Goal: Task Accomplishment & Management: Complete application form

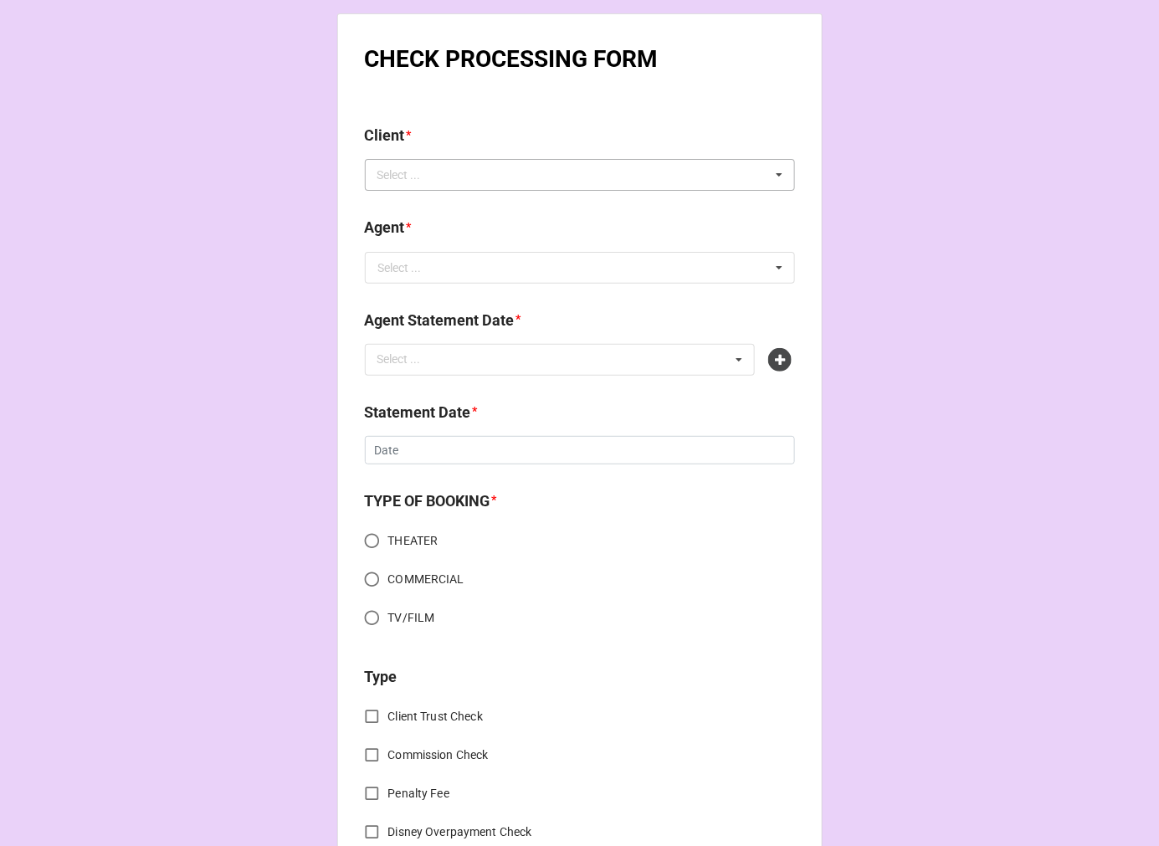
click at [444, 177] on div "Select ... No results found." at bounding box center [580, 175] width 430 height 32
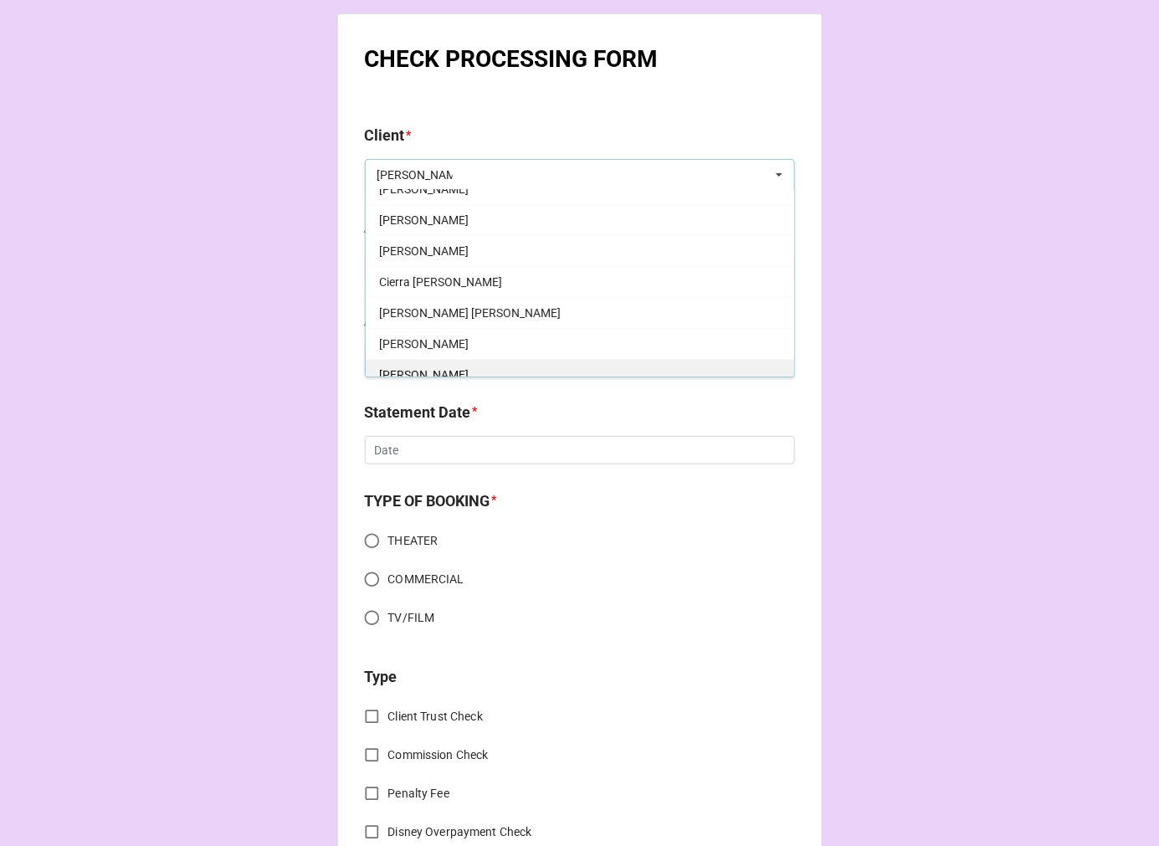
scroll to position [93, 0]
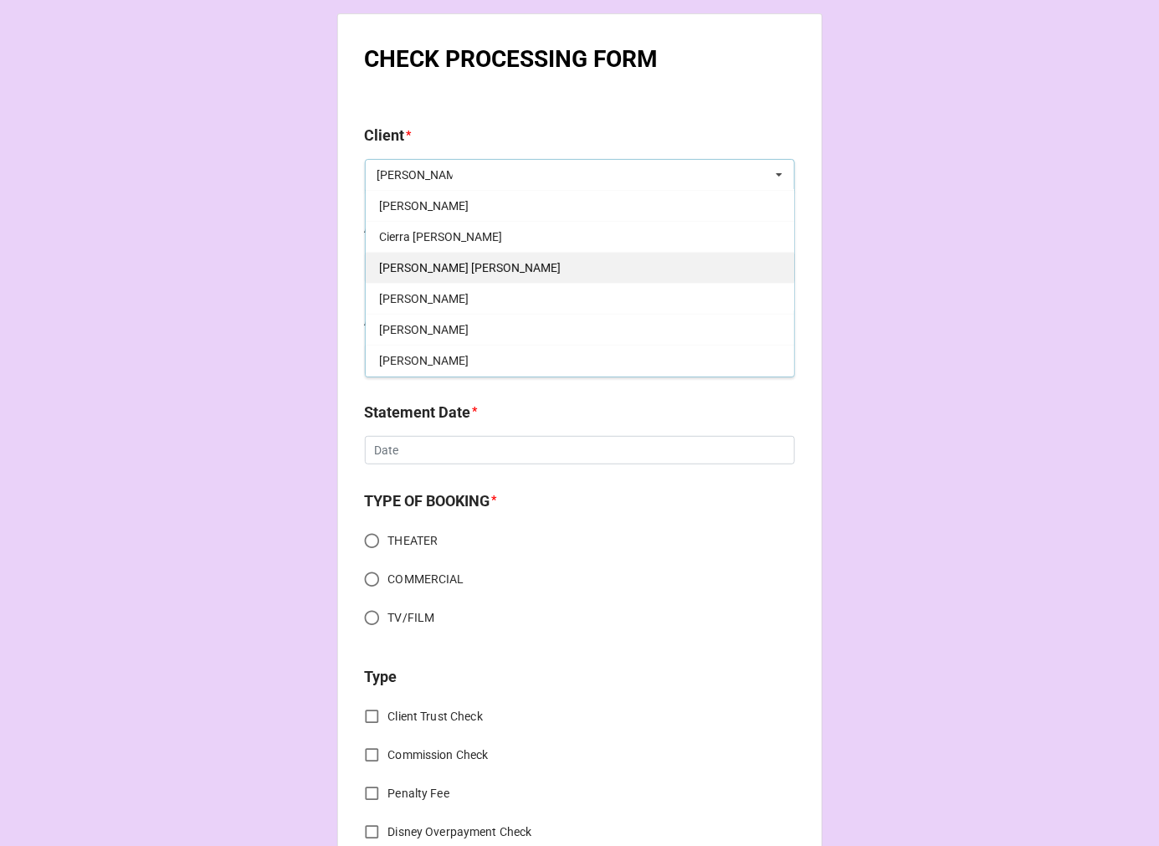
type input "jackson"
click at [495, 264] on div "Jackson DiGiacomo" at bounding box center [580, 267] width 429 height 31
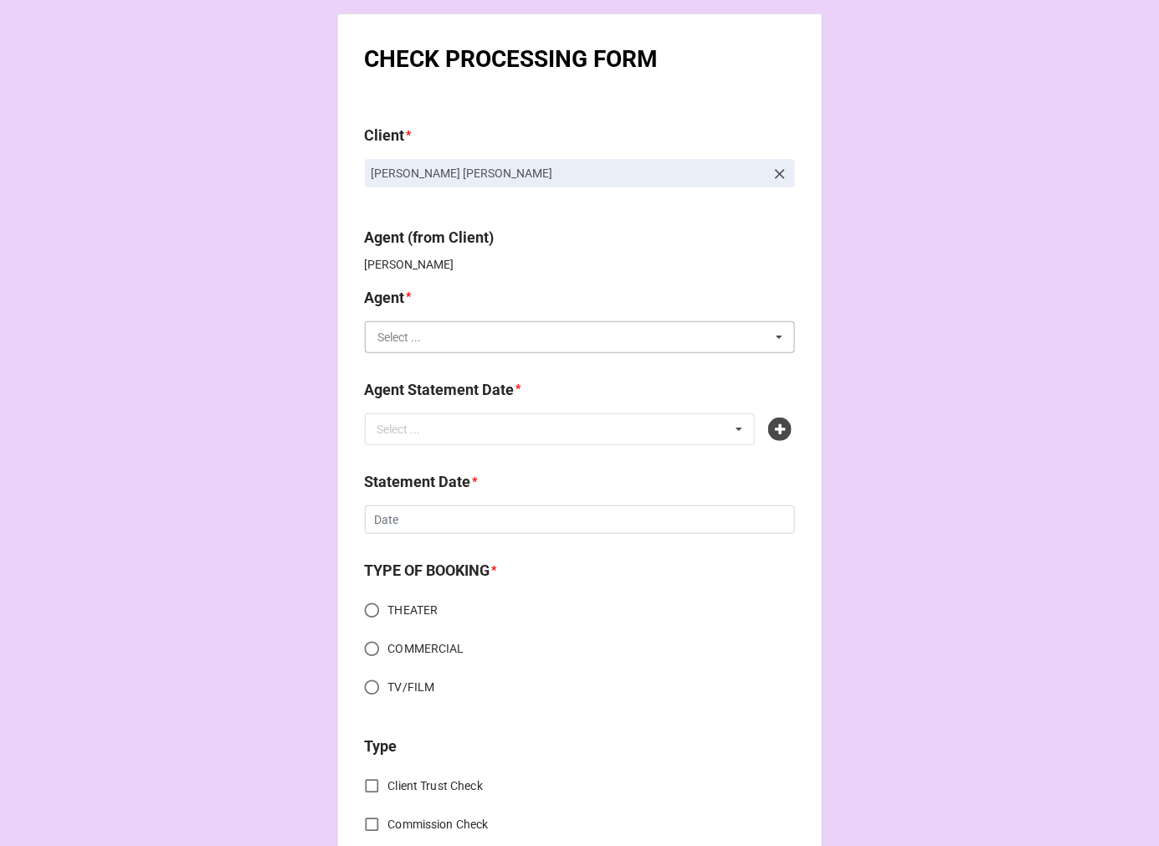
click at [444, 328] on input "text" at bounding box center [581, 337] width 429 height 30
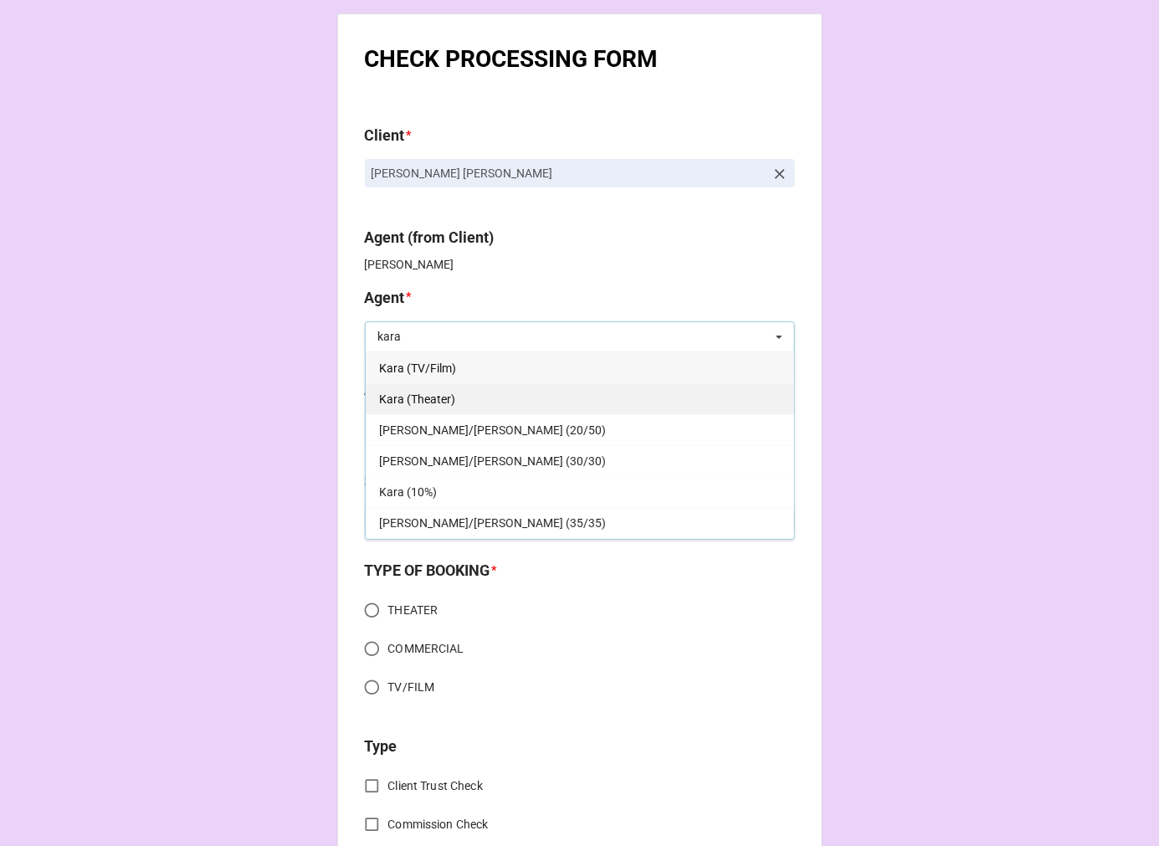
type input "kara"
click at [517, 398] on div "Kara (Theater)" at bounding box center [580, 398] width 429 height 31
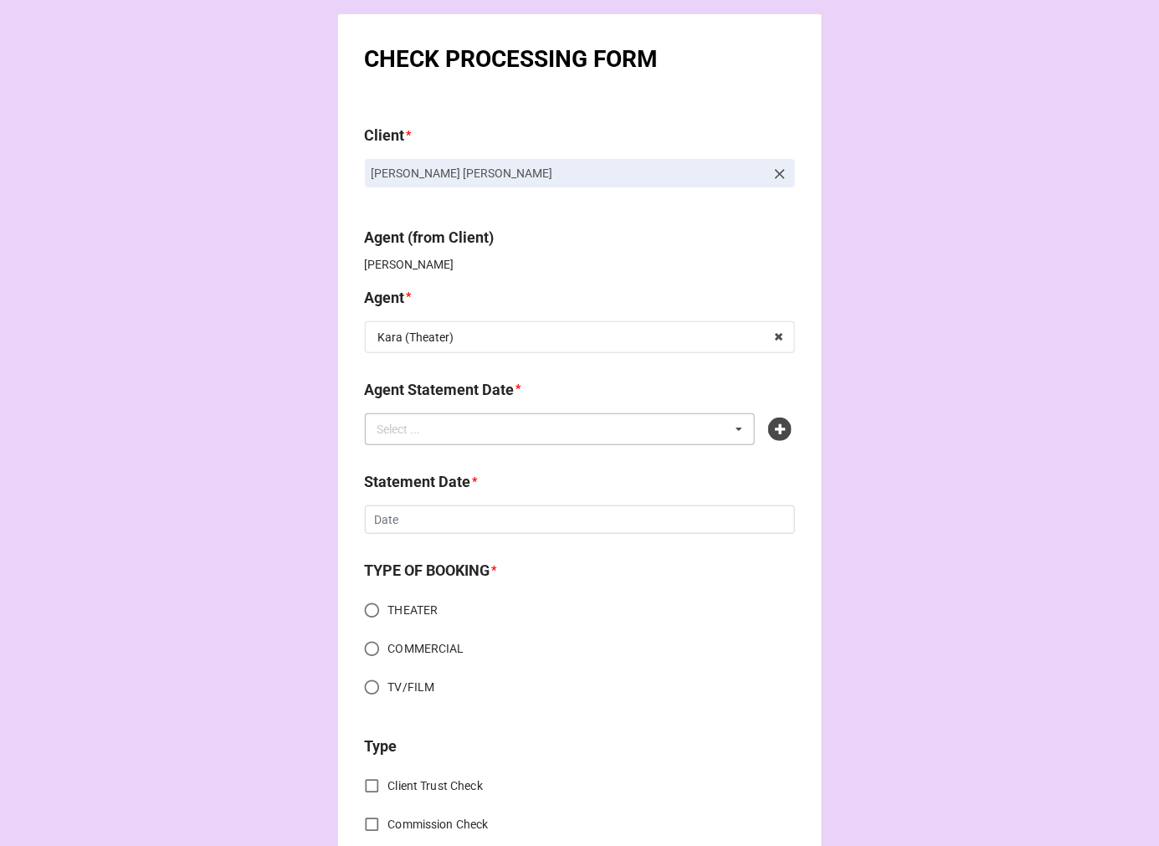
click at [459, 434] on div "Select ... No results found." at bounding box center [560, 429] width 391 height 32
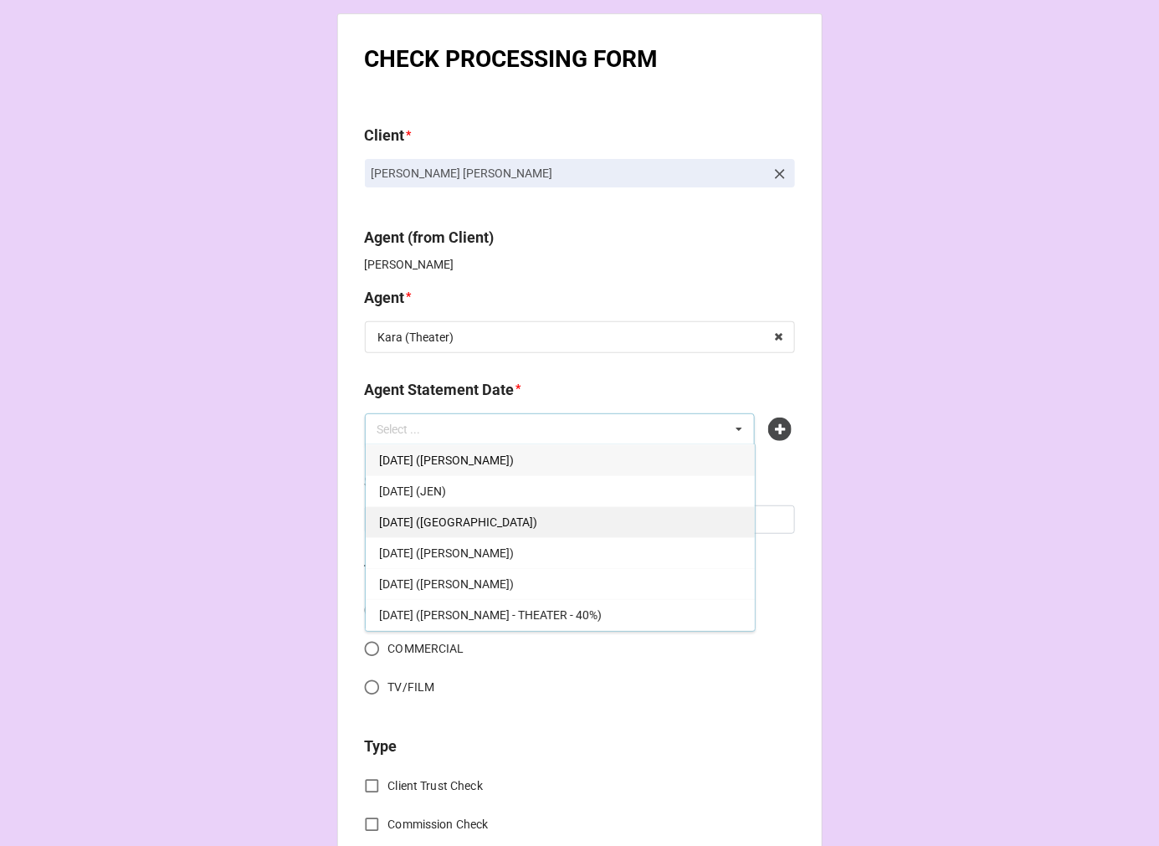
click at [606, 512] on div "SEPTEMBER 5, 2025 (KARA - THEATER)" at bounding box center [560, 521] width 389 height 31
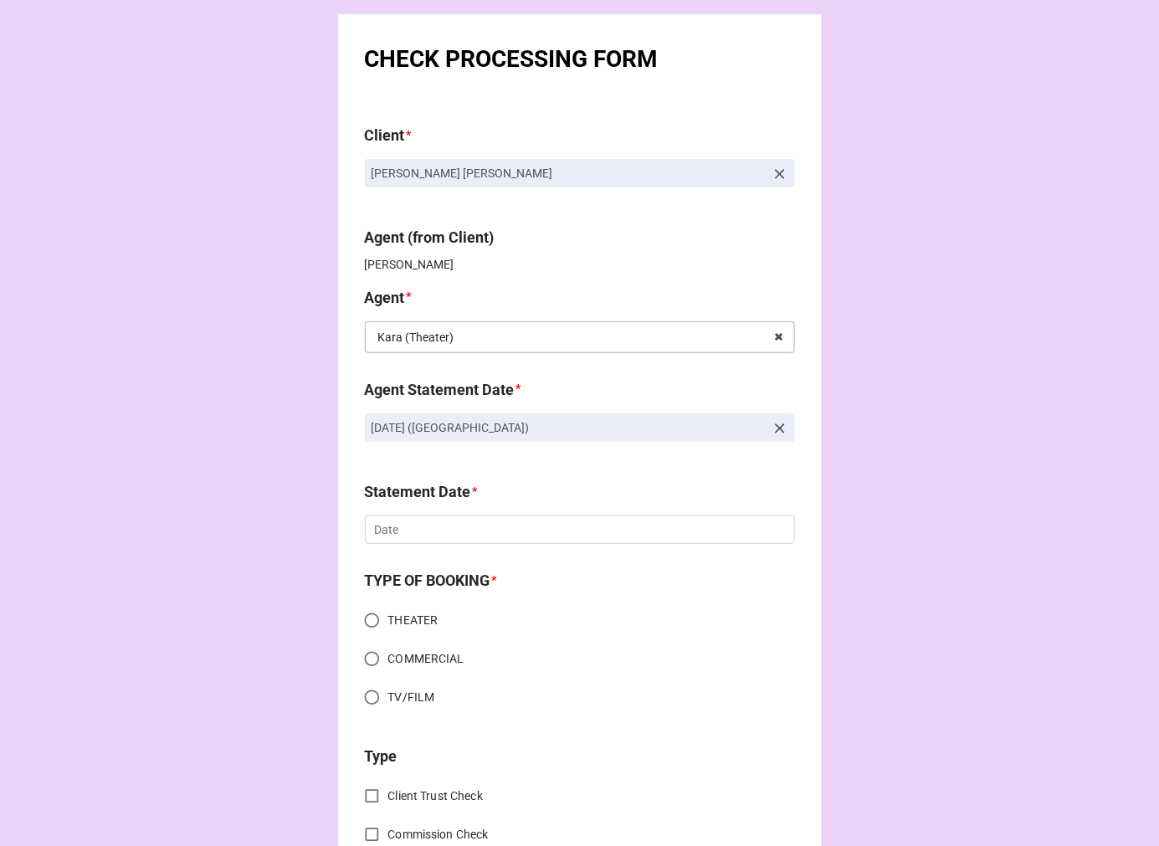
click at [456, 331] on input "text" at bounding box center [581, 337] width 429 height 30
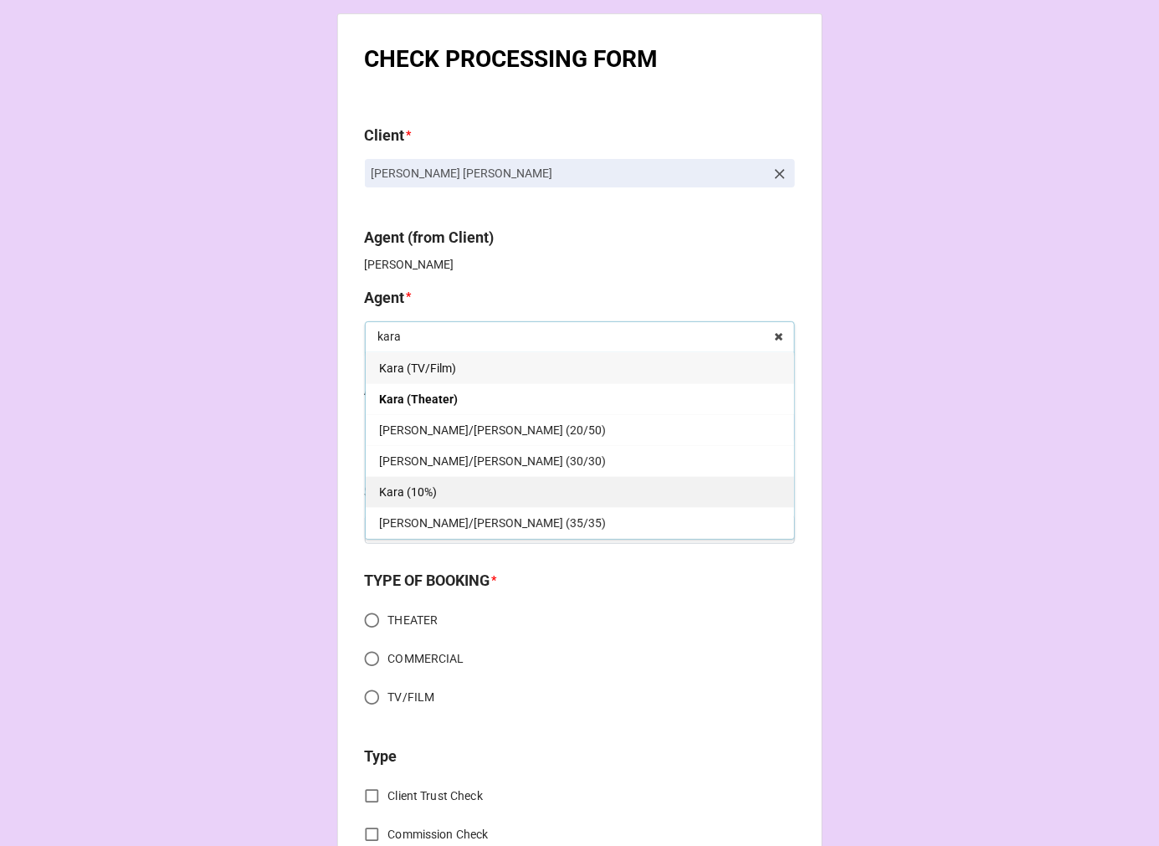
scroll to position [30, 0]
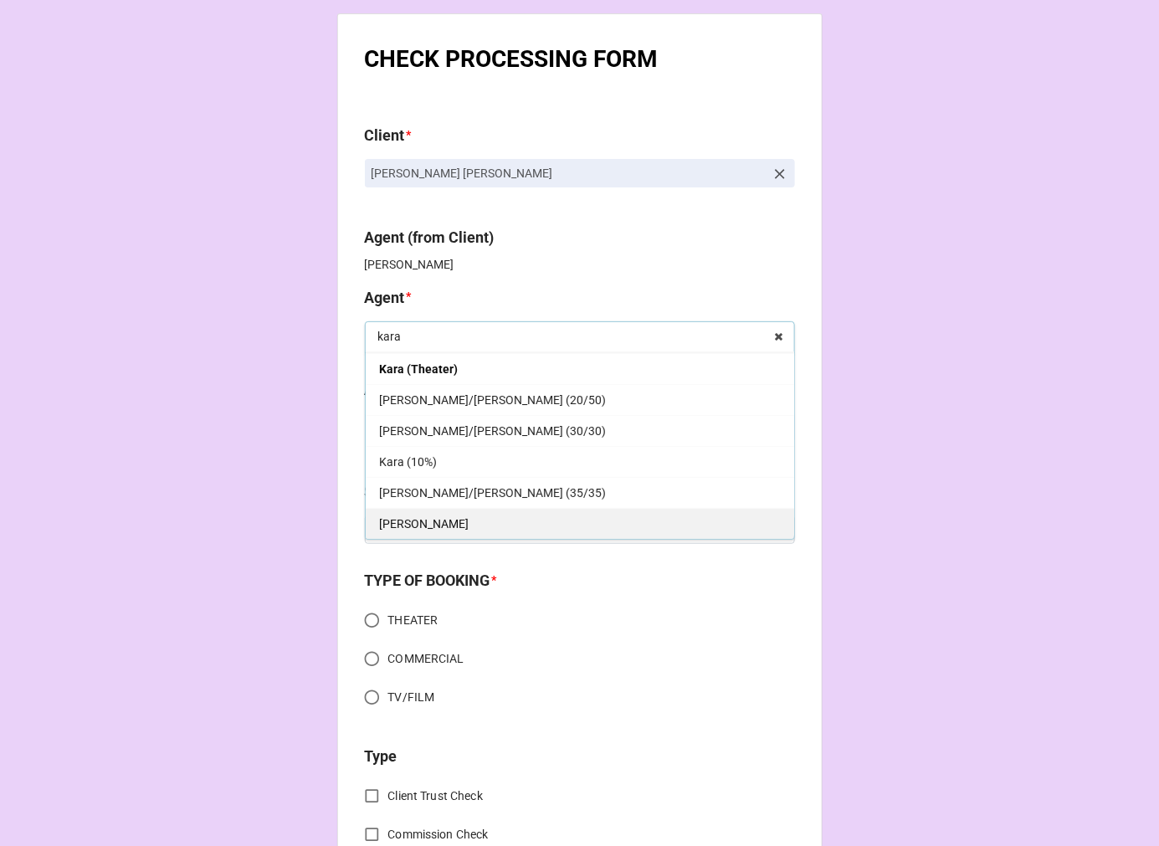
type input "kara"
click at [435, 526] on div "[PERSON_NAME]" at bounding box center [580, 523] width 429 height 31
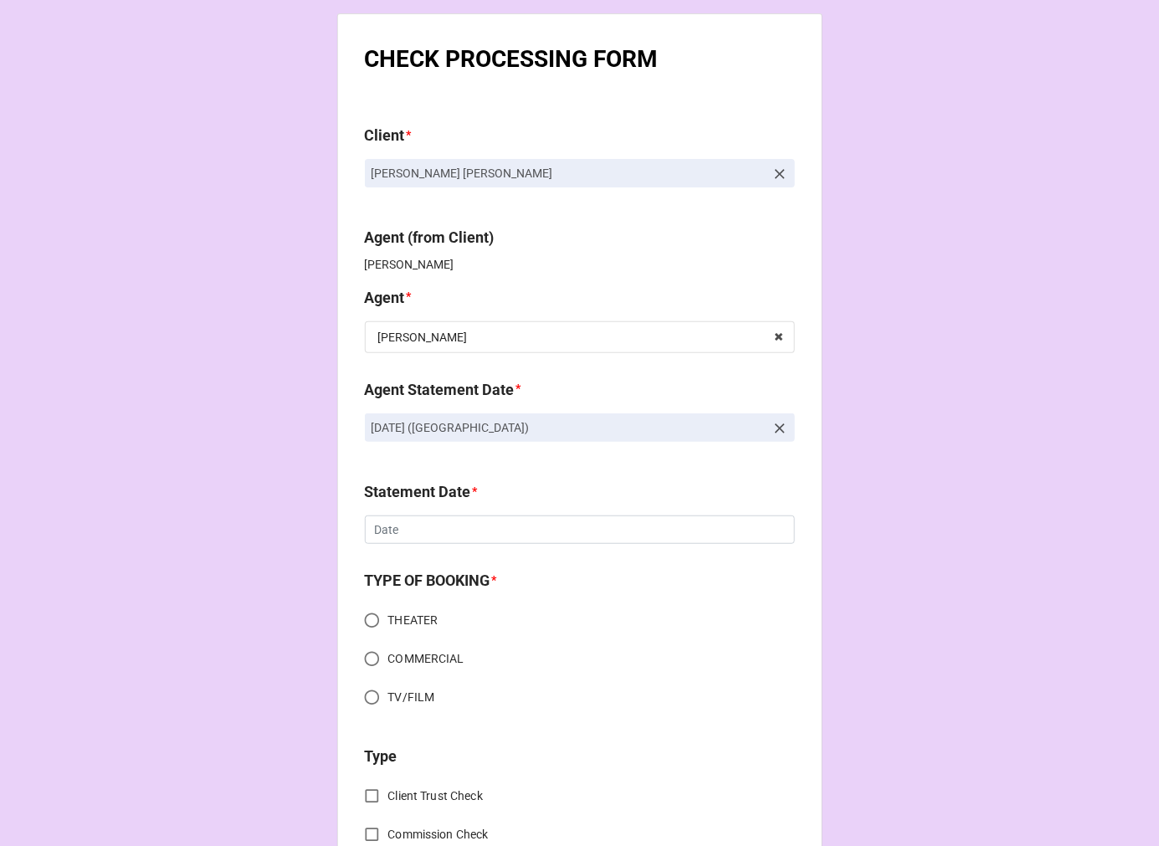
click at [772, 425] on icon at bounding box center [780, 428] width 17 height 17
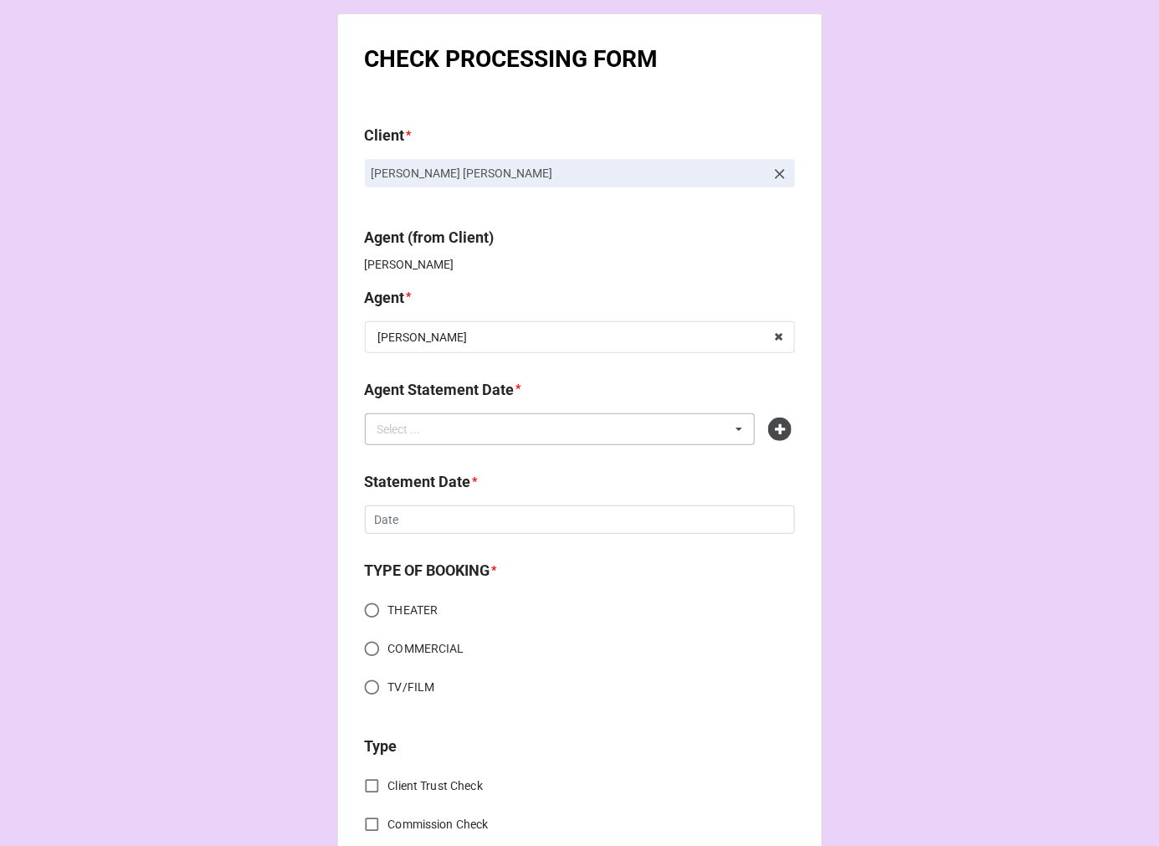
click at [662, 430] on div "Select ... SEPTEMBER 5, 2025 (CHONDRA) SEPTEMBER 5, 2025 (JEN) SEPTEMBER 5, 202…" at bounding box center [560, 429] width 391 height 32
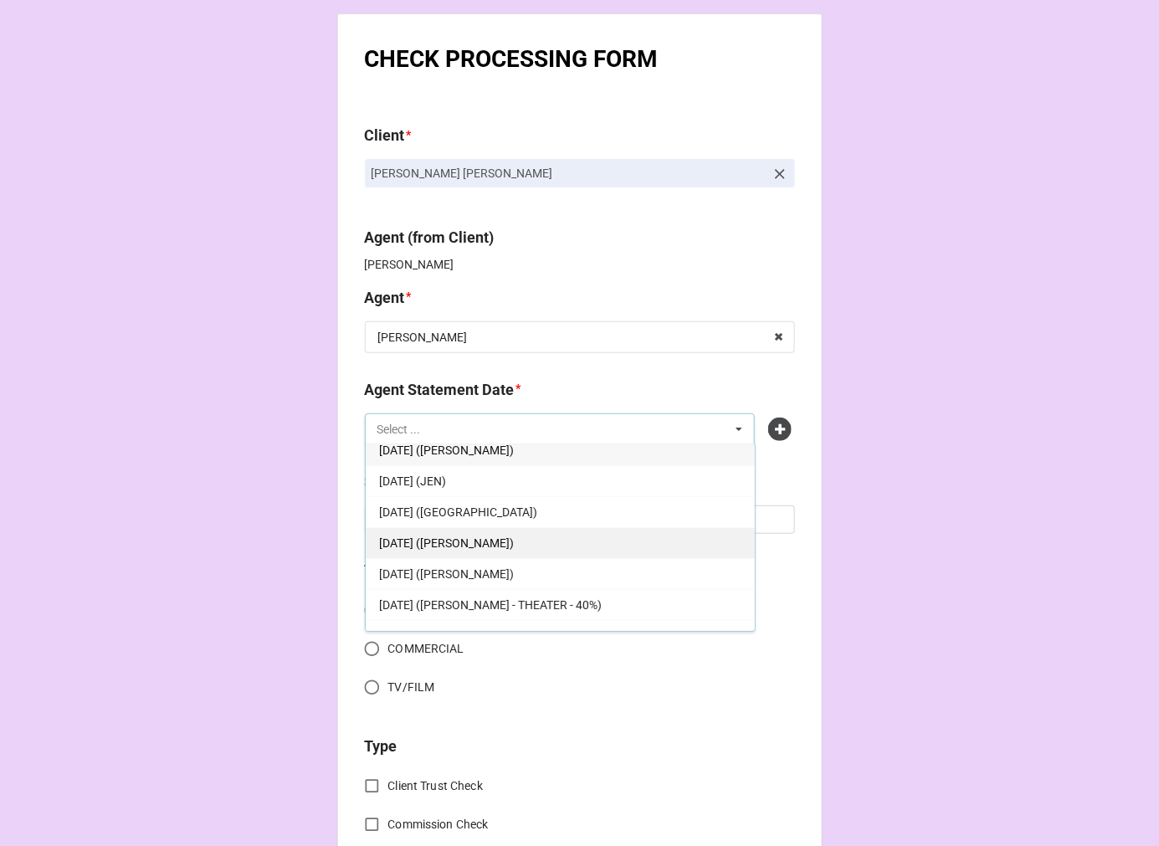
scroll to position [0, 0]
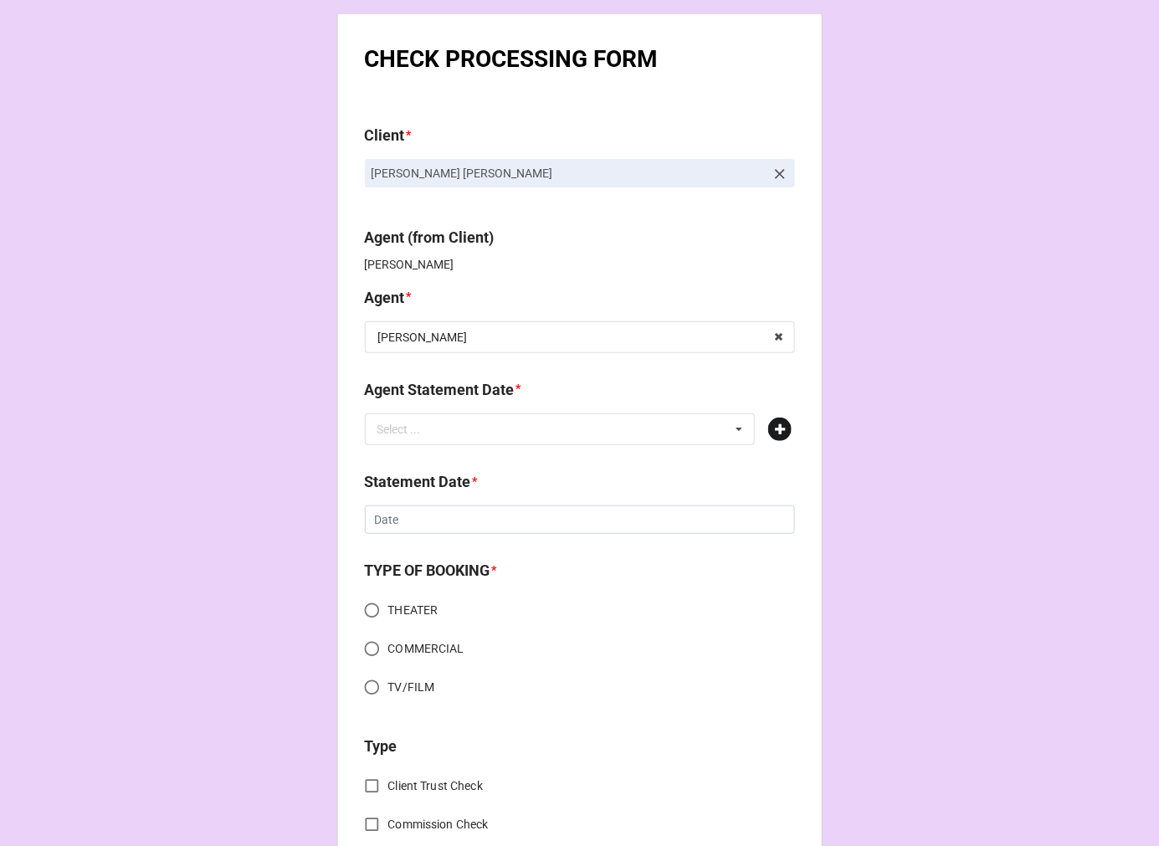
click at [776, 425] on icon at bounding box center [779, 429] width 23 height 23
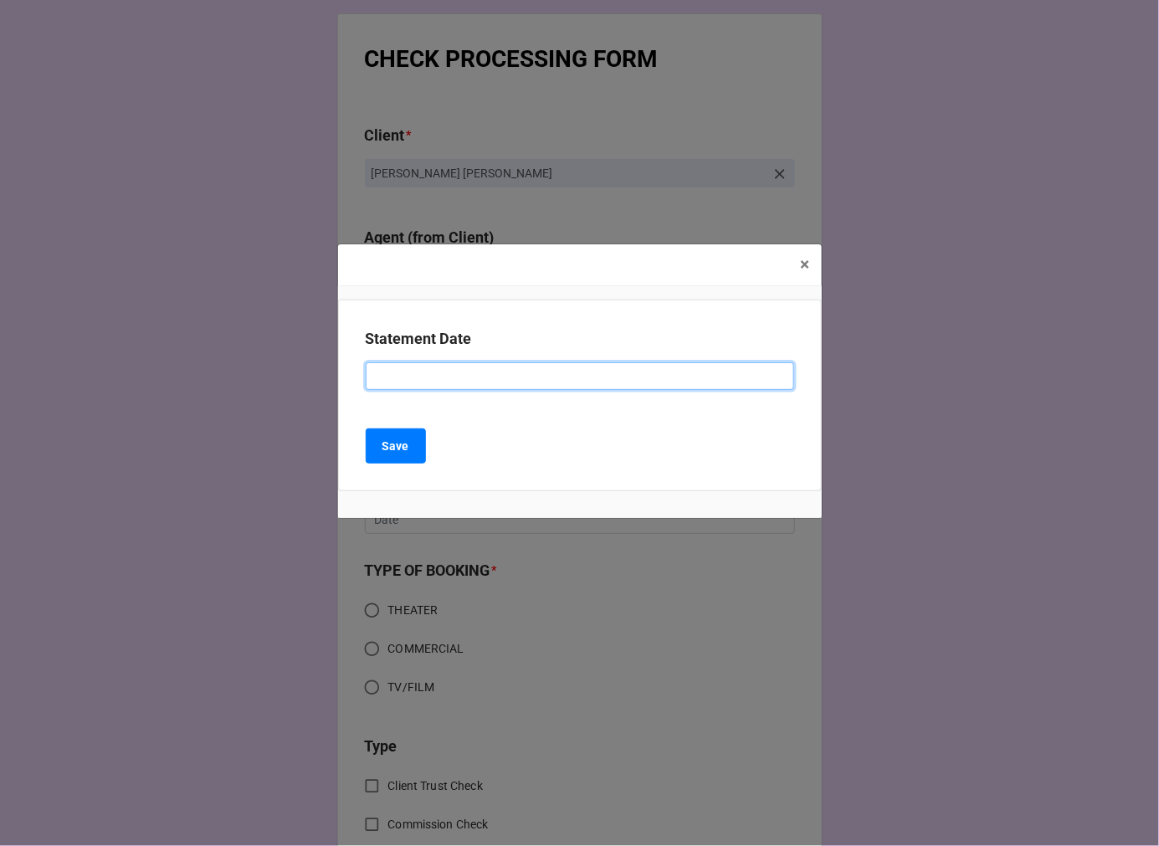
click at [456, 370] on input at bounding box center [580, 376] width 429 height 28
type input "[DATE] (KARA)"
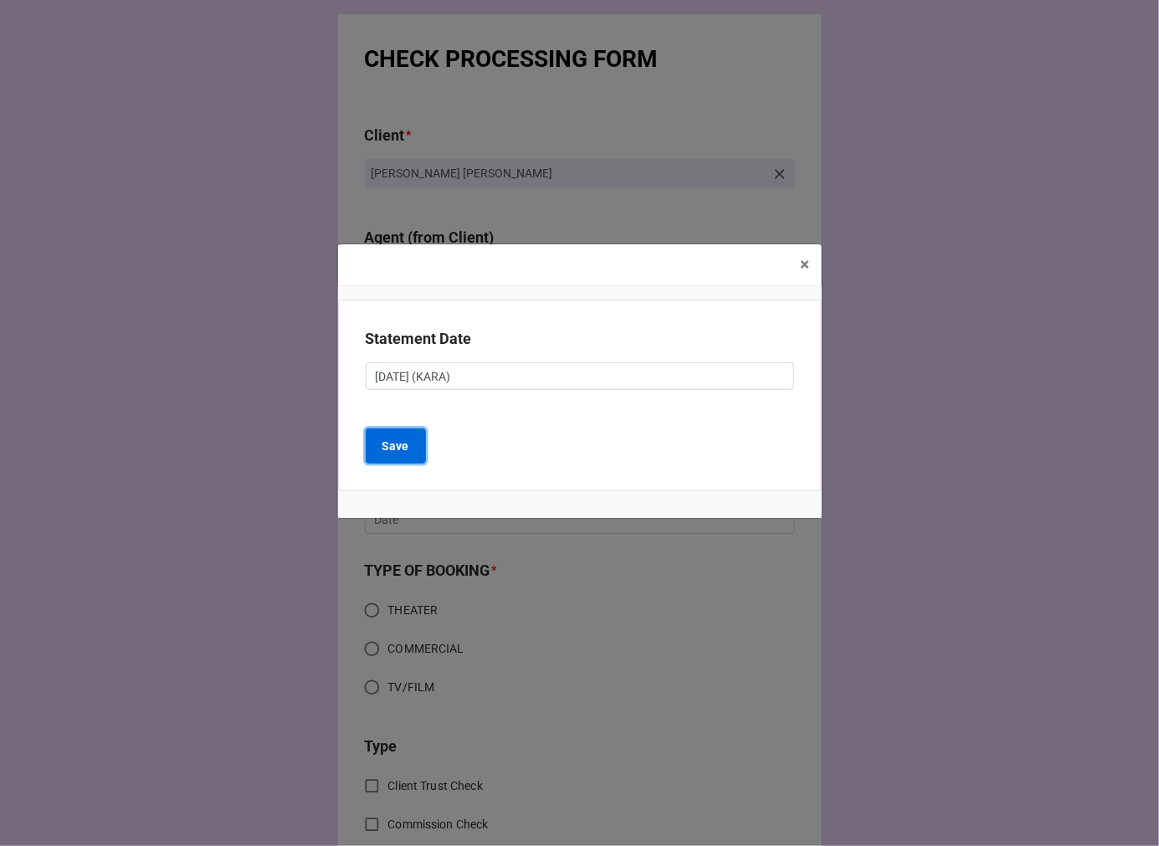
click at [413, 437] on button "Save" at bounding box center [396, 446] width 60 height 35
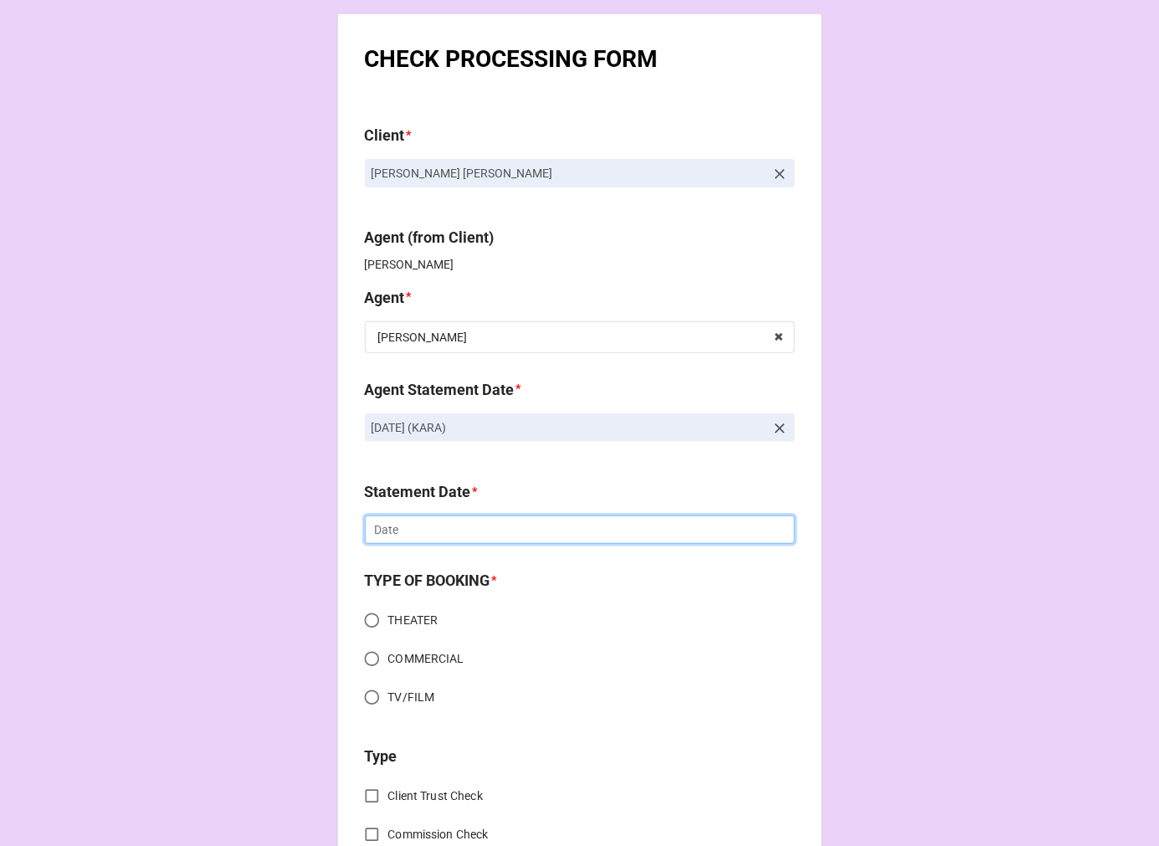
click at [437, 542] on input "text" at bounding box center [580, 530] width 430 height 28
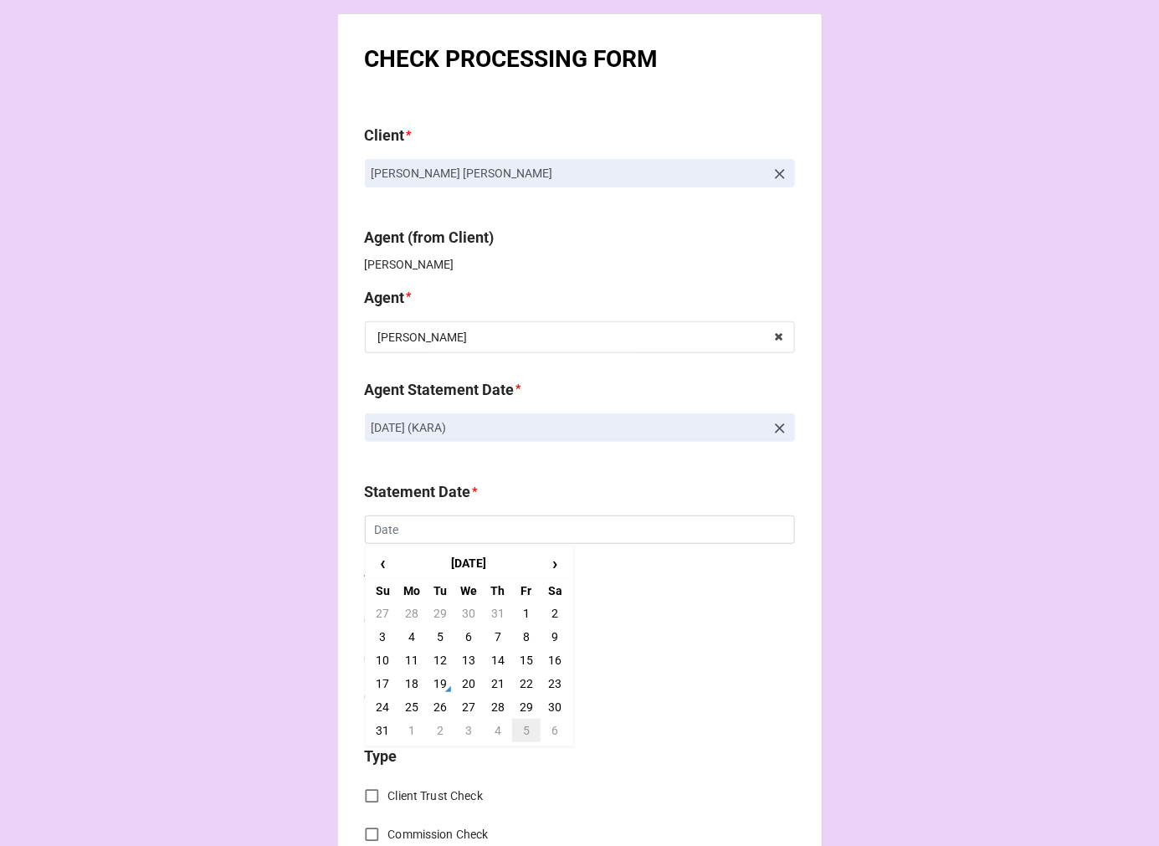
click at [512, 723] on td "5" at bounding box center [526, 730] width 28 height 23
type input "9/5/2025"
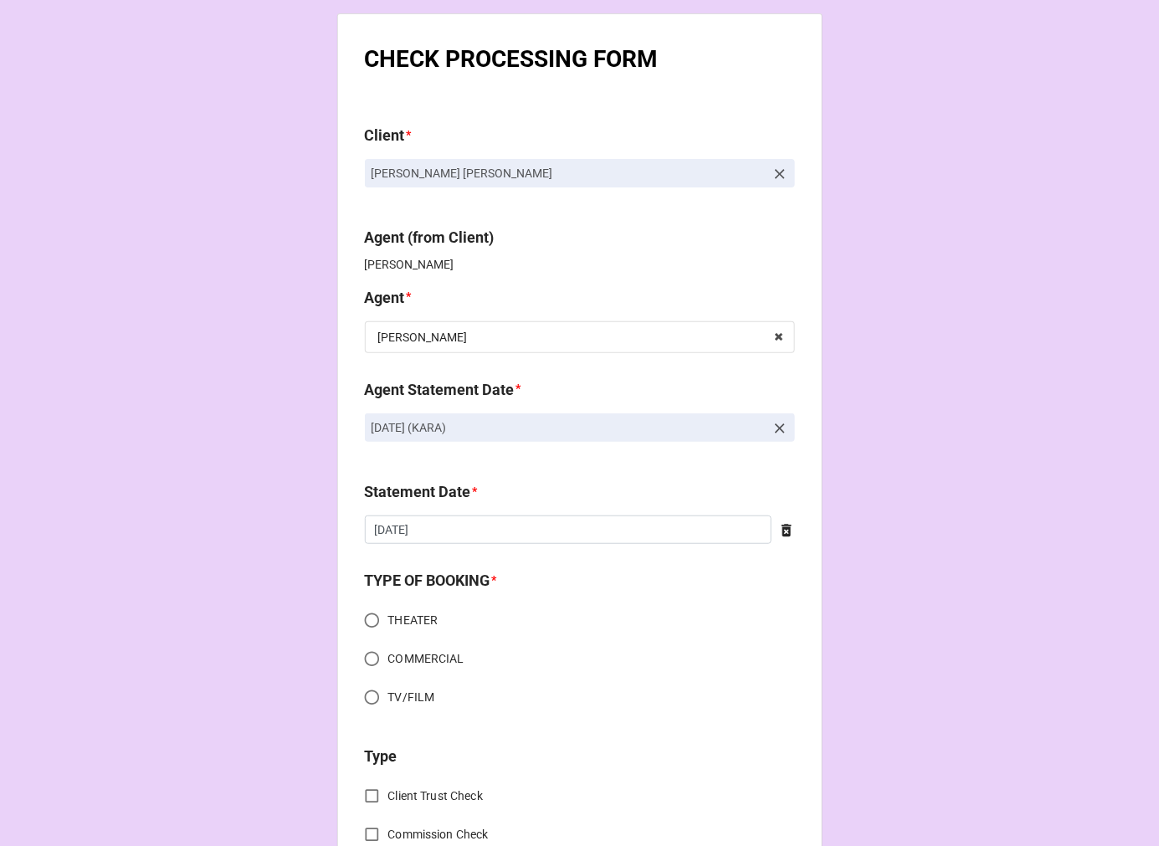
click at [367, 618] on input "THEATER" at bounding box center [372, 620] width 33 height 33
radio input "true"
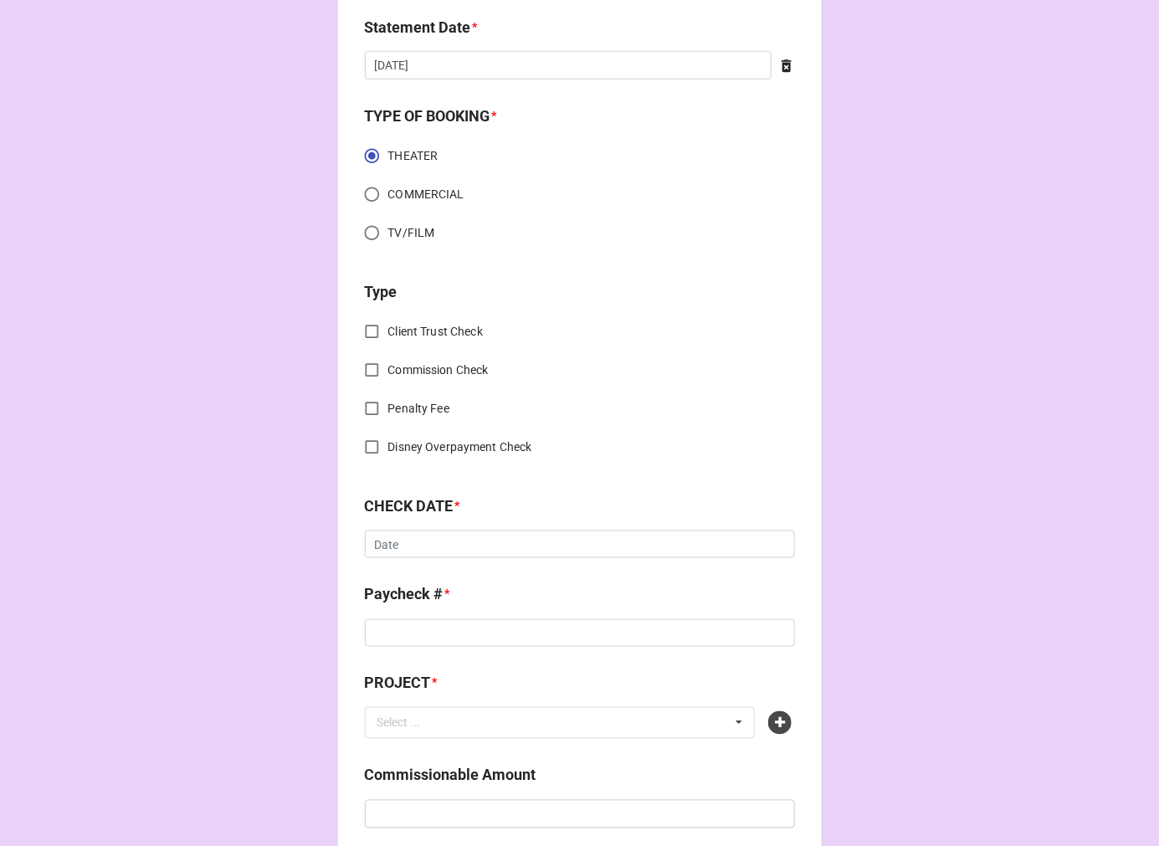
click at [366, 368] on input "Commission Check" at bounding box center [372, 370] width 33 height 33
checkbox input "true"
click at [454, 553] on input "text" at bounding box center [581, 546] width 429 height 30
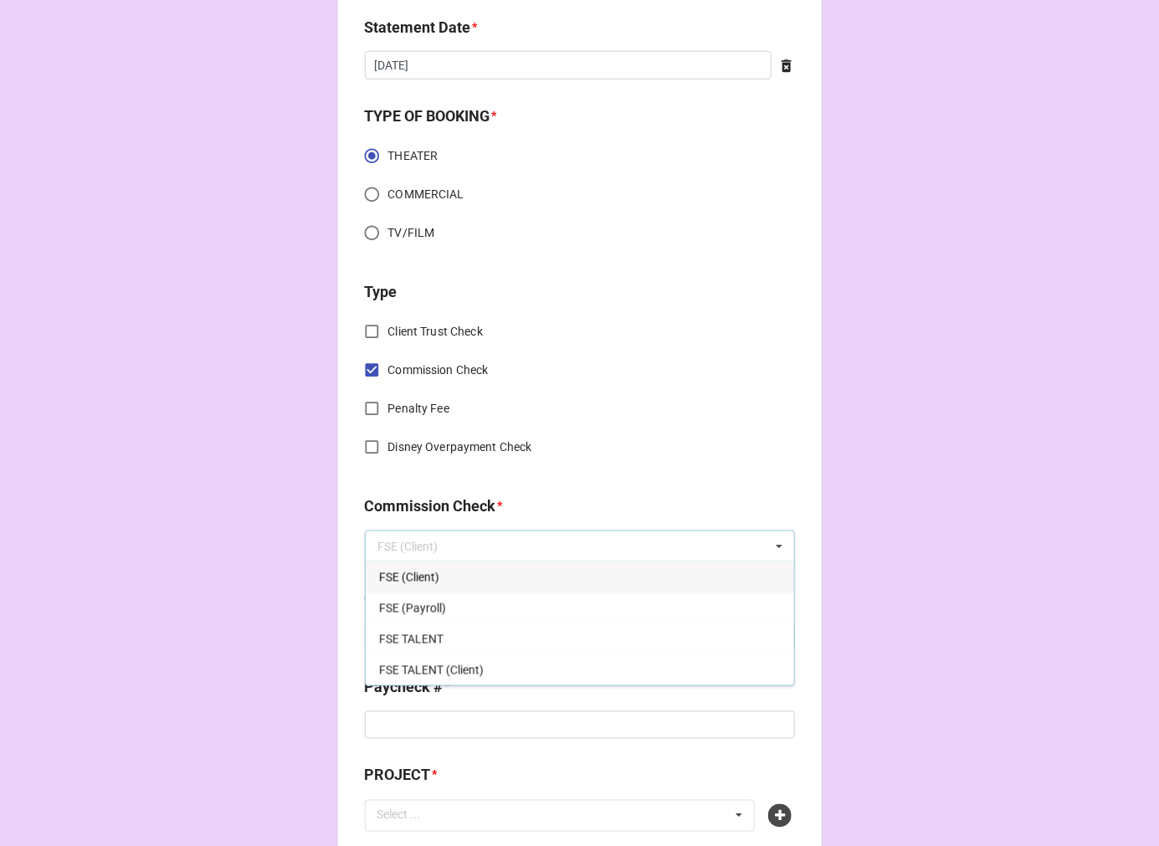
drag, startPoint x: 442, startPoint y: 567, endPoint x: 429, endPoint y: 574, distance: 14.2
click at [441, 569] on div "FSE (Client)" at bounding box center [580, 577] width 429 height 31
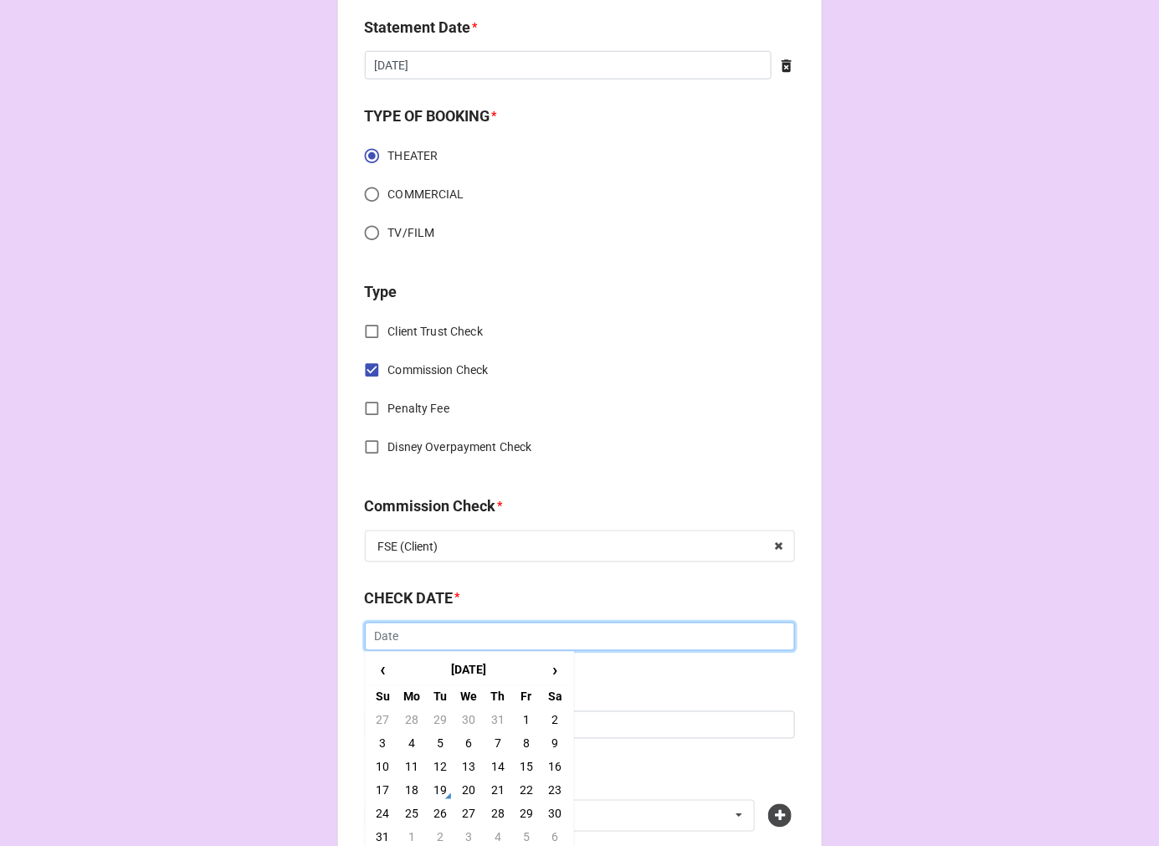
click at [420, 637] on input "text" at bounding box center [580, 637] width 430 height 28
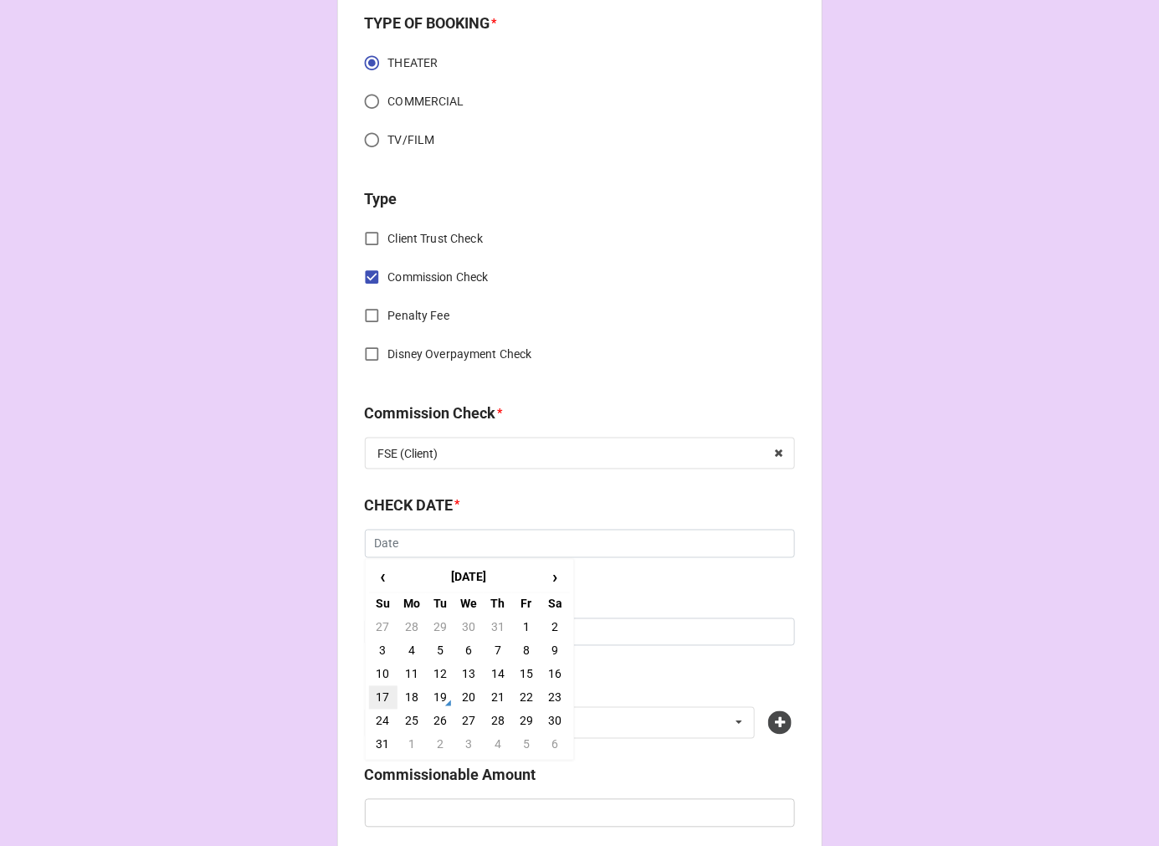
click at [379, 691] on td "17" at bounding box center [383, 697] width 28 height 23
type input "8/17/2025"
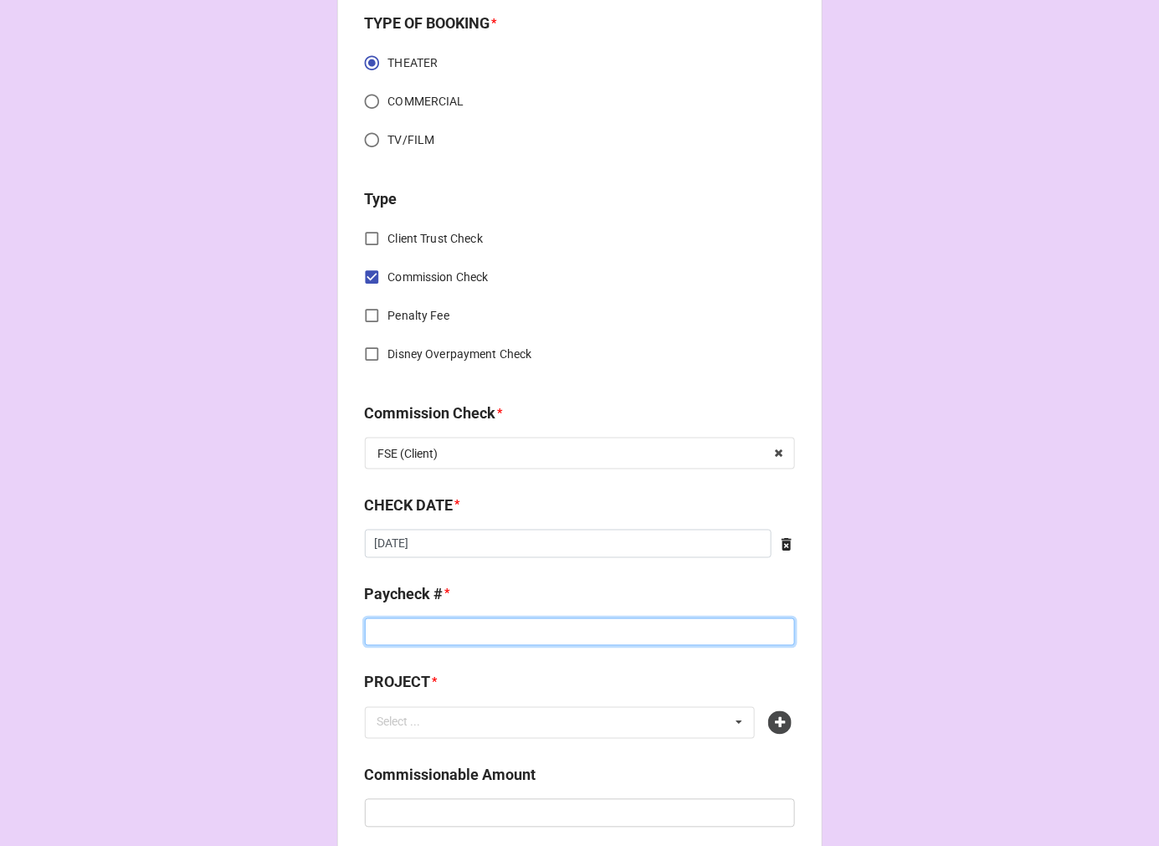
click at [464, 633] on input at bounding box center [580, 633] width 430 height 28
type input "ZELLE"
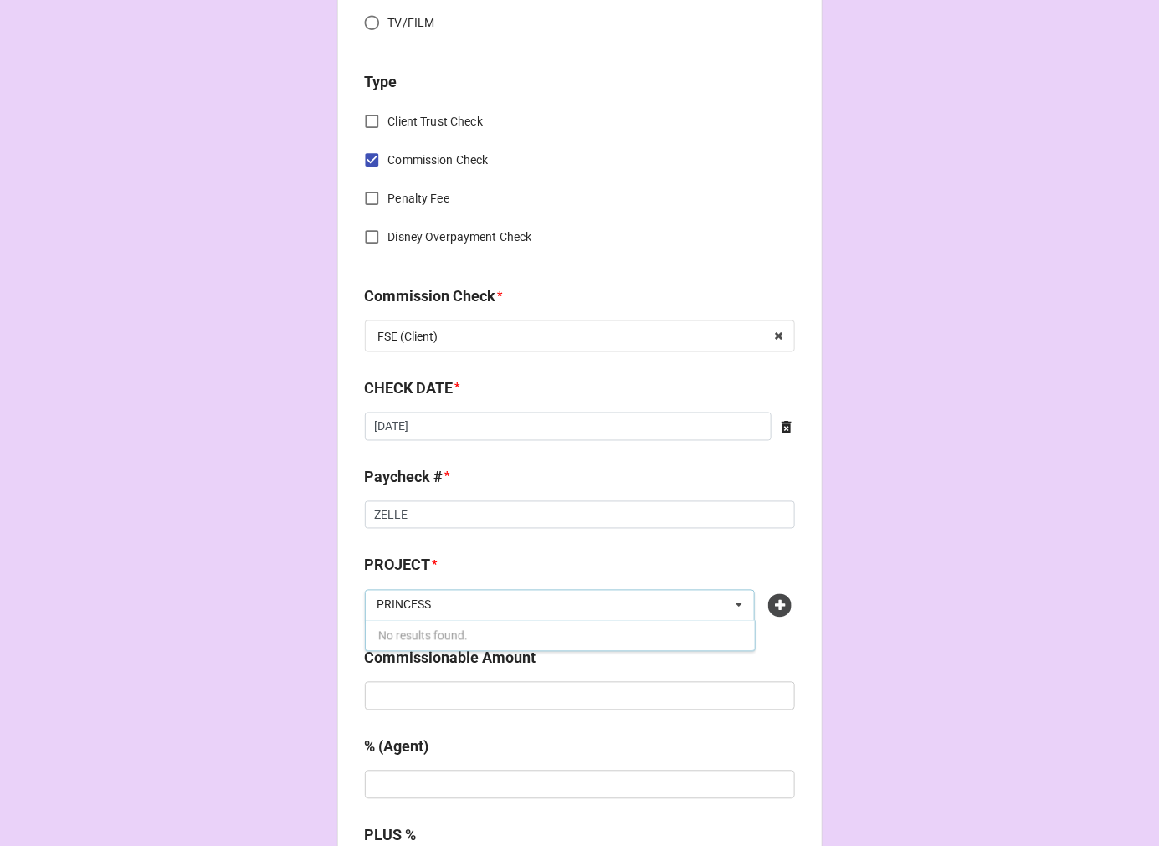
scroll to position [1023, 0]
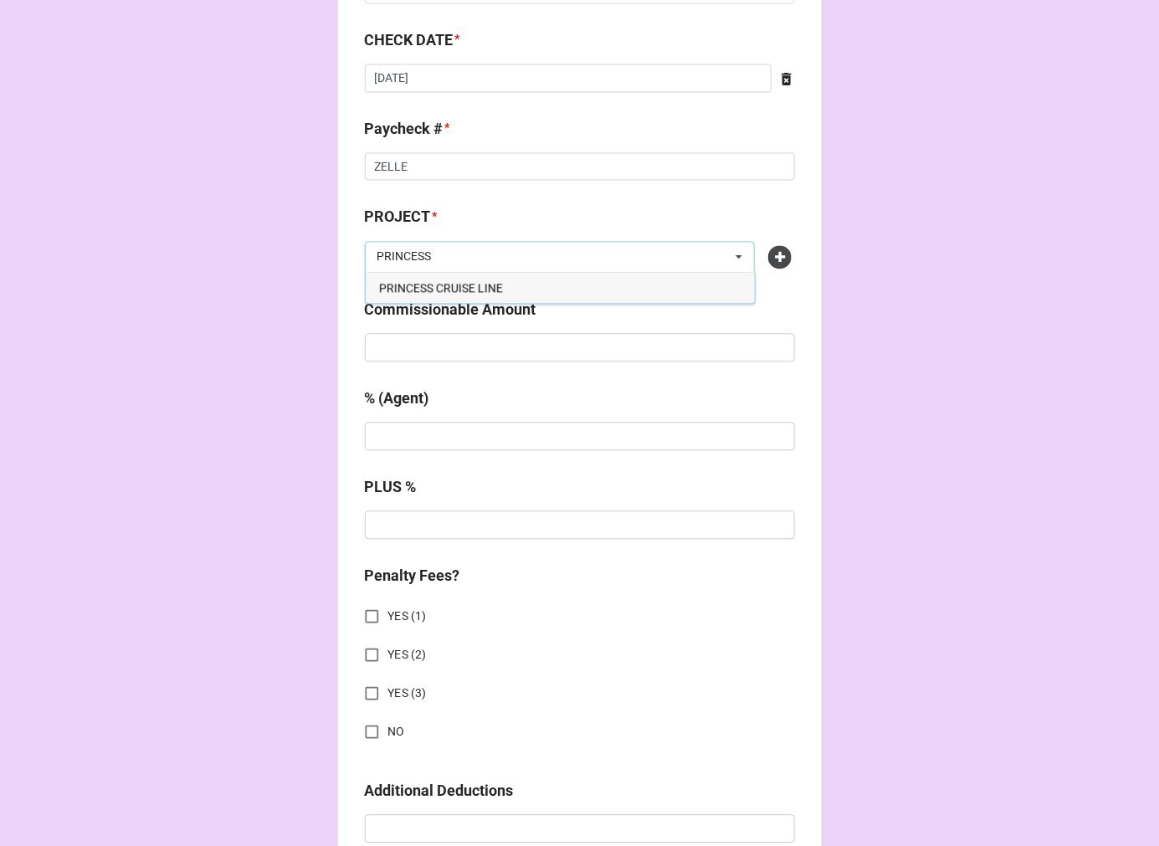
type input "PRINCESS"
click at [490, 282] on span "PRINCESS CRUISE LINE" at bounding box center [441, 288] width 124 height 13
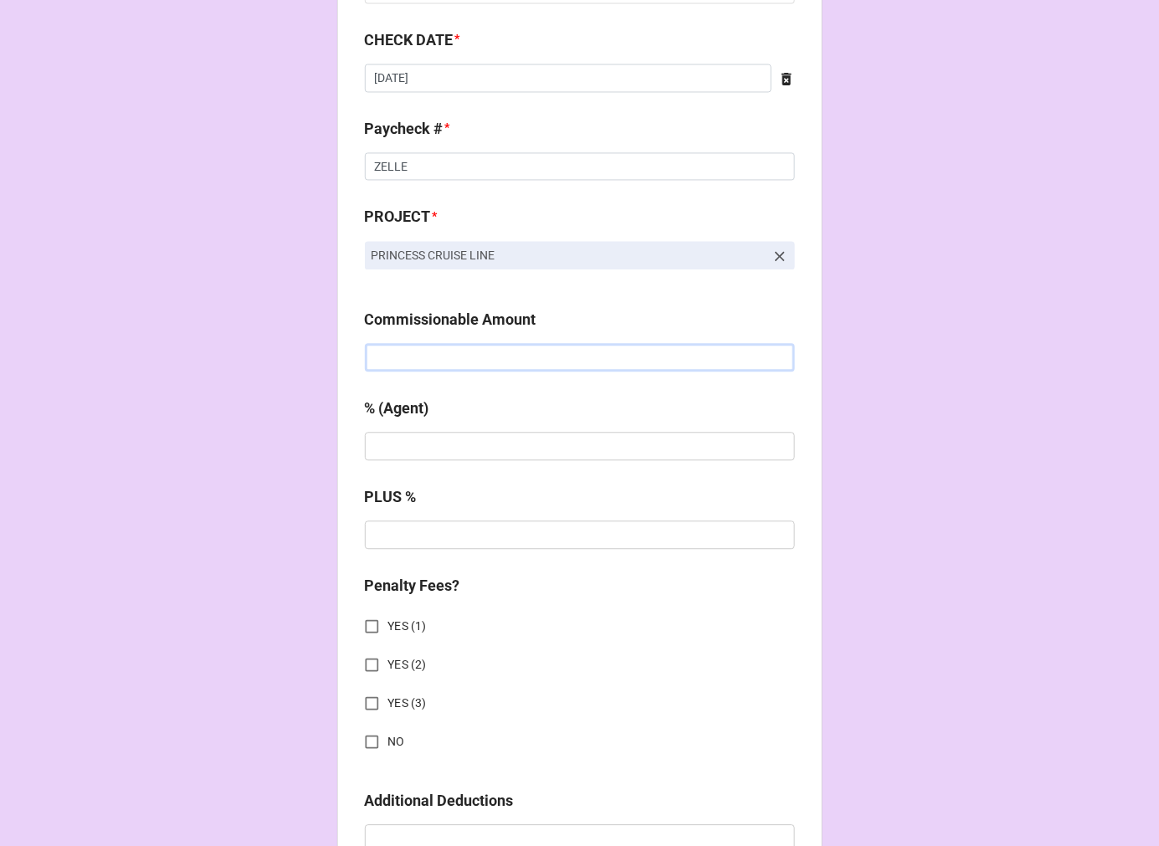
click at [447, 349] on input "text" at bounding box center [580, 358] width 430 height 28
paste input "$1,155.52"
type input "$1,155.52"
click at [413, 470] on div "% (Agent)" at bounding box center [580, 435] width 430 height 75
click at [411, 461] on div "% (Agent)" at bounding box center [580, 435] width 430 height 75
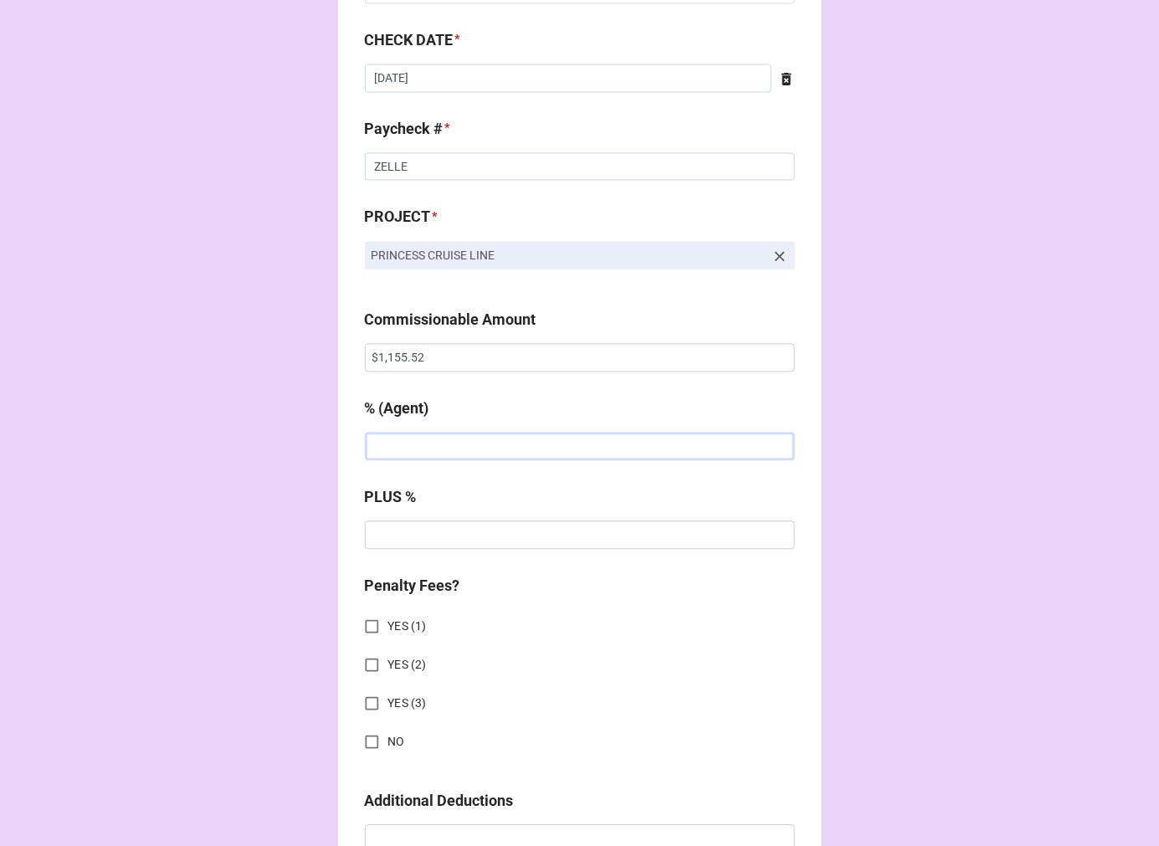
click at [410, 452] on input "text" at bounding box center [580, 447] width 430 height 28
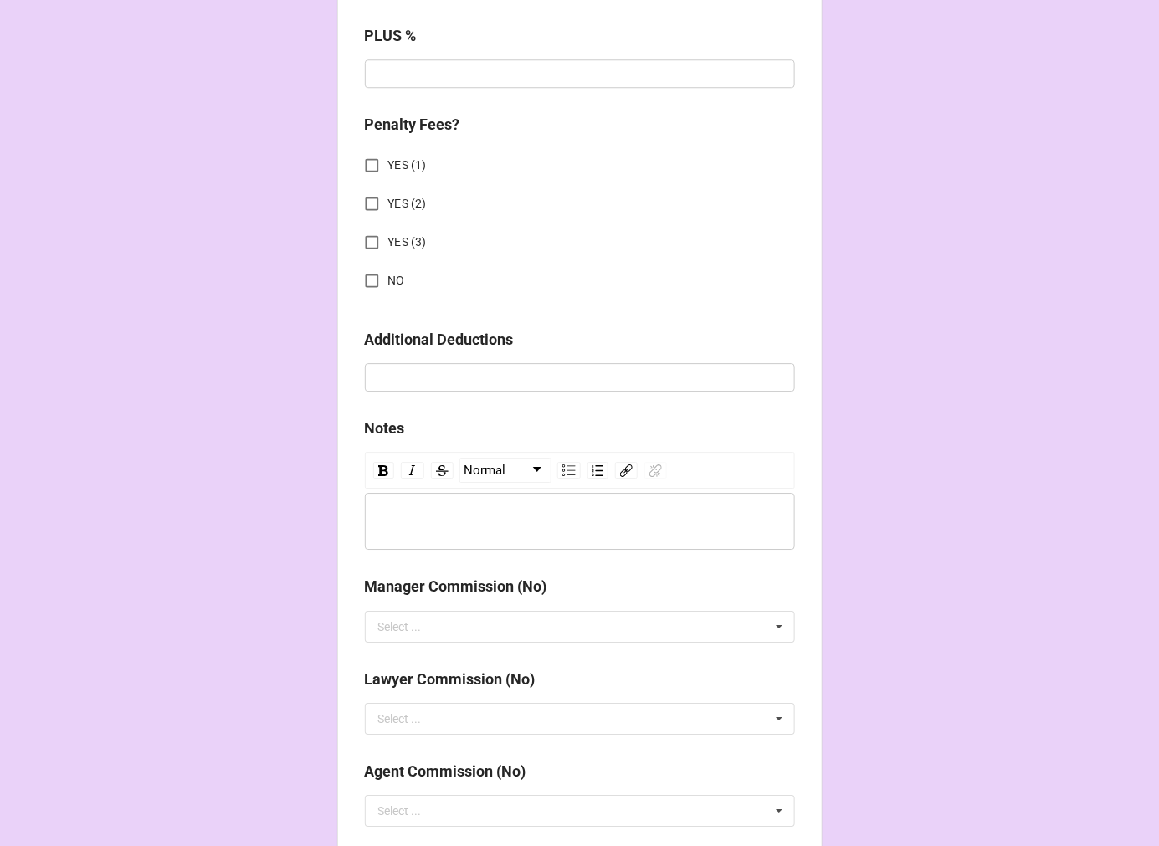
scroll to position [1487, 0]
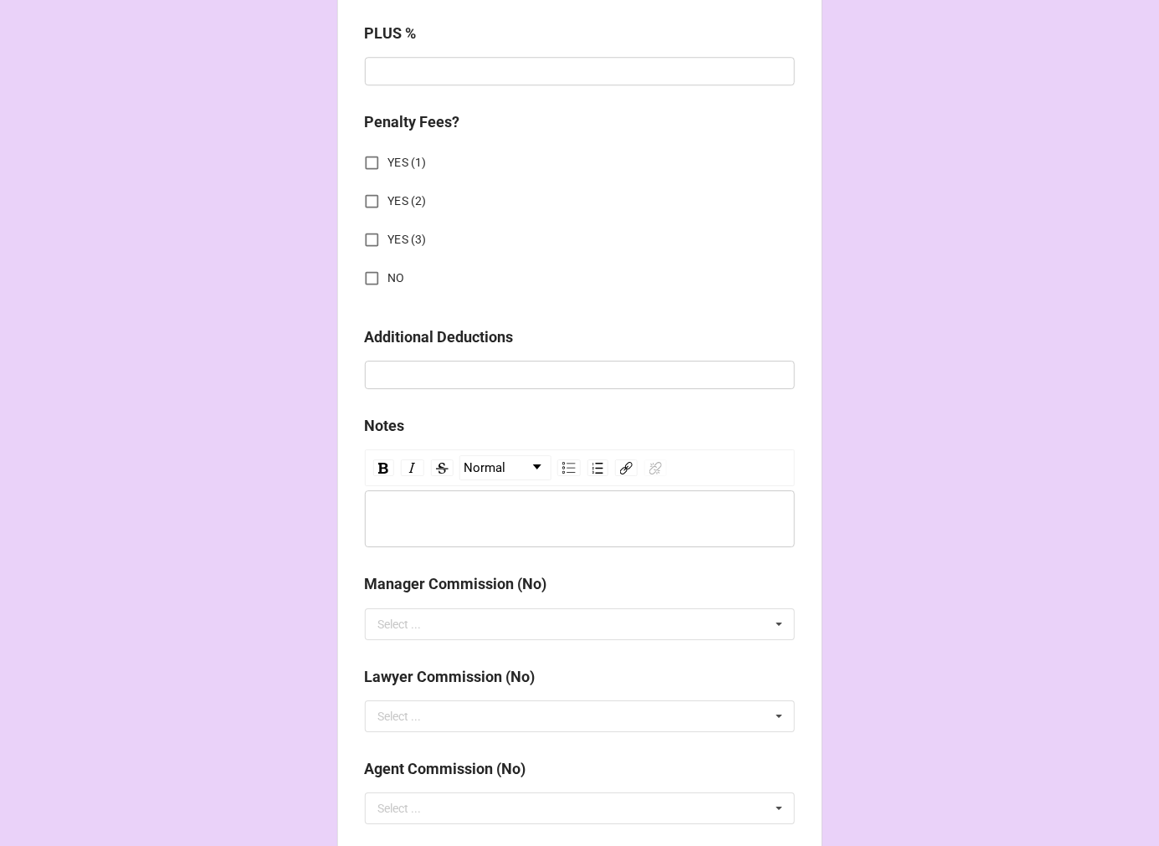
type input "5%"
click at [368, 276] on input "NO" at bounding box center [372, 278] width 33 height 33
checkbox input "true"
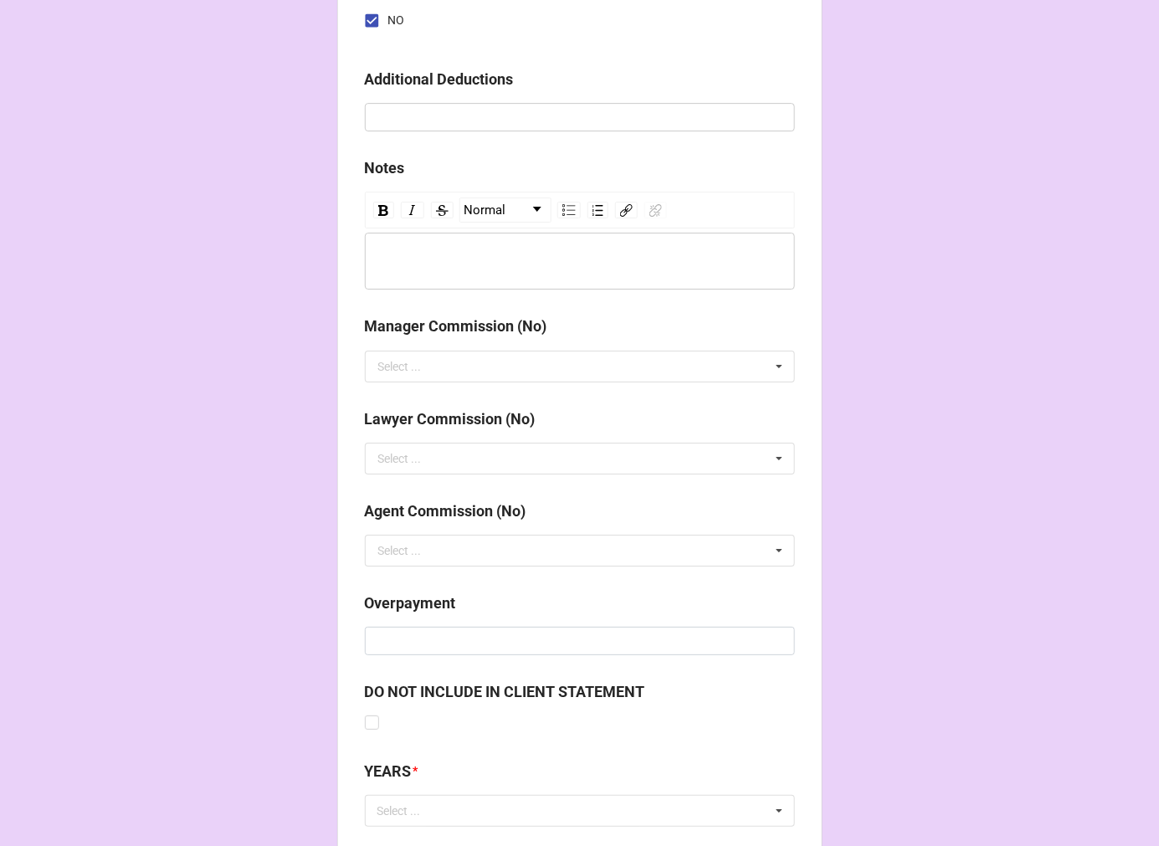
scroll to position [1854, 0]
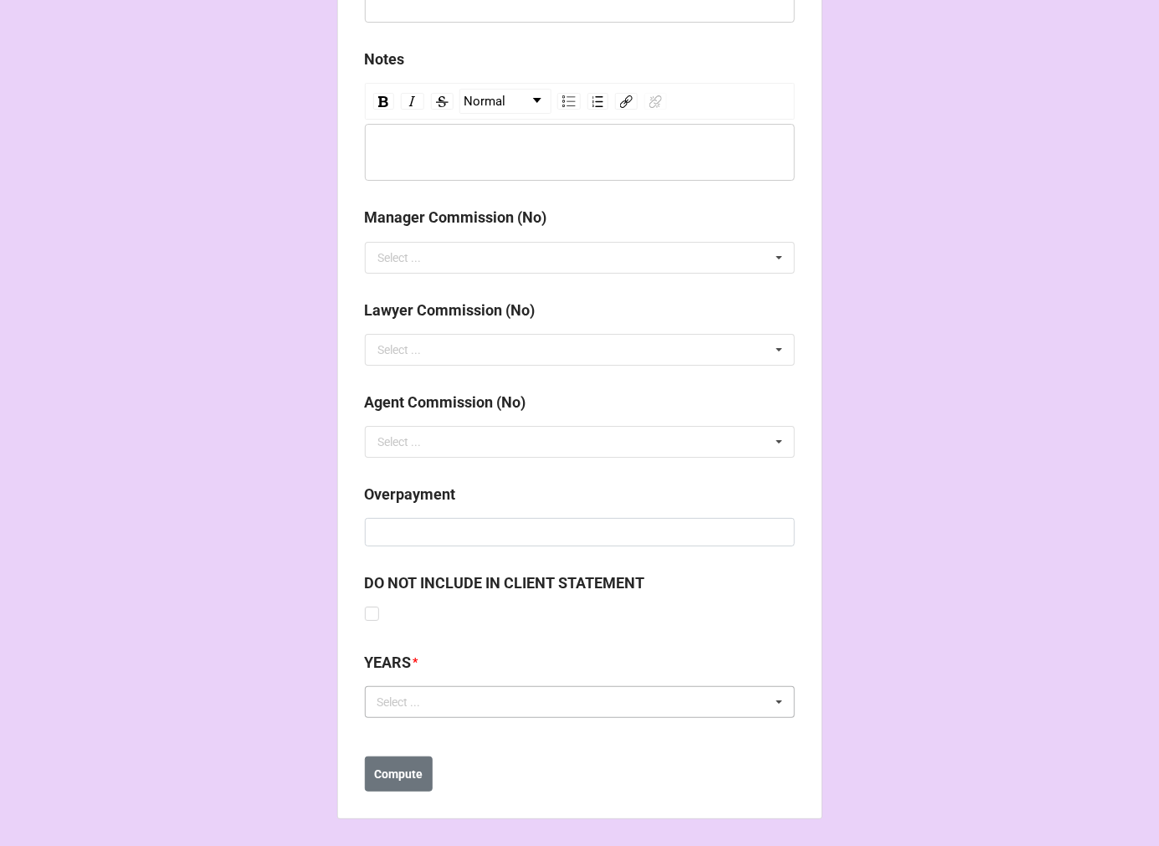
click at [403, 697] on div "Select ..." at bounding box center [409, 702] width 72 height 19
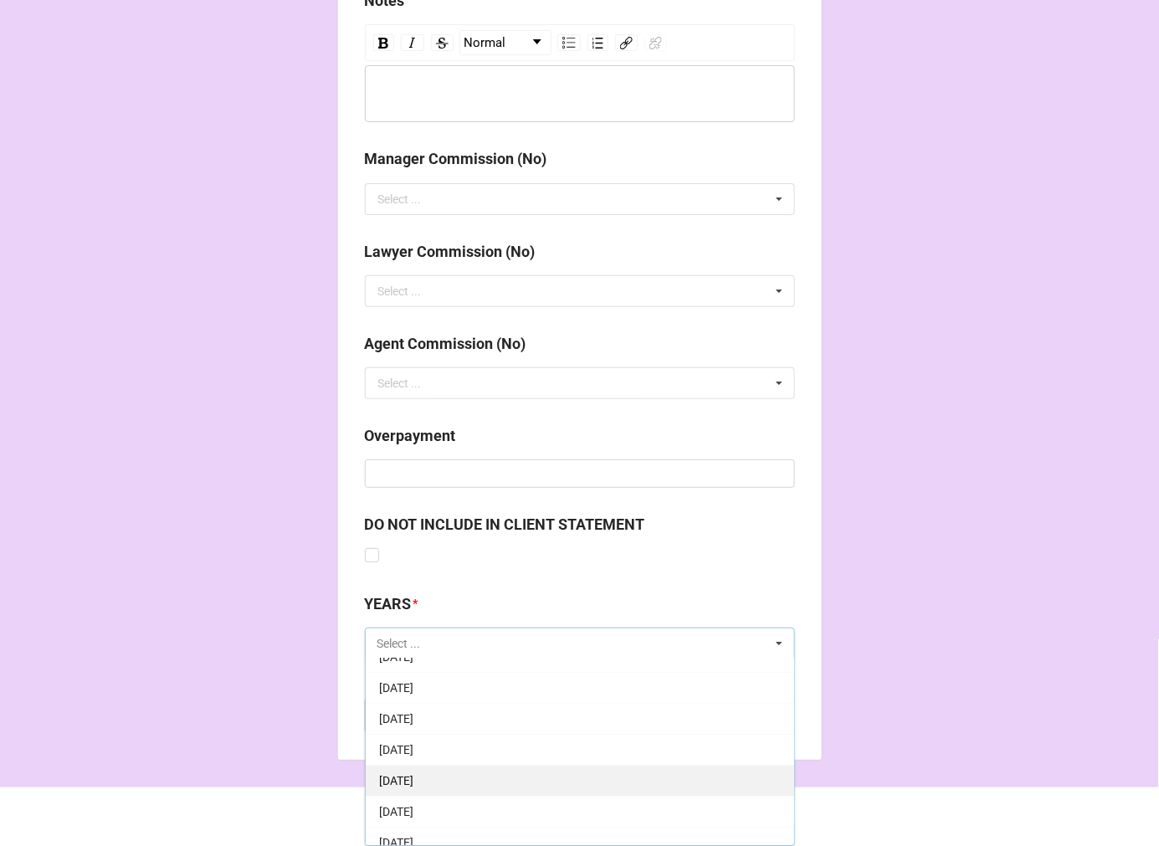
scroll to position [93, 0]
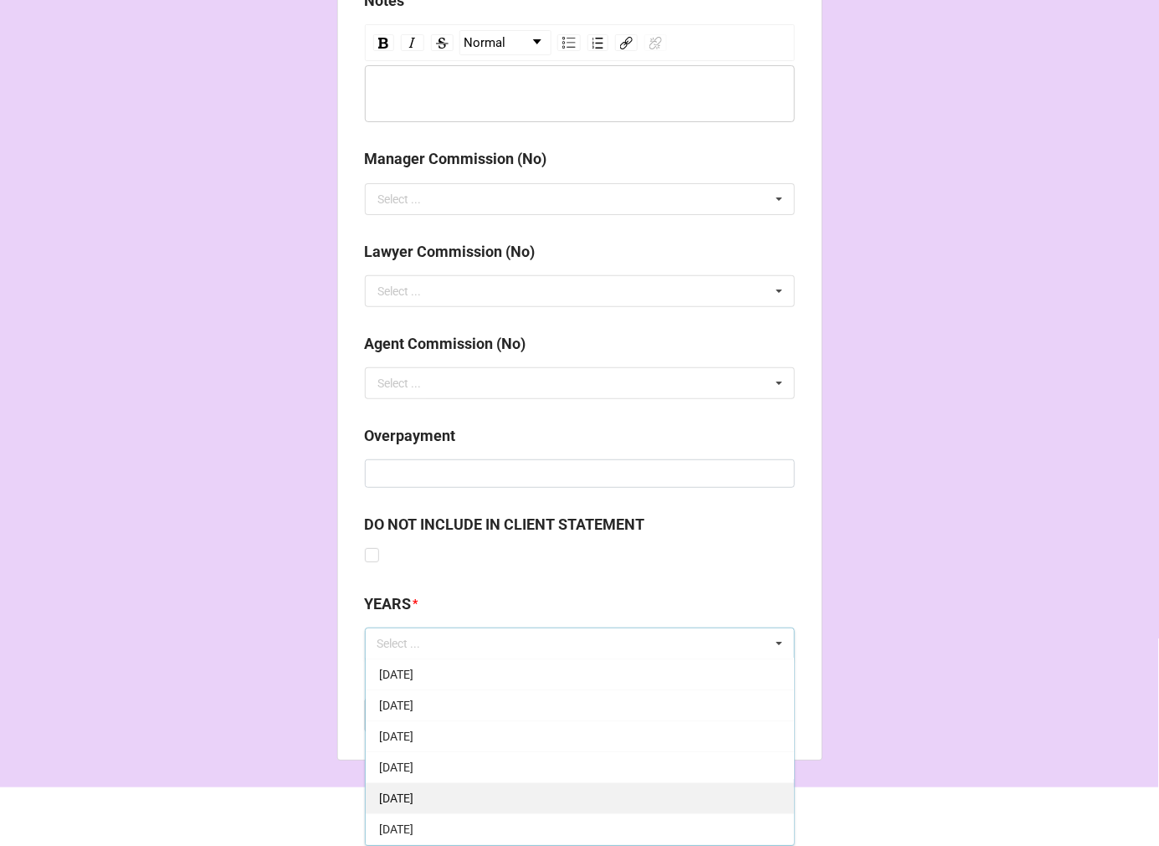
click at [495, 798] on div "[DATE]" at bounding box center [580, 798] width 429 height 31
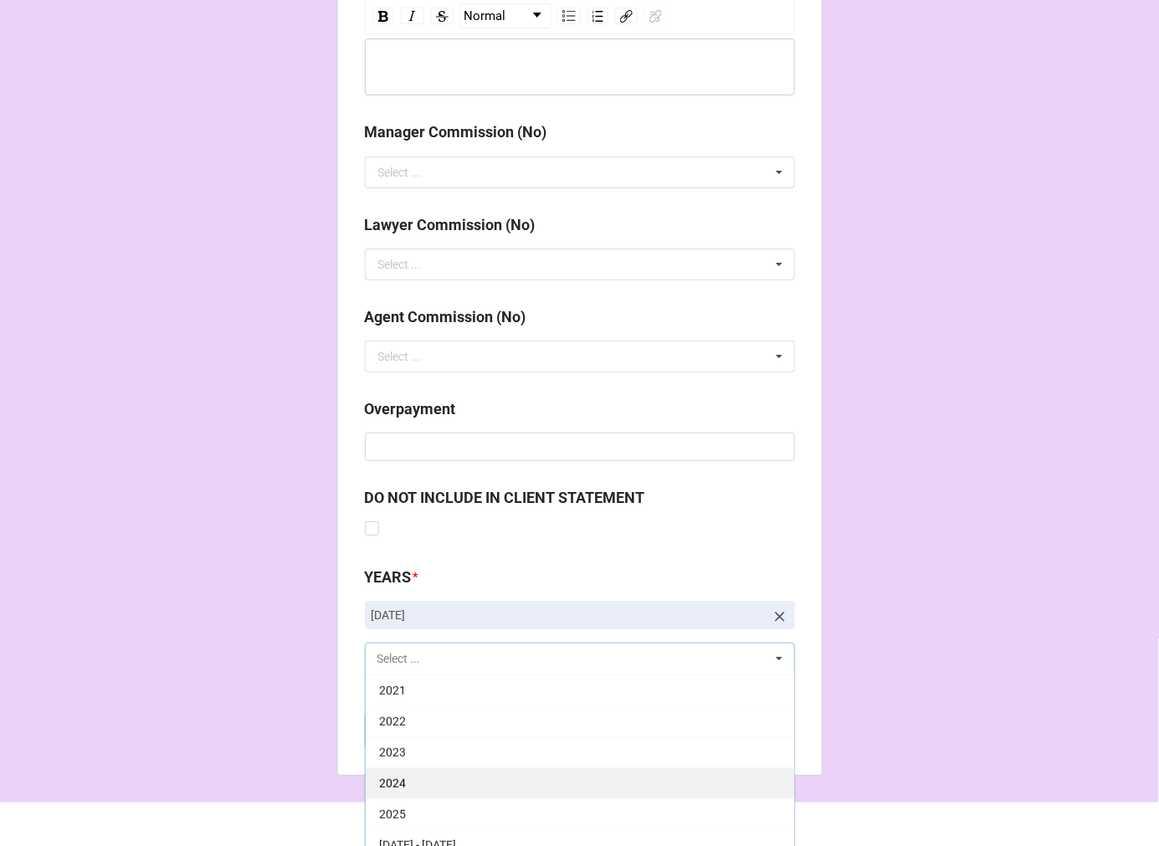
scroll to position [1954, 0]
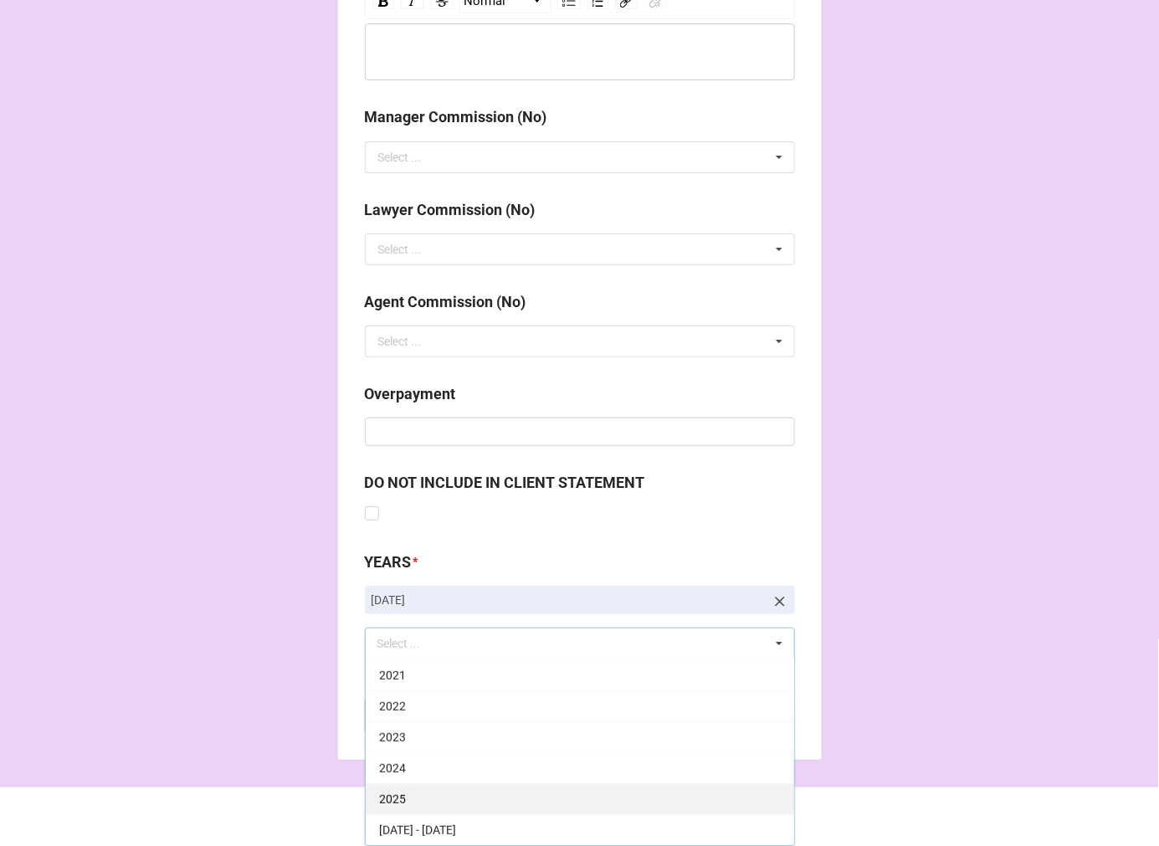
click at [440, 793] on div "2025" at bounding box center [580, 798] width 429 height 31
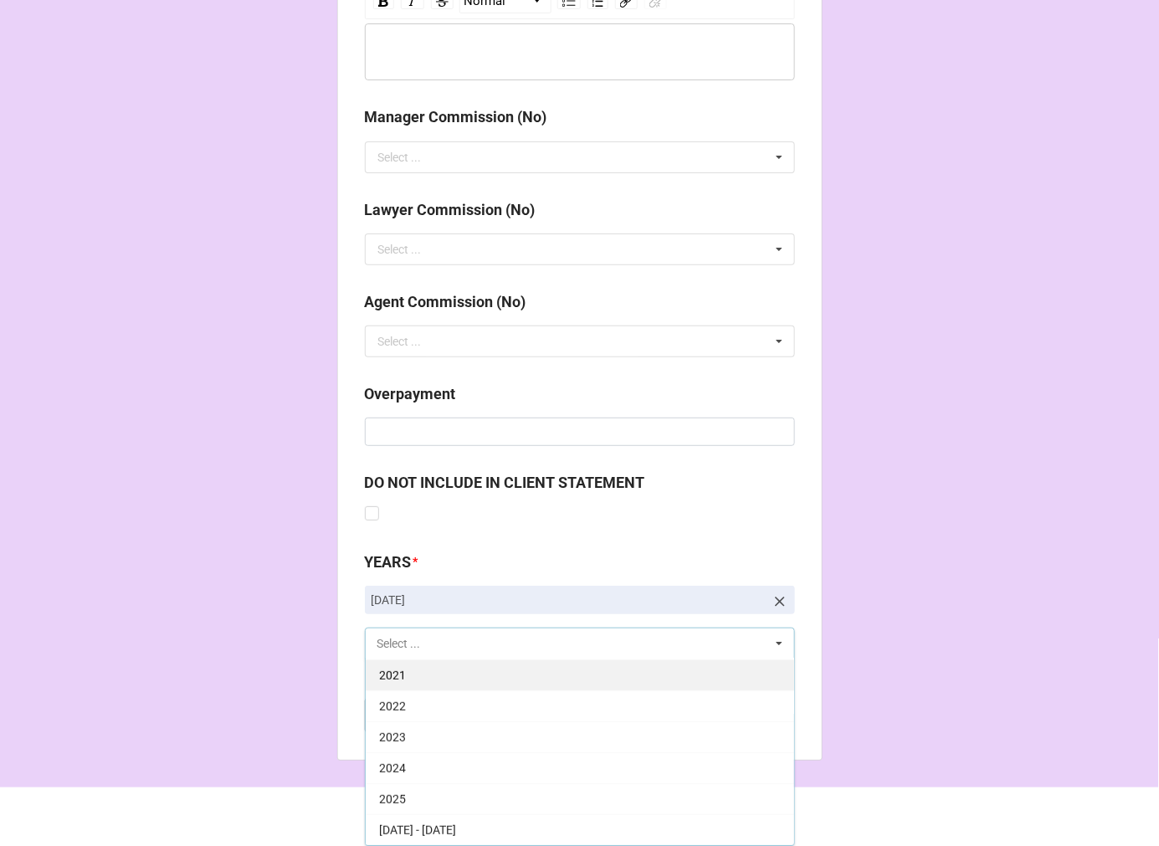
scroll to position [340, 0]
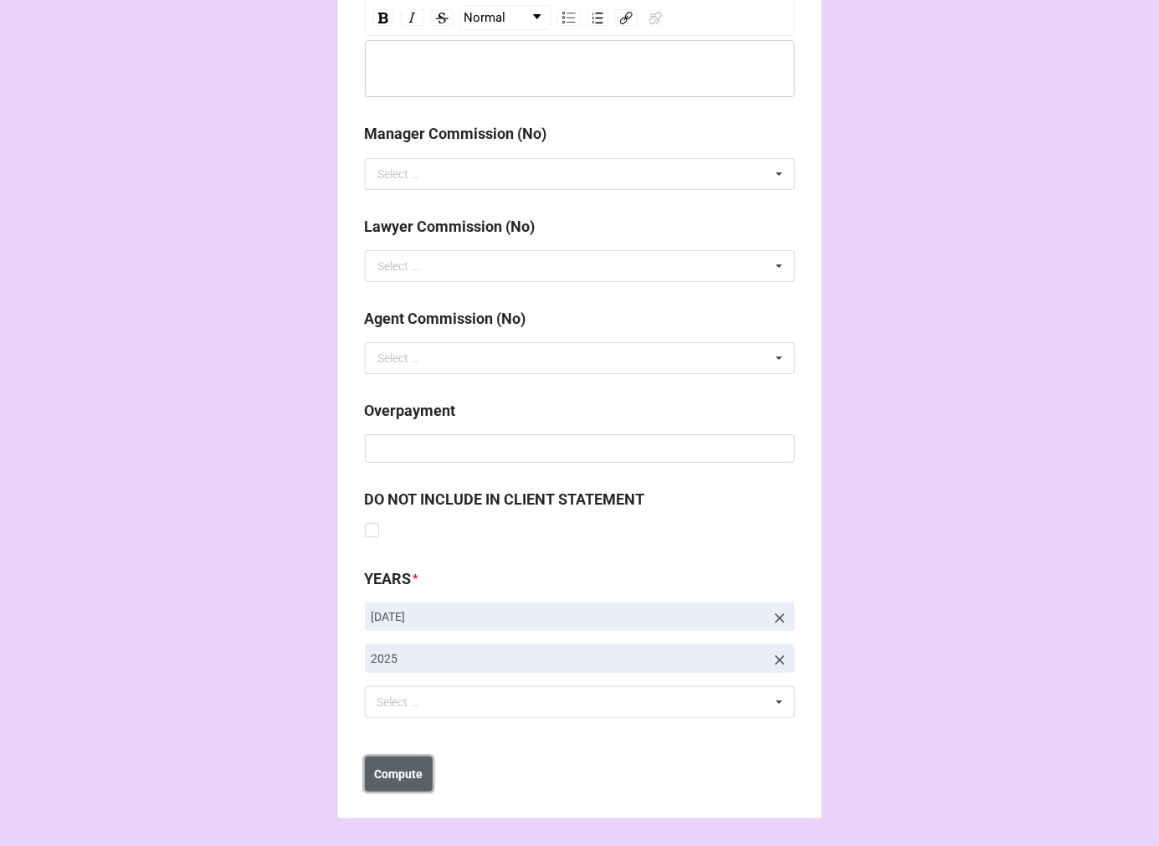
drag, startPoint x: 412, startPoint y: 782, endPoint x: 482, endPoint y: 782, distance: 70.3
click at [411, 782] on b "Compute" at bounding box center [398, 775] width 49 height 18
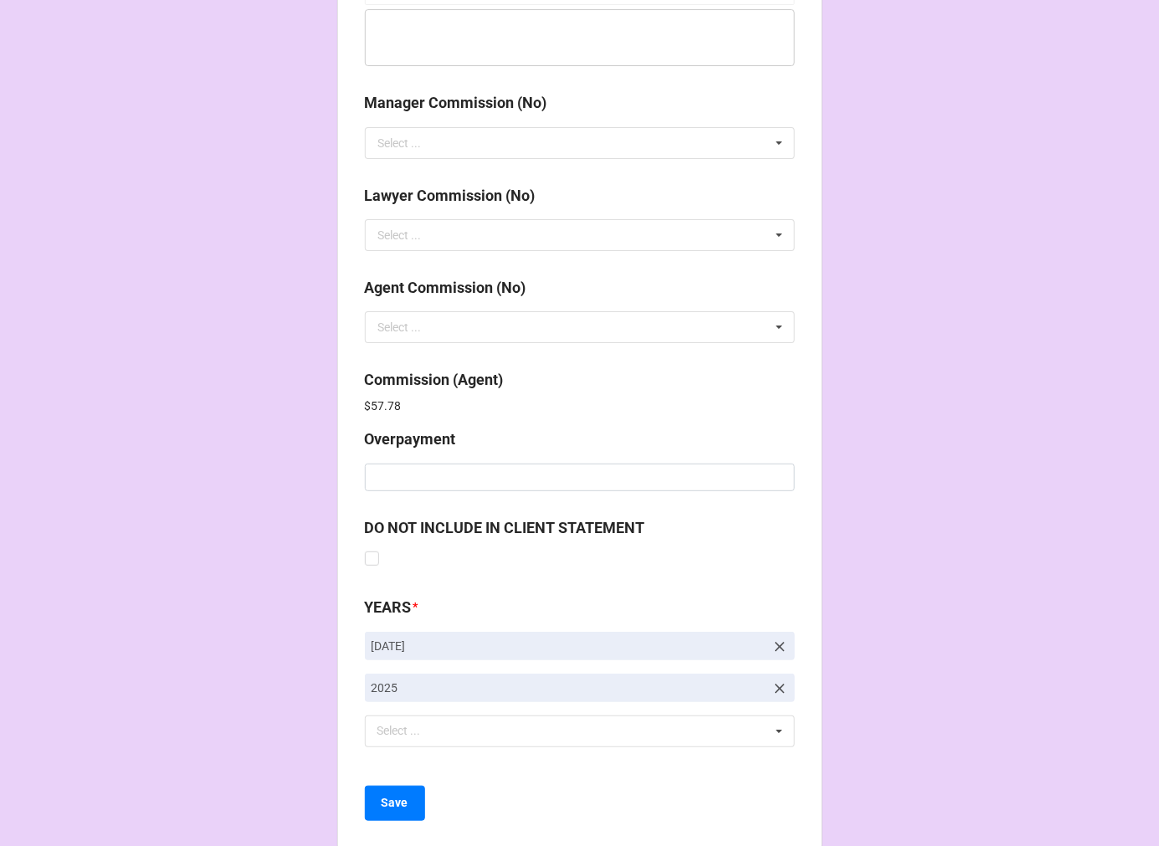
scroll to position [1997, 0]
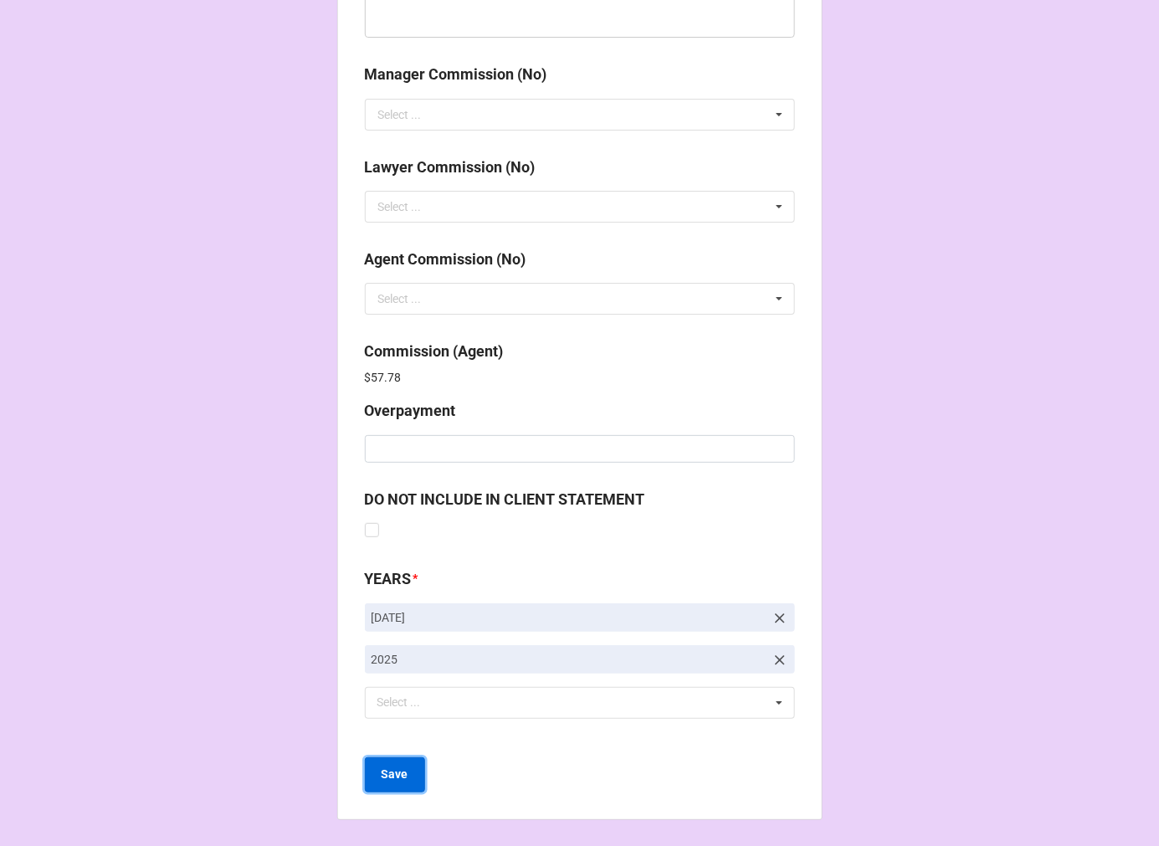
click at [382, 774] on b "Save" at bounding box center [395, 775] width 27 height 18
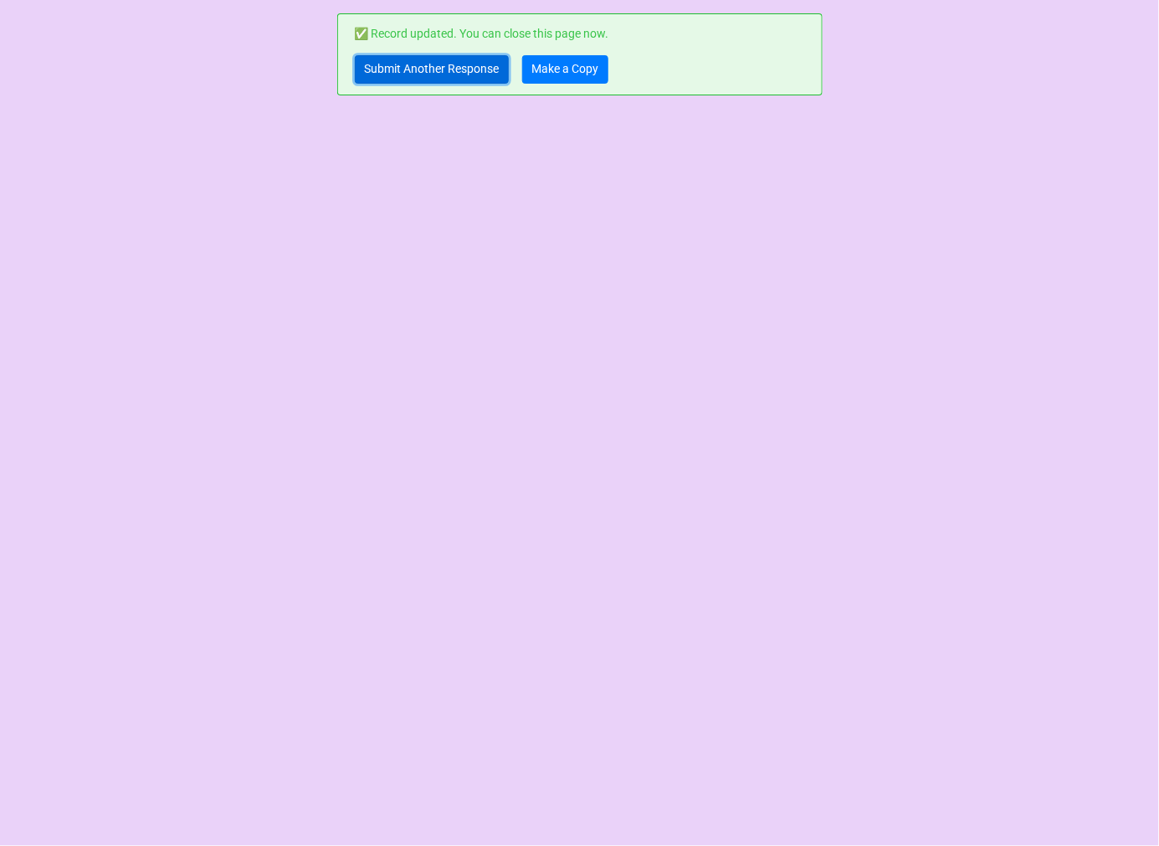
drag, startPoint x: 378, startPoint y: 67, endPoint x: 404, endPoint y: 90, distance: 35.0
click at [378, 67] on link "Submit Another Response" at bounding box center [432, 69] width 154 height 28
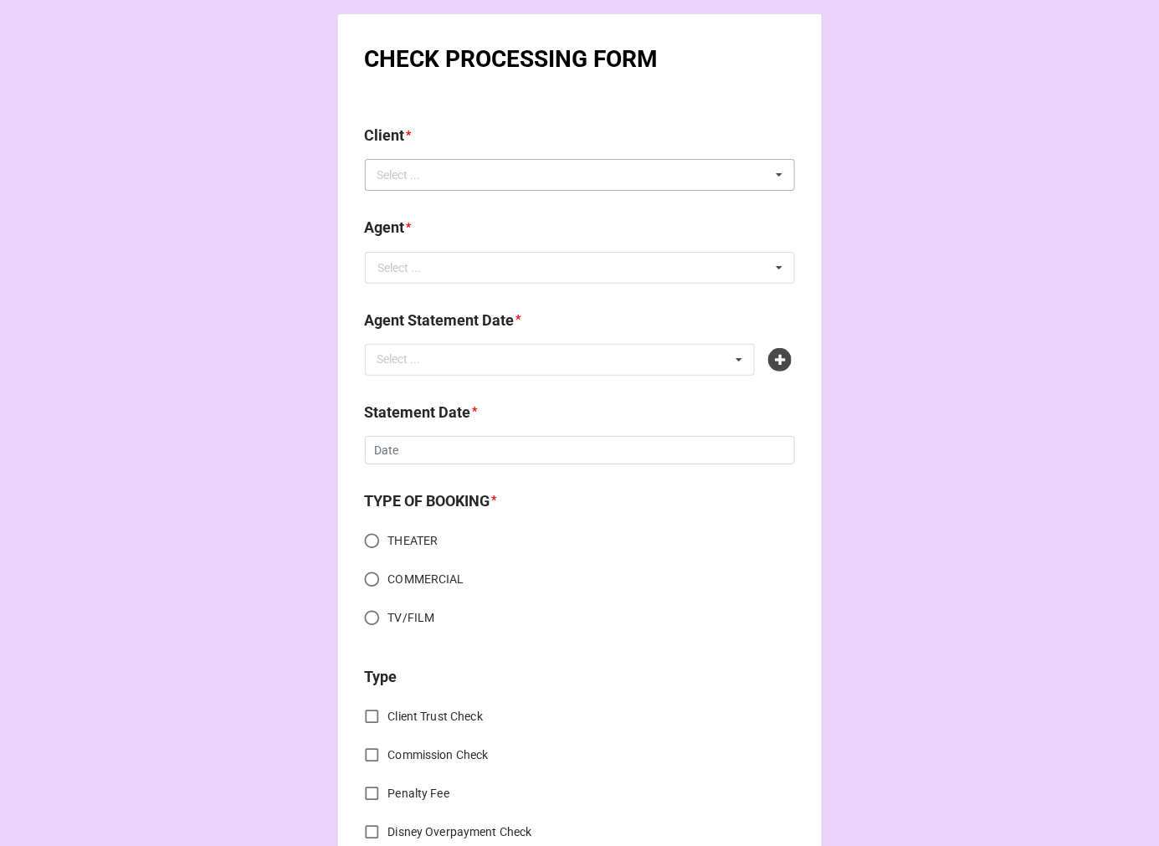
click at [490, 168] on div "Select ... No results found." at bounding box center [580, 175] width 430 height 32
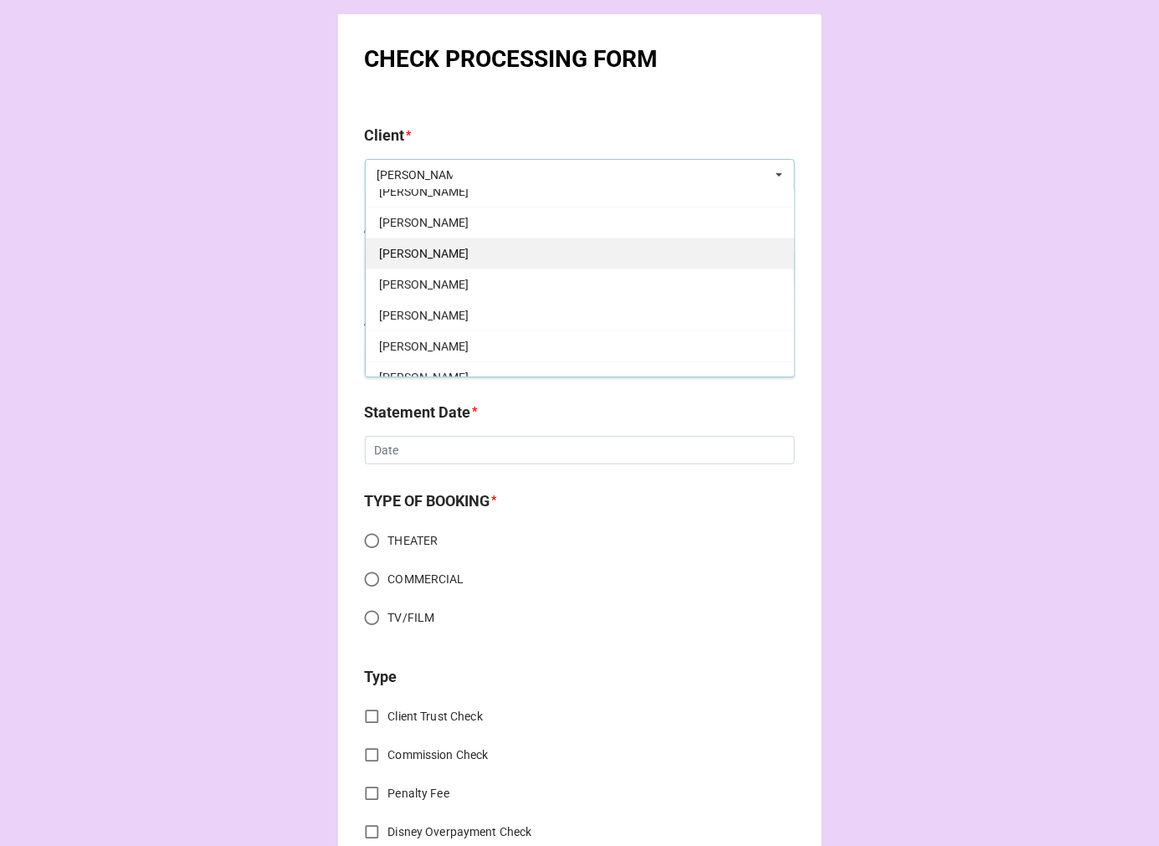
scroll to position [247, 0]
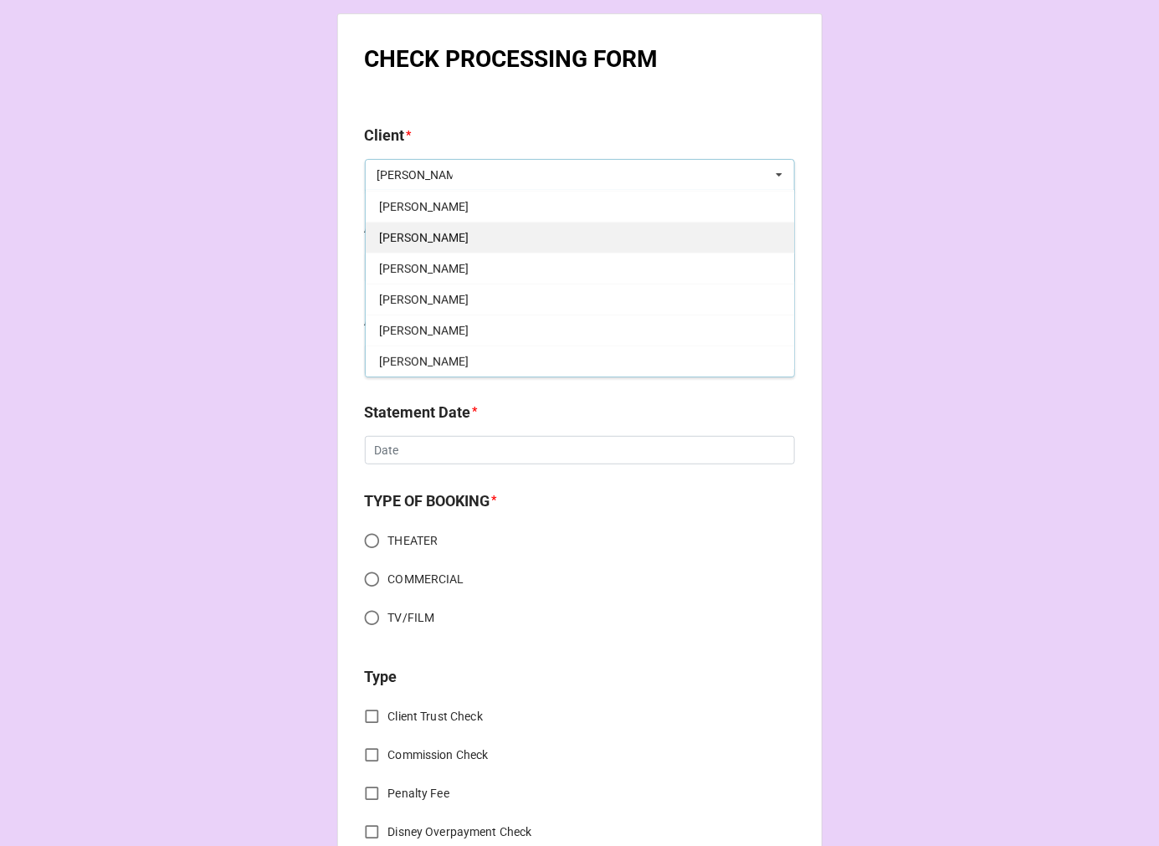
type input "[PERSON_NAME]"
click at [457, 231] on span "[PERSON_NAME]" at bounding box center [424, 237] width 90 height 13
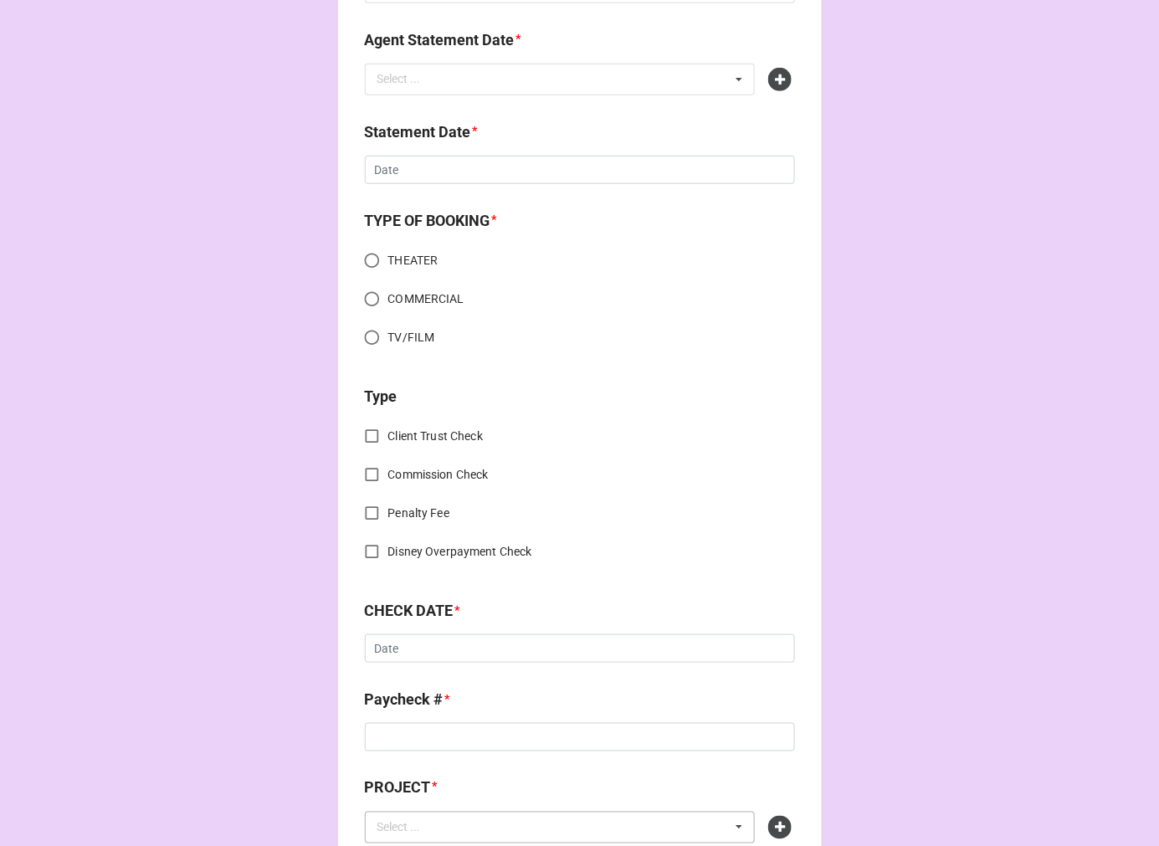
scroll to position [557, 0]
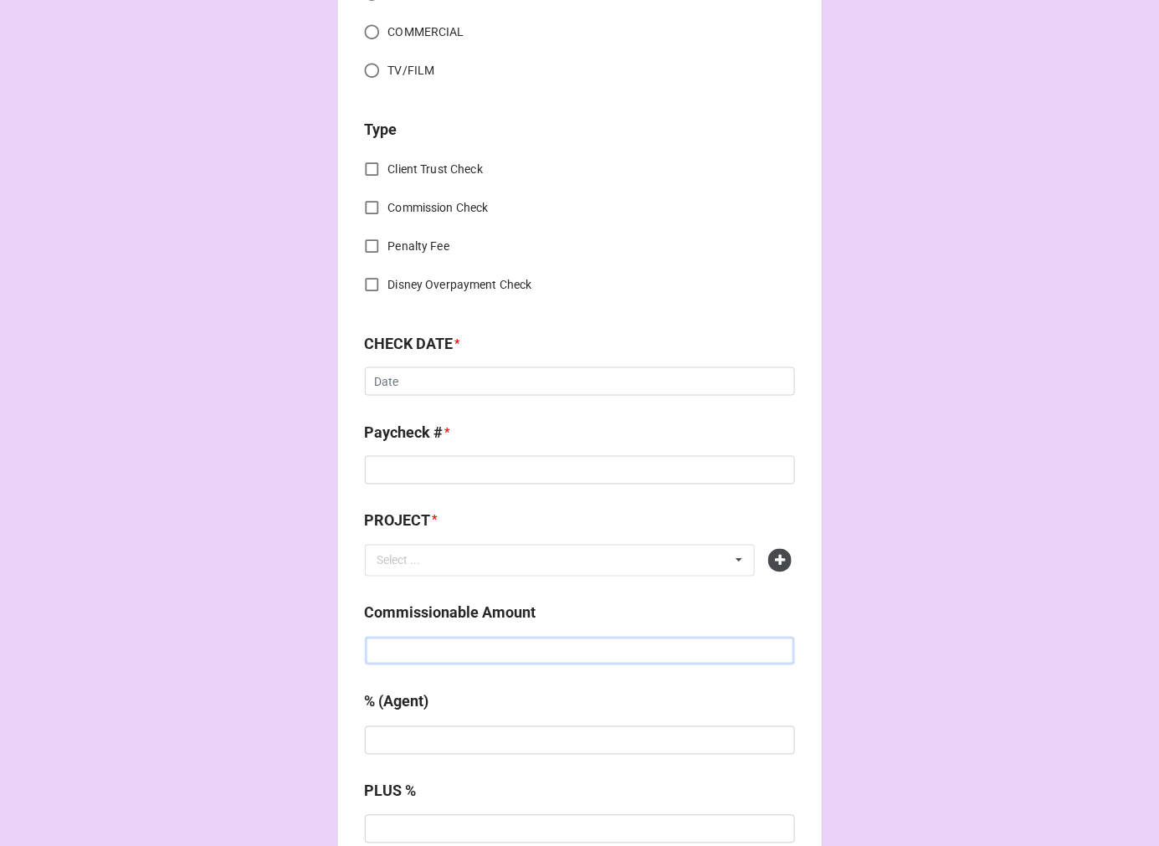
click at [432, 651] on input "text" at bounding box center [580, 651] width 430 height 28
paste input "$2,310.00"
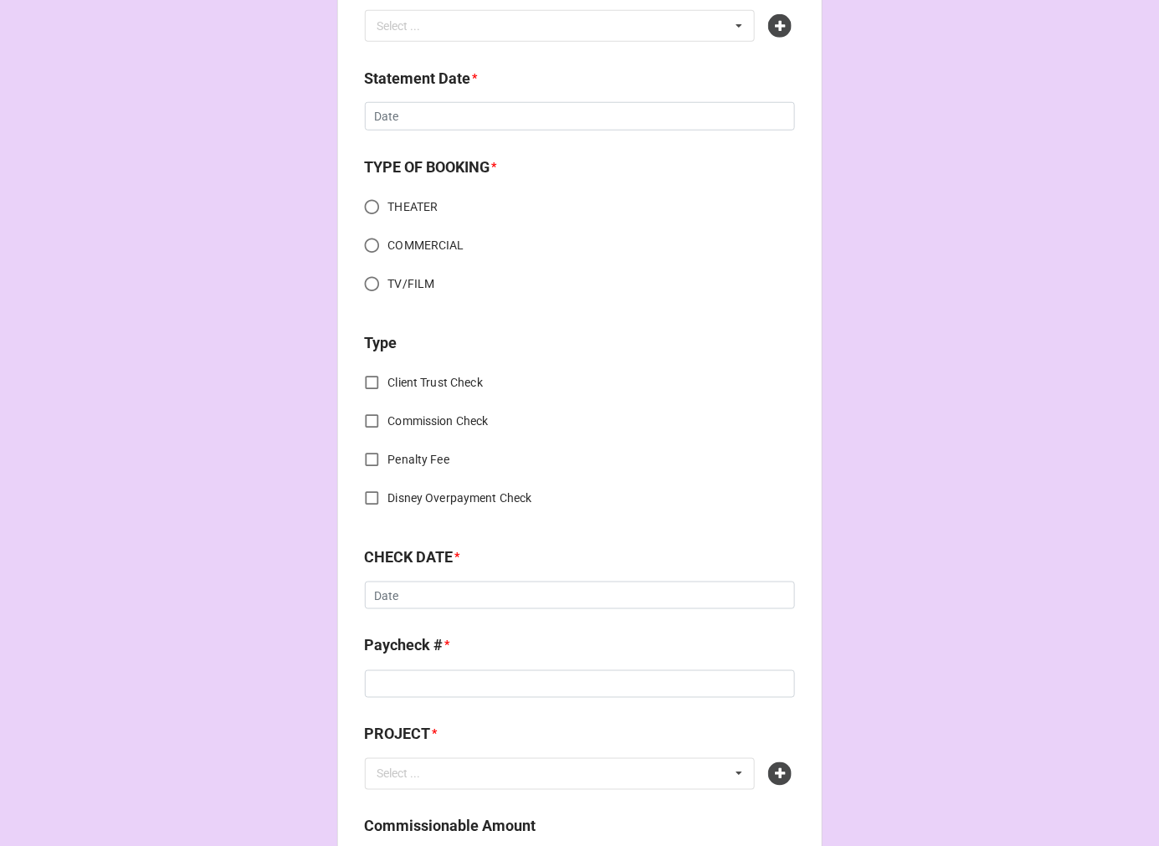
scroll to position [0, 0]
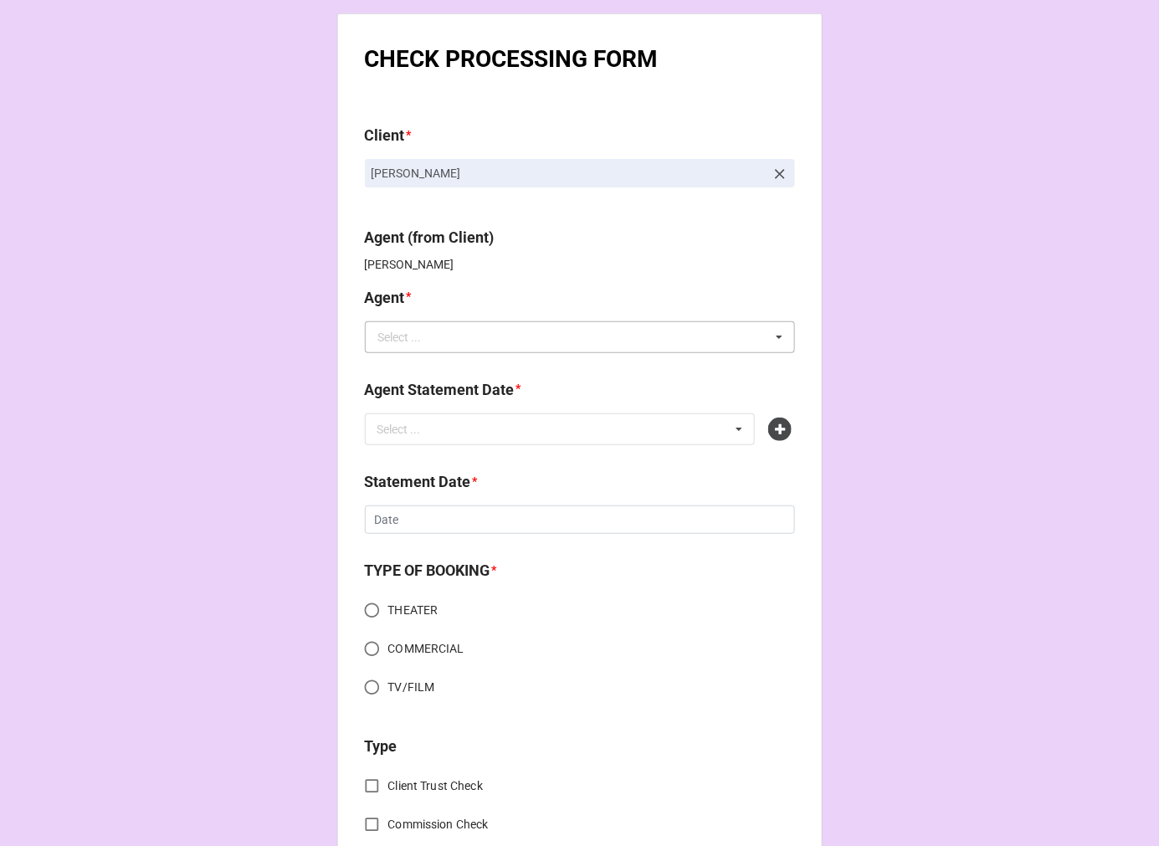
type input "$2,310.00"
click at [406, 341] on div "Select ..." at bounding box center [400, 337] width 44 height 12
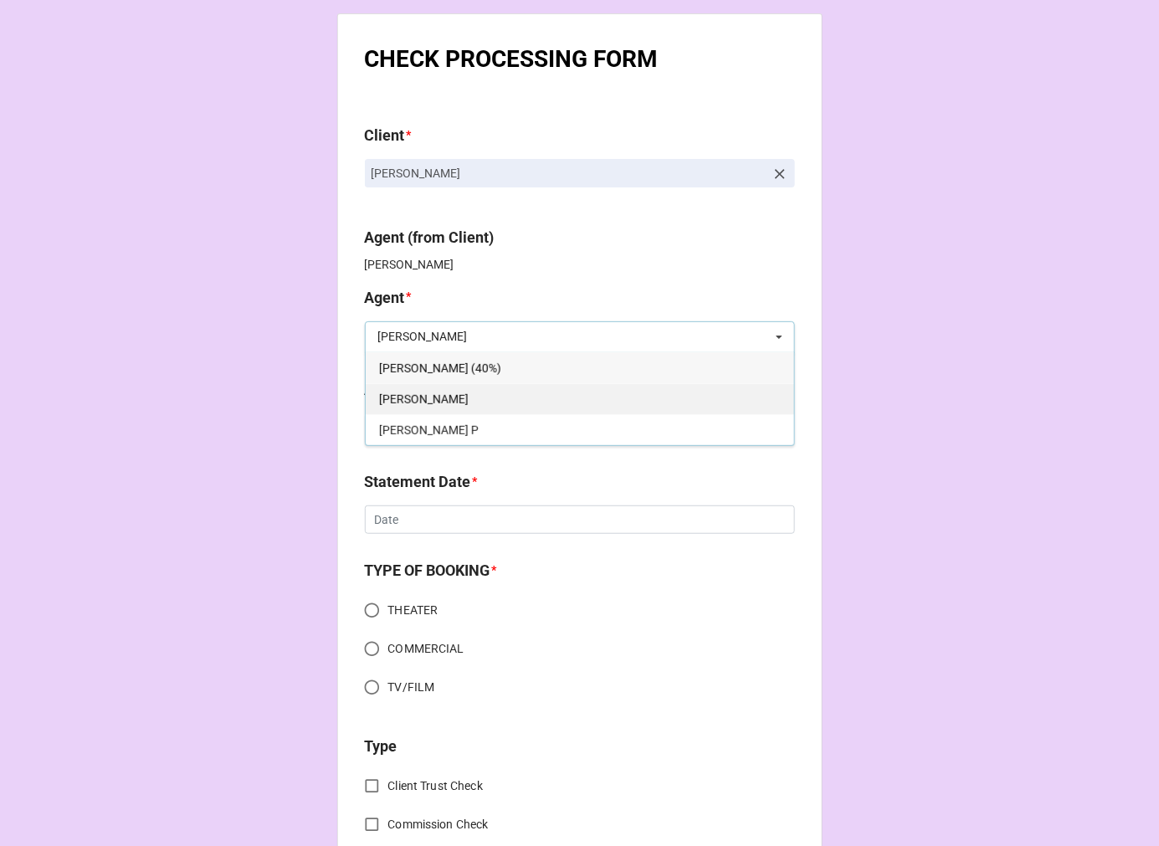
type input "kell"
click at [382, 393] on span "[PERSON_NAME]" at bounding box center [424, 399] width 90 height 13
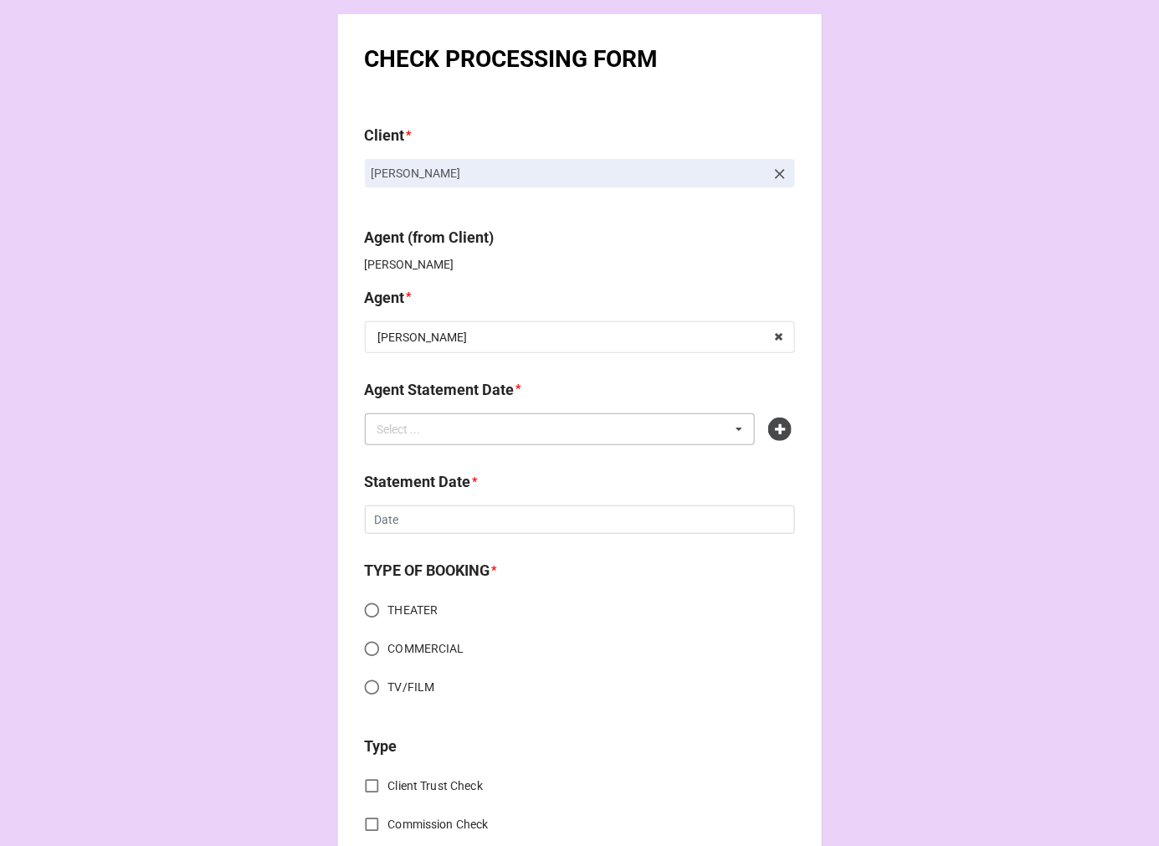
click at [433, 425] on div "Select ..." at bounding box center [409, 428] width 72 height 19
type input "j"
type input "kell"
drag, startPoint x: 815, startPoint y: 364, endPoint x: 796, endPoint y: 389, distance: 31.6
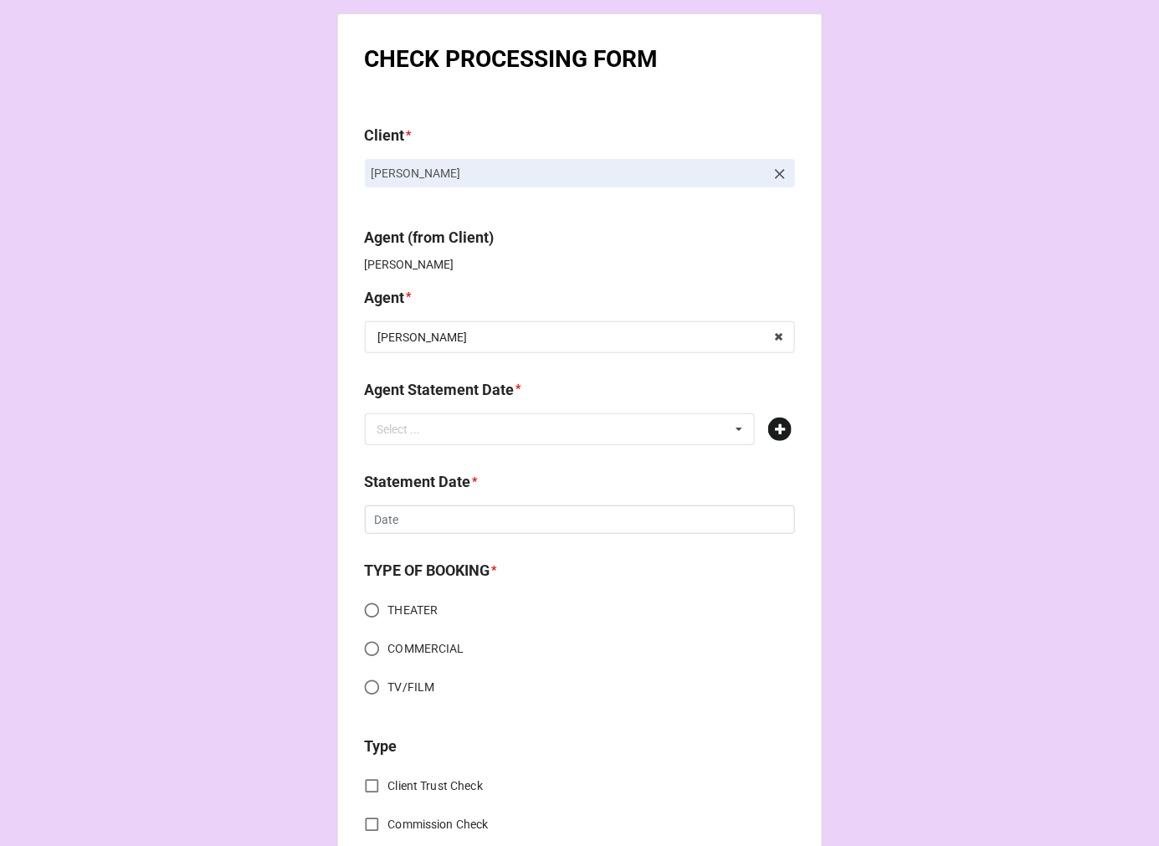
click at [768, 432] on icon at bounding box center [779, 429] width 23 height 23
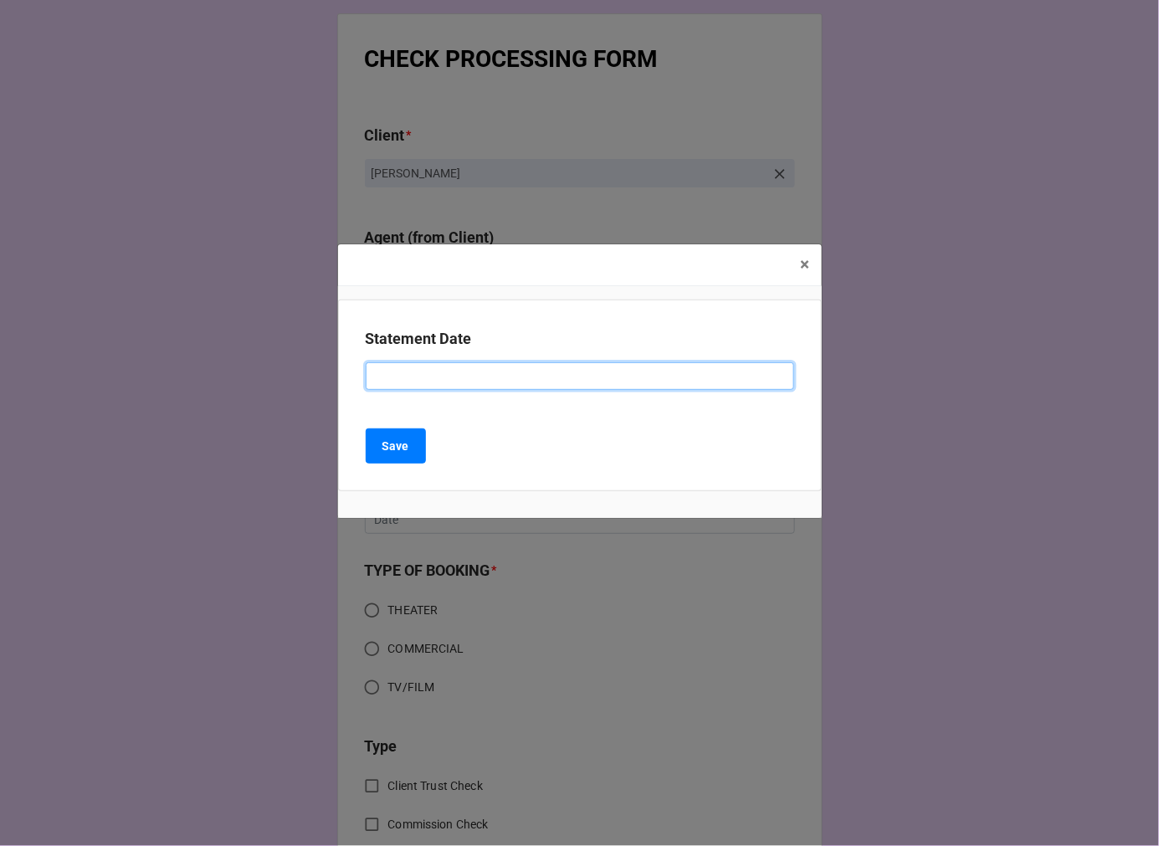
click at [481, 380] on input at bounding box center [580, 376] width 429 height 28
type input "[DATE] ([PERSON_NAME])"
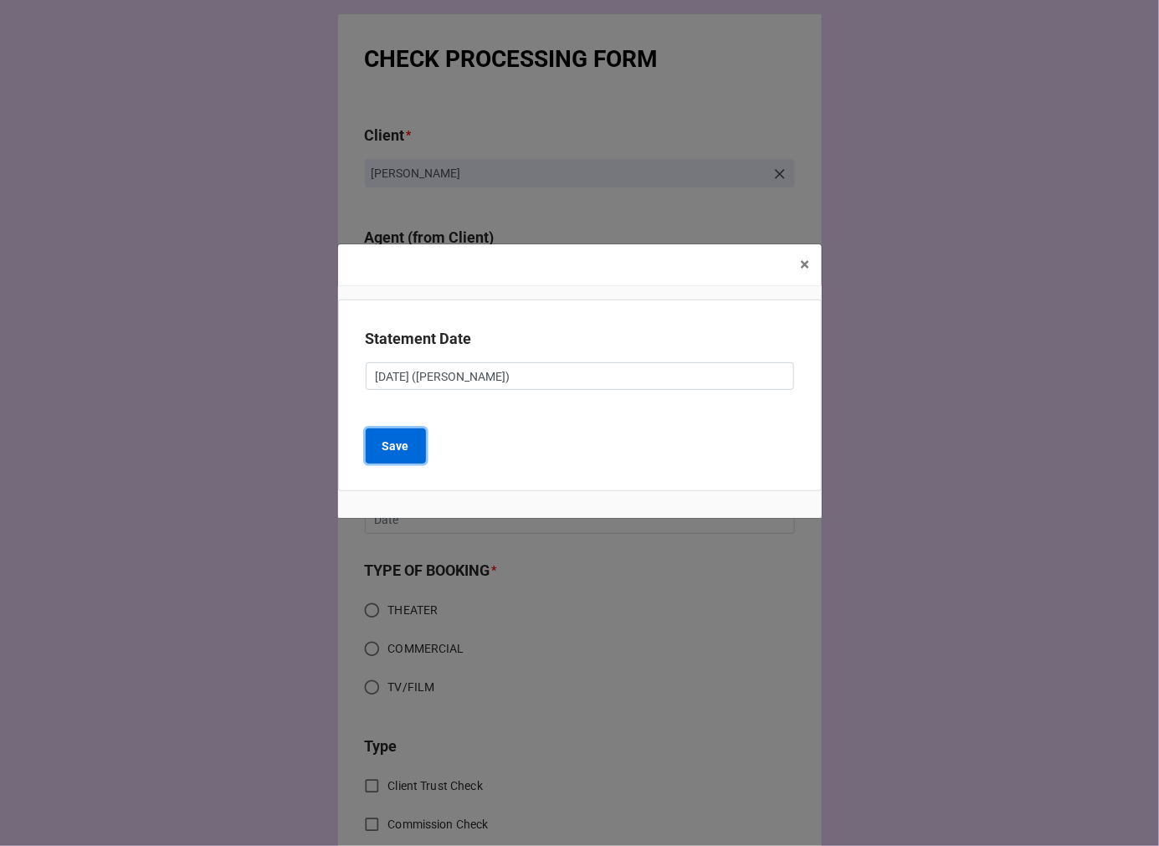
click at [417, 449] on button "Save" at bounding box center [396, 446] width 60 height 35
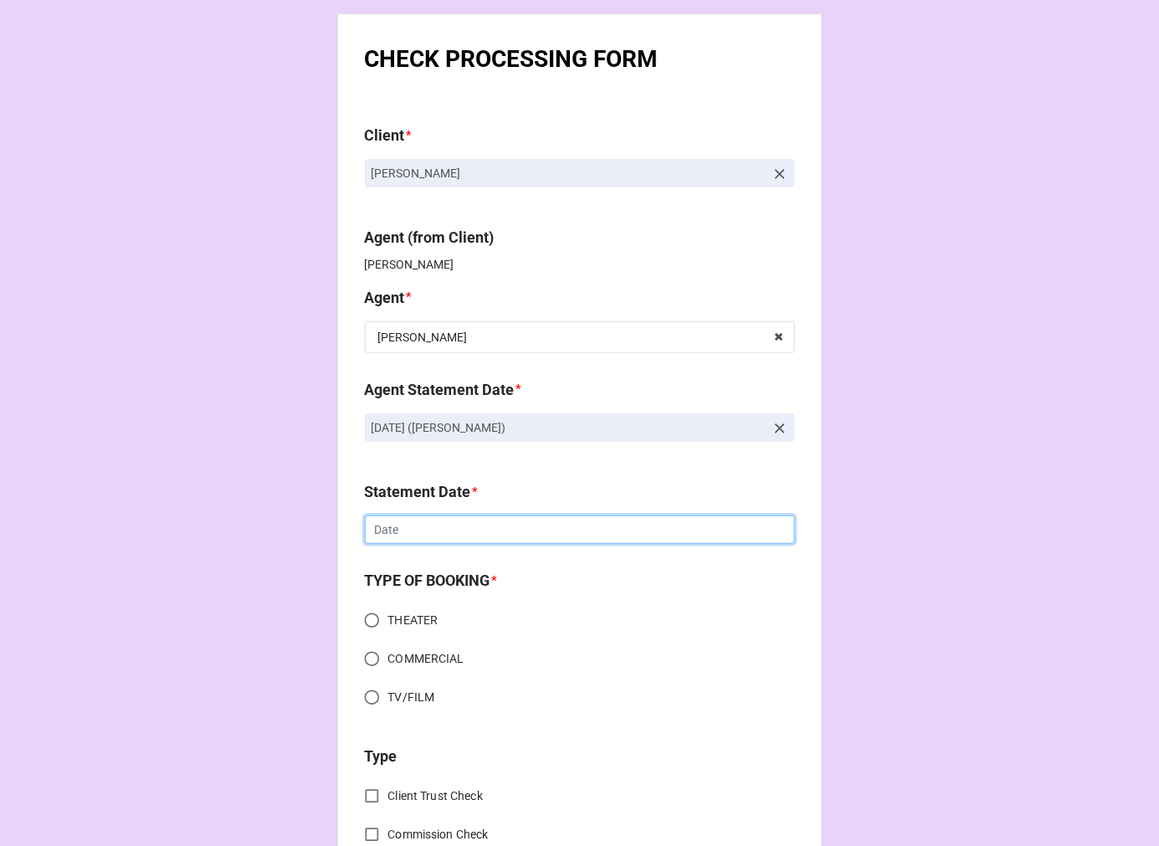
click at [486, 521] on input "text" at bounding box center [580, 530] width 430 height 28
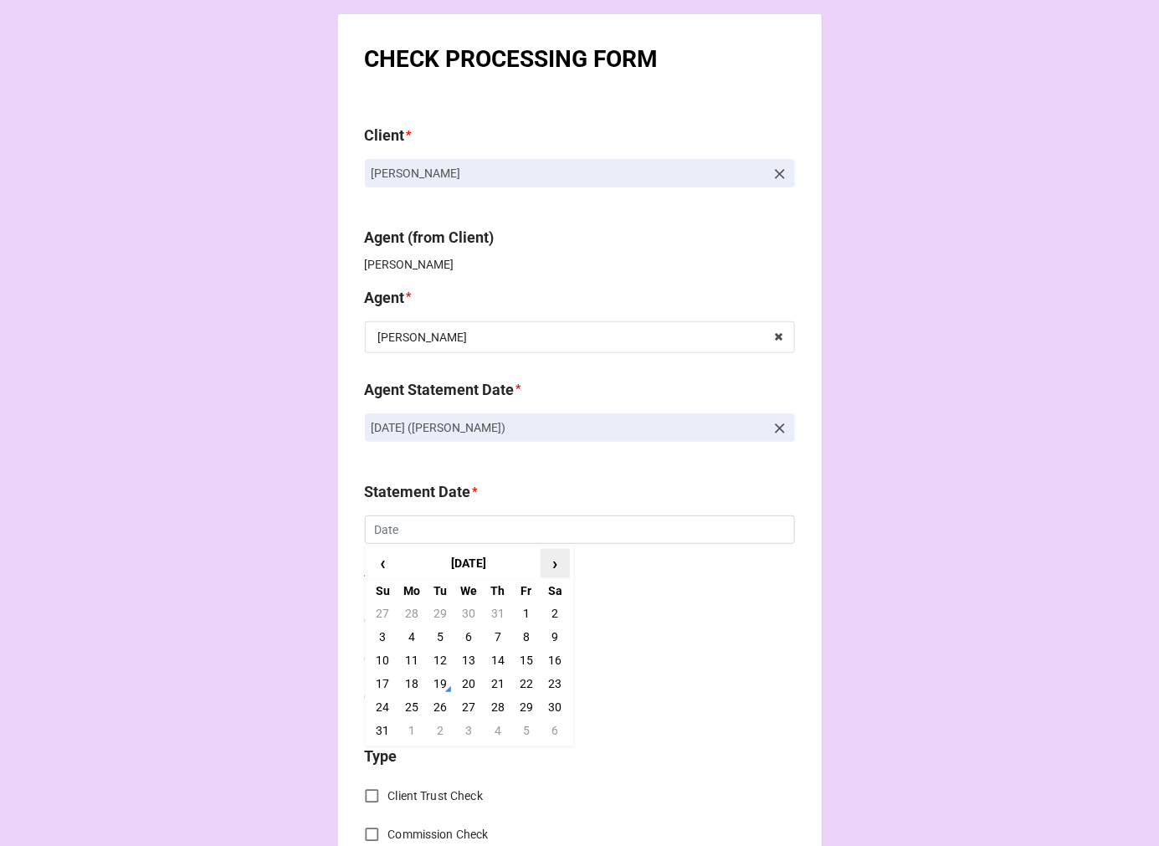
click at [553, 562] on span "›" at bounding box center [555, 564] width 27 height 28
click at [528, 619] on td "5" at bounding box center [526, 613] width 28 height 23
type input "[DATE]"
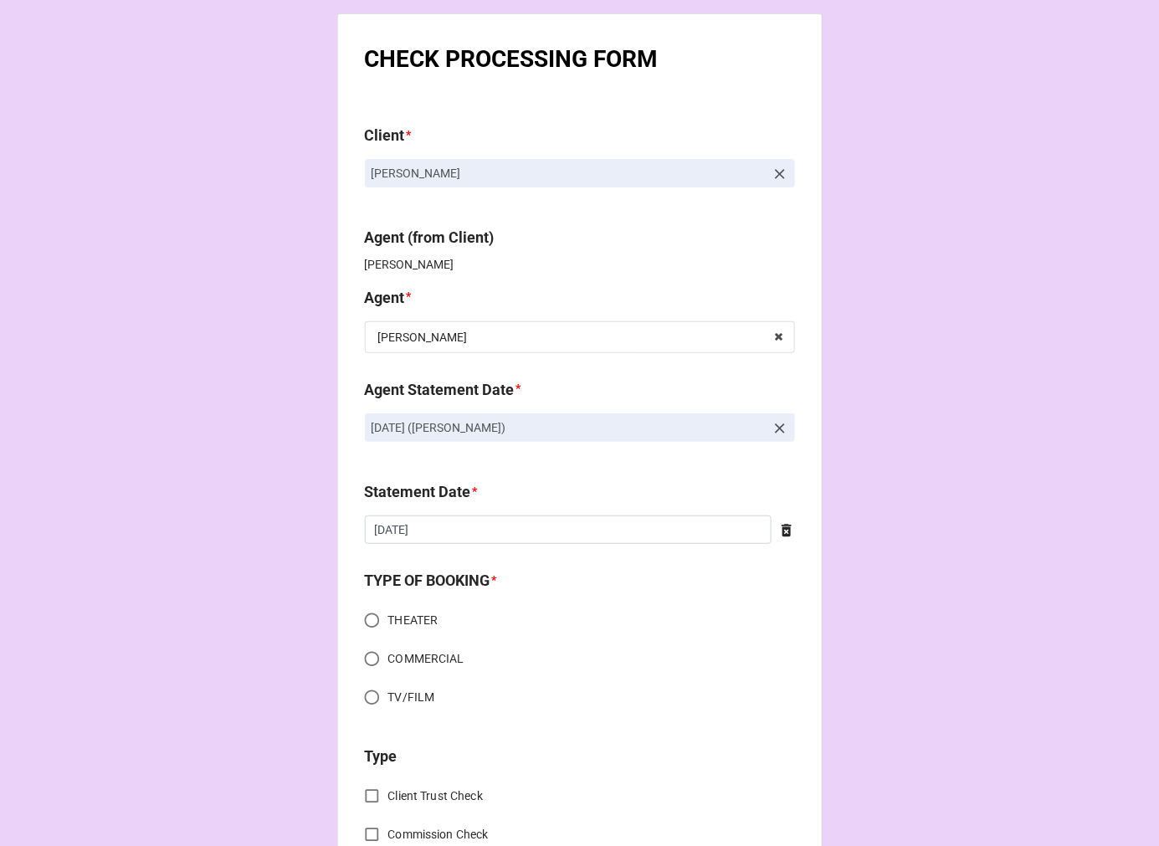
click at [365, 620] on input "THEATER" at bounding box center [372, 620] width 33 height 33
radio input "true"
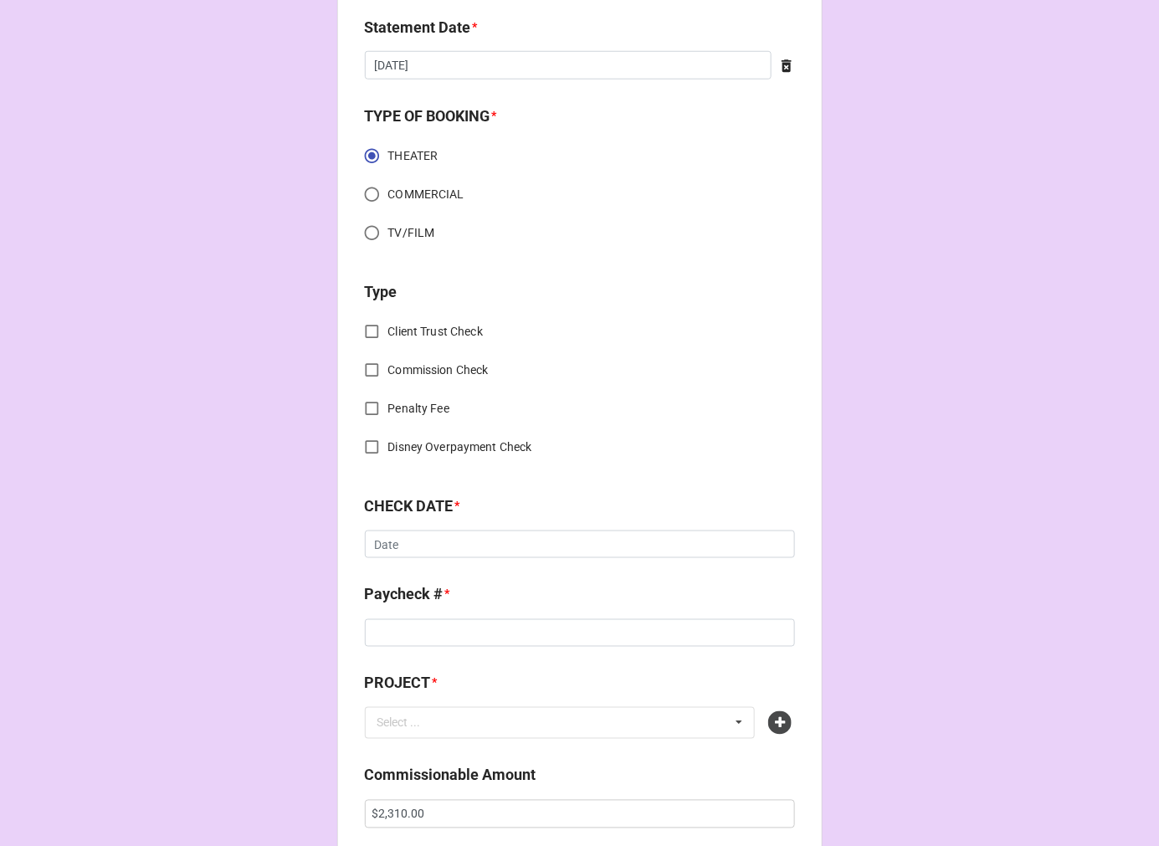
click at [367, 367] on input "Commission Check" at bounding box center [372, 370] width 33 height 33
checkbox input "true"
click at [440, 552] on input "text" at bounding box center [581, 546] width 429 height 30
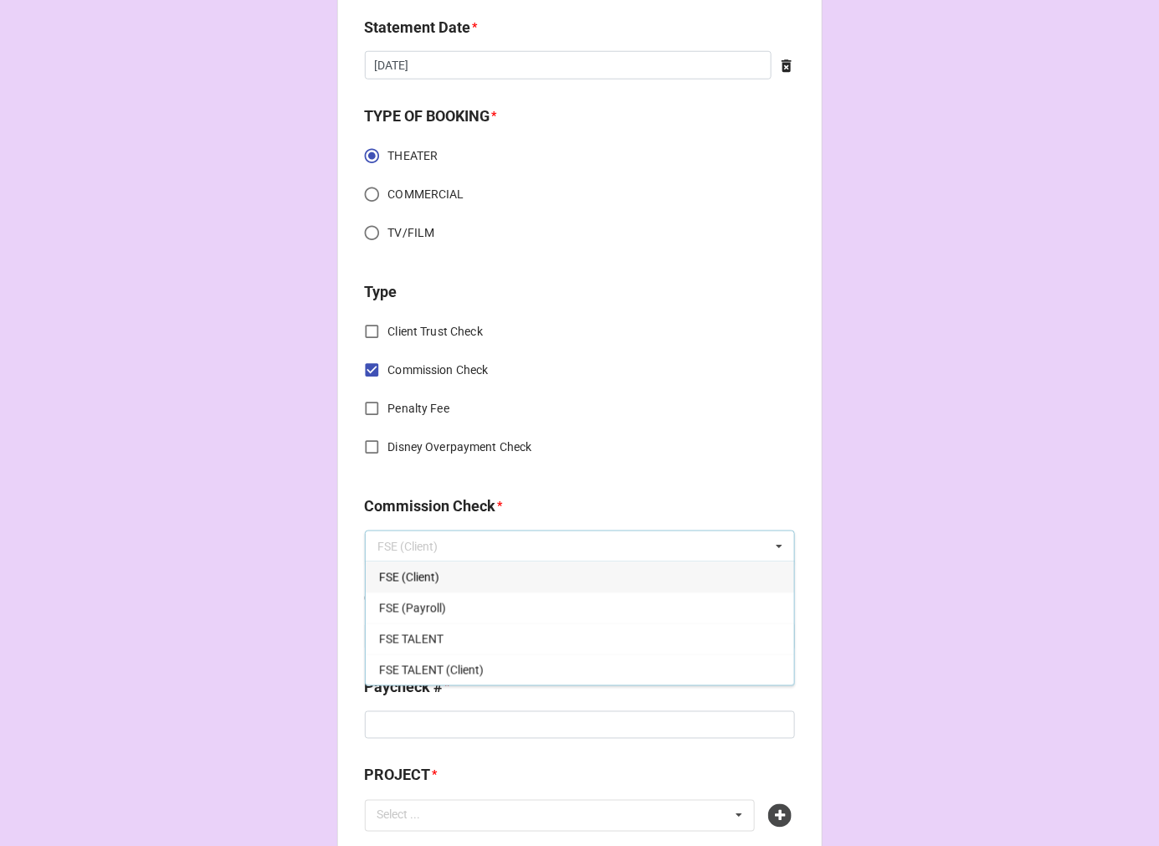
click at [428, 573] on span "FSE (Client)" at bounding box center [409, 577] width 60 height 13
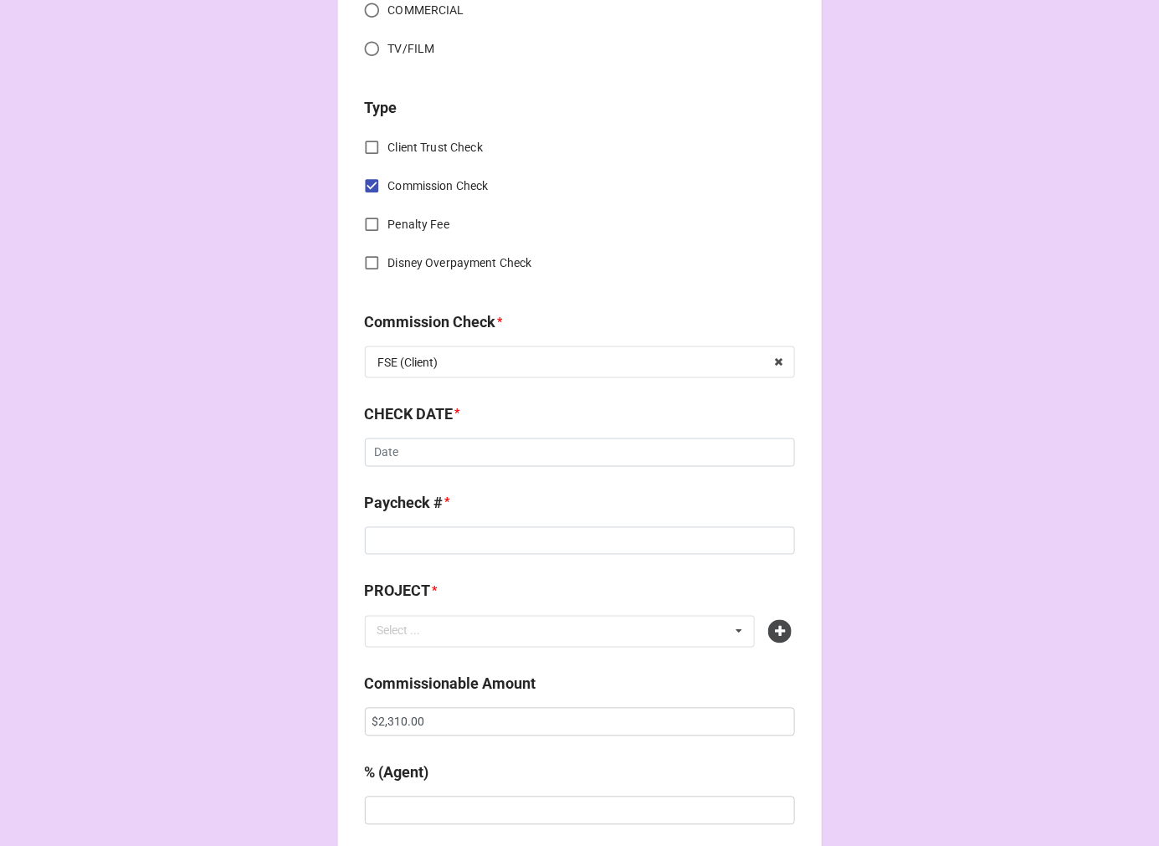
scroll to position [650, 0]
click at [430, 450] on input "text" at bounding box center [580, 451] width 430 height 28
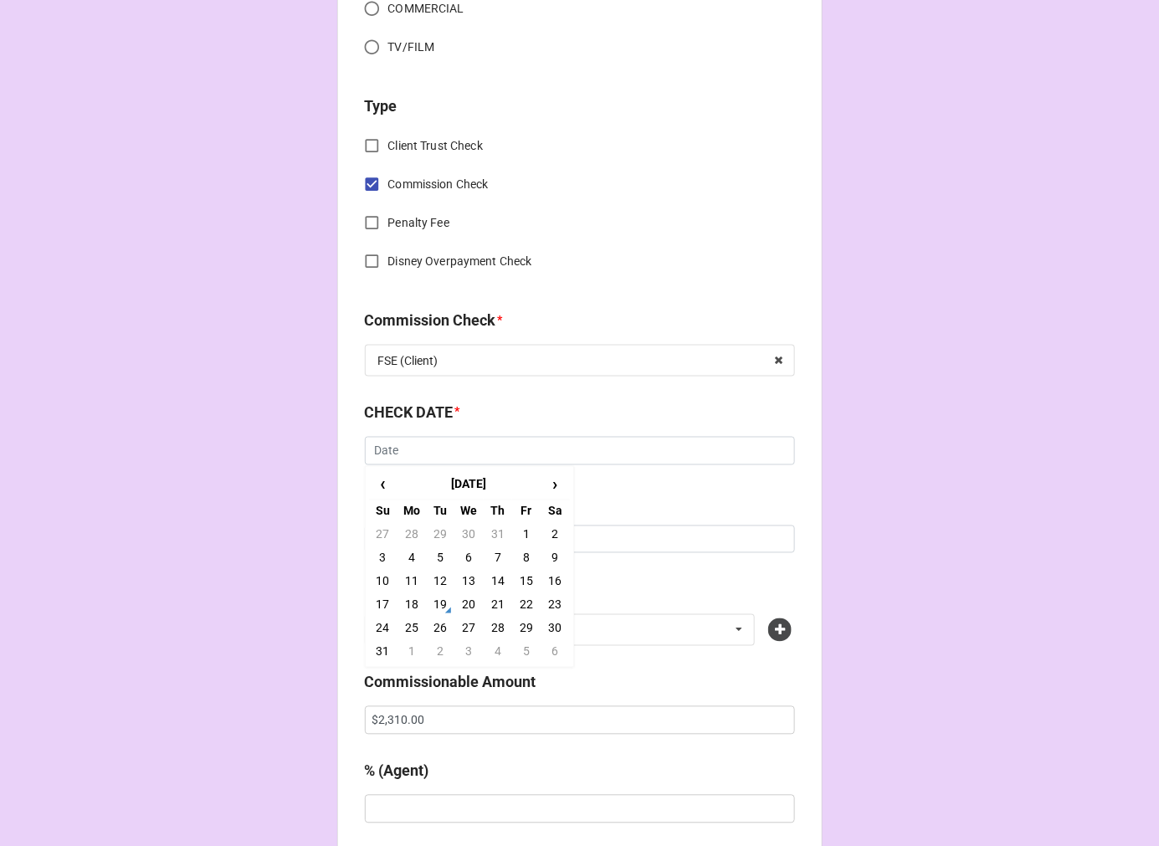
click at [405, 603] on td "18" at bounding box center [412, 604] width 28 height 23
type input "8/18/2025"
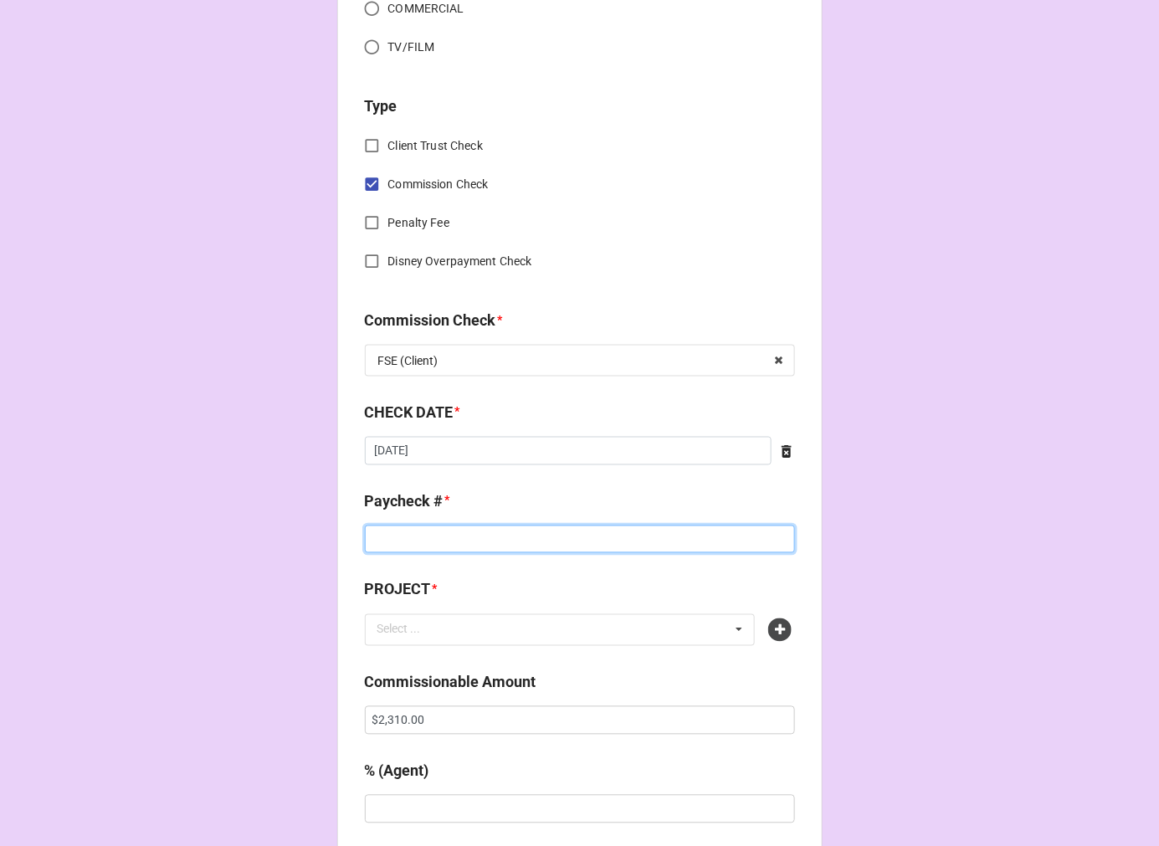
click at [407, 540] on input at bounding box center [580, 540] width 430 height 28
type input "ZELLE"
click at [778, 636] on icon at bounding box center [779, 630] width 23 height 23
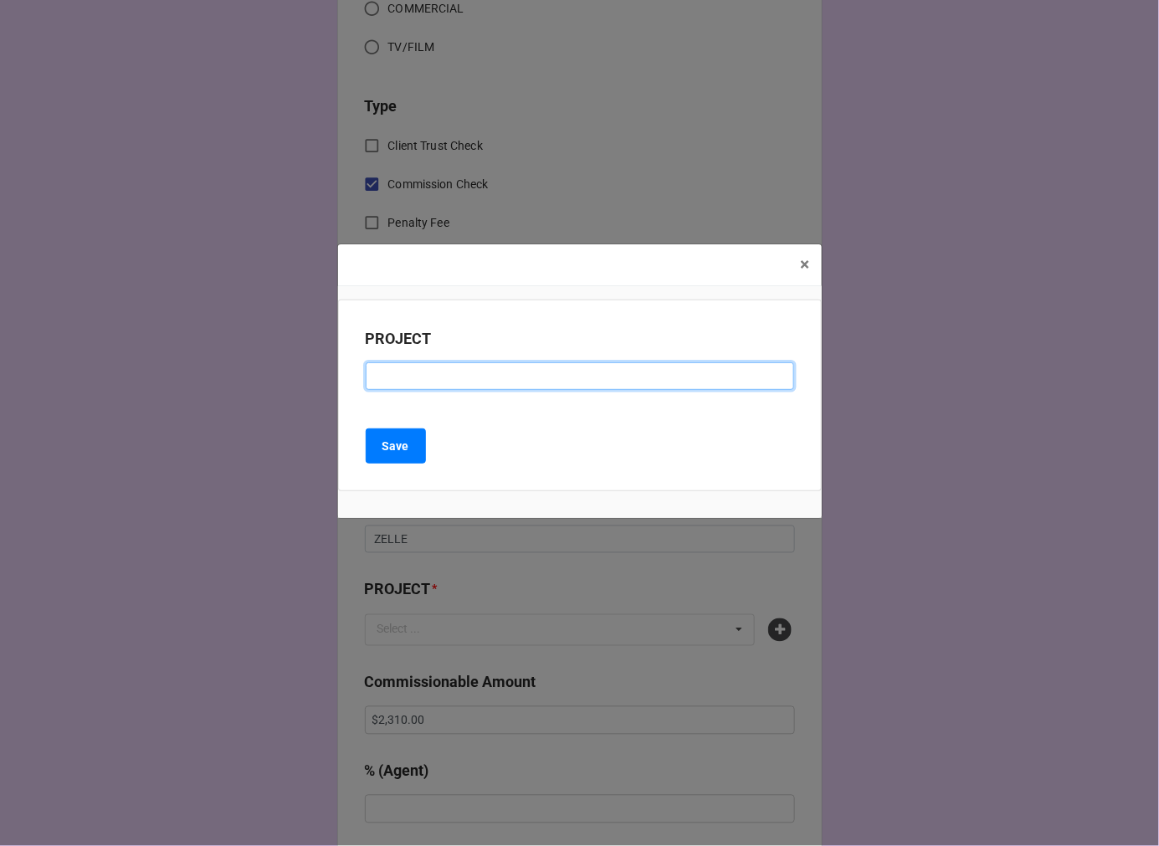
click at [517, 370] on input at bounding box center [580, 376] width 429 height 28
paste input "FESTIVAL 56 FULL SEASON"
type input "FESTIVAL 56 FULL SEASON"
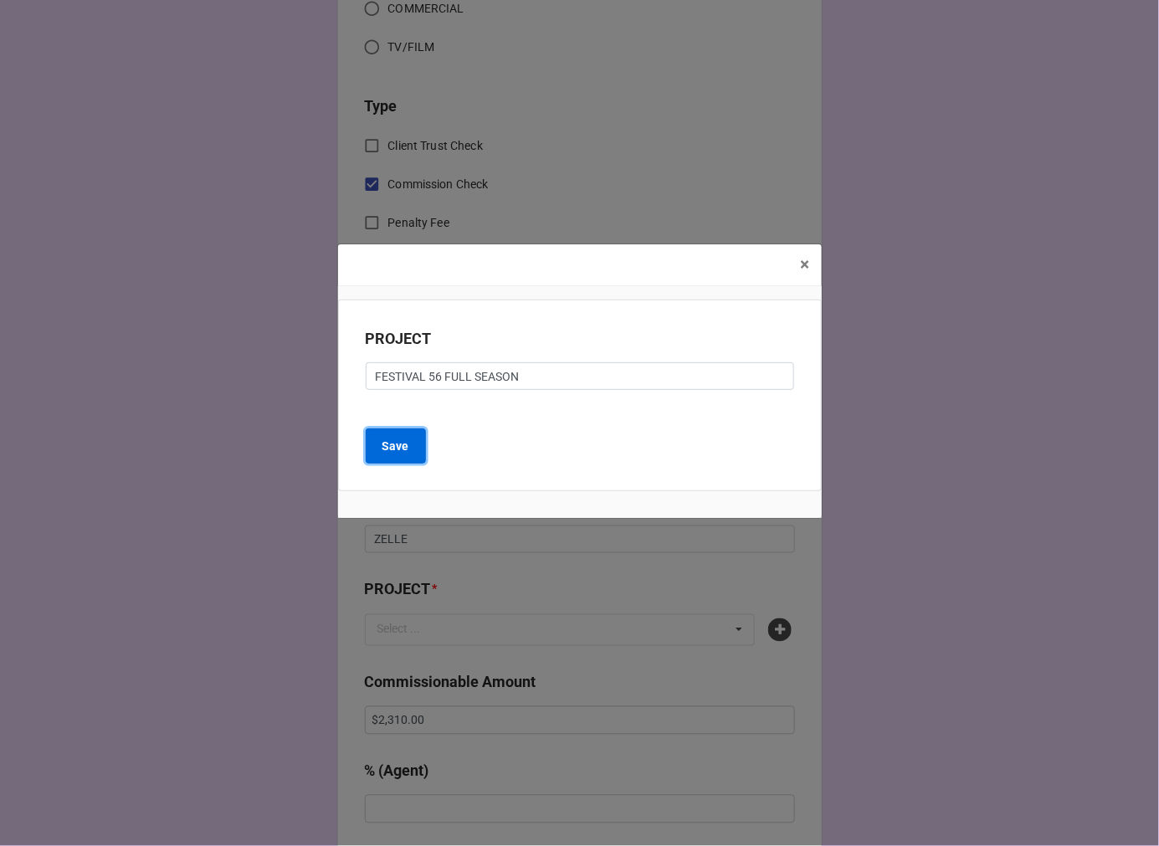
click at [385, 453] on b "Save" at bounding box center [395, 447] width 27 height 18
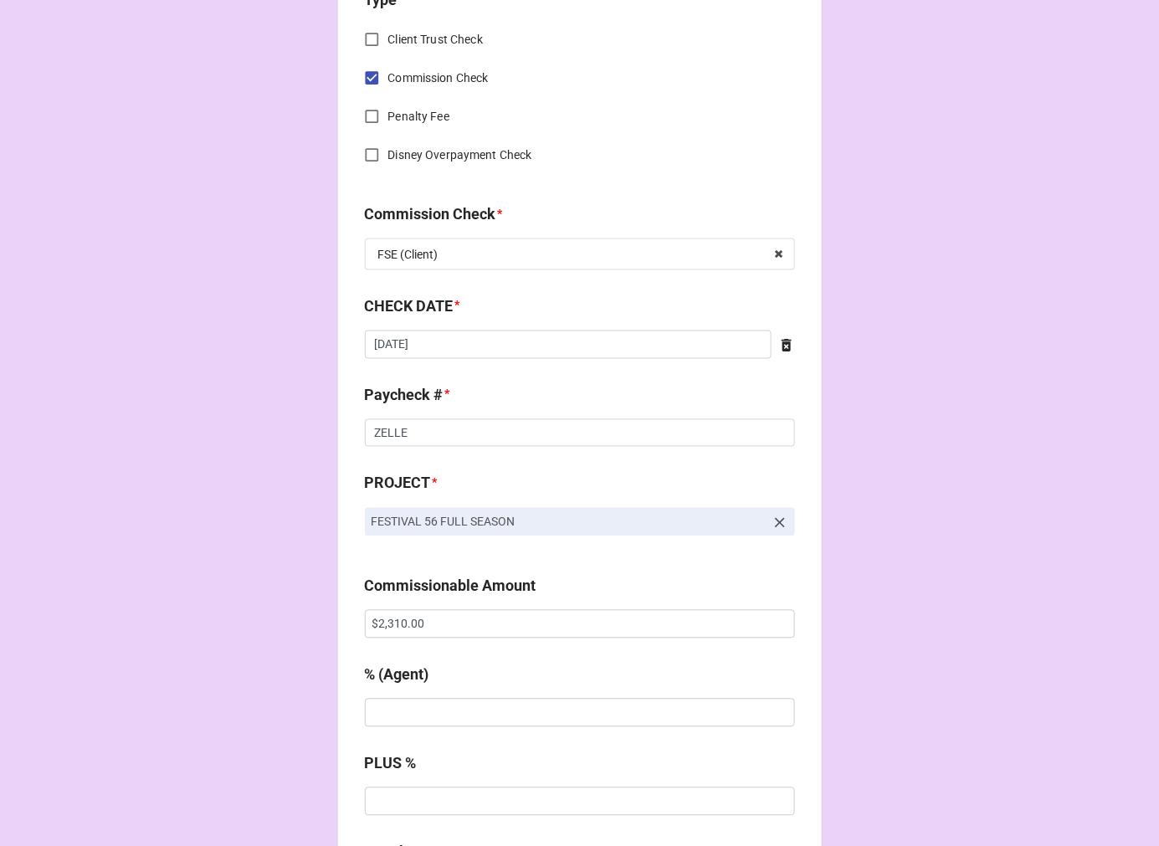
scroll to position [837, 0]
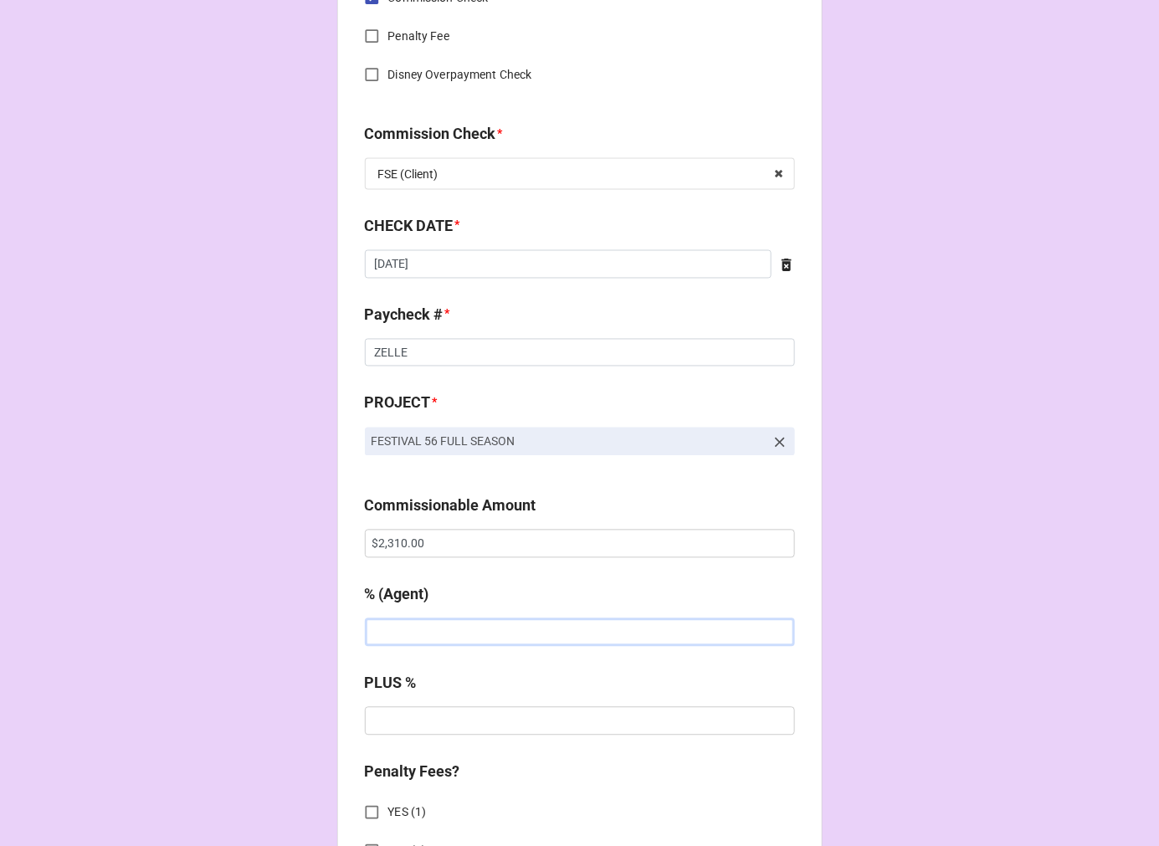
click at [419, 636] on input "text" at bounding box center [580, 633] width 430 height 28
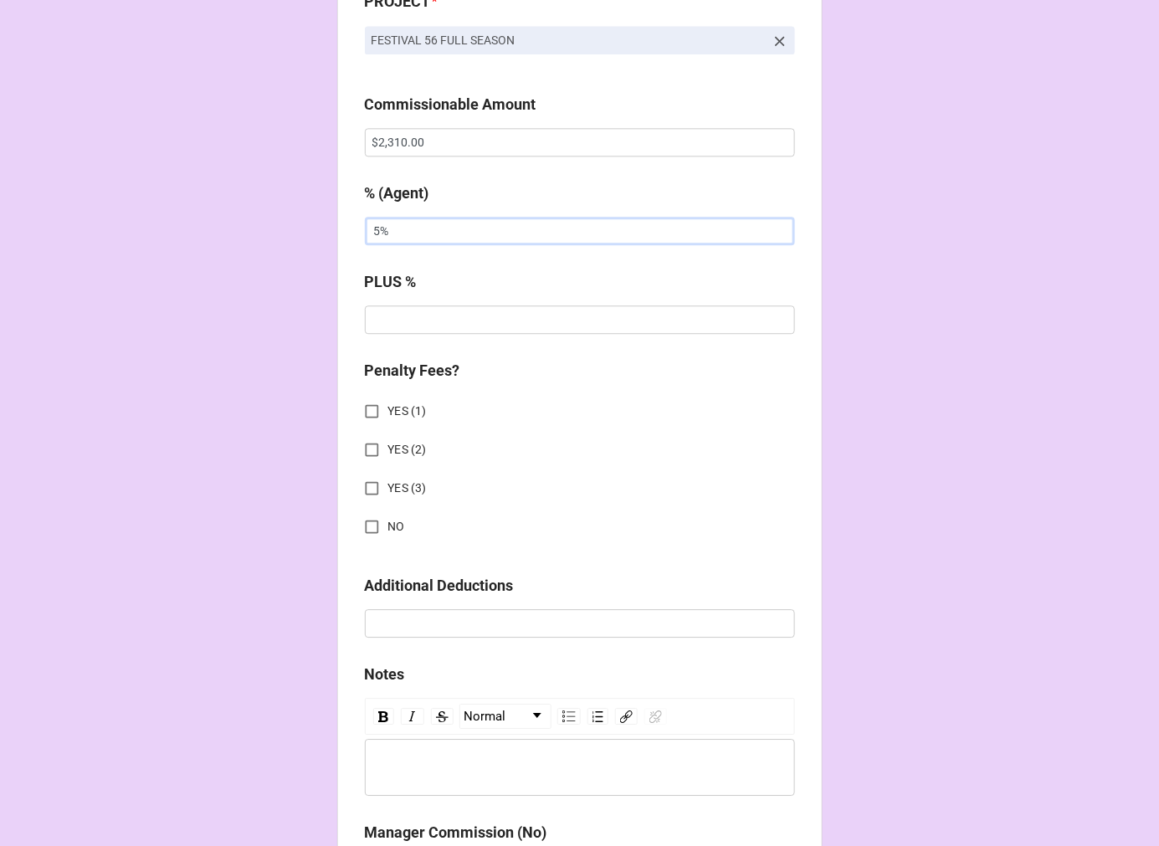
scroll to position [1394, 0]
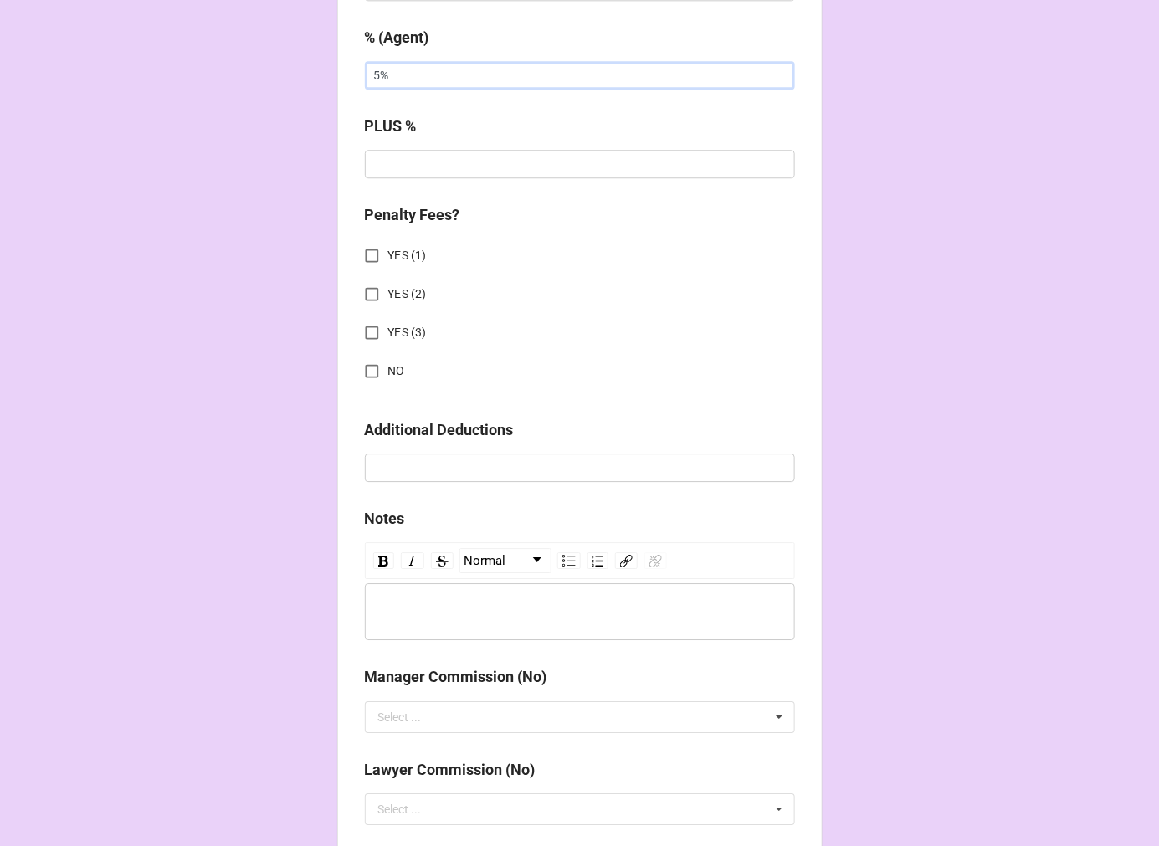
type input "5%"
click at [368, 368] on input "NO" at bounding box center [372, 371] width 33 height 33
checkbox input "true"
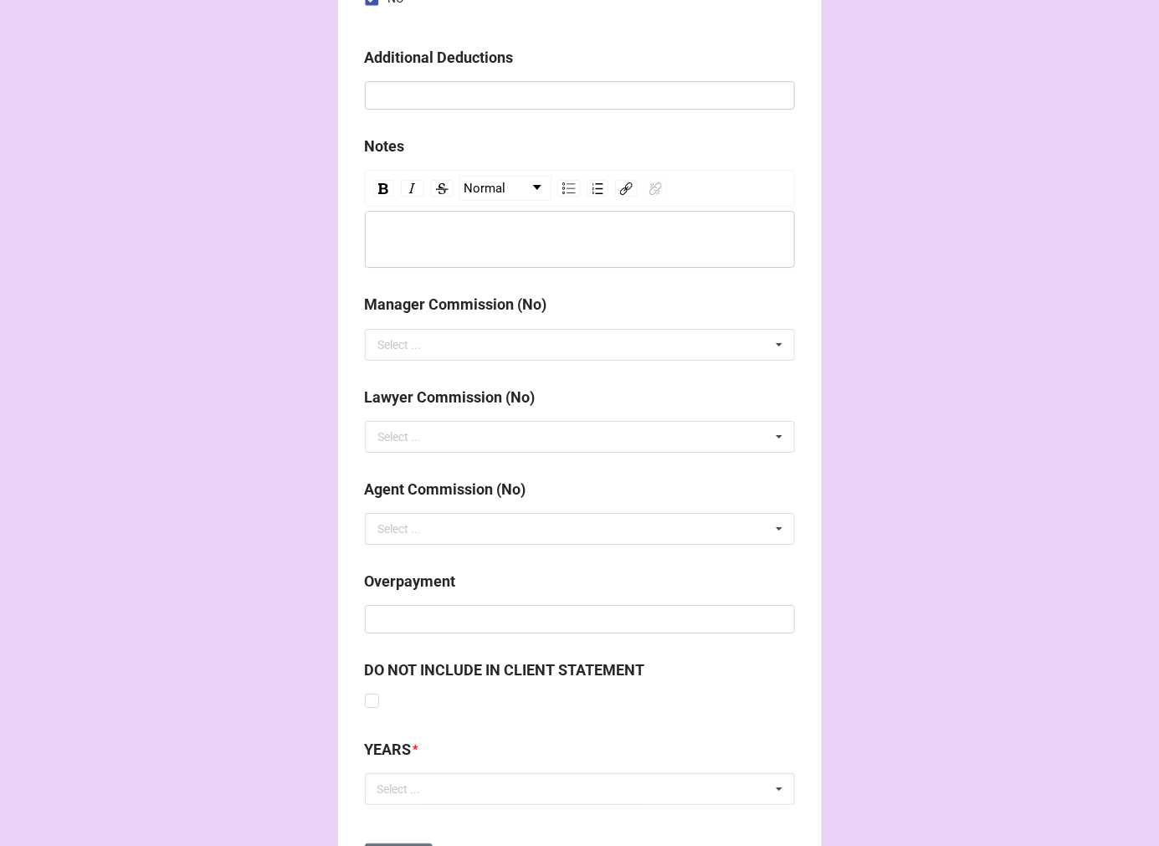
scroll to position [1854, 0]
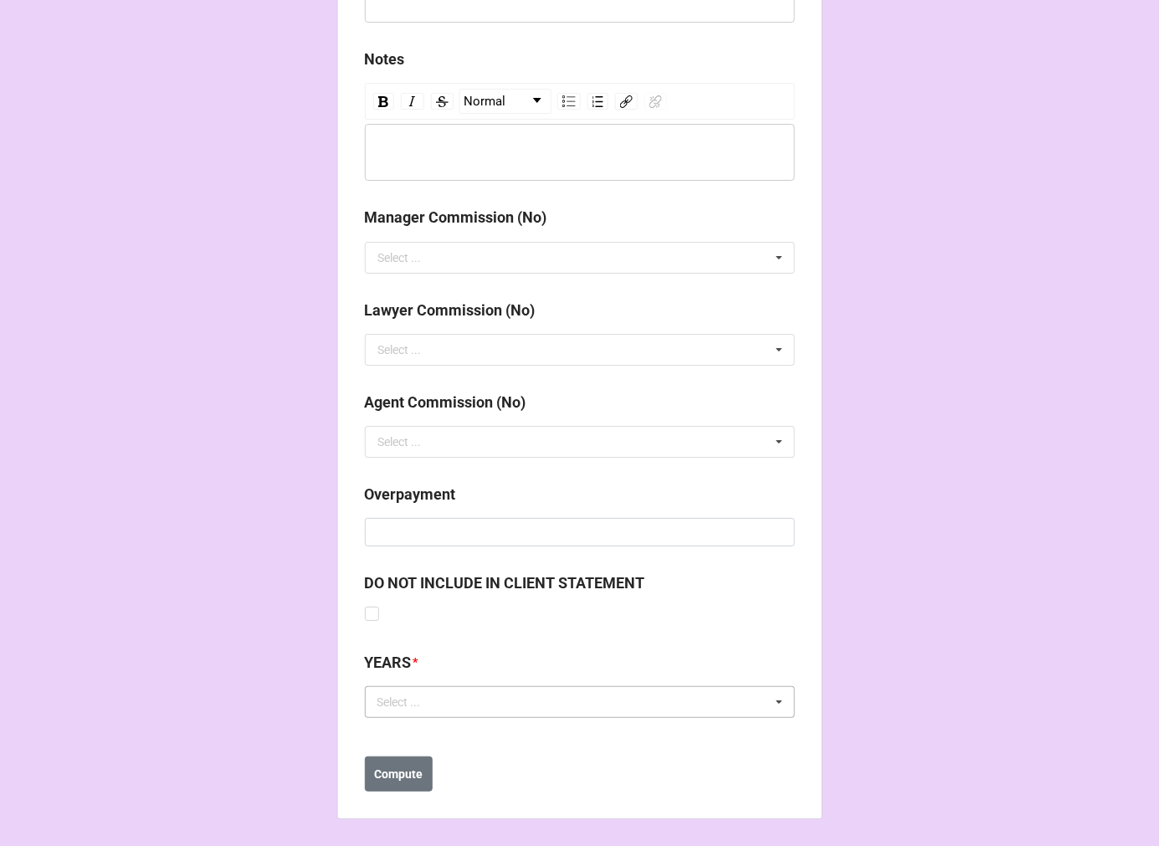
click at [428, 707] on div "Select ..." at bounding box center [409, 702] width 72 height 19
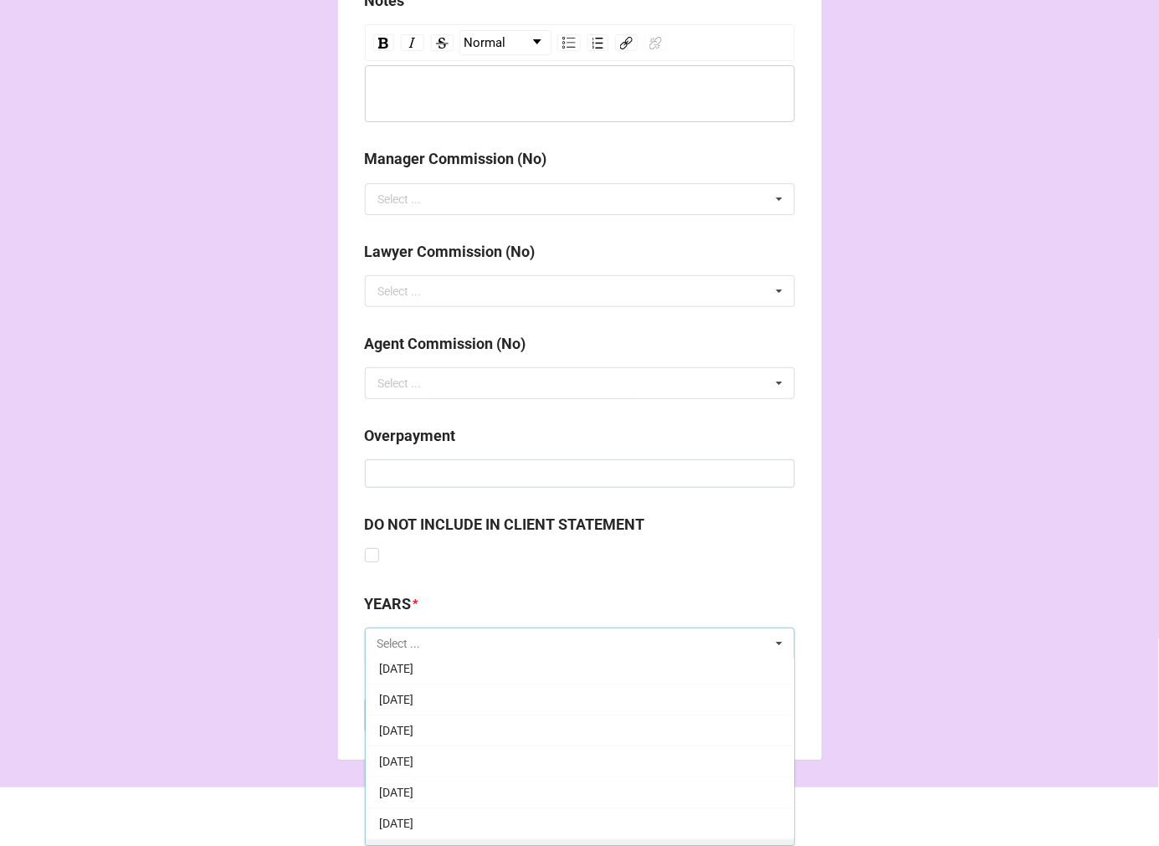
scroll to position [93, 0]
click at [463, 783] on div "[DATE]" at bounding box center [580, 798] width 429 height 31
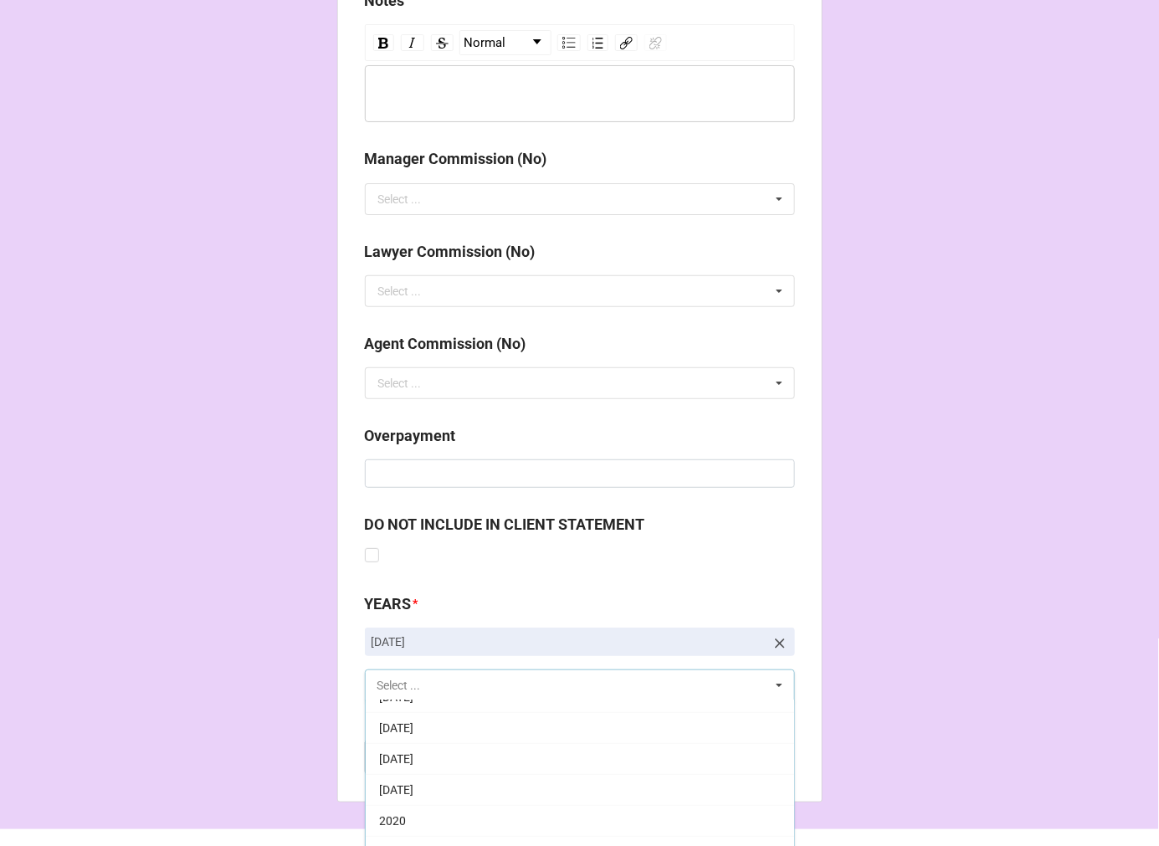
scroll to position [372, 0]
click at [422, 829] on div "2025" at bounding box center [580, 840] width 429 height 31
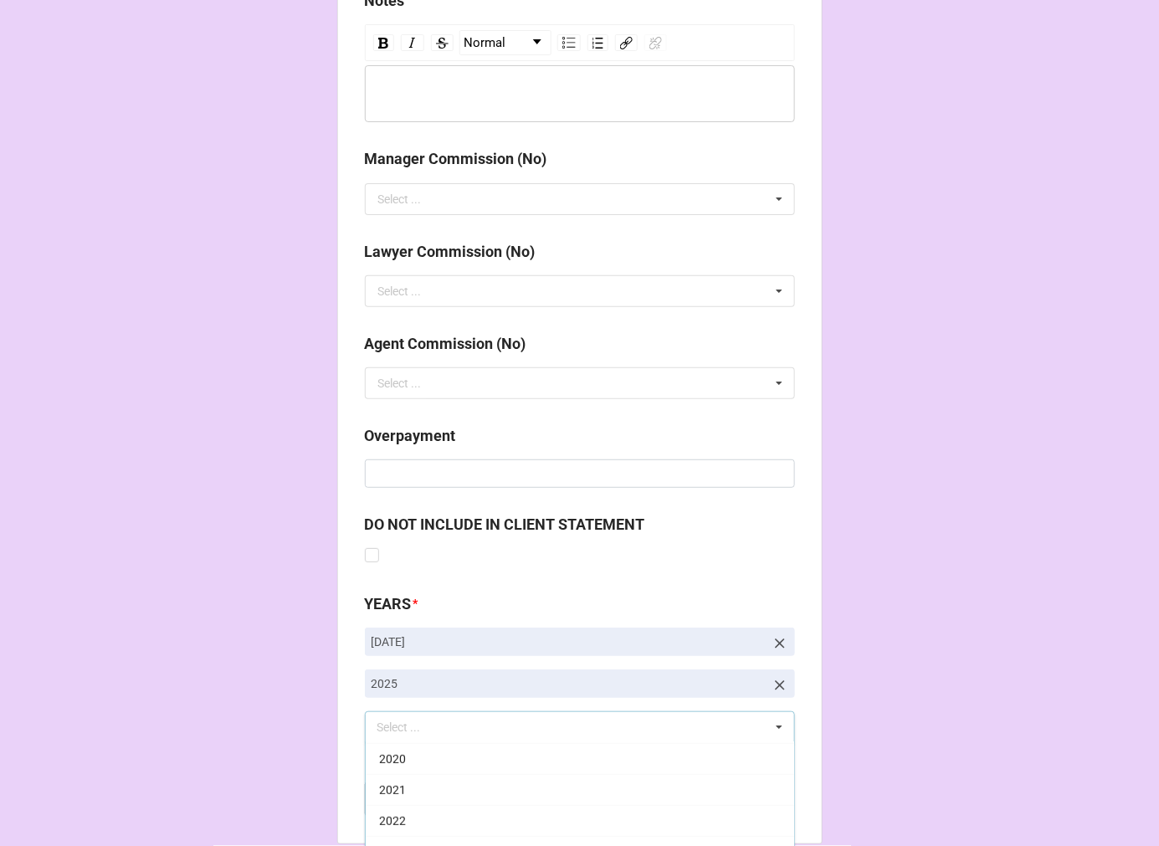
drag, startPoint x: 1067, startPoint y: 425, endPoint x: 1032, endPoint y: 482, distance: 66.9
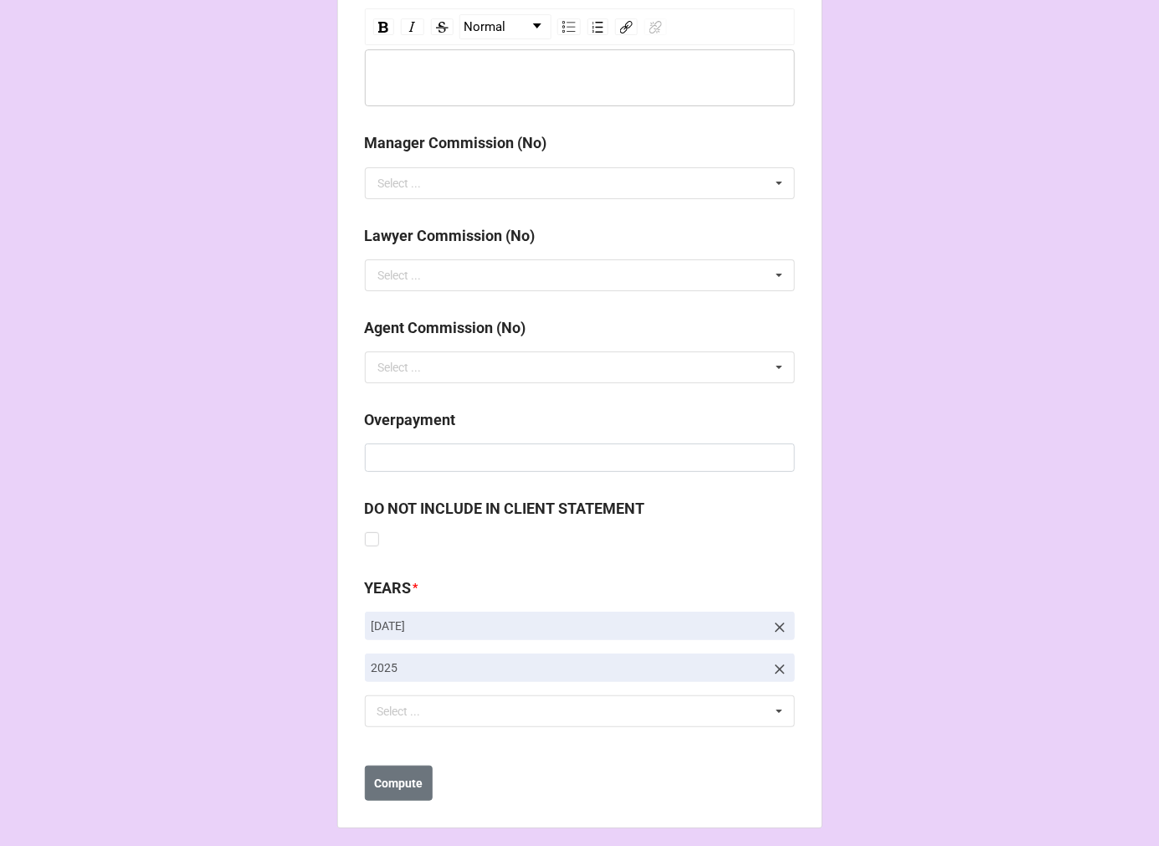
scroll to position [1938, 0]
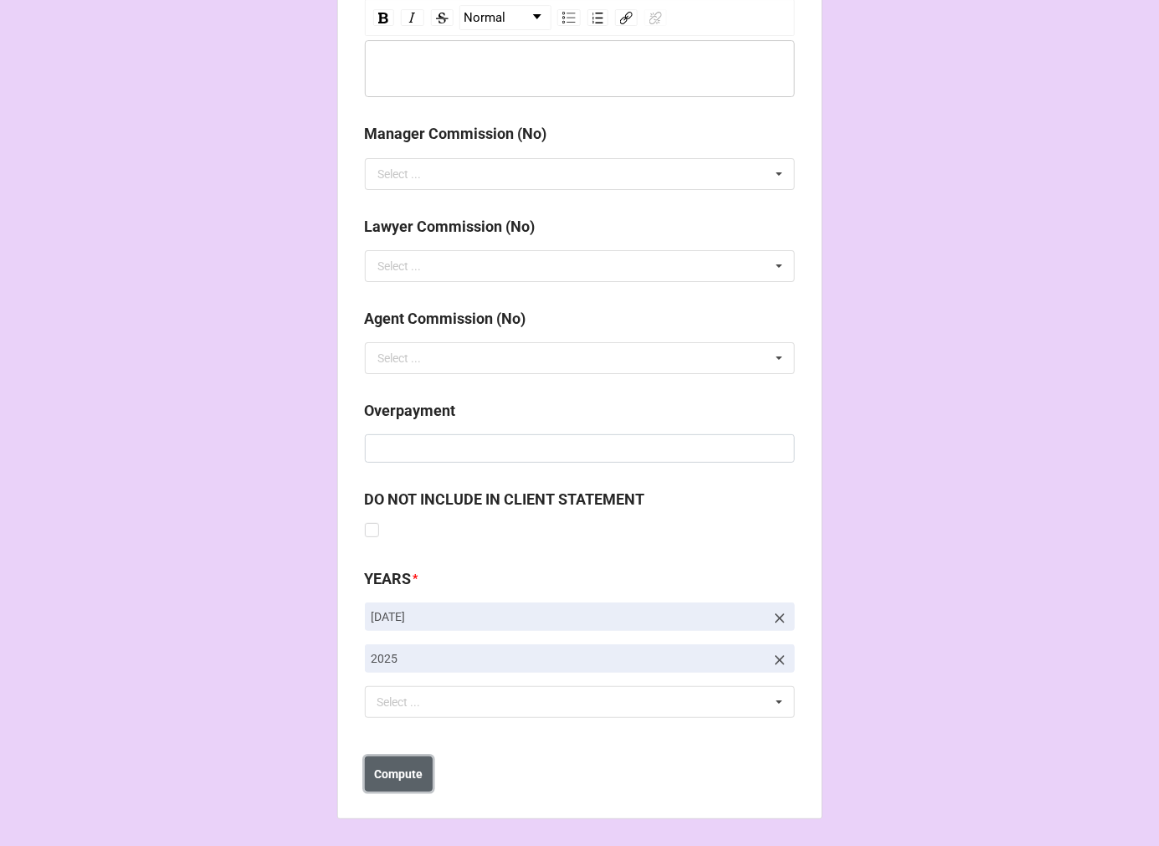
click at [385, 775] on b "Compute" at bounding box center [398, 775] width 49 height 18
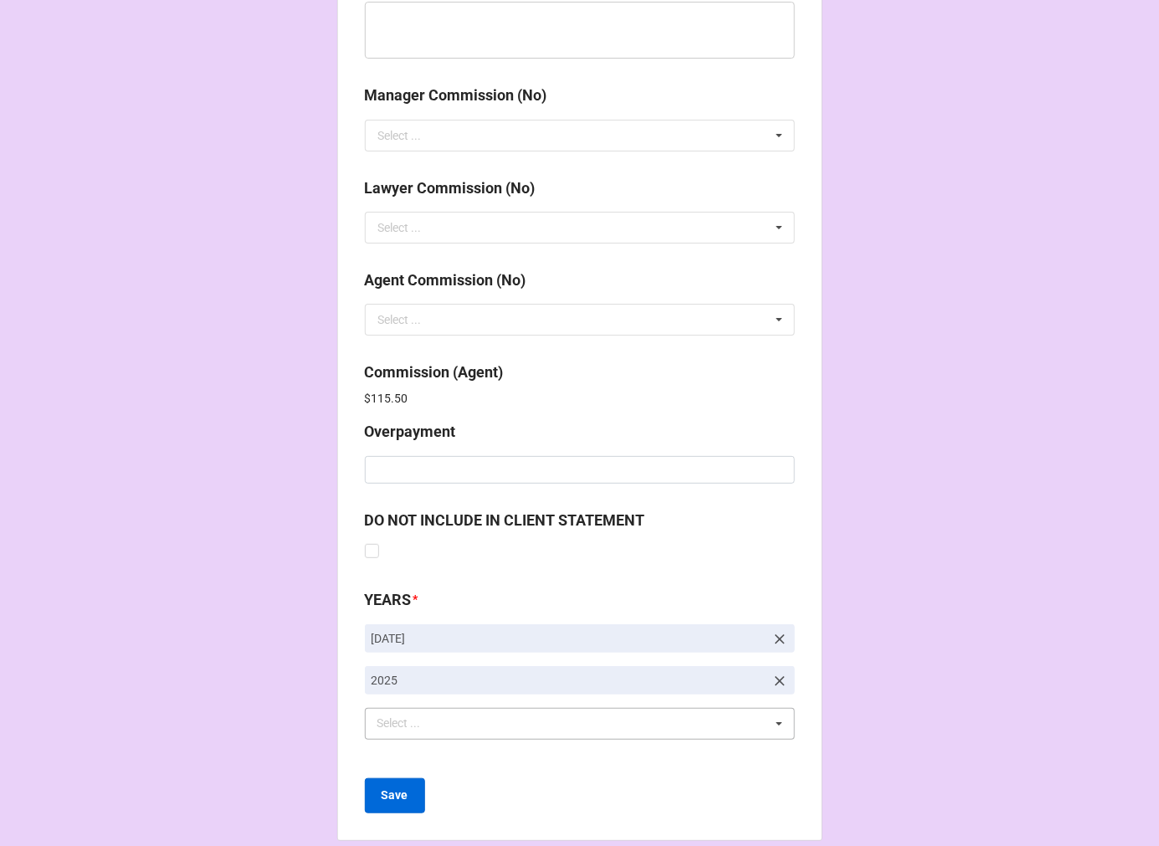
scroll to position [1997, 0]
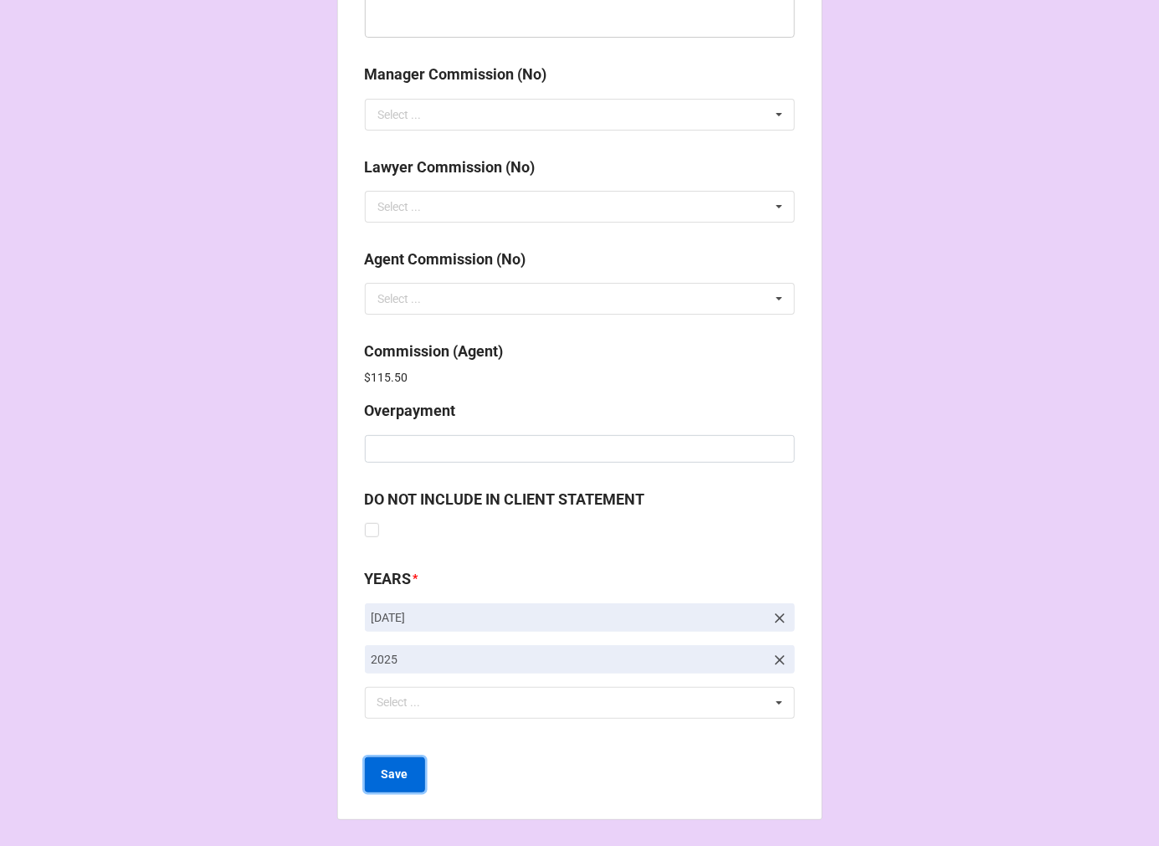
click at [382, 775] on b "Save" at bounding box center [395, 775] width 27 height 18
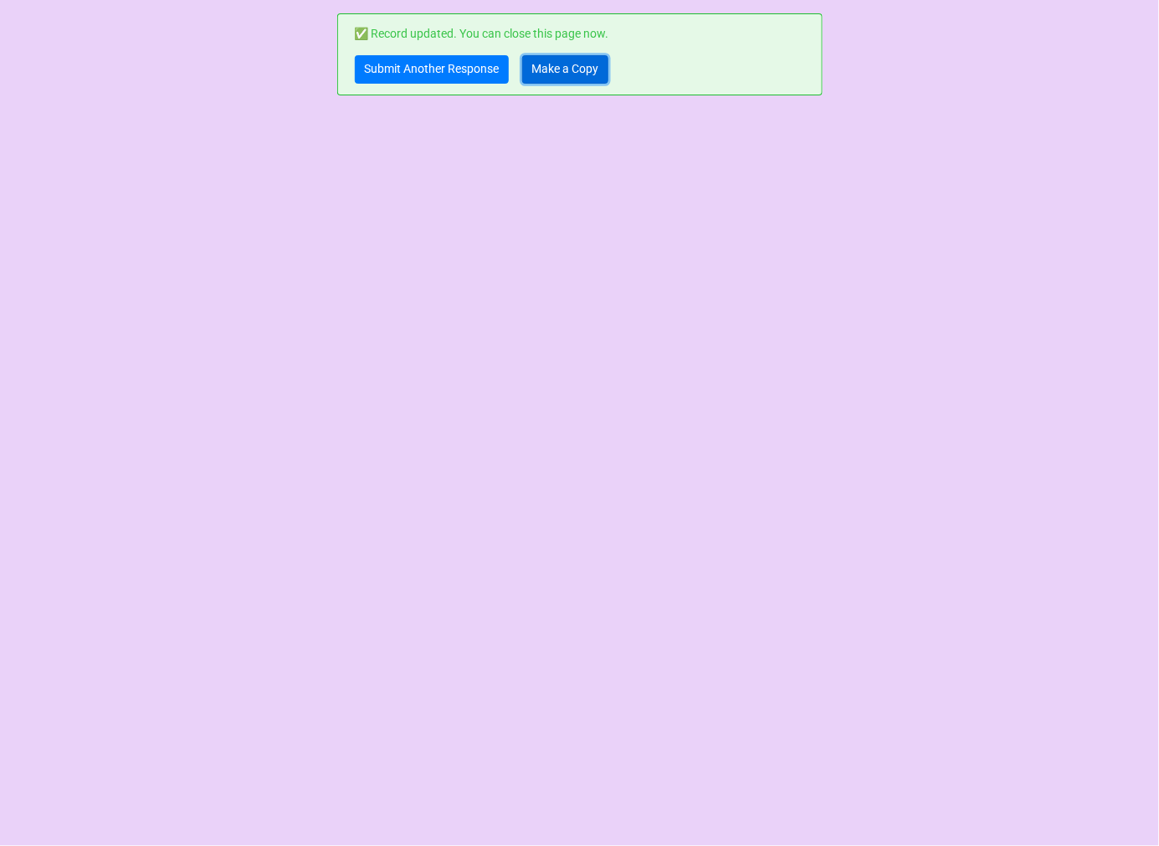
click at [574, 70] on link "Make a Copy" at bounding box center [565, 69] width 86 height 28
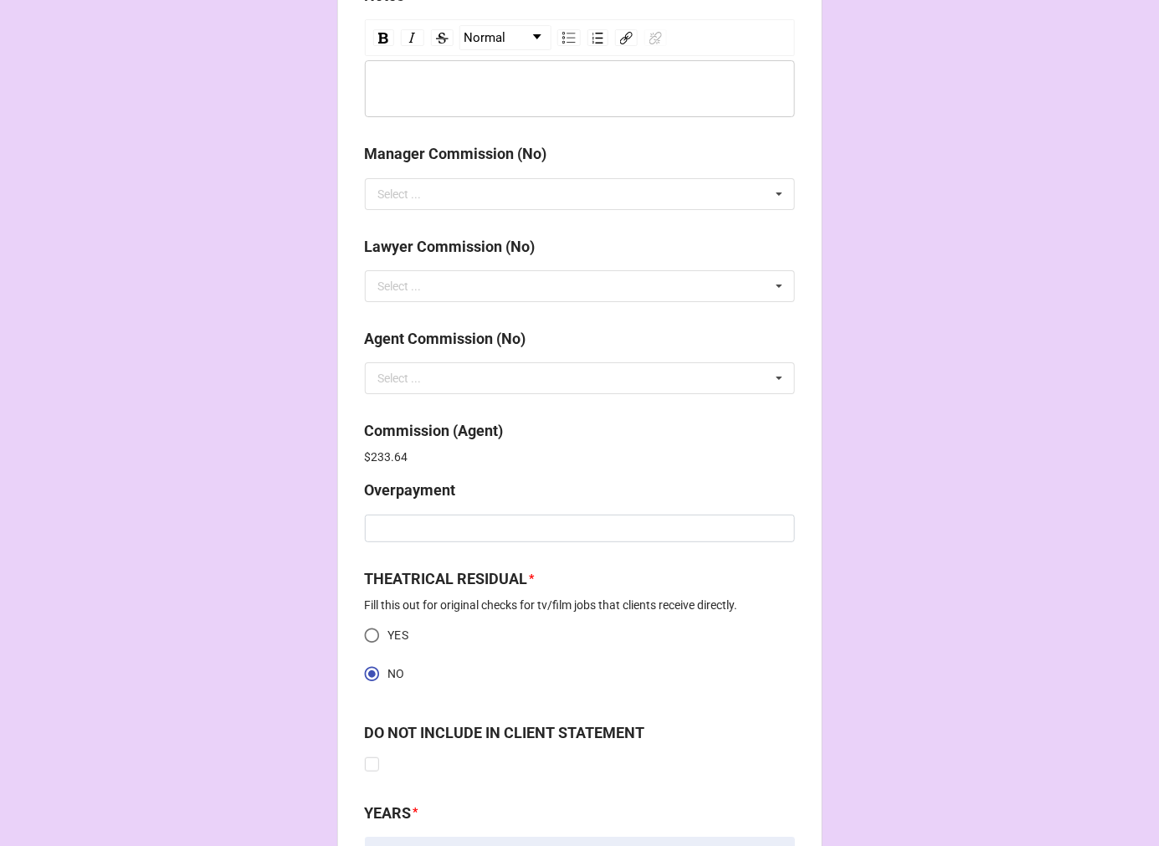
scroll to position [2152, 0]
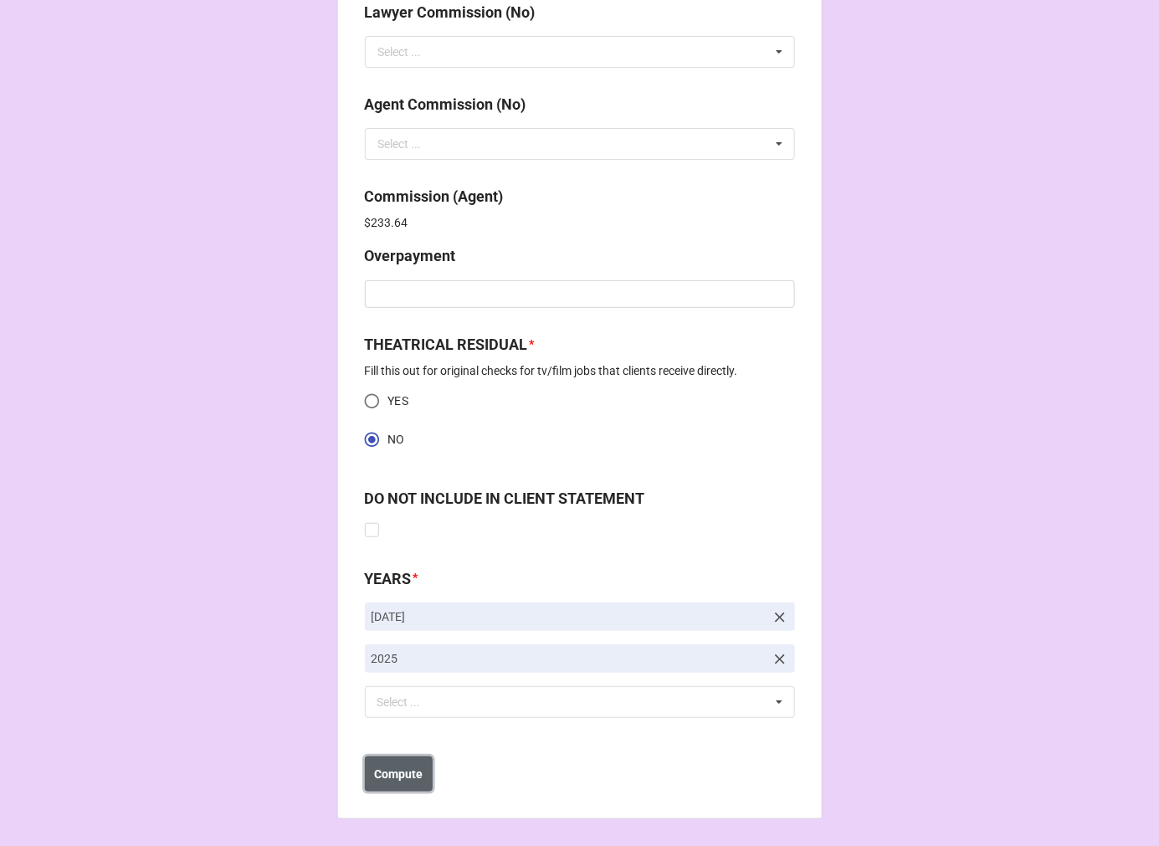
click at [396, 774] on b "Compute" at bounding box center [398, 775] width 49 height 18
click at [398, 775] on b "Save" at bounding box center [395, 775] width 27 height 18
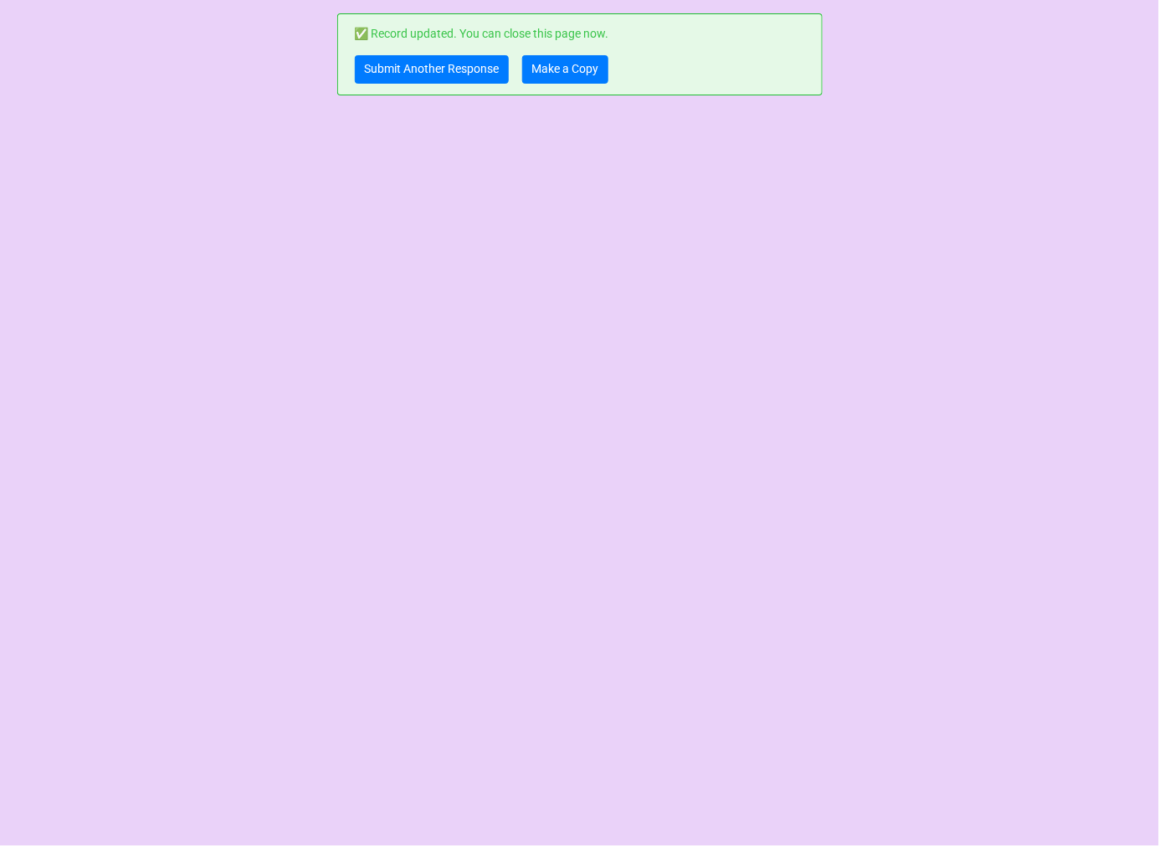
scroll to position [0, 0]
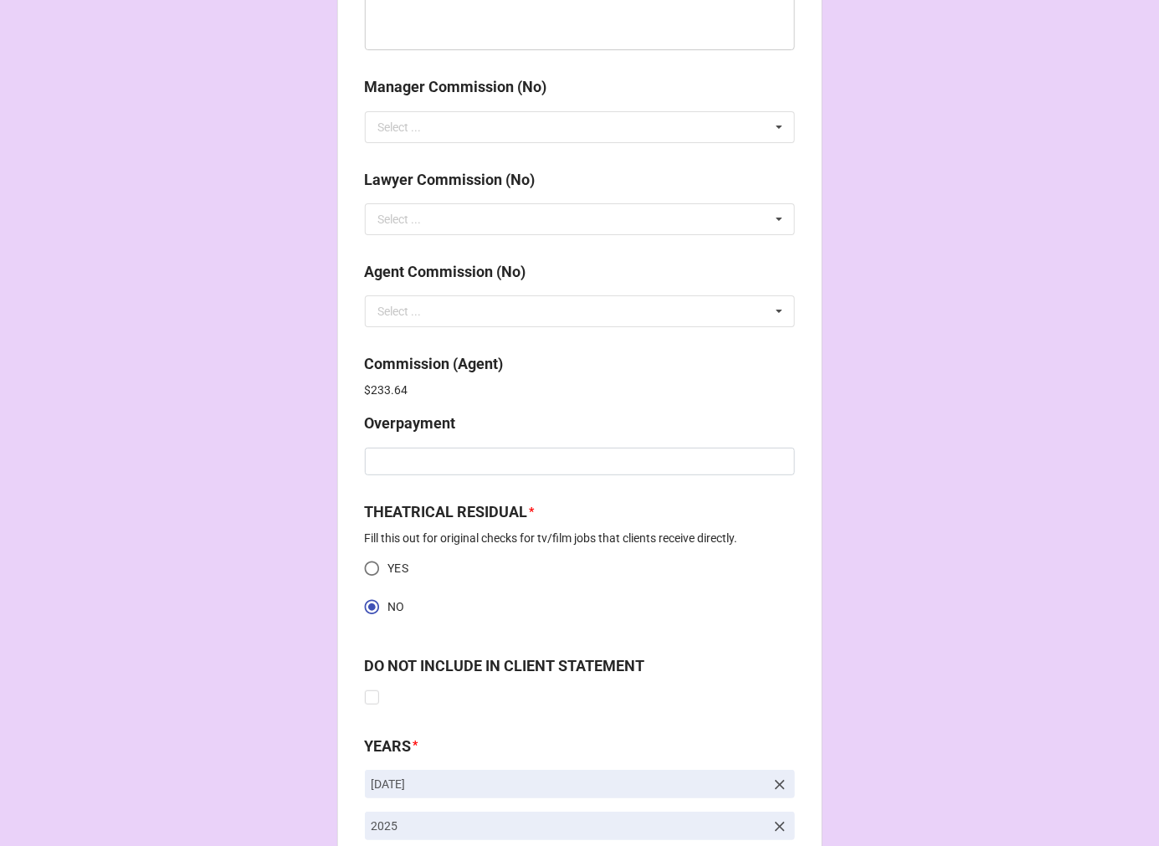
scroll to position [2152, 0]
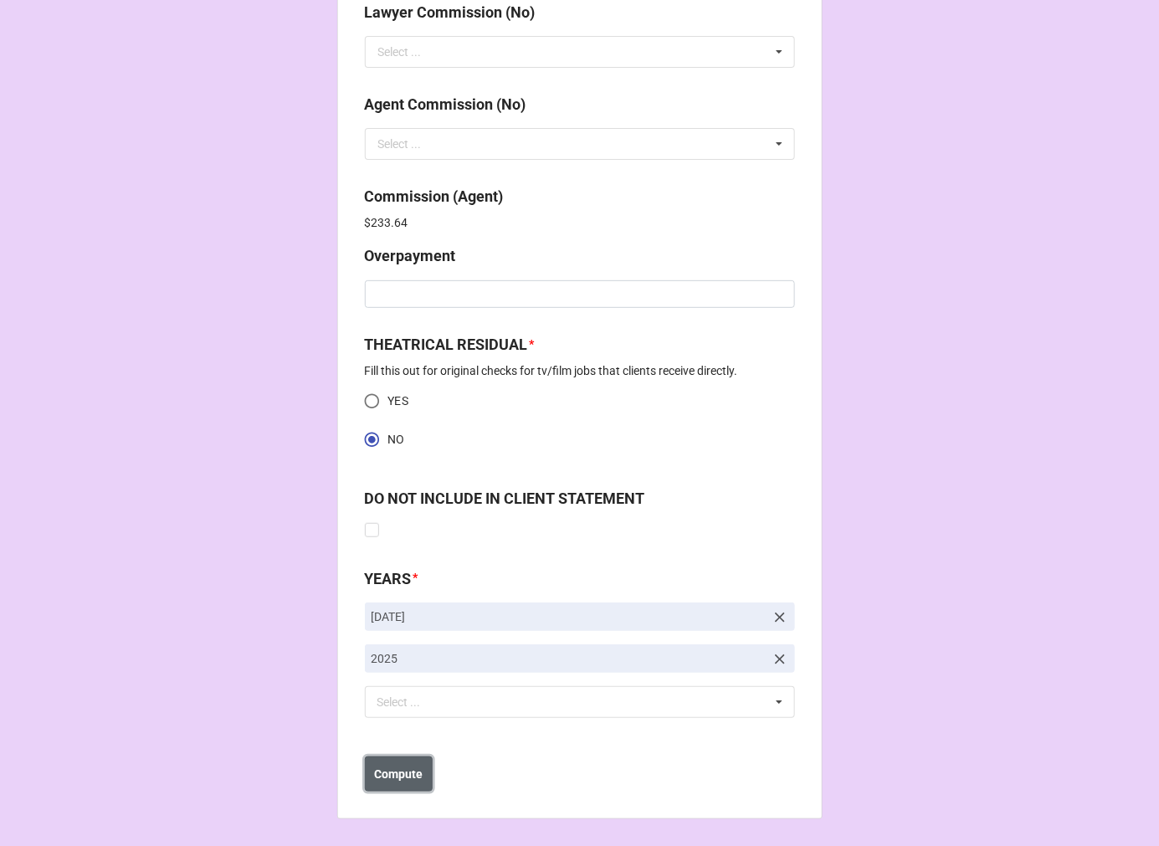
click at [413, 777] on b "Compute" at bounding box center [398, 775] width 49 height 18
click at [397, 774] on b "Save" at bounding box center [395, 775] width 27 height 18
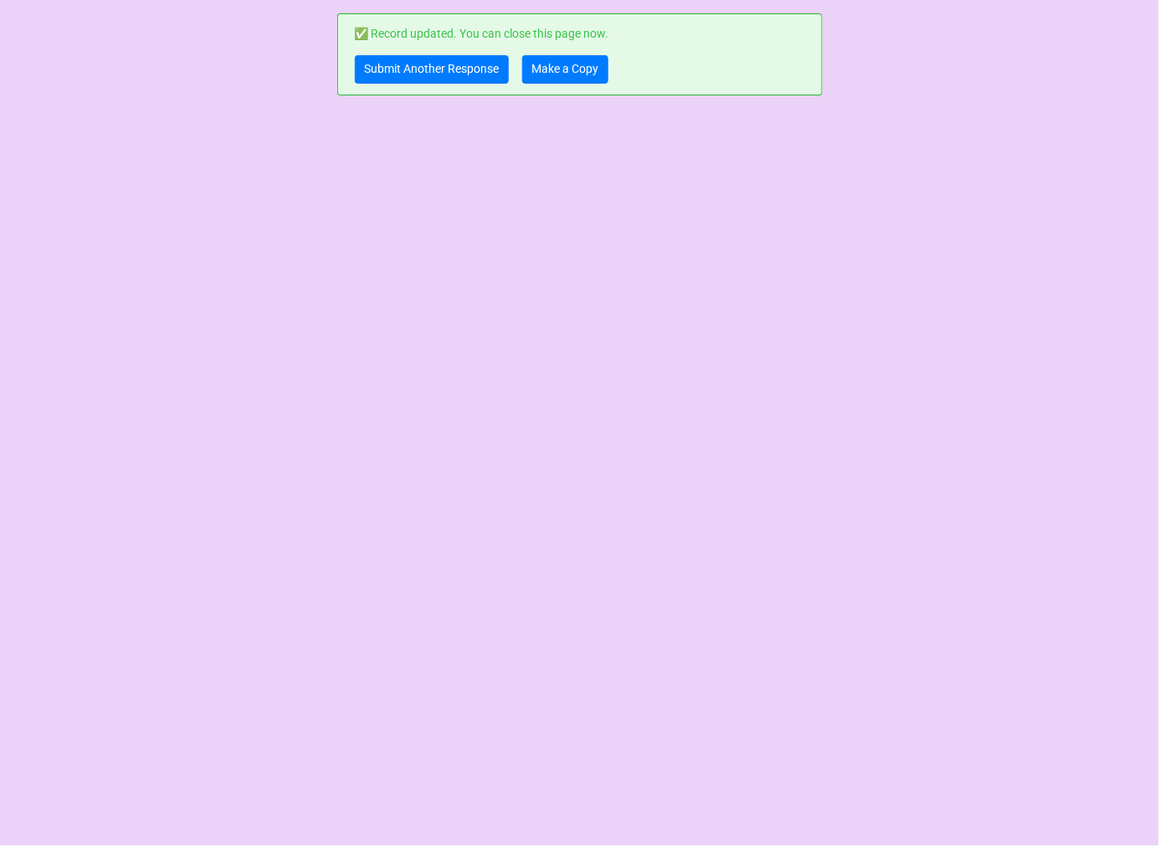
scroll to position [0, 0]
click at [563, 60] on link "Make a Copy" at bounding box center [565, 69] width 86 height 28
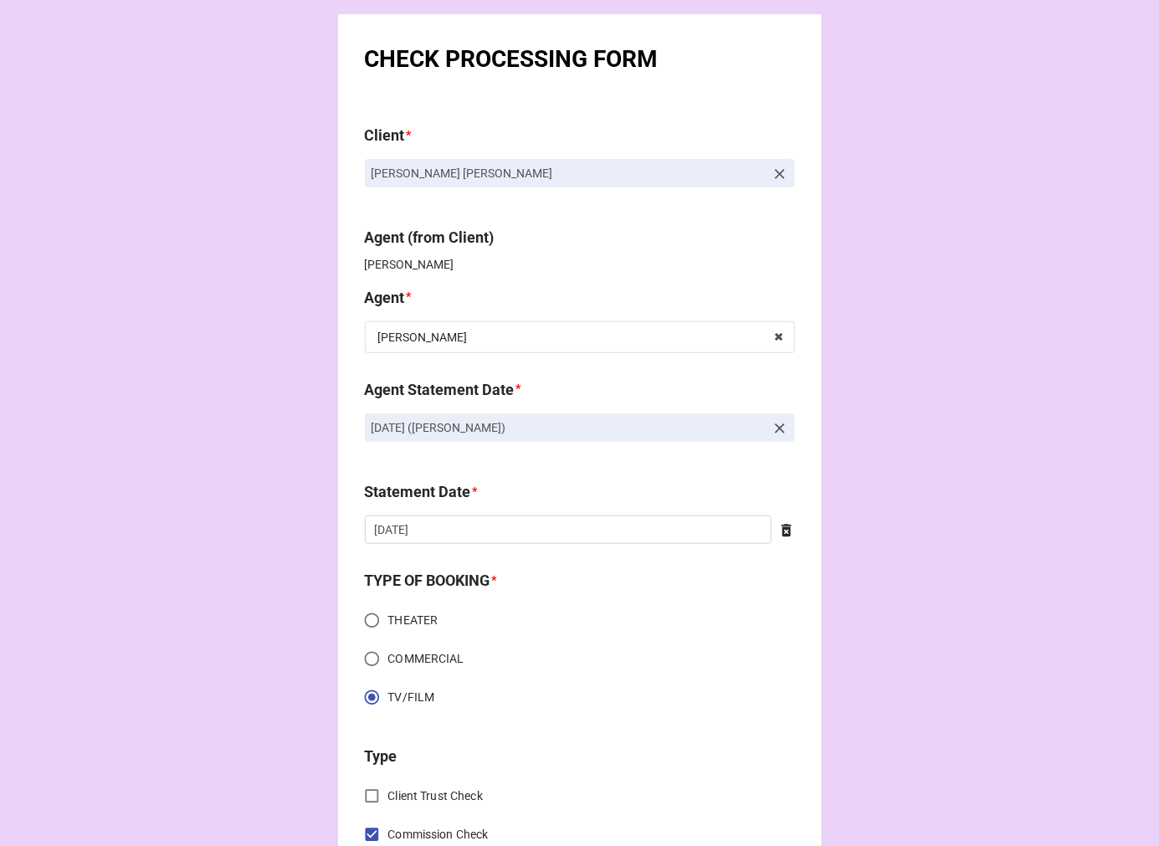
drag, startPoint x: 773, startPoint y: 418, endPoint x: 757, endPoint y: 423, distance: 16.4
click at [773, 416] on link "[DATE] ([PERSON_NAME])" at bounding box center [580, 427] width 430 height 28
click at [780, 429] on icon at bounding box center [780, 428] width 17 height 17
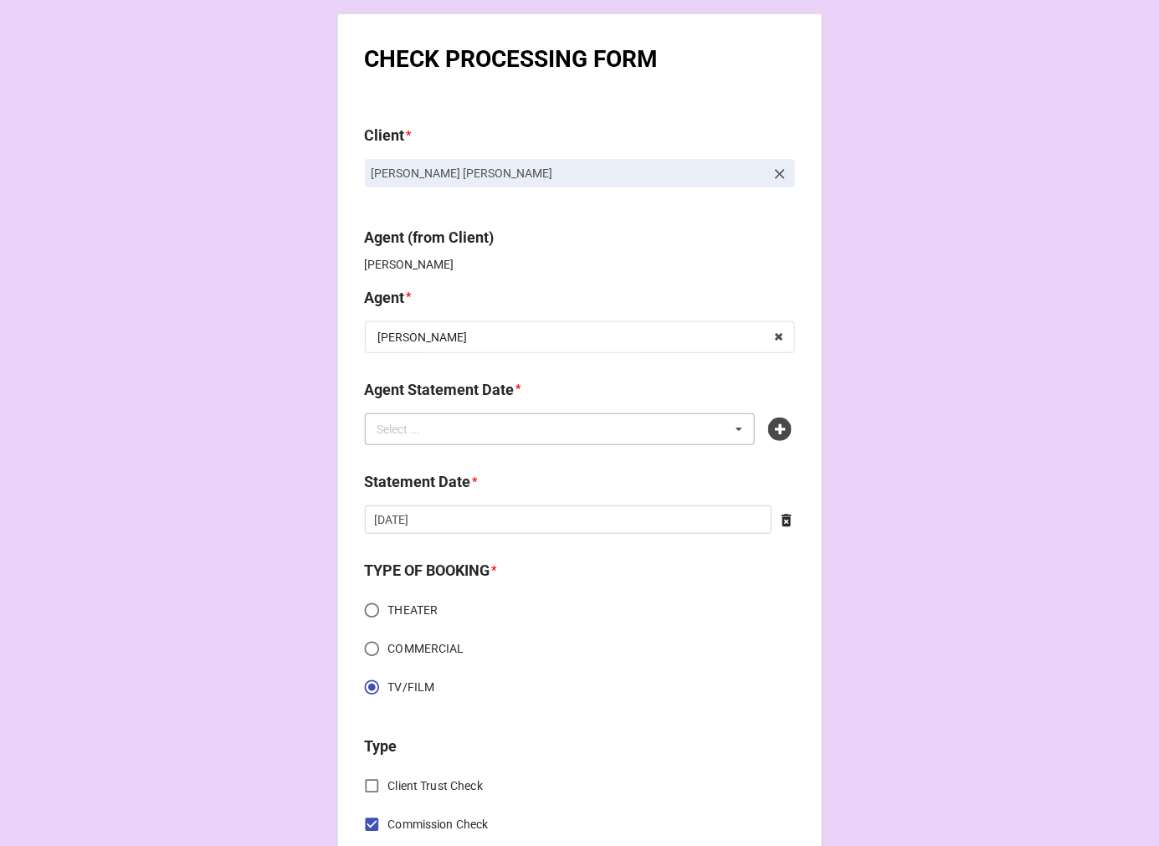
click at [651, 429] on div "Select ... No results found." at bounding box center [560, 429] width 391 height 32
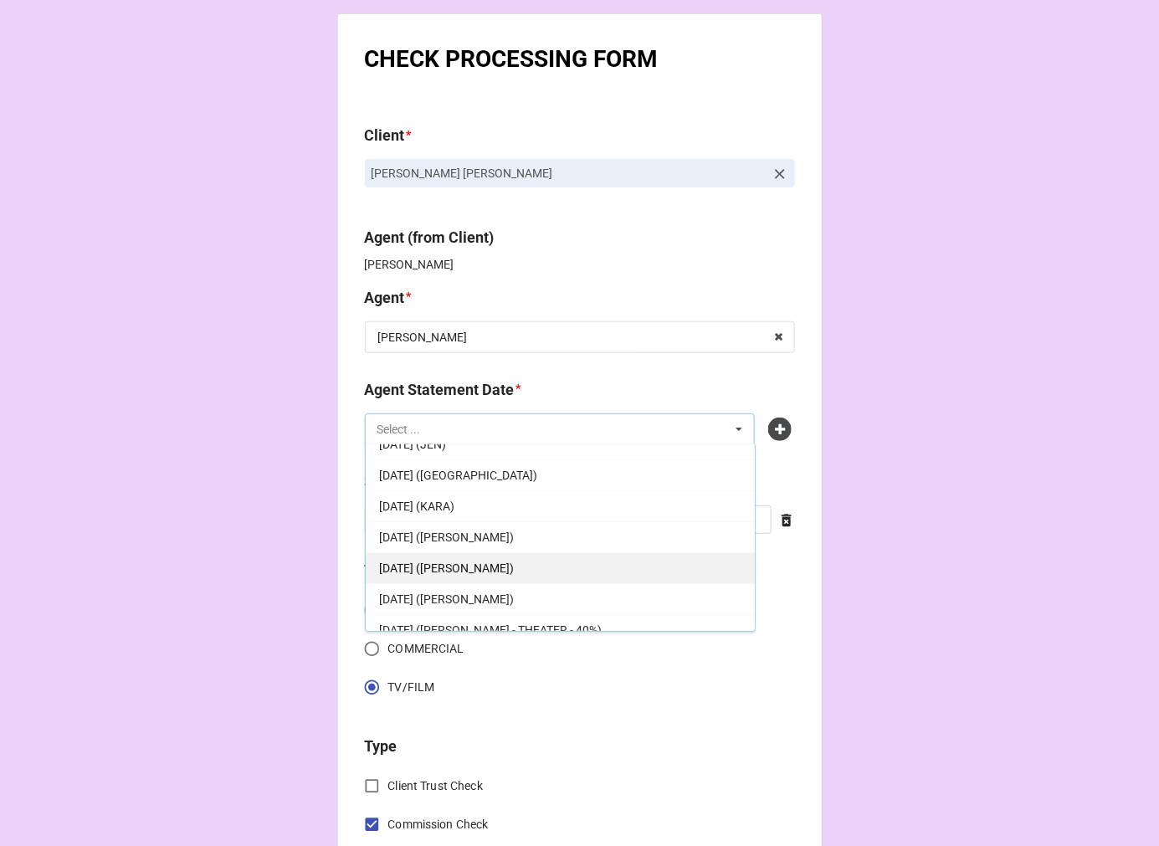
scroll to position [92, 0]
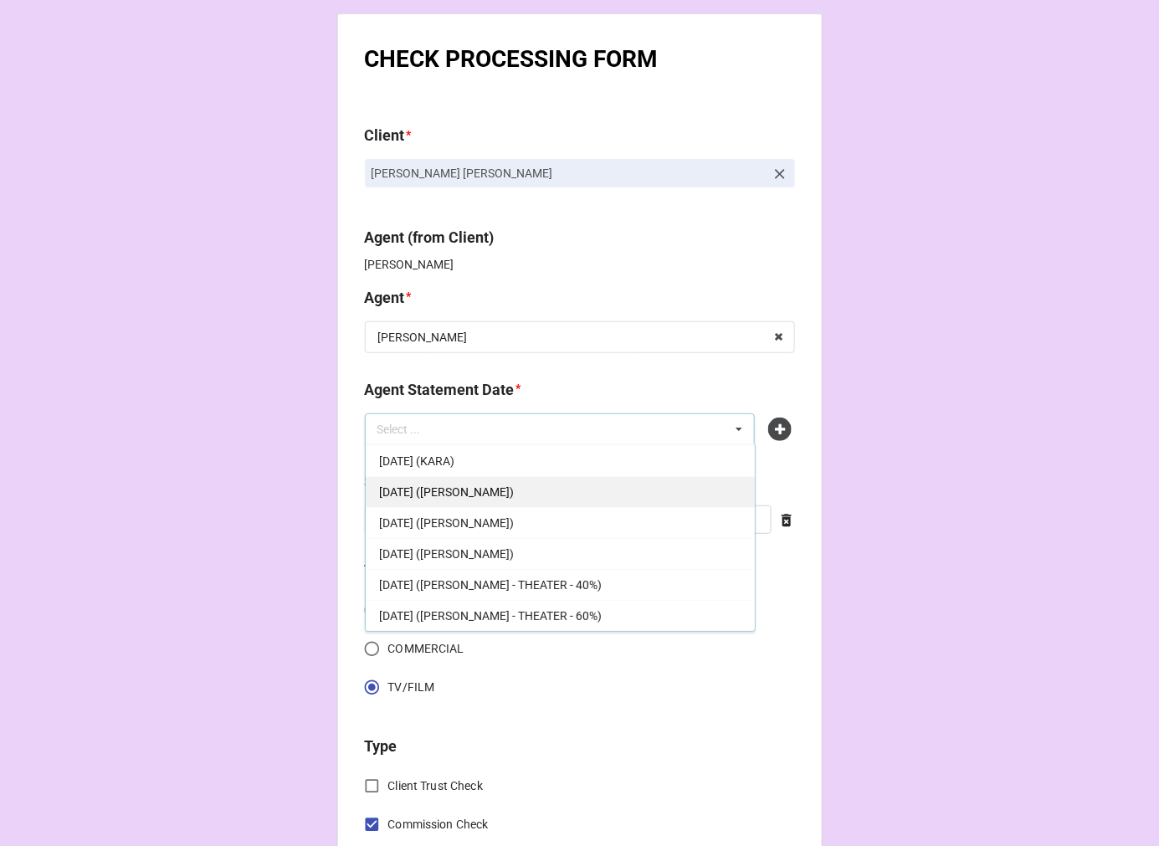
click at [500, 485] on span "SEPTEMBER 5, 2025 (KATIE)" at bounding box center [446, 491] width 135 height 13
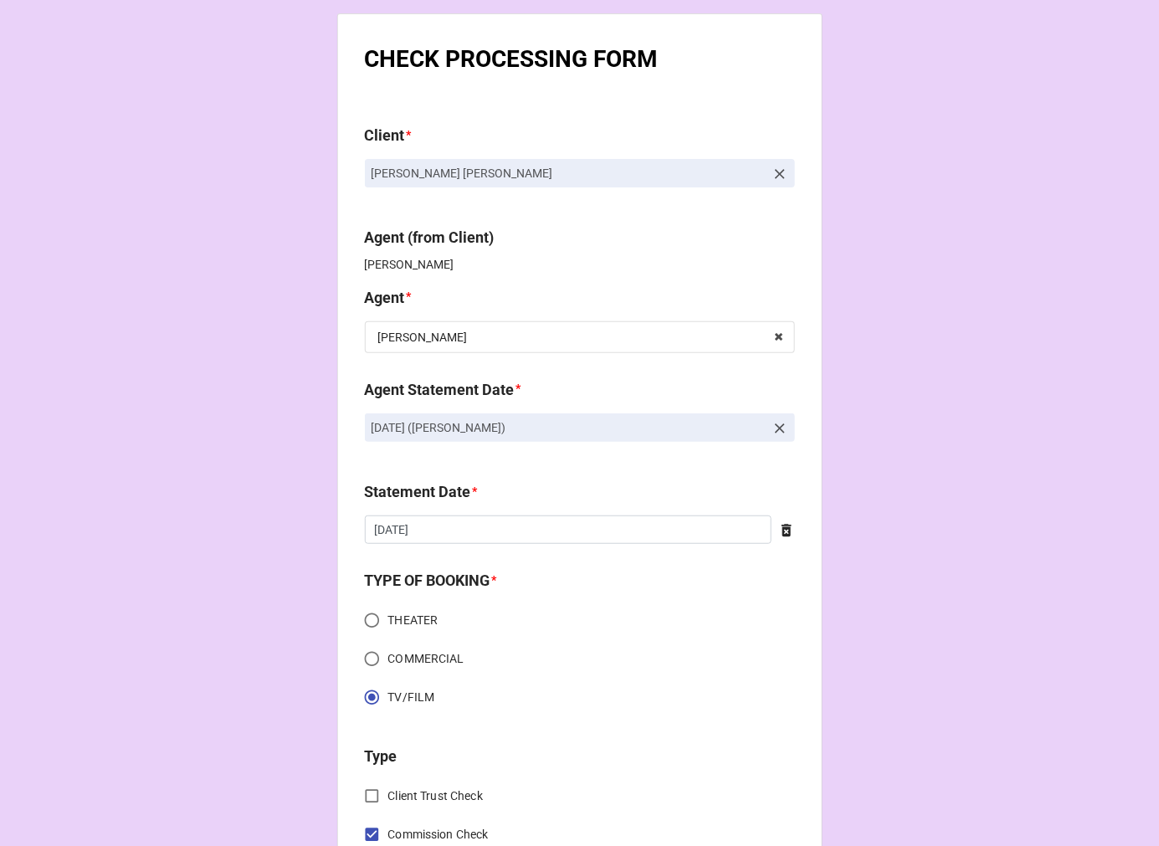
click at [778, 531] on icon at bounding box center [786, 530] width 17 height 17
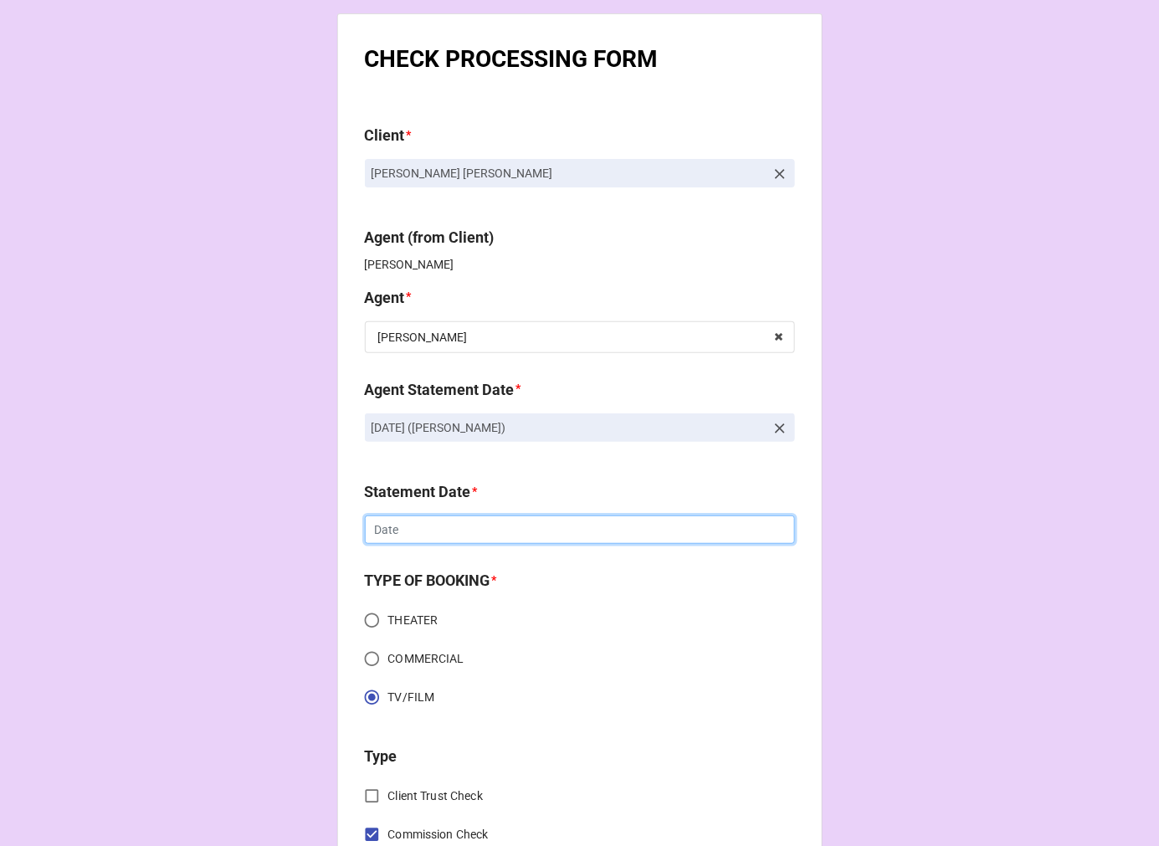
click at [556, 530] on input "text" at bounding box center [580, 530] width 430 height 28
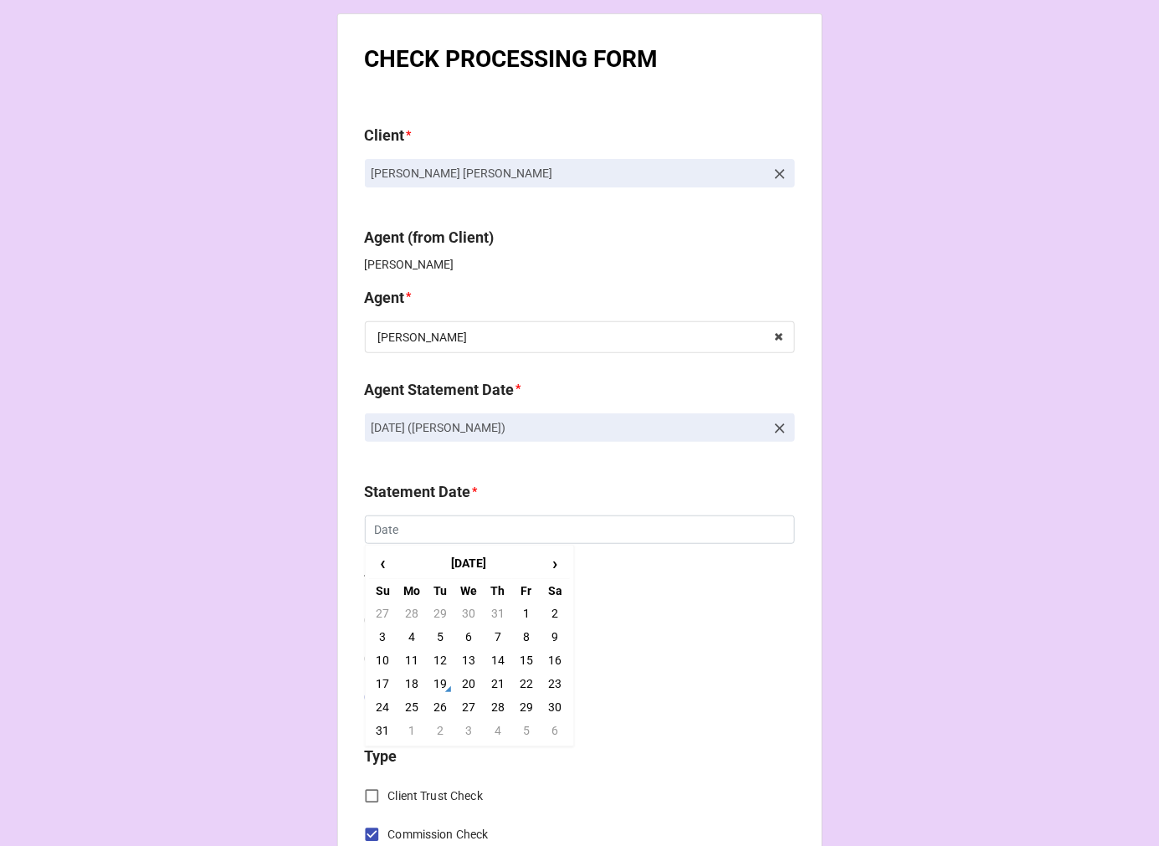
click at [515, 730] on td "5" at bounding box center [526, 730] width 28 height 23
type input "9/5/2025"
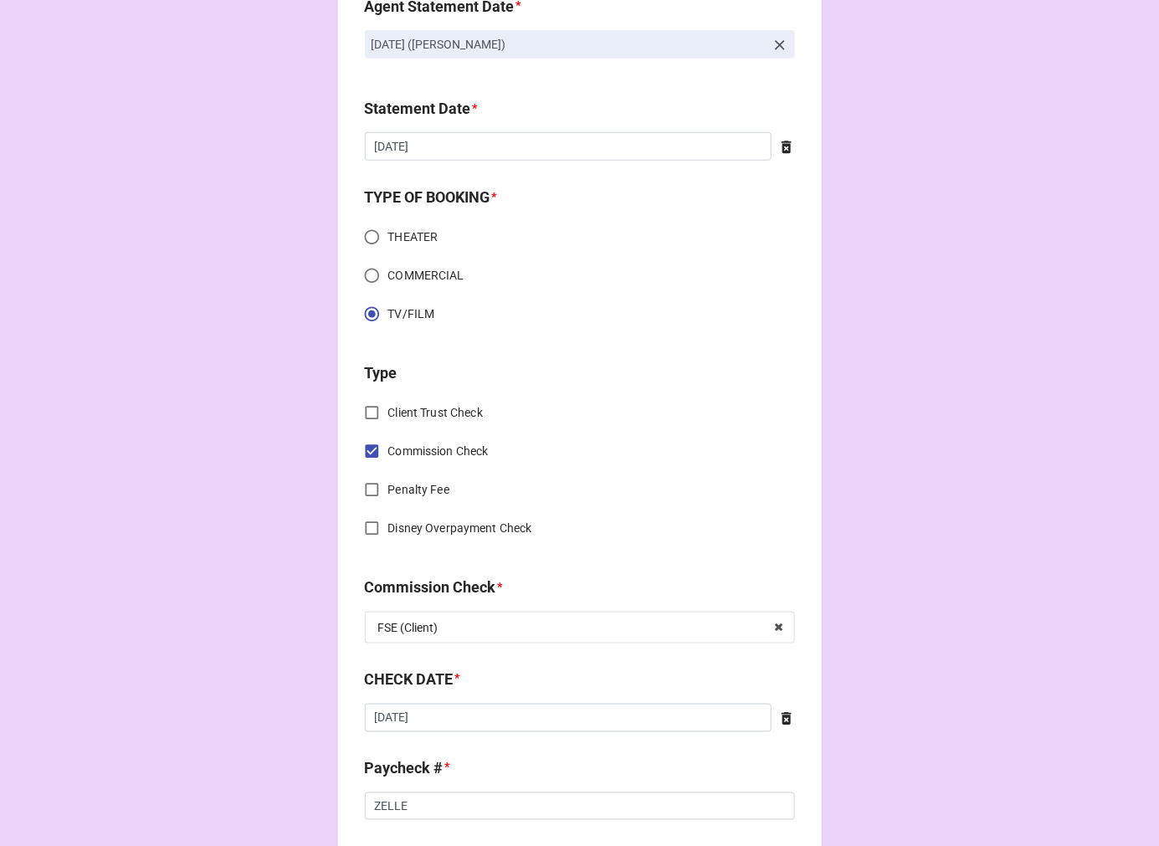
scroll to position [465, 0]
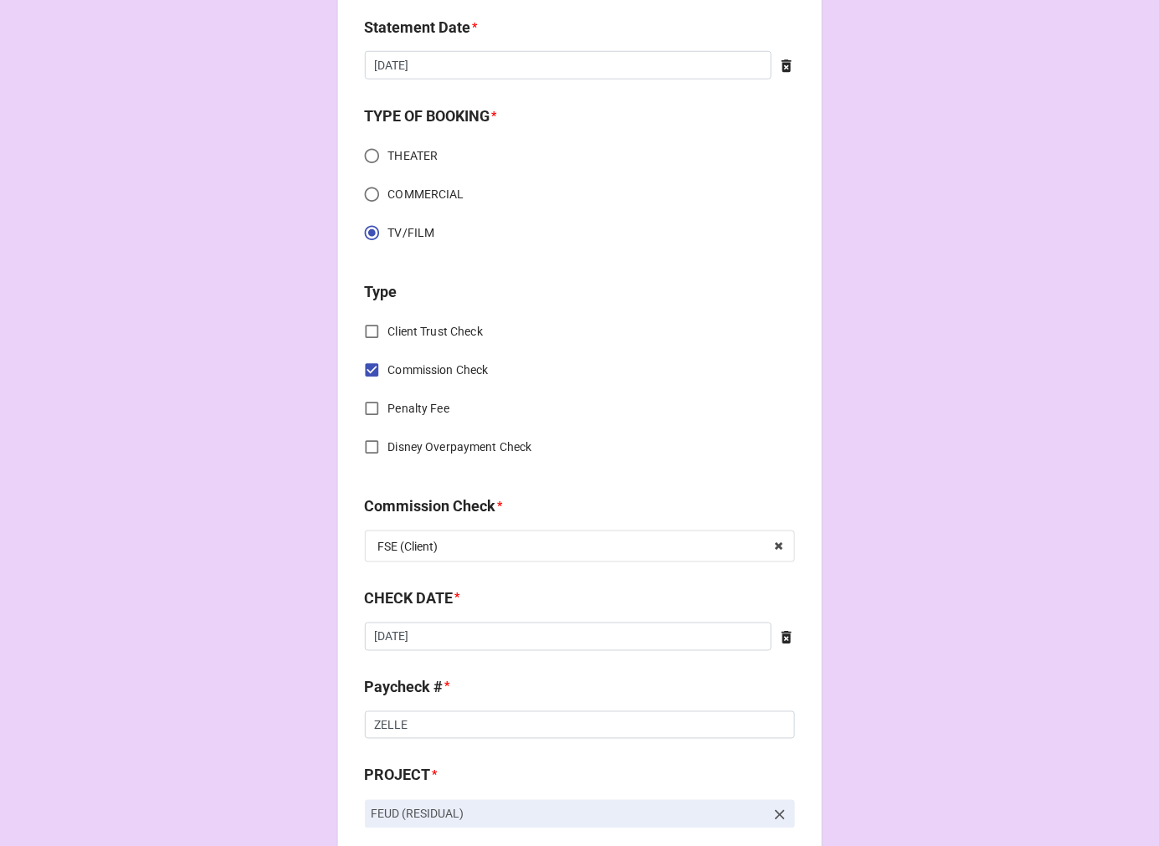
click at [783, 642] on icon at bounding box center [787, 637] width 10 height 13
drag, startPoint x: 783, startPoint y: 642, endPoint x: 649, endPoint y: 641, distance: 133.1
click at [650, 642] on input "text" at bounding box center [580, 637] width 430 height 28
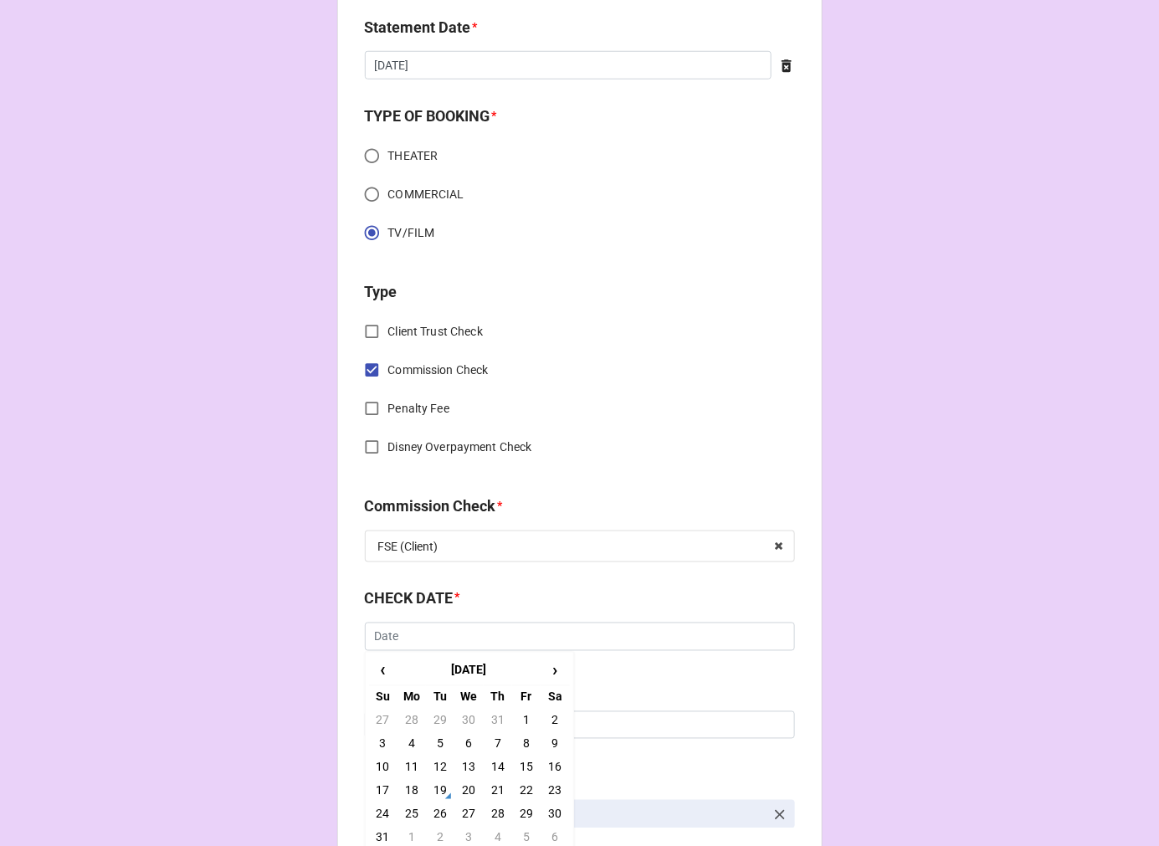
drag, startPoint x: 412, startPoint y: 788, endPoint x: 427, endPoint y: 768, distance: 24.4
click at [413, 783] on td "18" at bounding box center [412, 790] width 28 height 23
type input "8/18/2025"
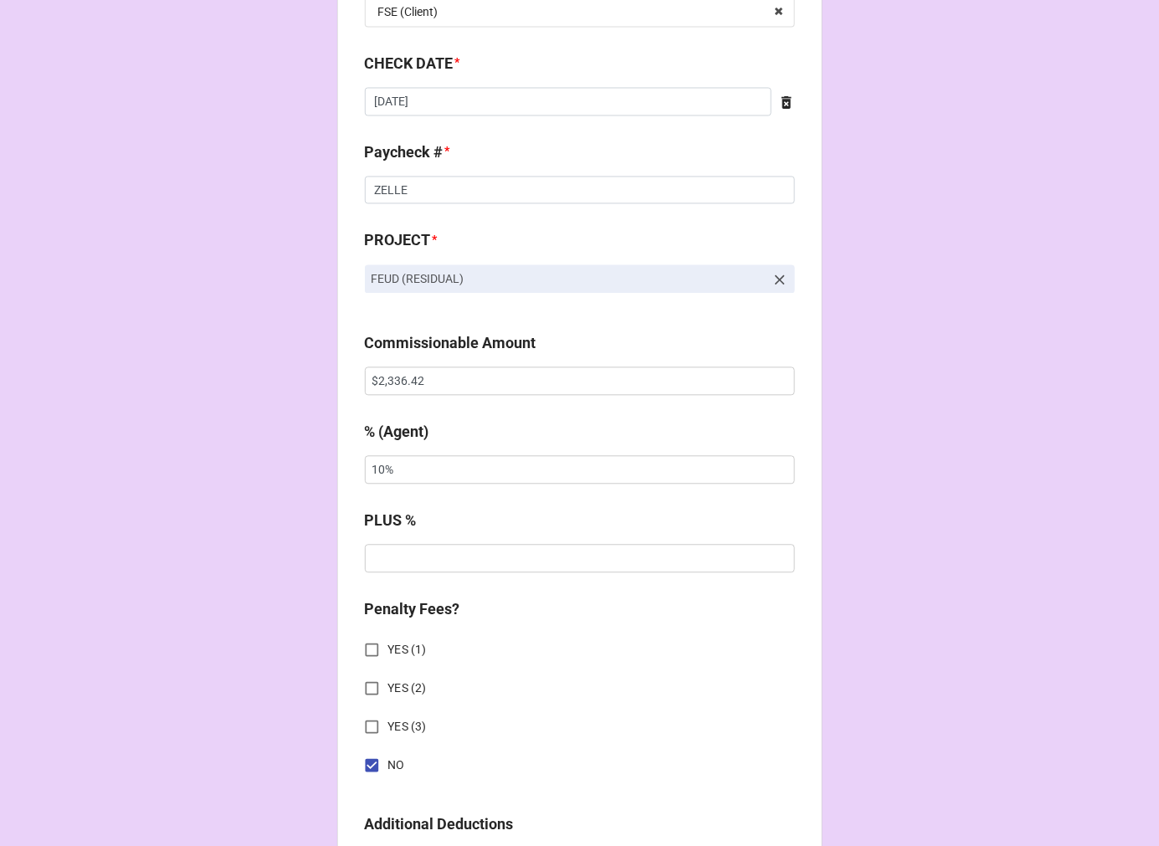
scroll to position [1023, 0]
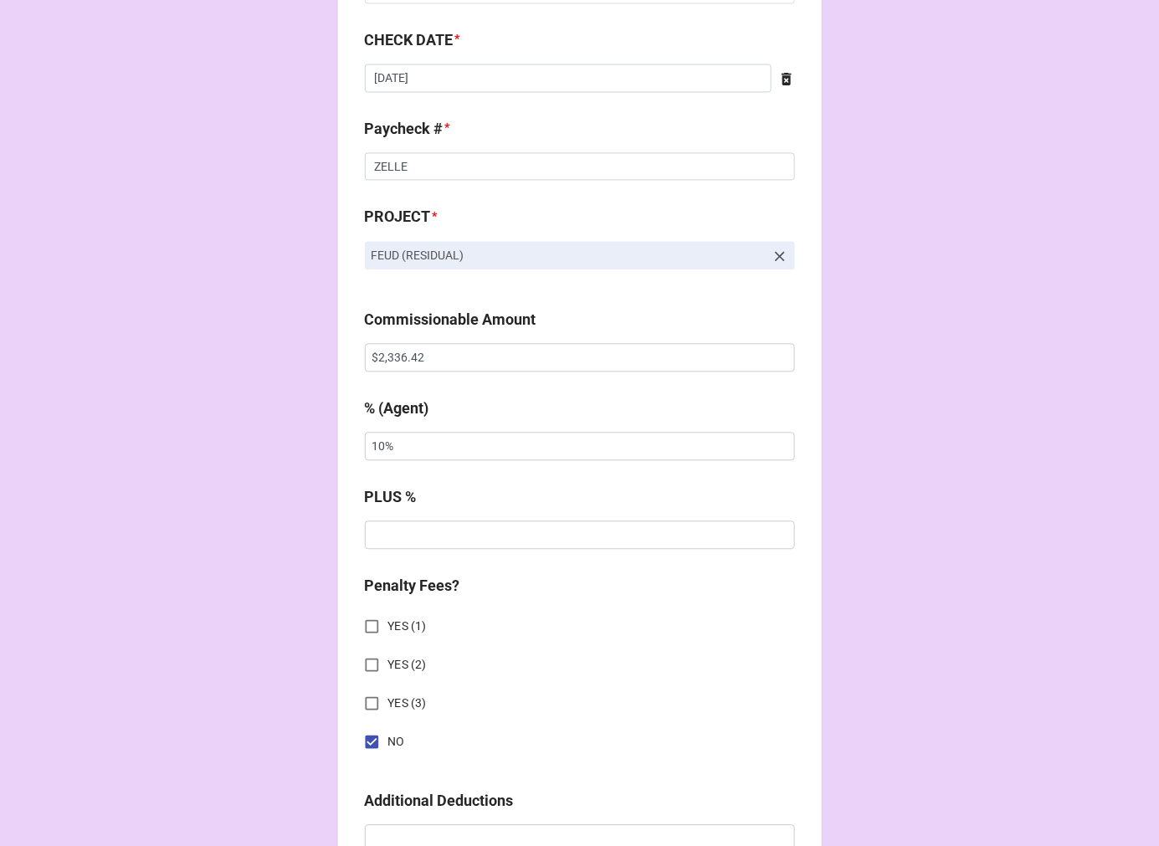
click at [777, 259] on icon at bounding box center [780, 257] width 10 height 10
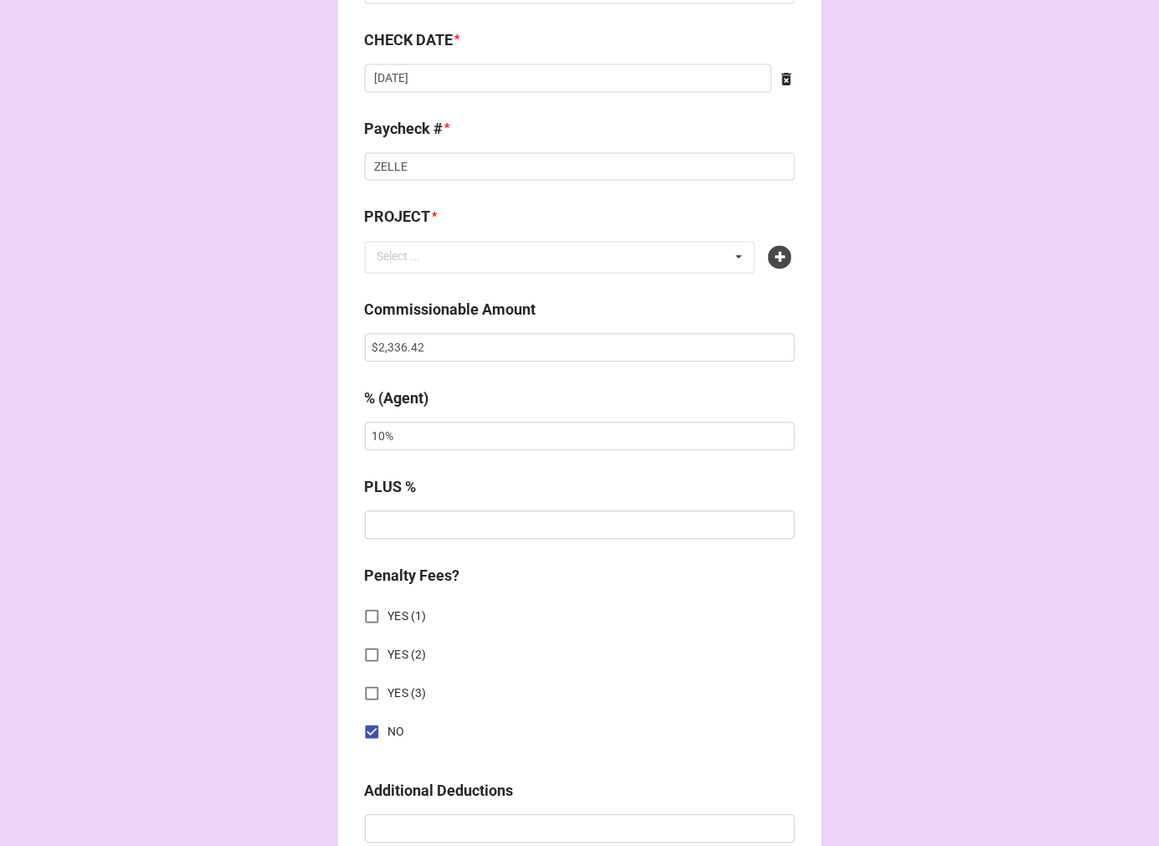
click at [630, 280] on div "PROJECT * Select ... No results found." at bounding box center [580, 245] width 430 height 79
click at [628, 265] on div "Select ... No results found." at bounding box center [560, 258] width 391 height 32
type input "multip"
click at [521, 294] on span "MULTIPLE PROJECTS (RESIDUALS)" at bounding box center [471, 288] width 185 height 13
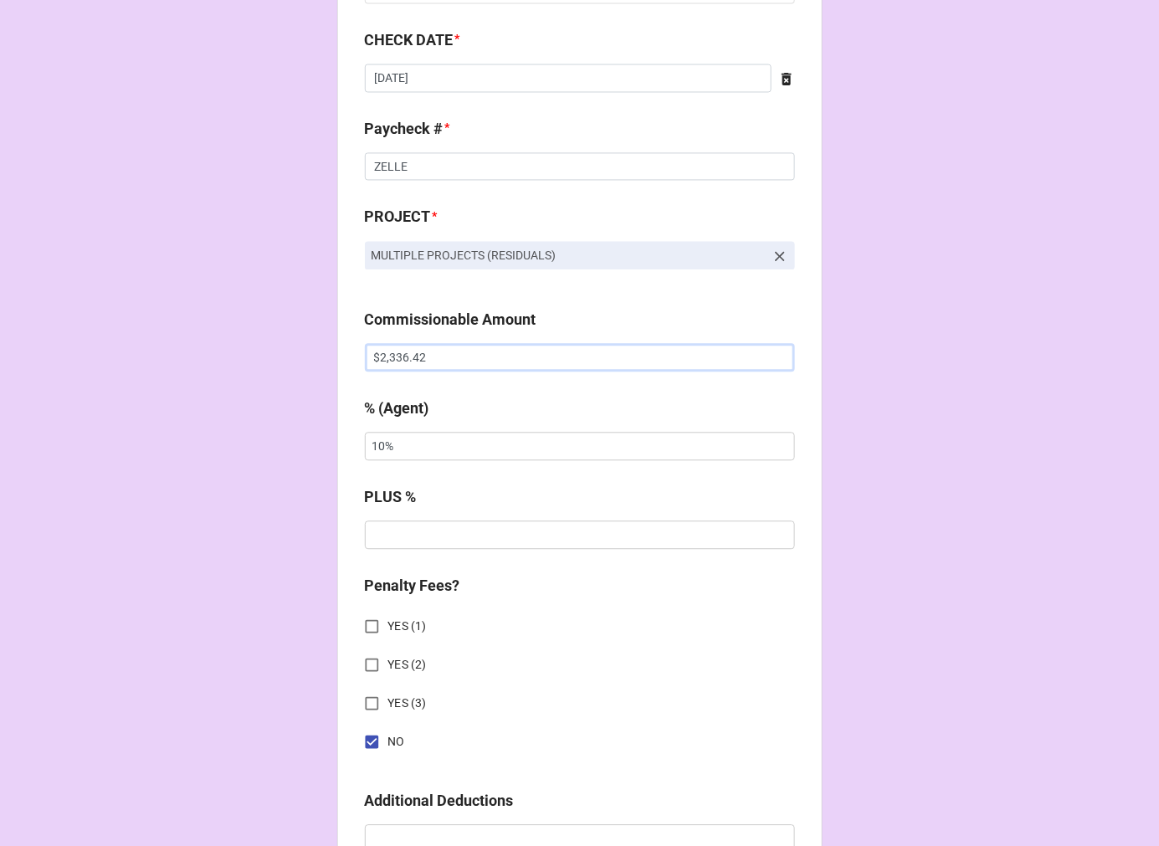
drag, startPoint x: 457, startPoint y: 364, endPoint x: 253, endPoint y: 374, distance: 204.5
click at [232, 343] on div "CHECK PROCESSING FORM Client * J. Richey Nash Agent (from Client) Katie Agent *…" at bounding box center [579, 446] width 1159 height 2939
paste input "78.16"
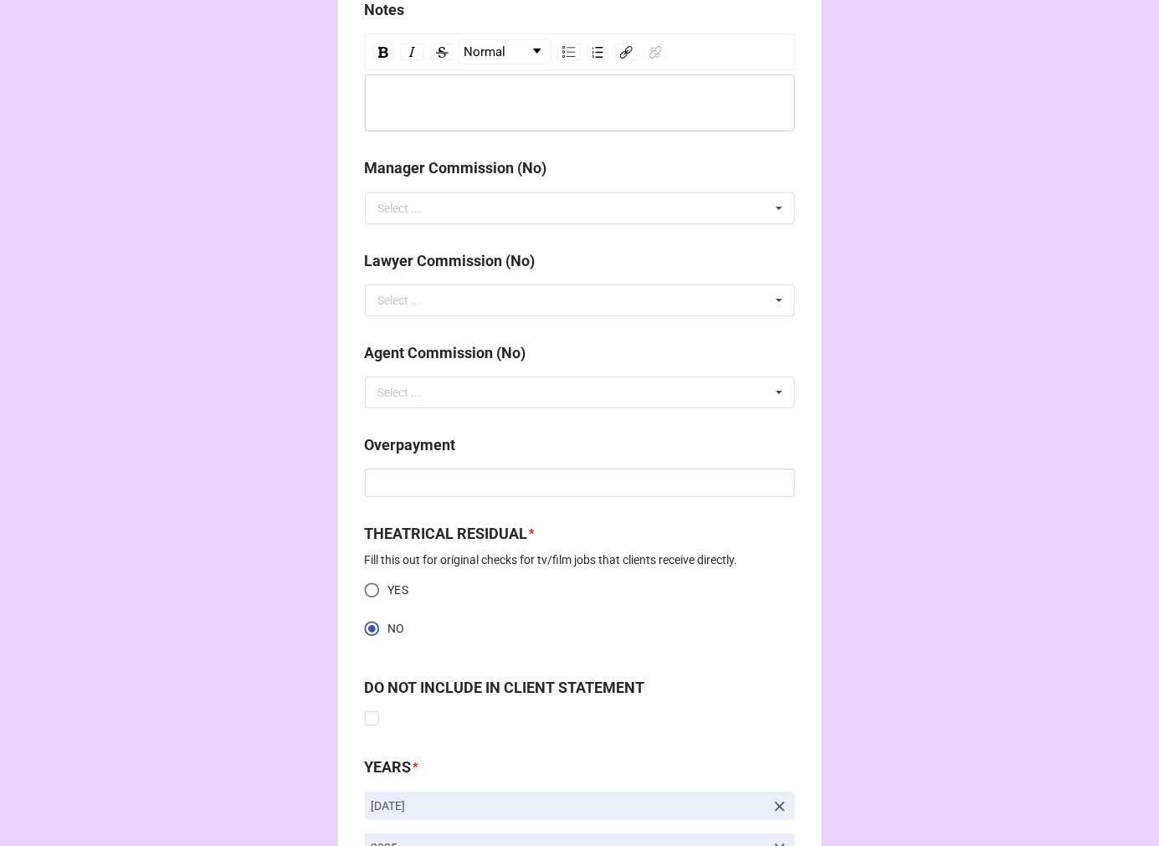
scroll to position [2092, 0]
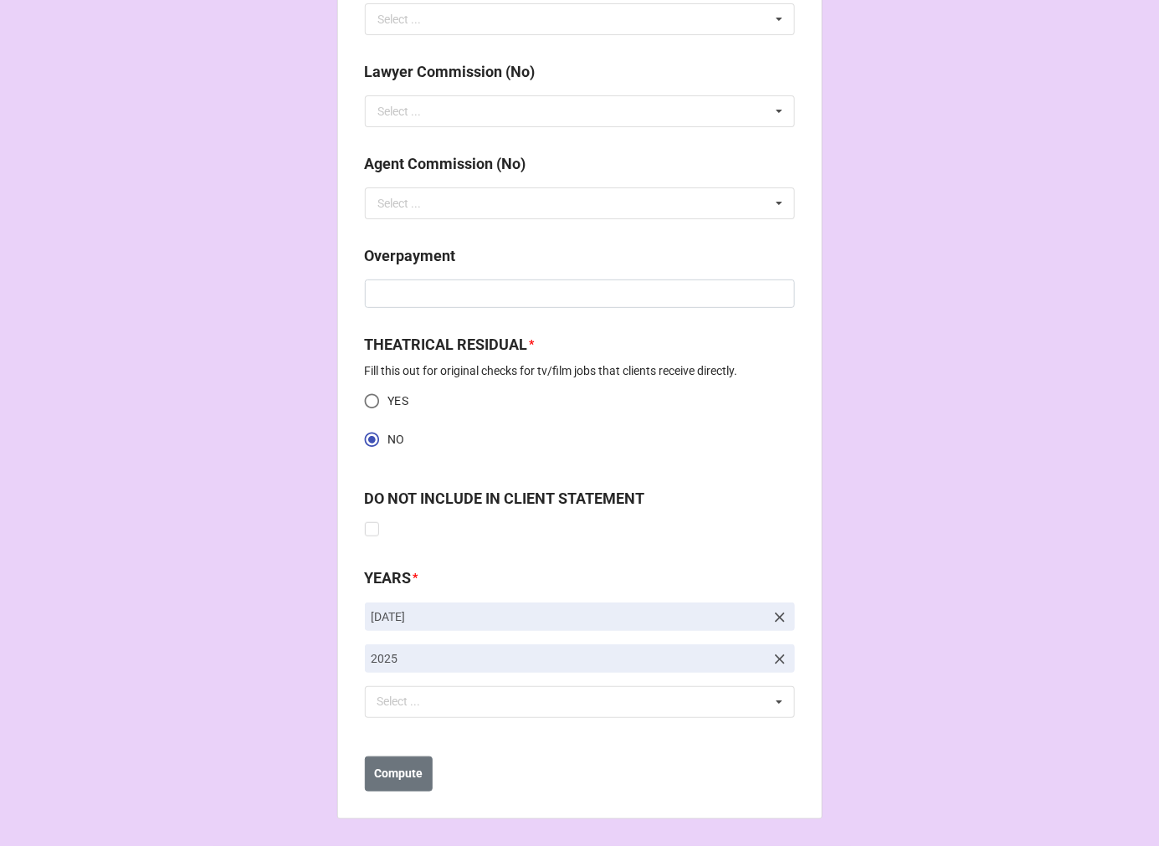
type input "$278.16"
click at [774, 609] on icon at bounding box center [780, 617] width 17 height 17
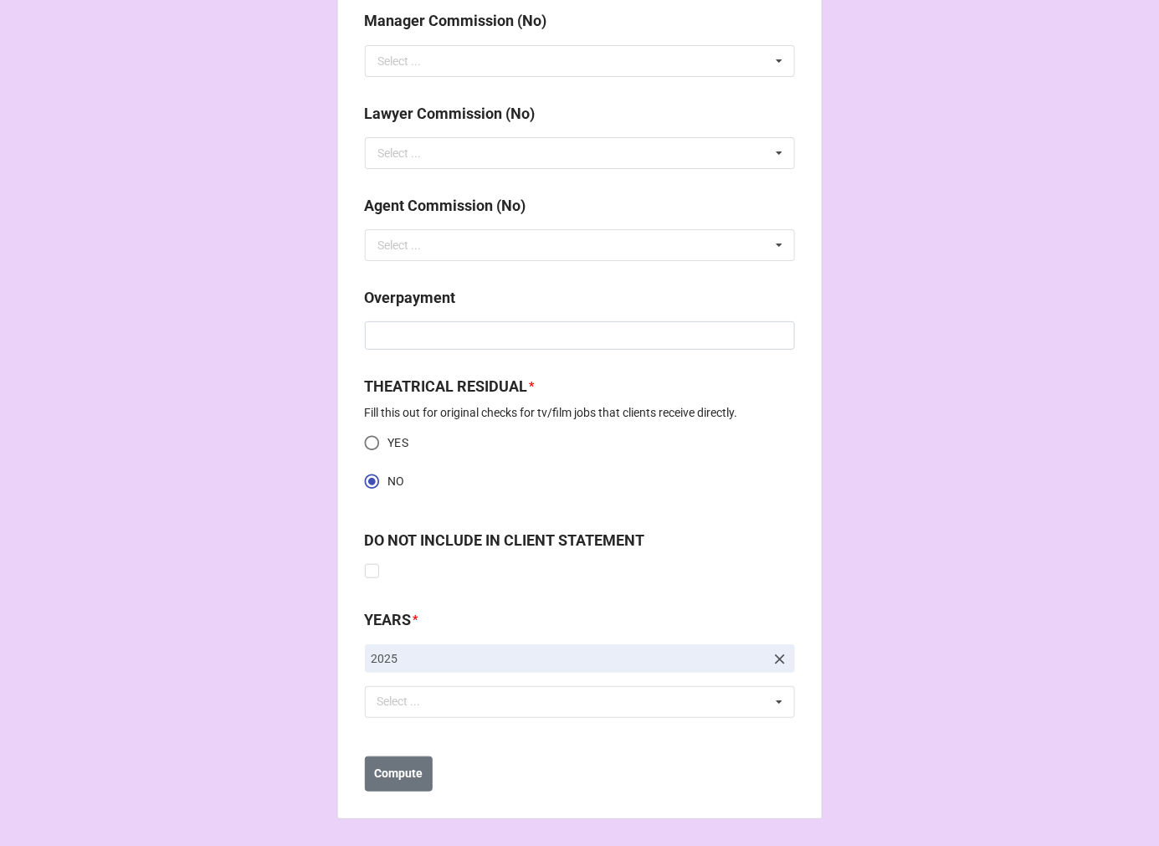
scroll to position [2051, 0]
click at [462, 707] on div "Select ... No results found." at bounding box center [580, 702] width 430 height 32
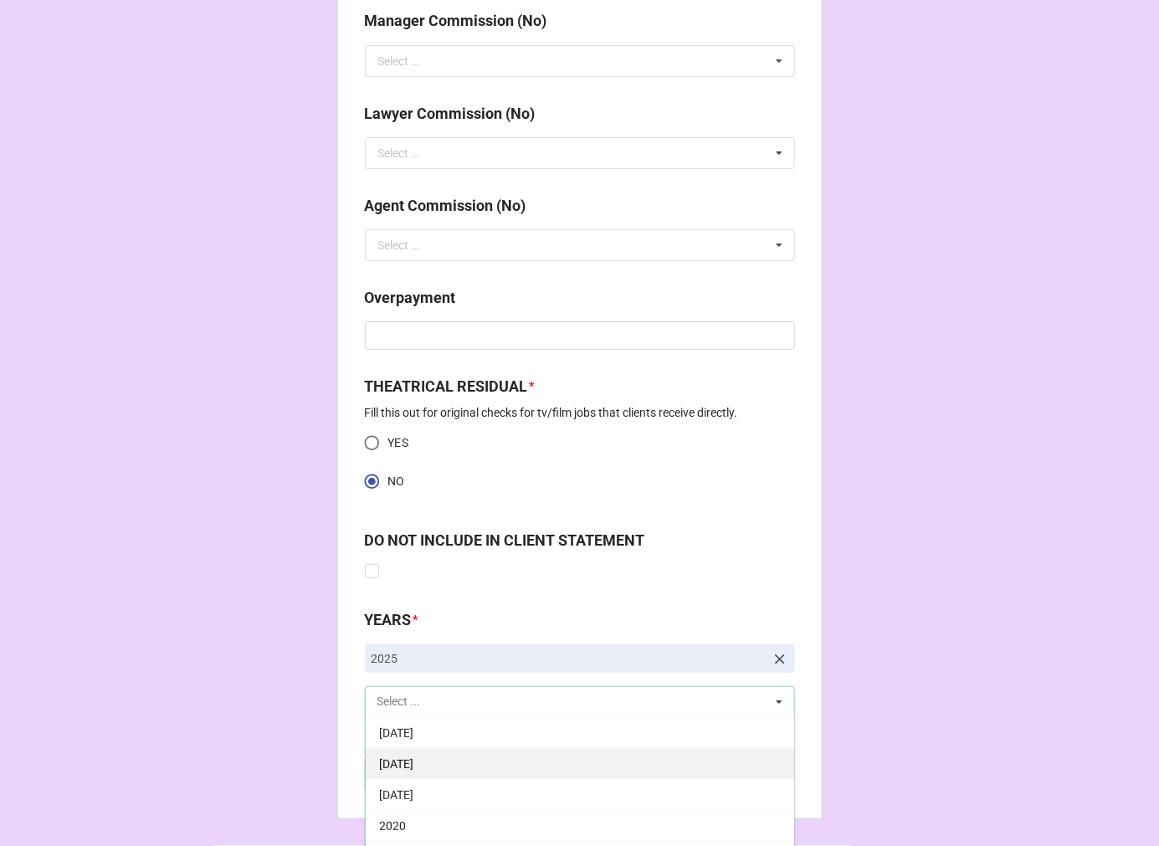
scroll to position [186, 0]
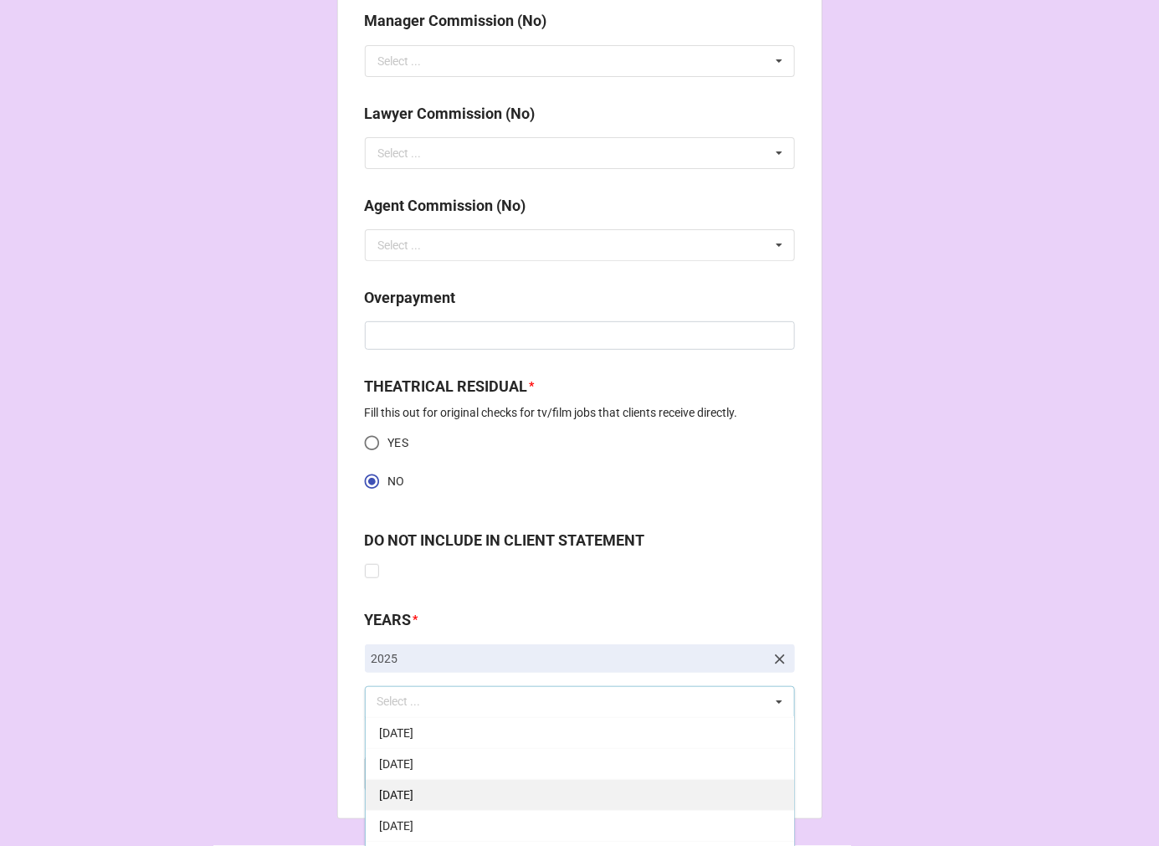
click at [480, 792] on div "[DATE]" at bounding box center [580, 794] width 429 height 31
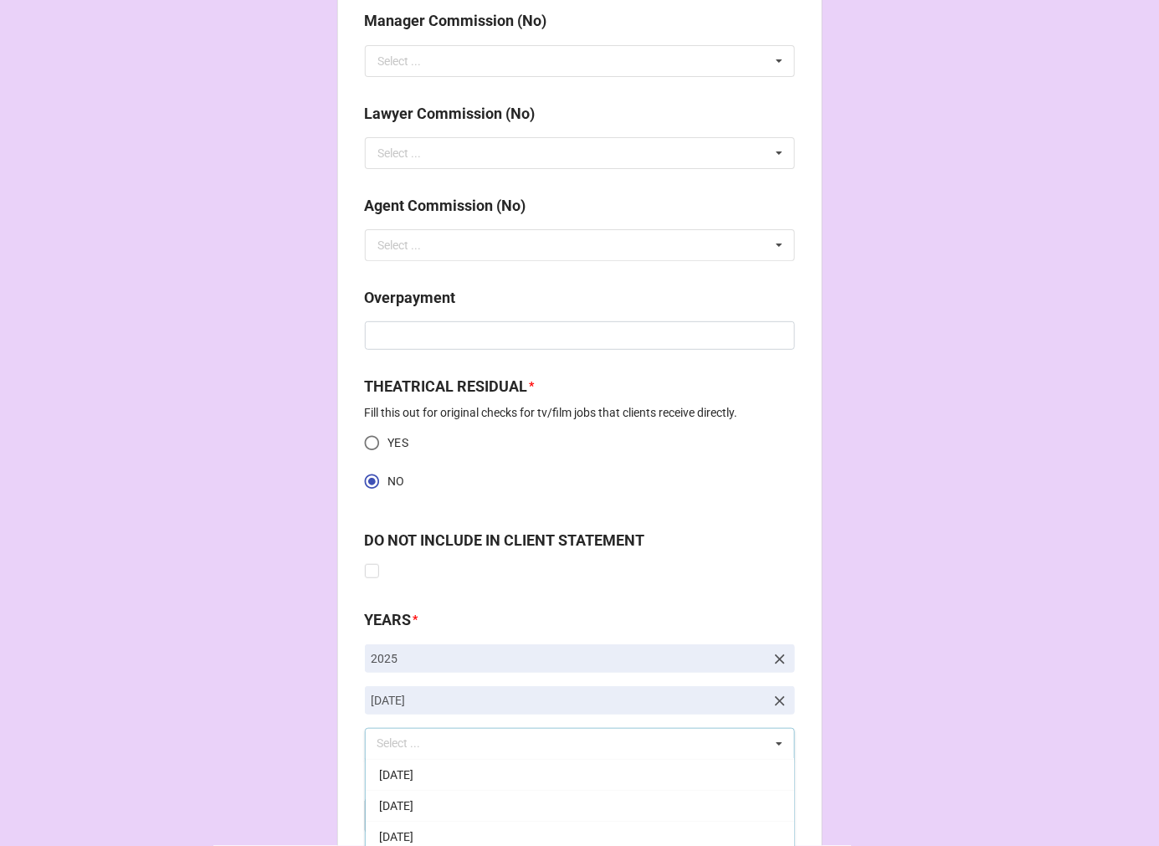
click at [400, 813] on b "Compute" at bounding box center [398, 816] width 49 height 18
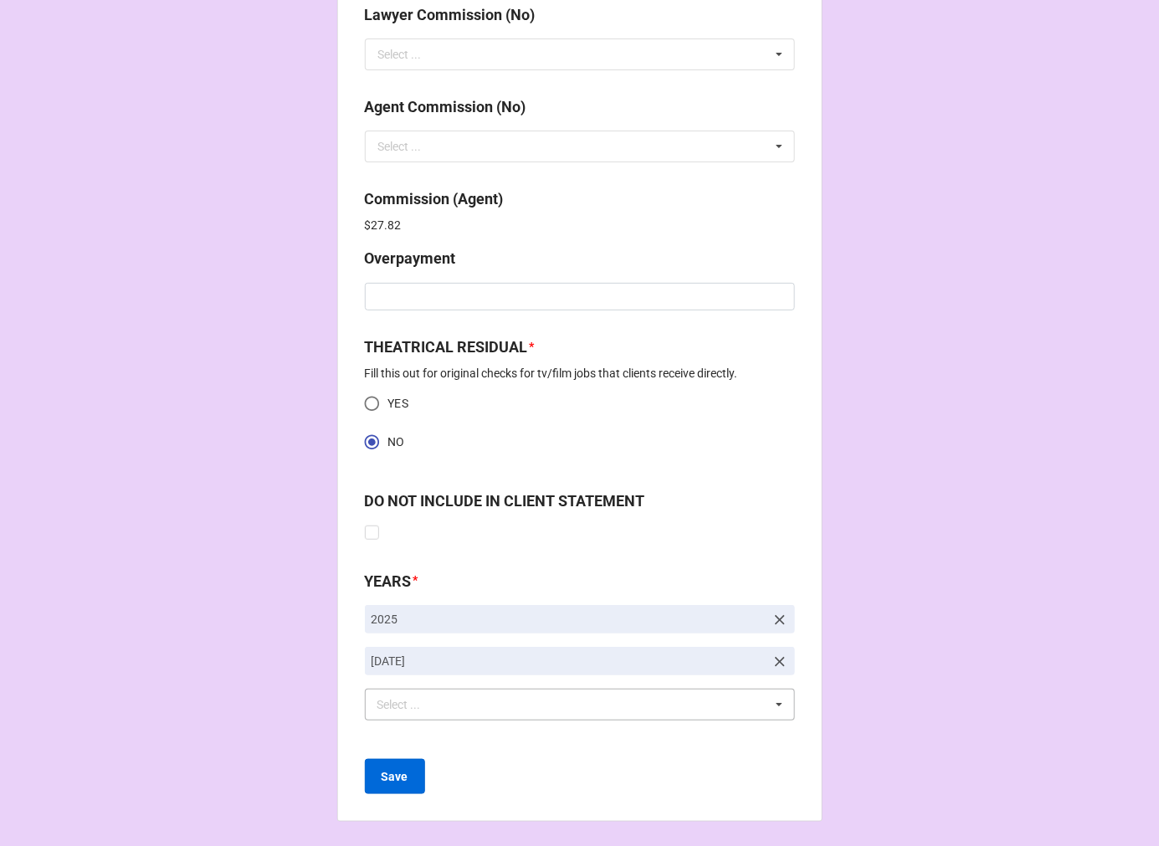
scroll to position [2152, 0]
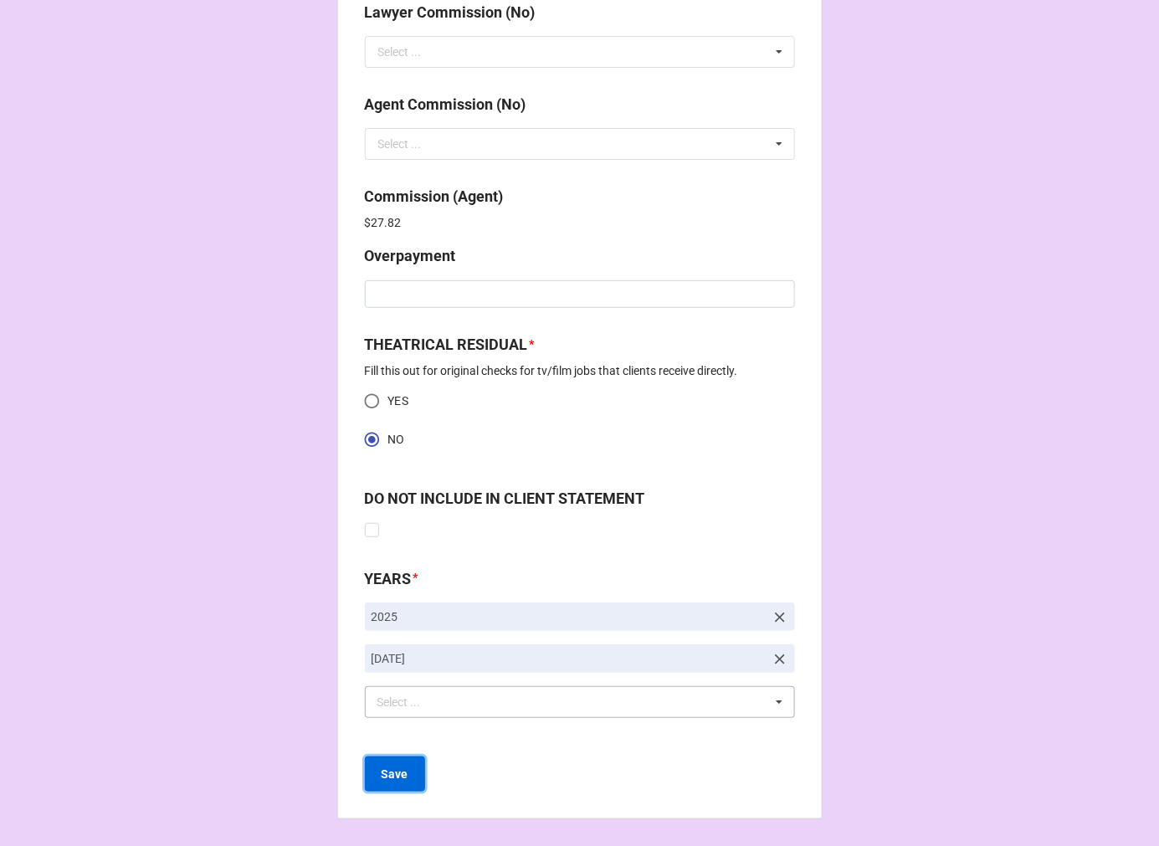
click at [398, 782] on b "Save" at bounding box center [395, 775] width 27 height 18
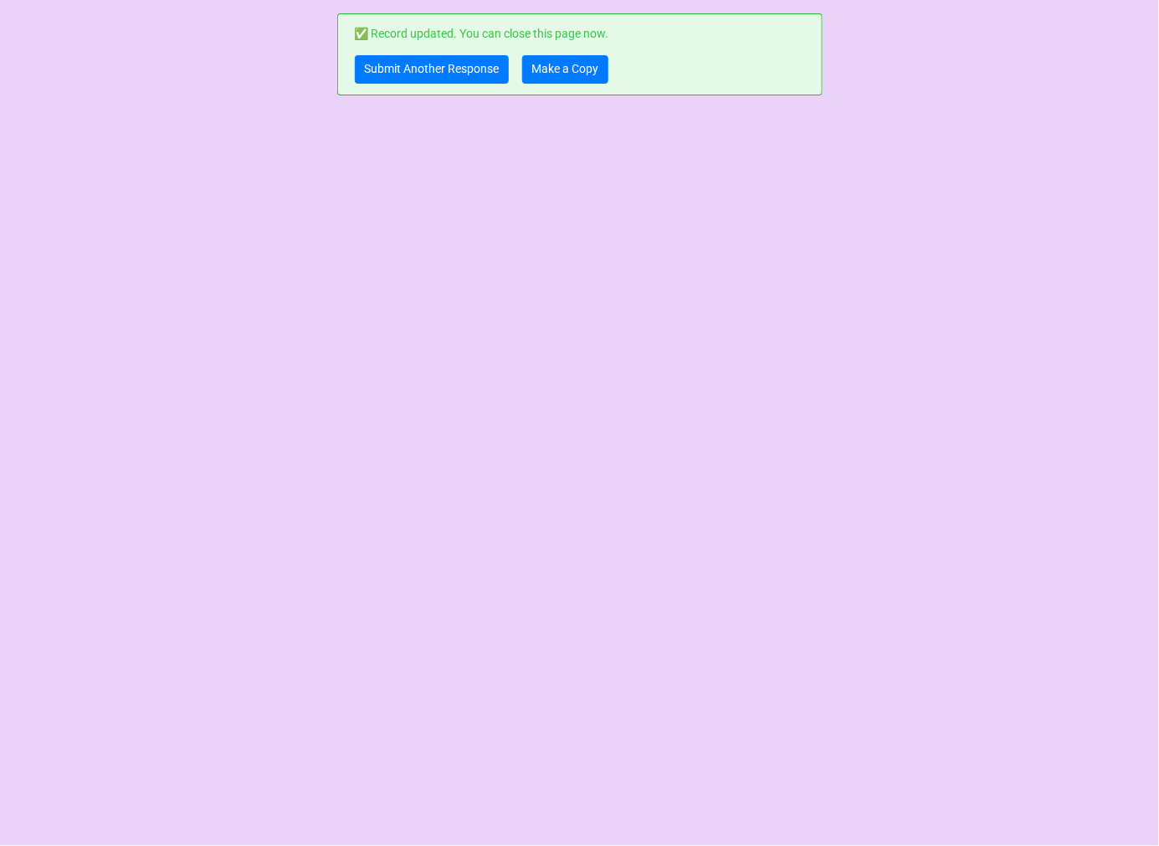
scroll to position [0, 0]
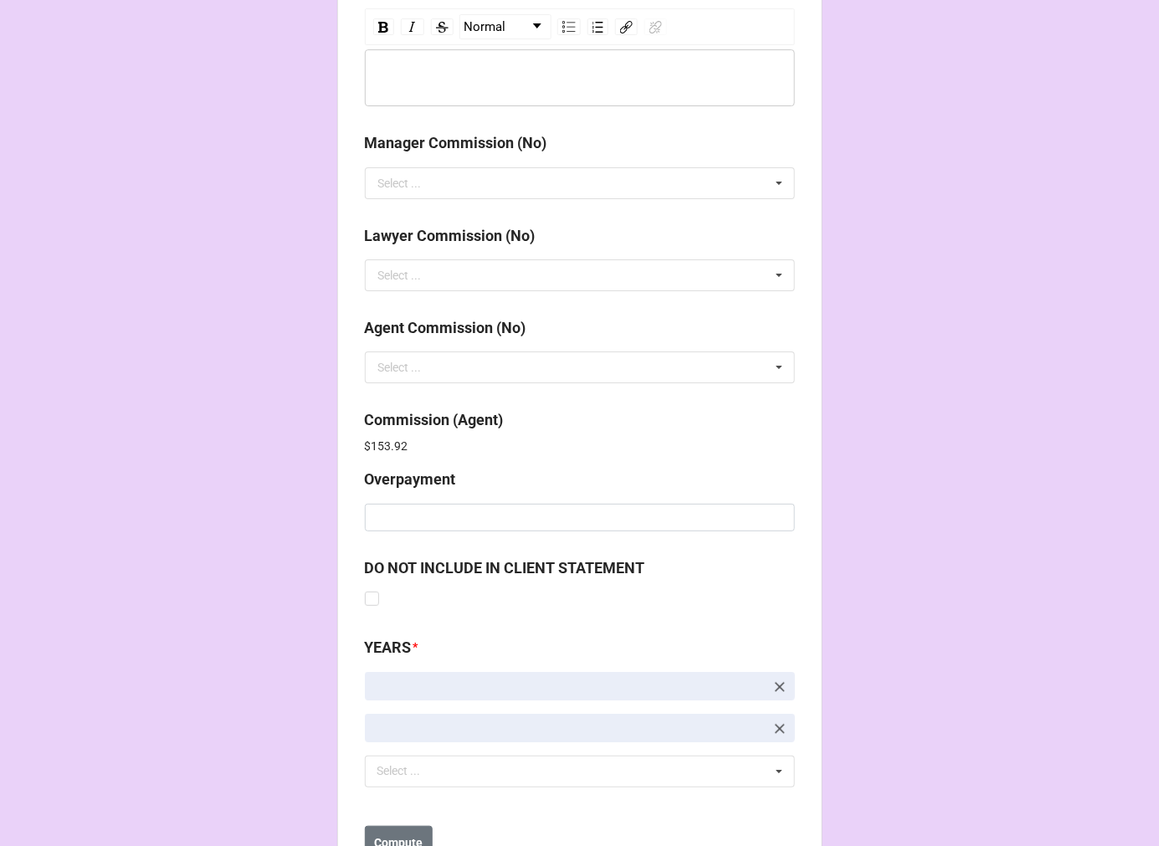
scroll to position [1997, 0]
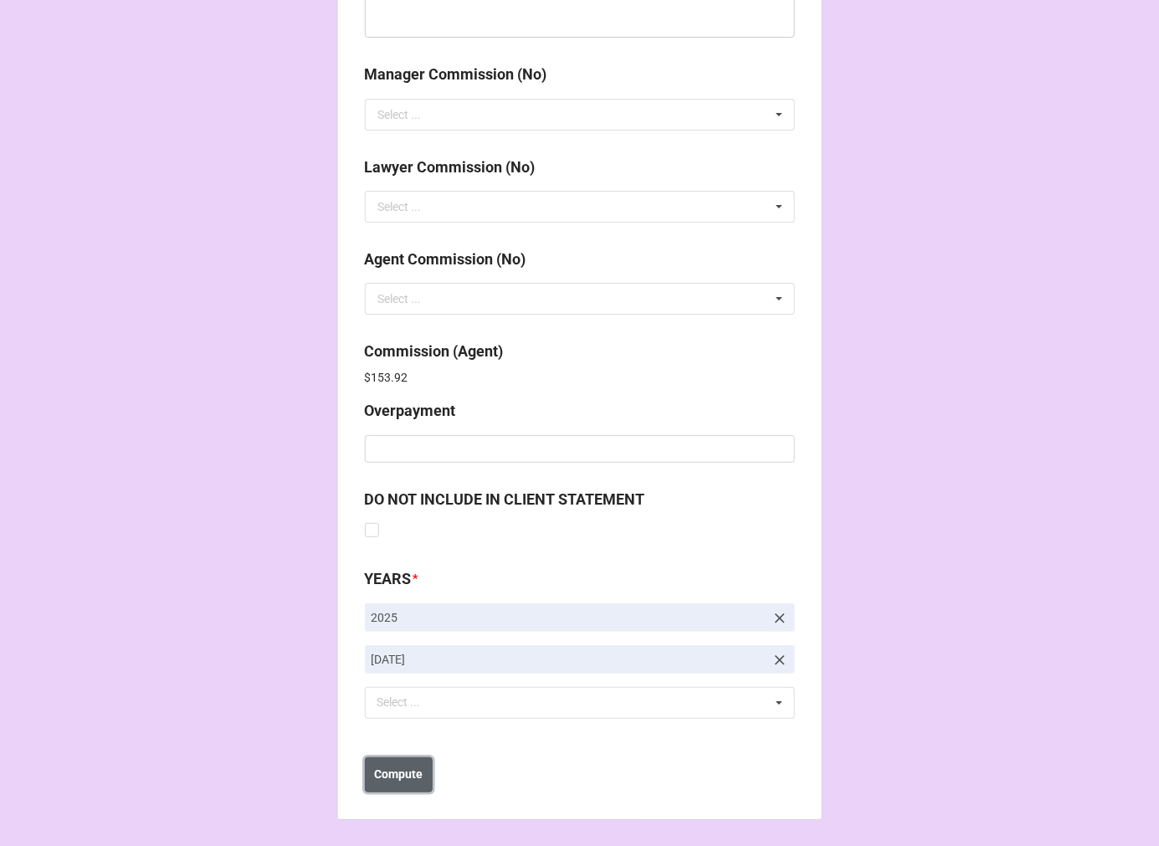
click at [398, 772] on b "Compute" at bounding box center [398, 775] width 49 height 18
click at [402, 777] on b "Save" at bounding box center [395, 775] width 27 height 18
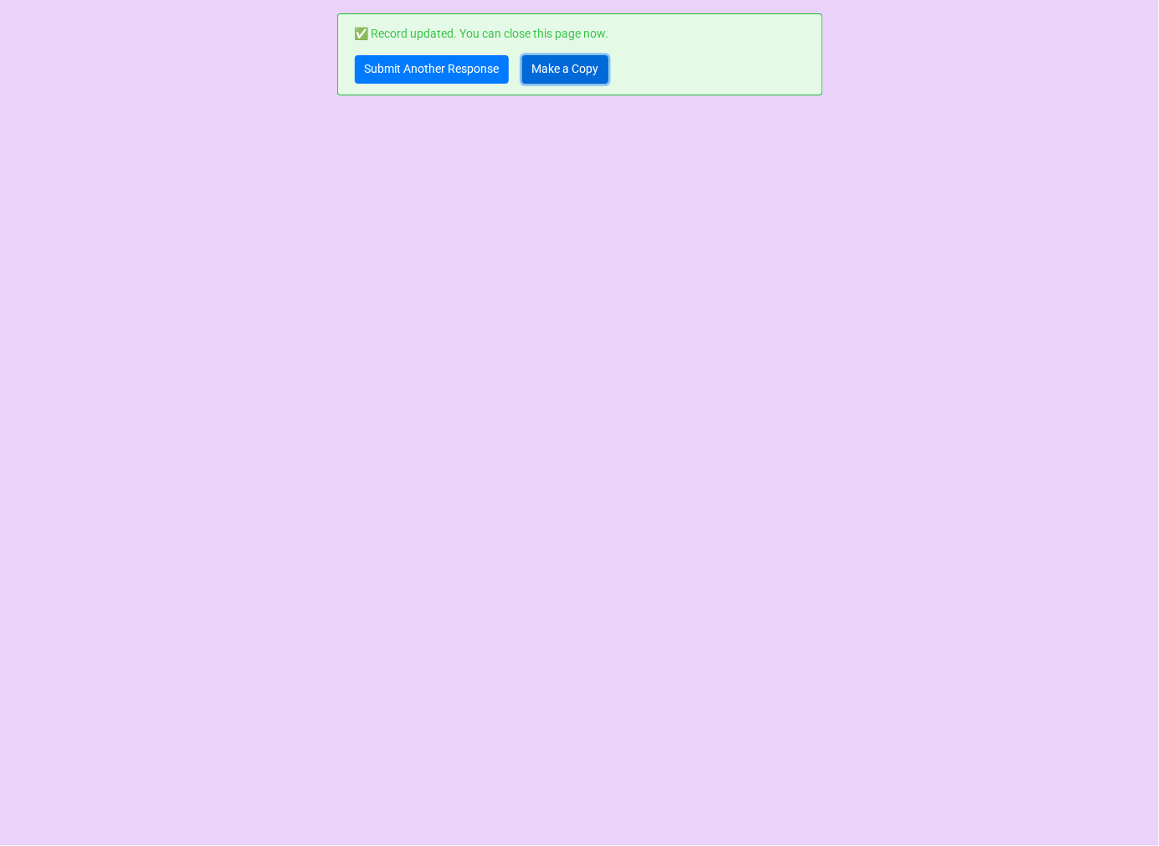
click at [570, 59] on link "Make a Copy" at bounding box center [565, 69] width 86 height 28
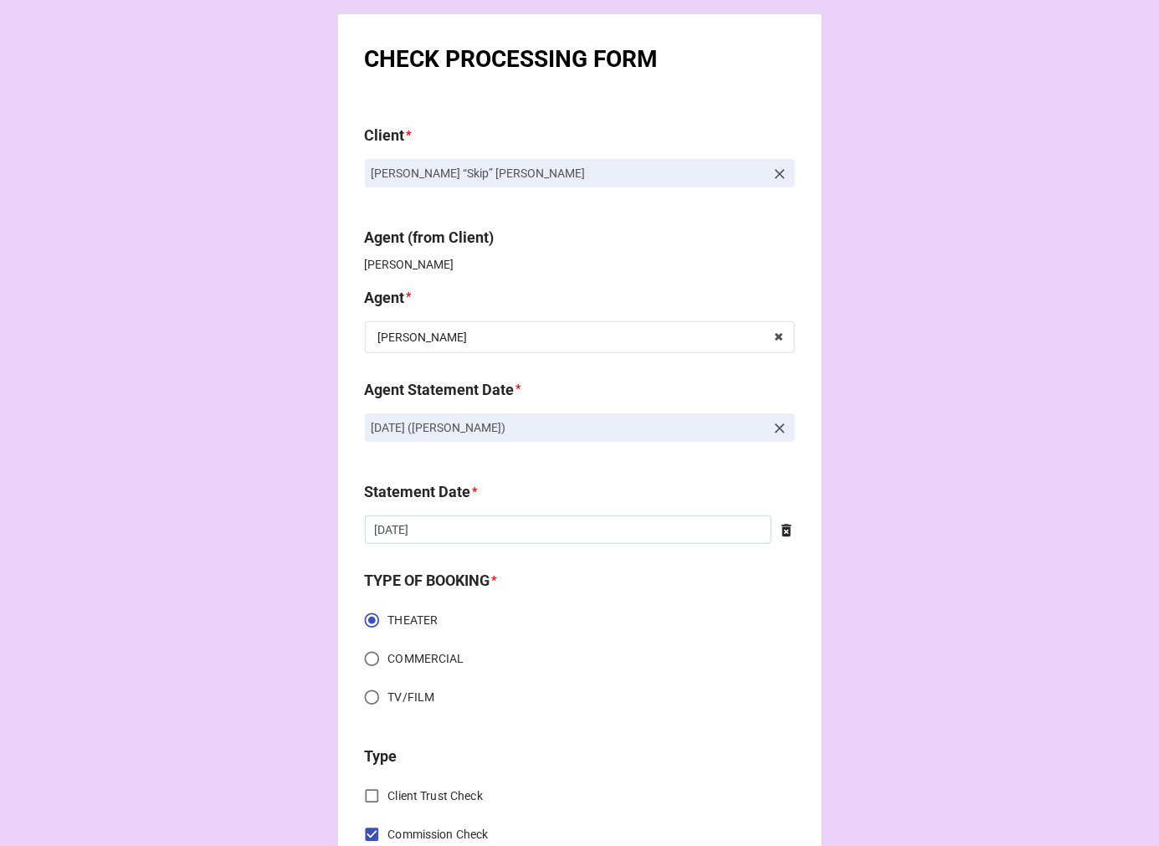
click at [775, 425] on icon at bounding box center [780, 429] width 10 height 10
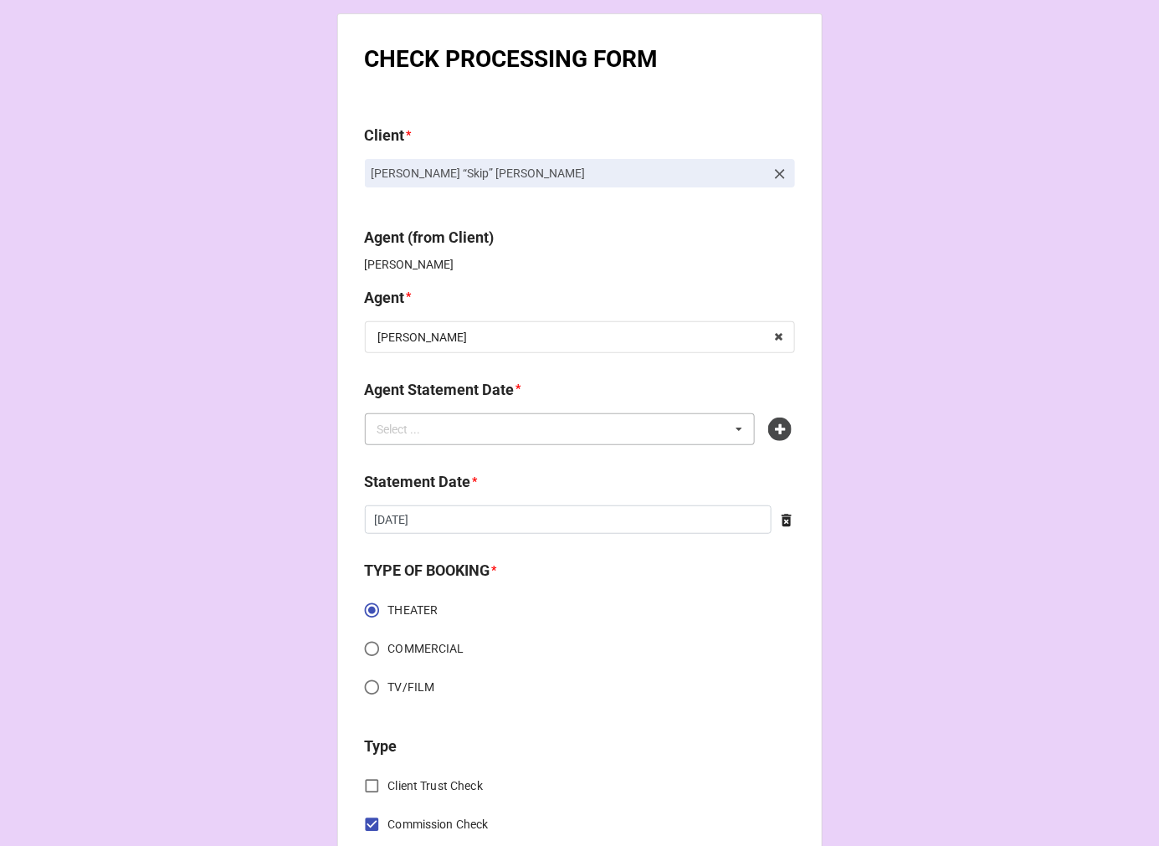
click at [641, 436] on div "Select ... No results found." at bounding box center [560, 429] width 391 height 32
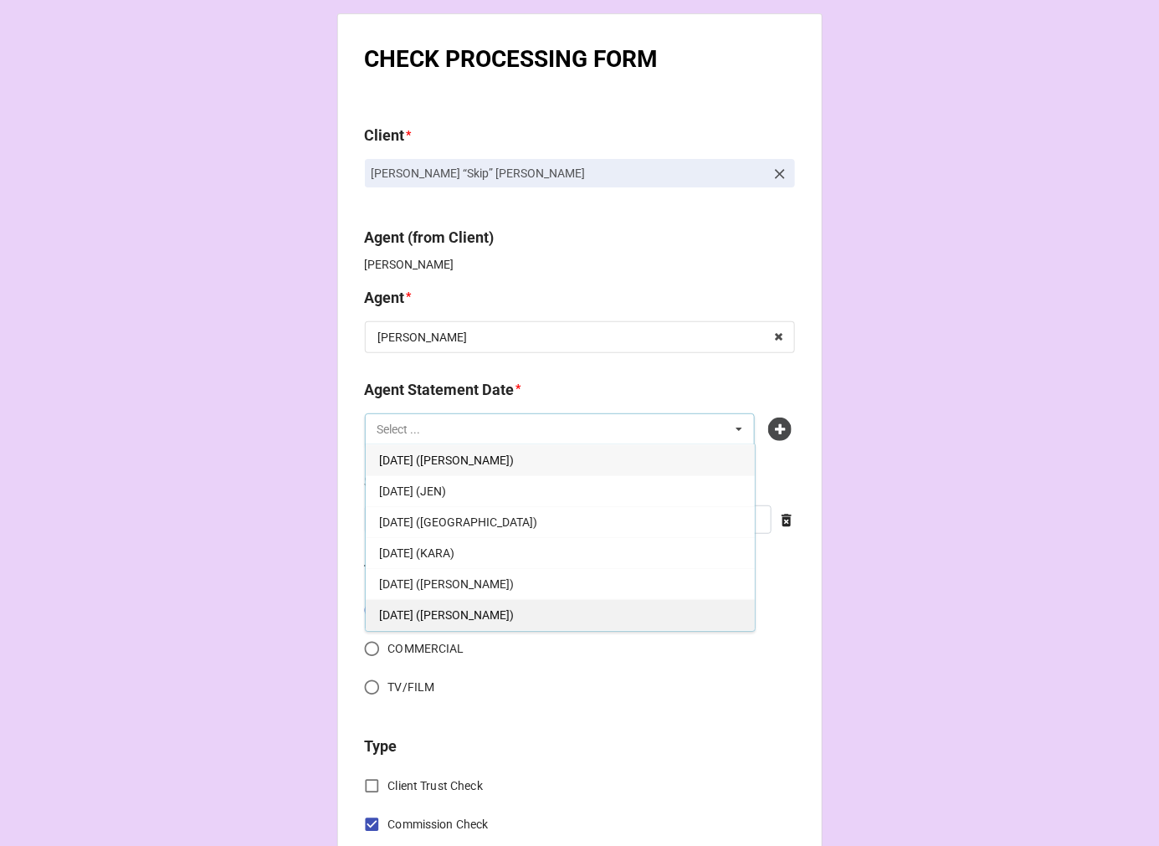
scroll to position [92, 0]
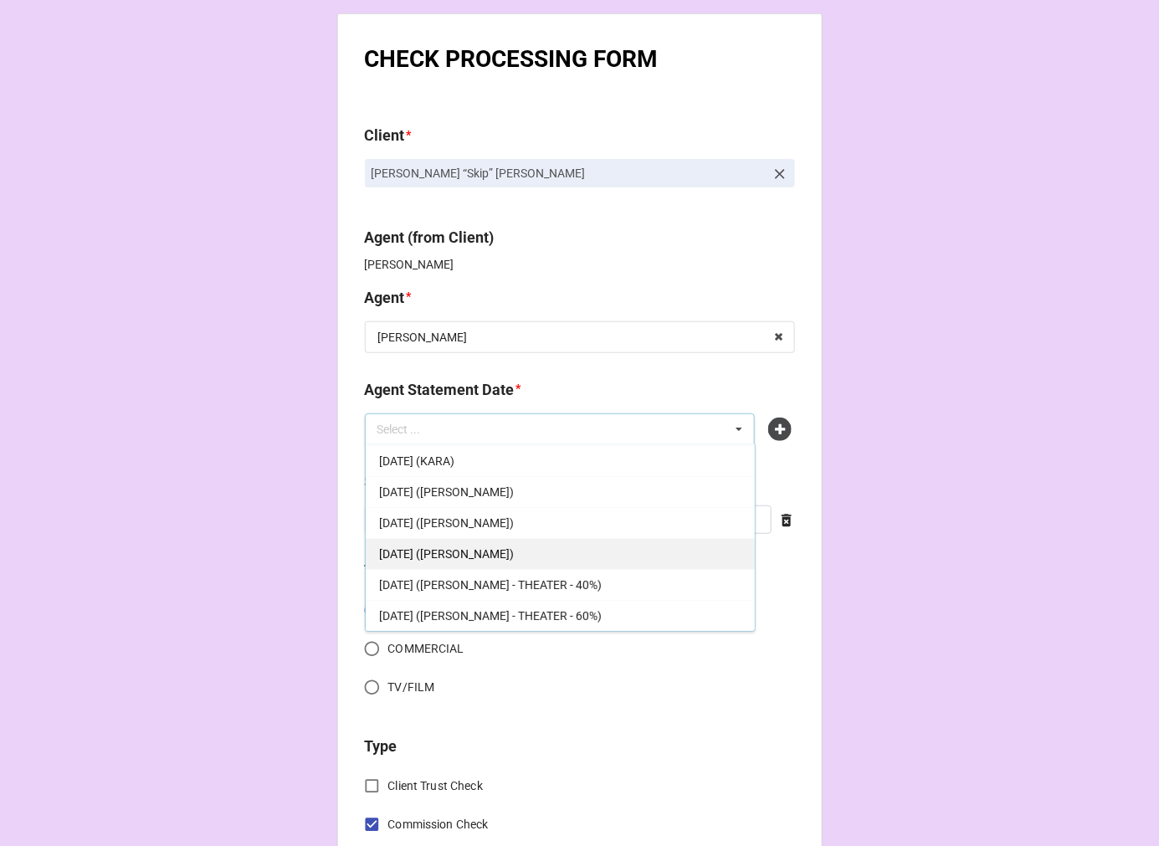
click at [521, 551] on div "[DATE] ([PERSON_NAME])" at bounding box center [560, 553] width 389 height 31
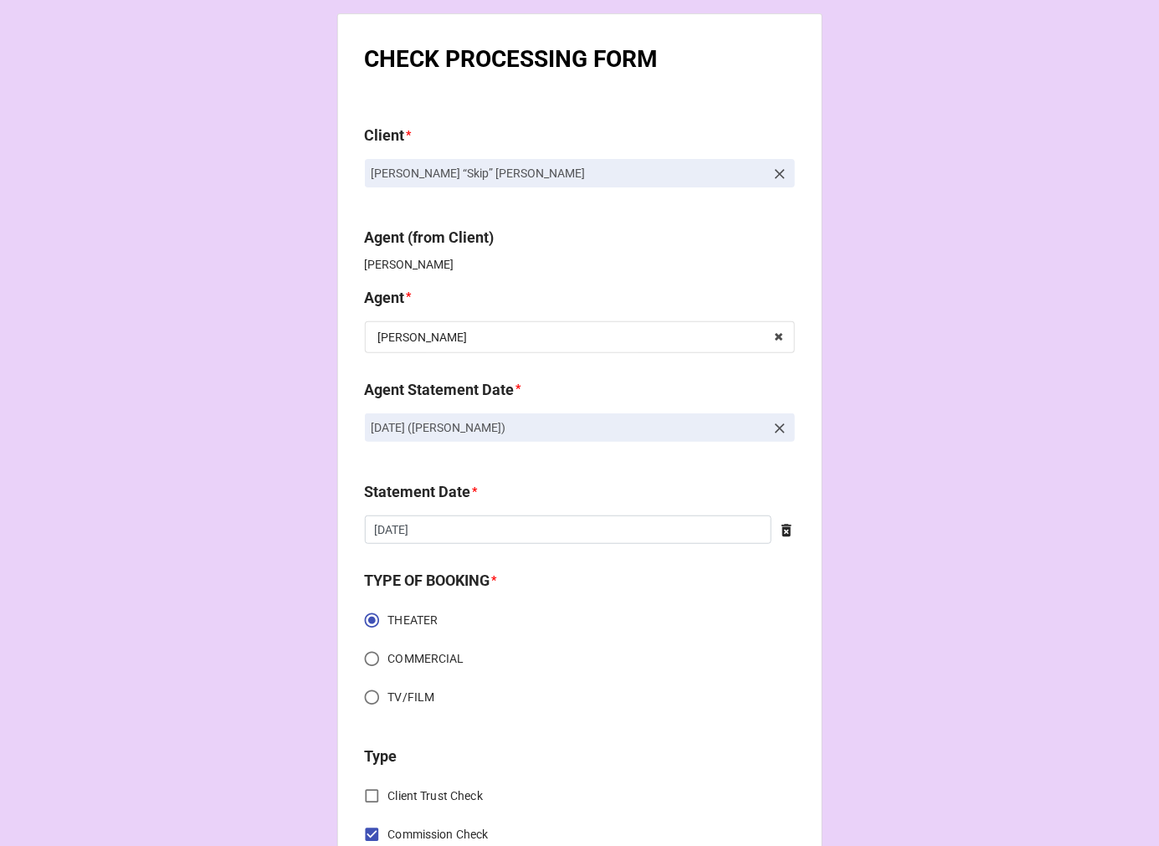
click at [782, 533] on icon at bounding box center [787, 531] width 10 height 13
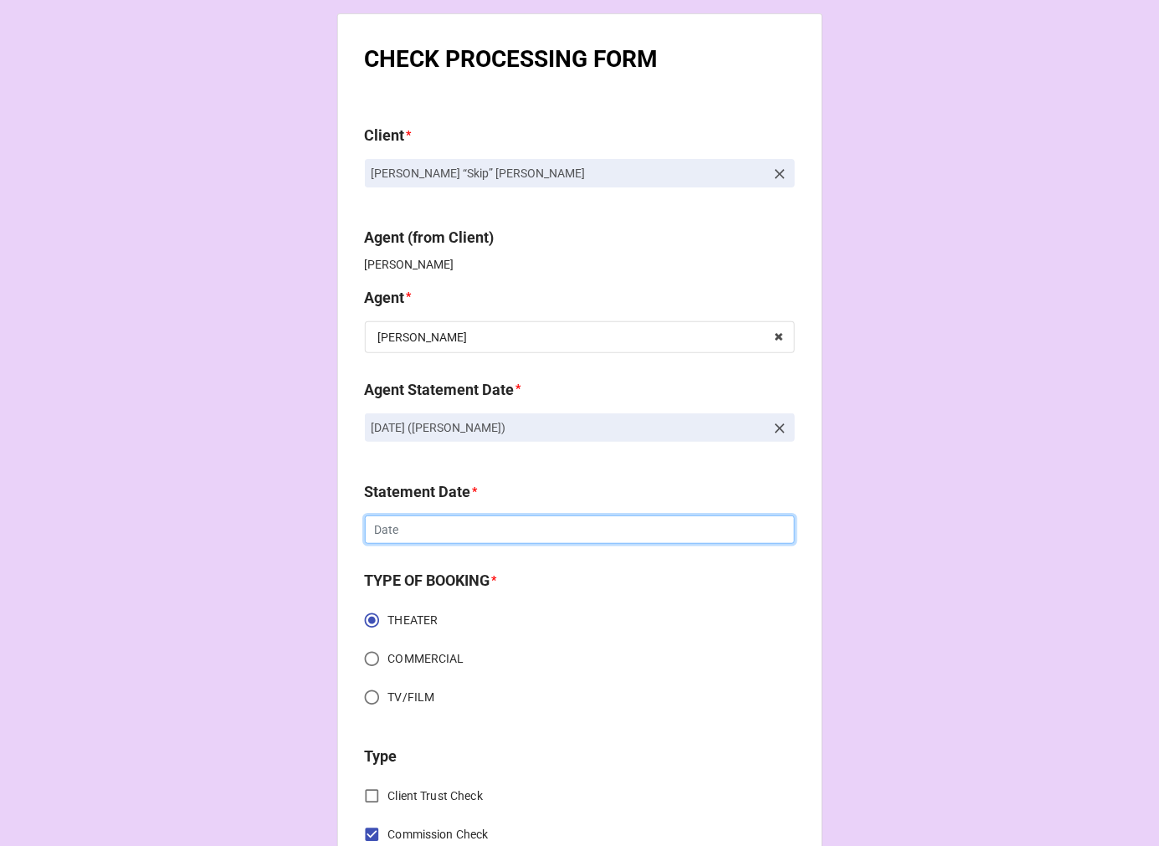
click at [483, 540] on input "text" at bounding box center [580, 530] width 430 height 28
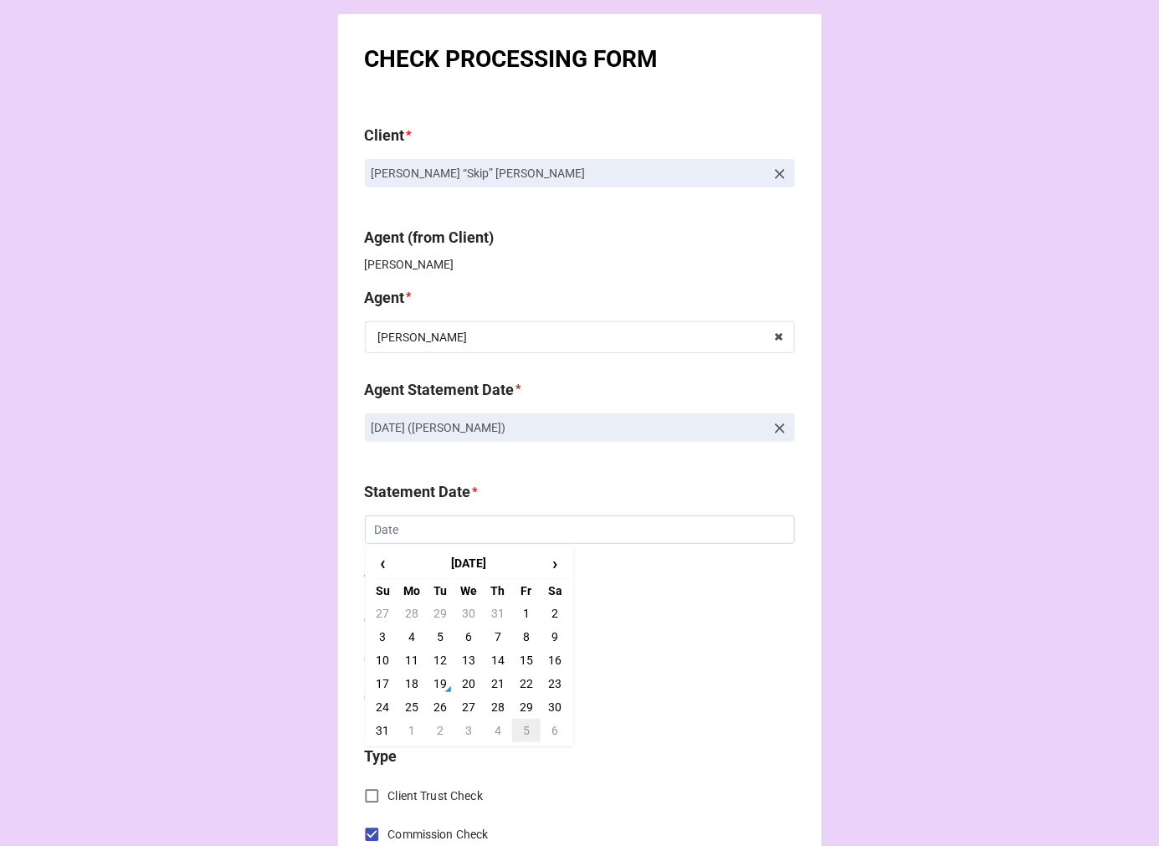
click at [526, 726] on td "5" at bounding box center [526, 730] width 28 height 23
type input "[DATE]"
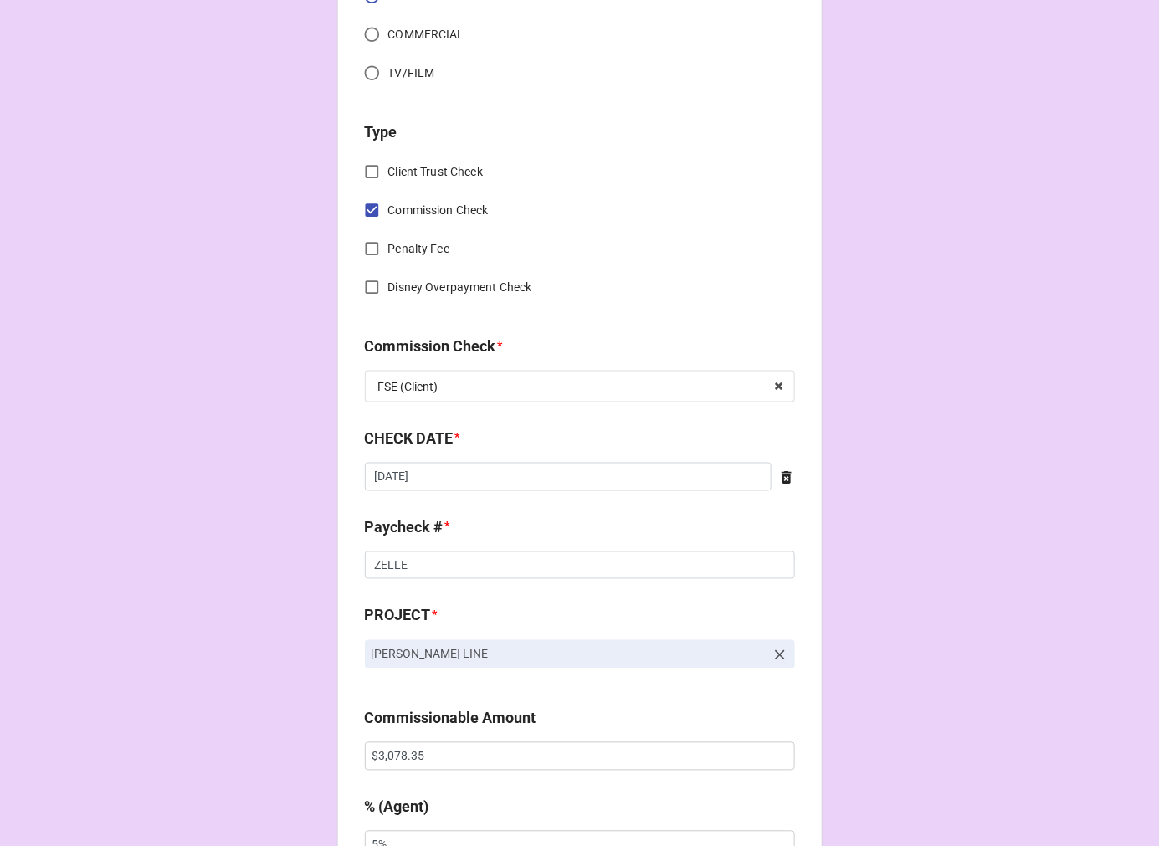
scroll to position [650, 0]
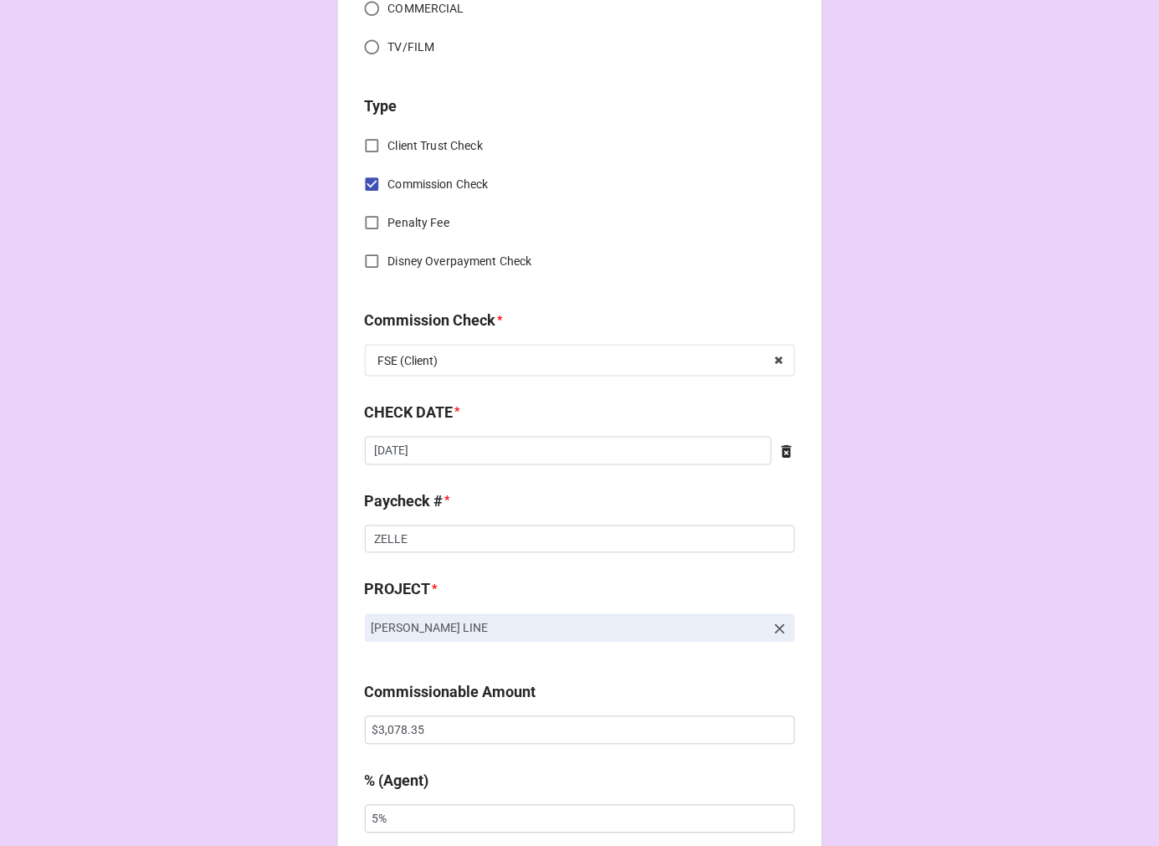
click at [787, 450] on icon at bounding box center [786, 452] width 17 height 17
click at [378, 447] on input "text" at bounding box center [580, 451] width 430 height 28
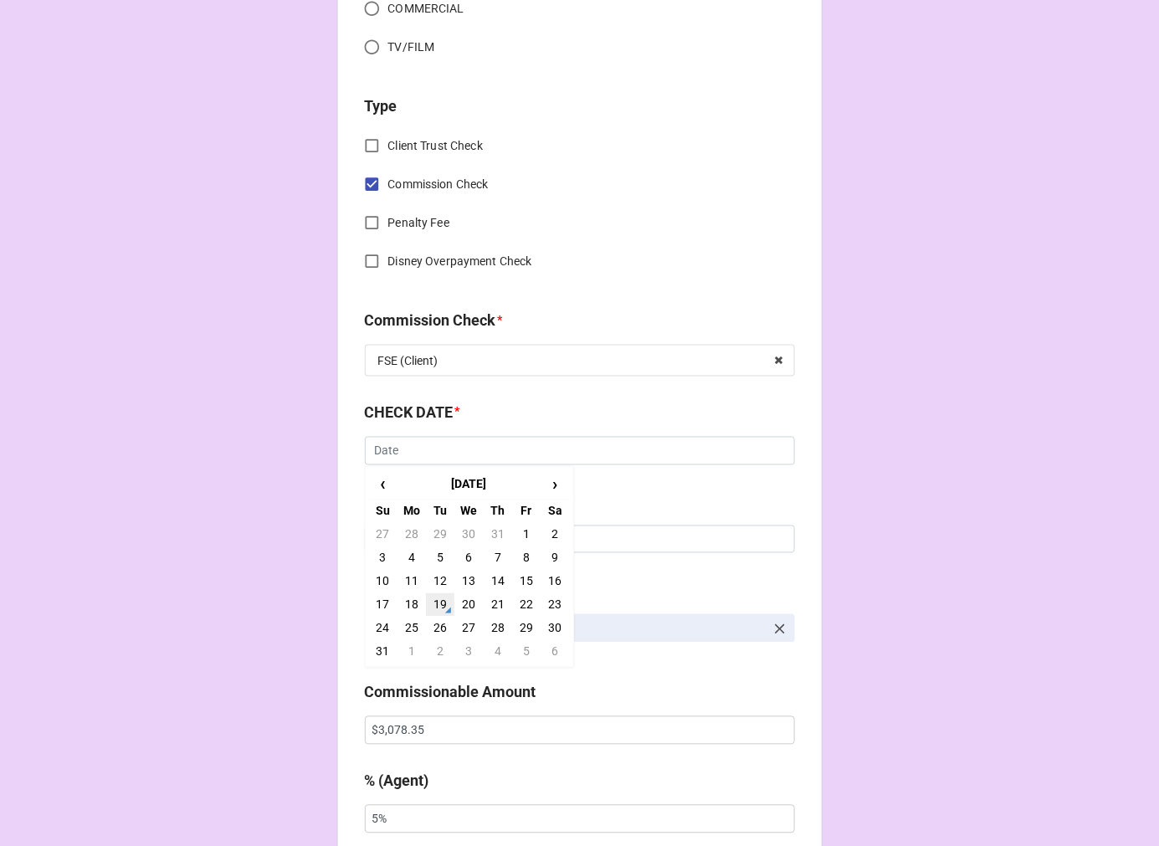
click at [440, 603] on td "19" at bounding box center [440, 604] width 28 height 23
type input "[DATE]"
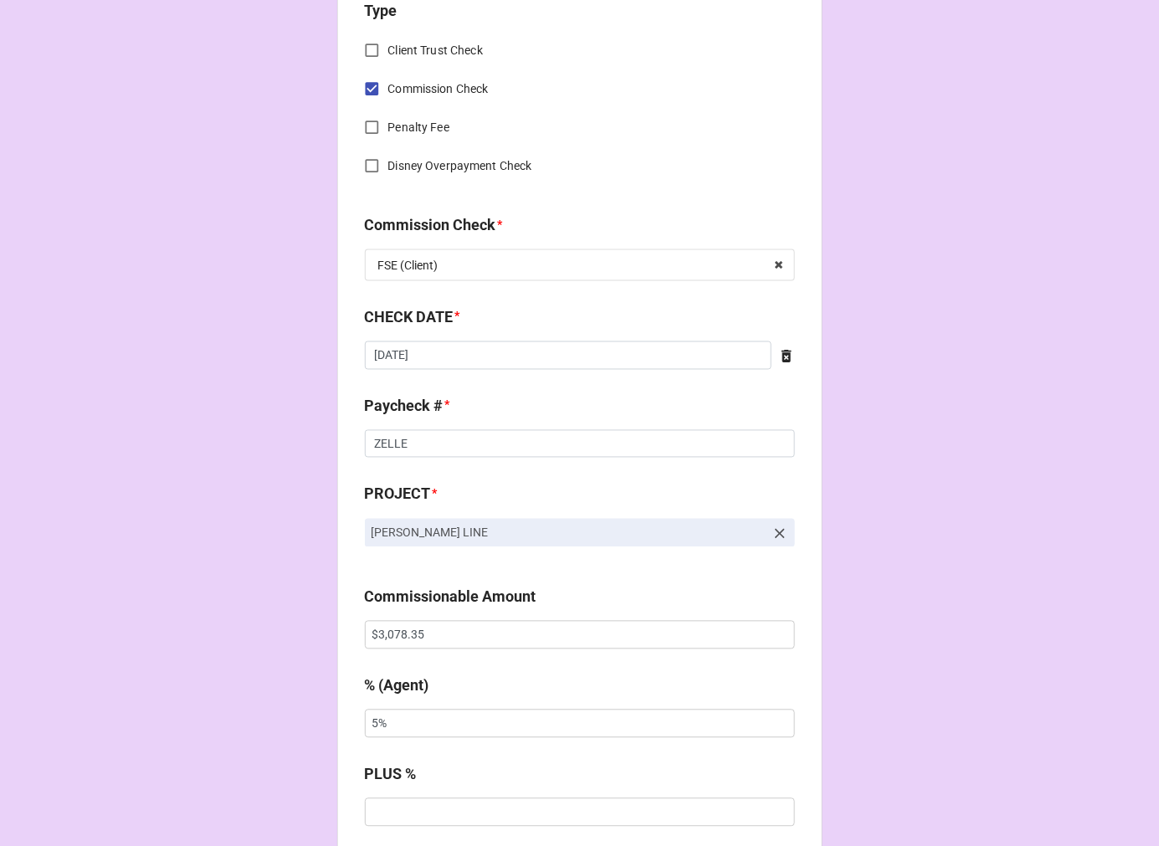
scroll to position [837, 0]
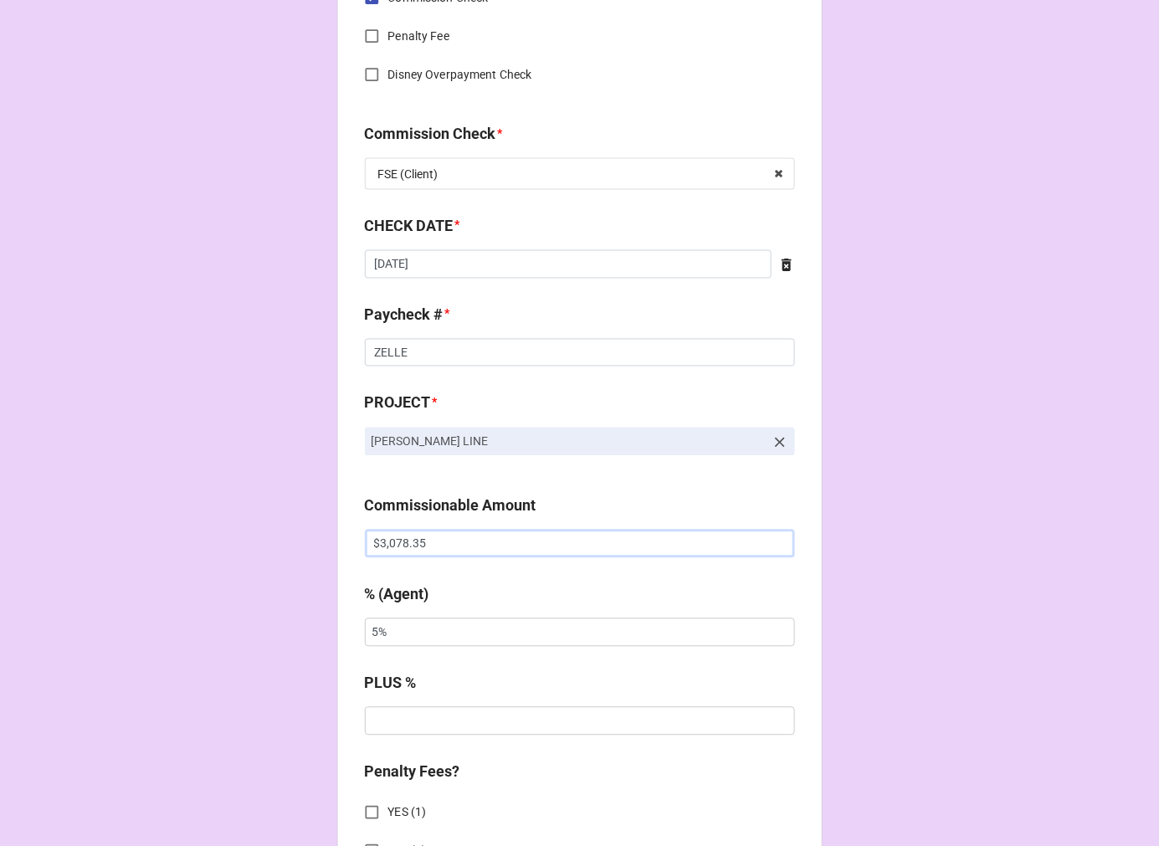
drag, startPoint x: 438, startPoint y: 536, endPoint x: 209, endPoint y: 534, distance: 228.5
click at [209, 534] on div "CHECK PROCESSING FORM Client * Spencer “Skip” Stewart Agent (from Client) Kelli…" at bounding box center [579, 555] width 1159 height 2784
paste input "4,789.38"
type input "$4,789.38"
drag, startPoint x: 431, startPoint y: 638, endPoint x: 102, endPoint y: 613, distance: 329.8
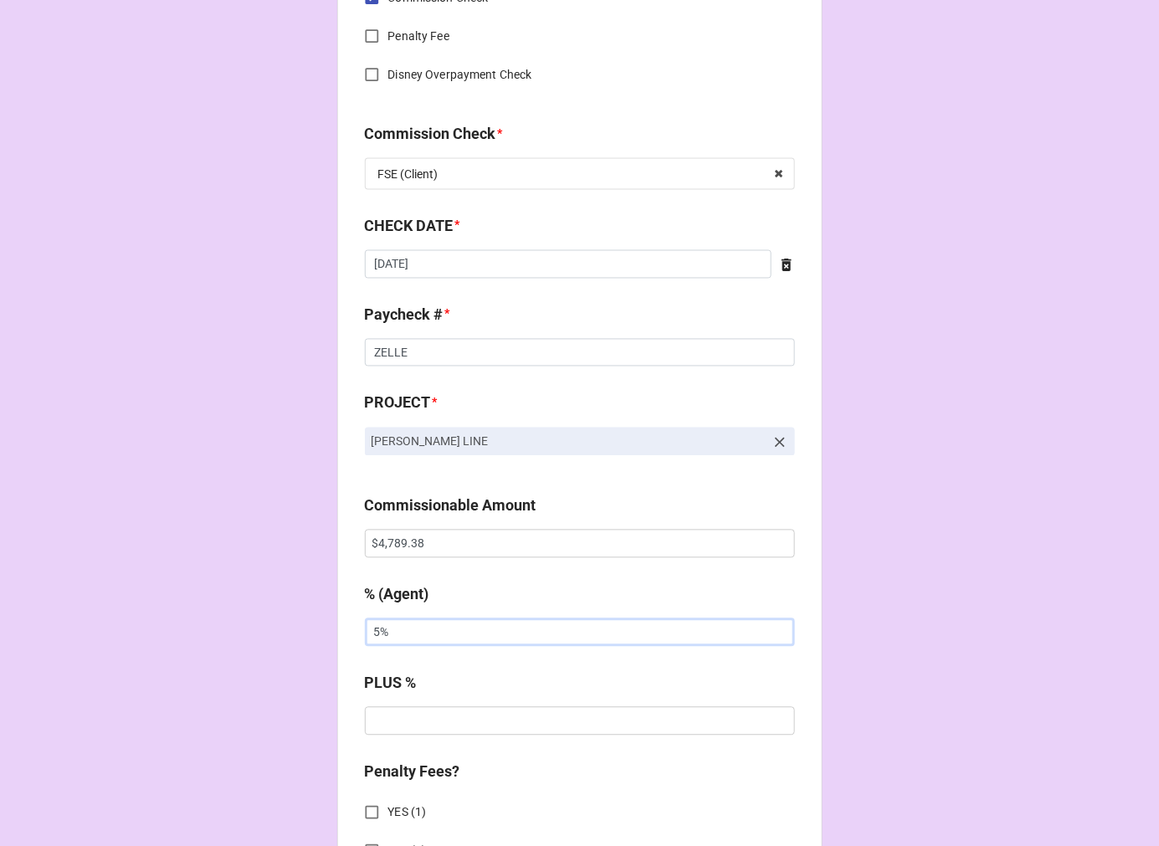
click at [132, 630] on div "CHECK PROCESSING FORM Client * Spencer “Skip” Stewart Agent (from Client) Kelli…" at bounding box center [579, 555] width 1159 height 2784
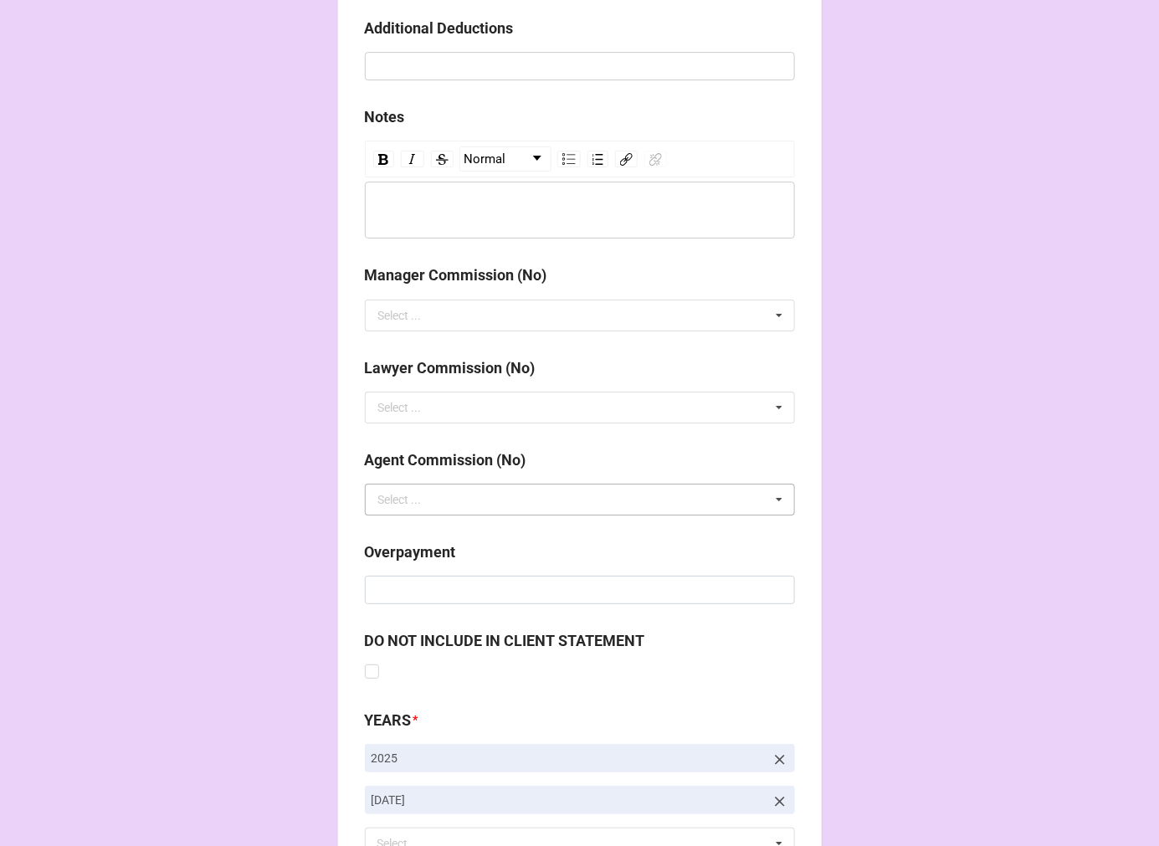
scroll to position [1938, 0]
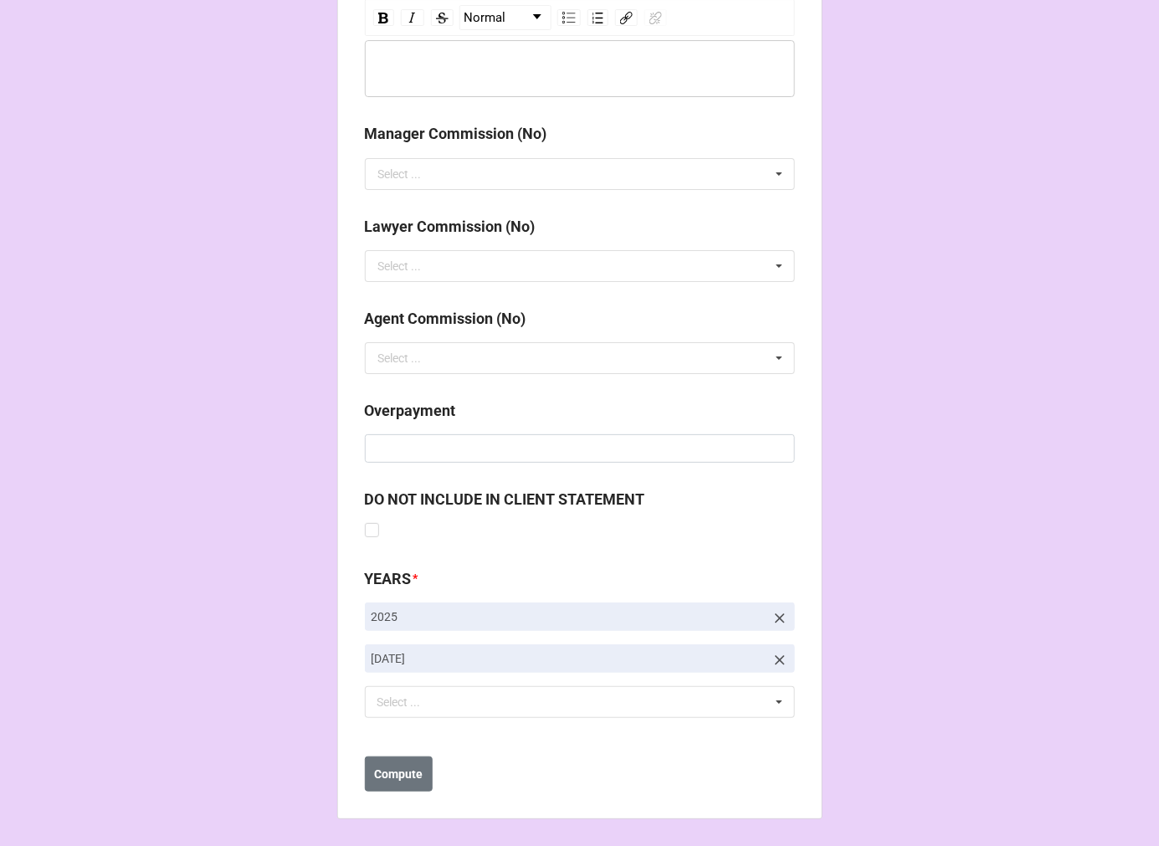
type input "10%"
click at [772, 658] on icon at bounding box center [780, 660] width 17 height 17
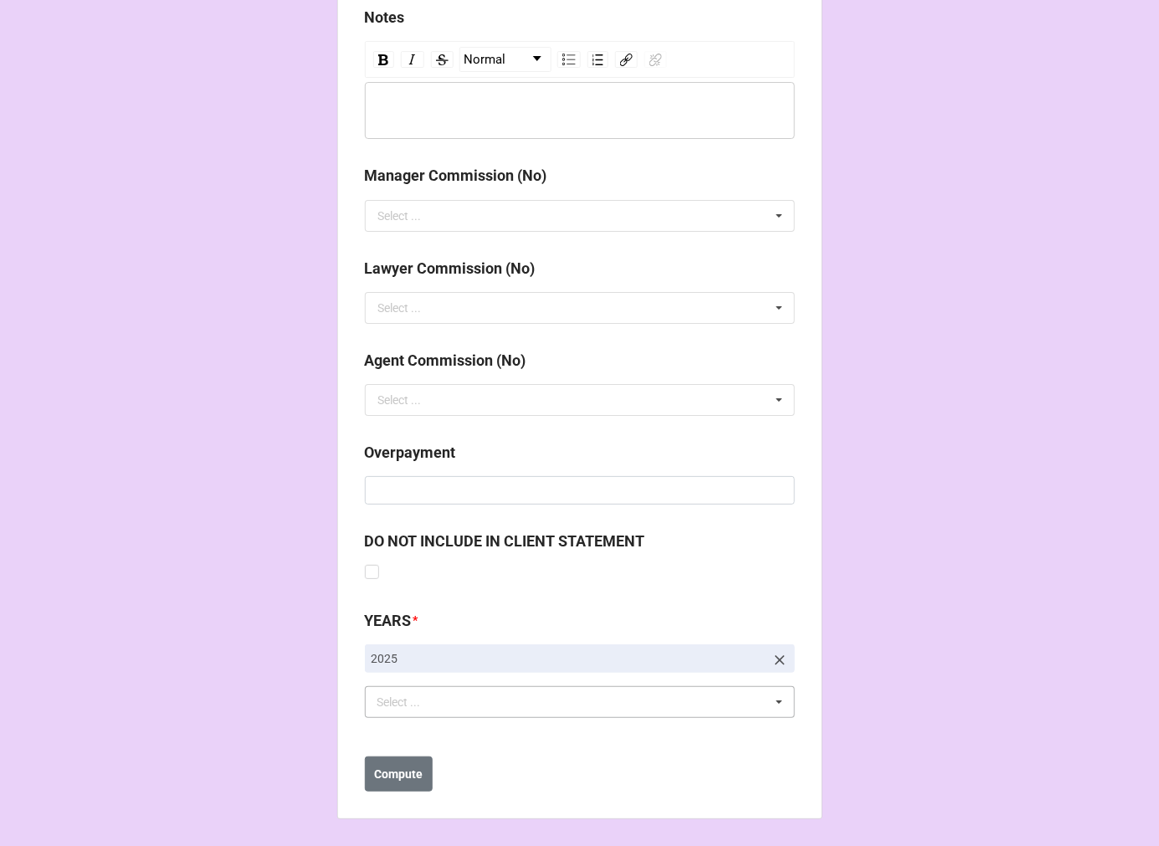
scroll to position [1896, 0]
click at [479, 706] on div "Select ... No results found." at bounding box center [580, 702] width 430 height 32
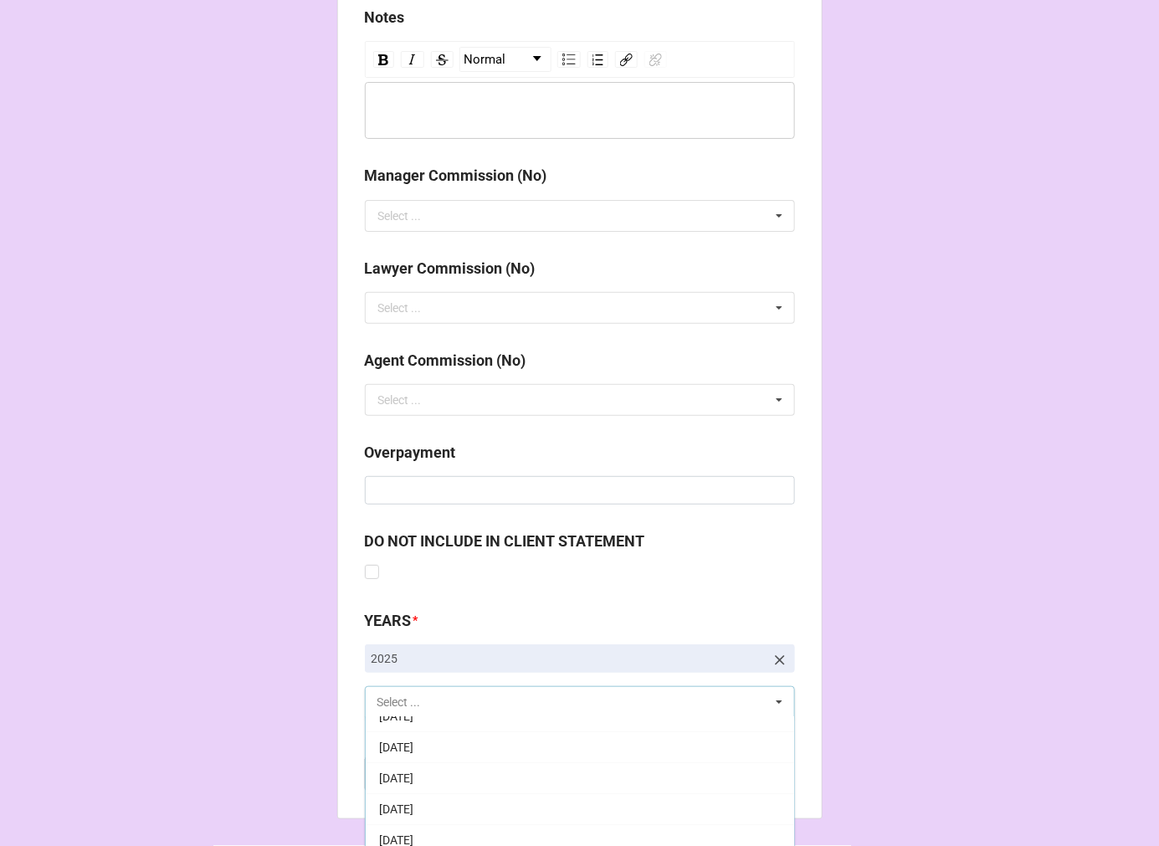
scroll to position [186, 0]
click at [478, 788] on div "9-September 2025" at bounding box center [580, 794] width 429 height 31
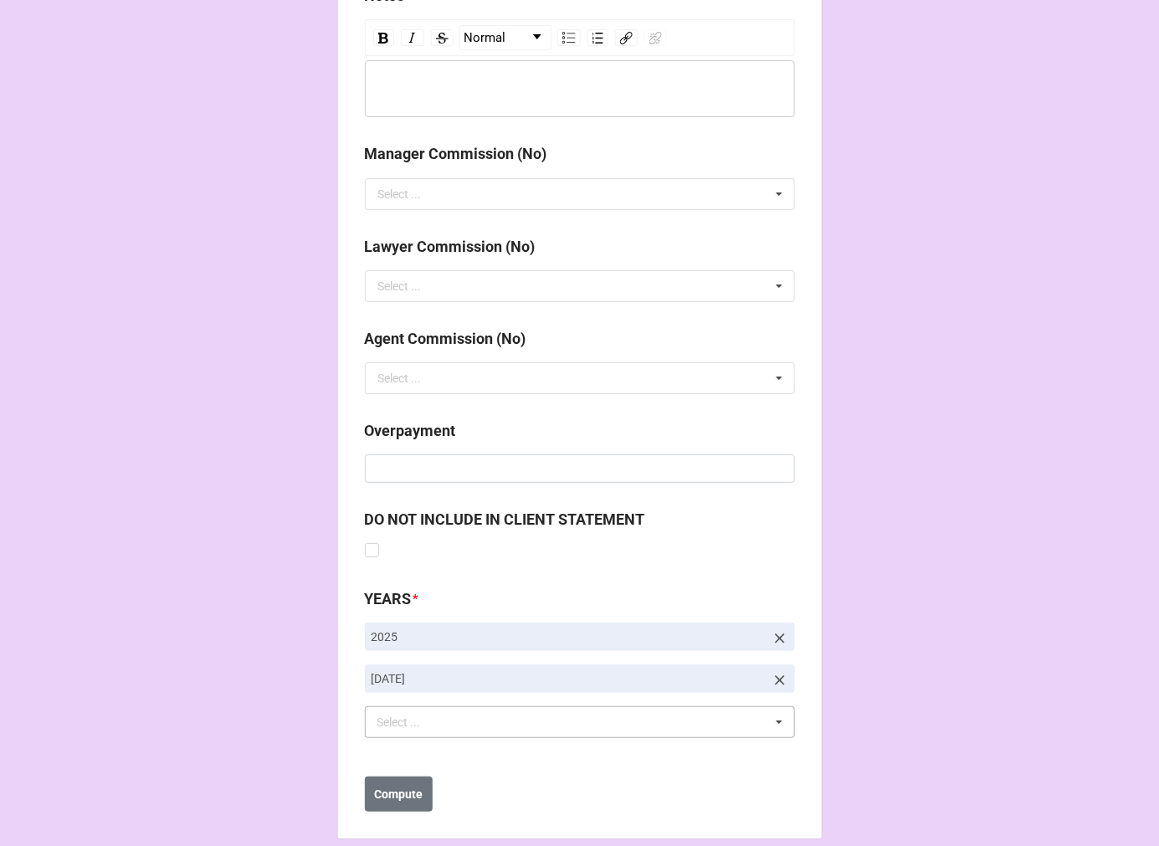
scroll to position [1938, 0]
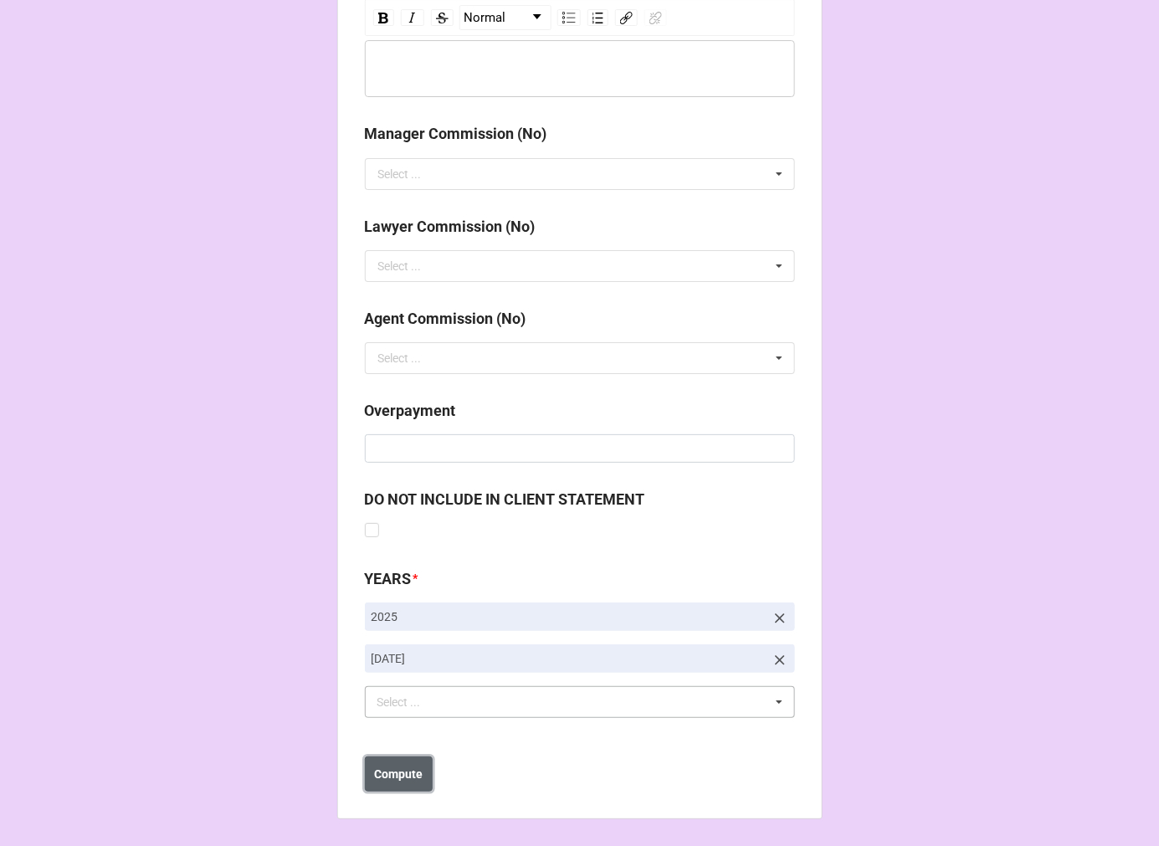
click at [386, 780] on b "Compute" at bounding box center [398, 775] width 49 height 18
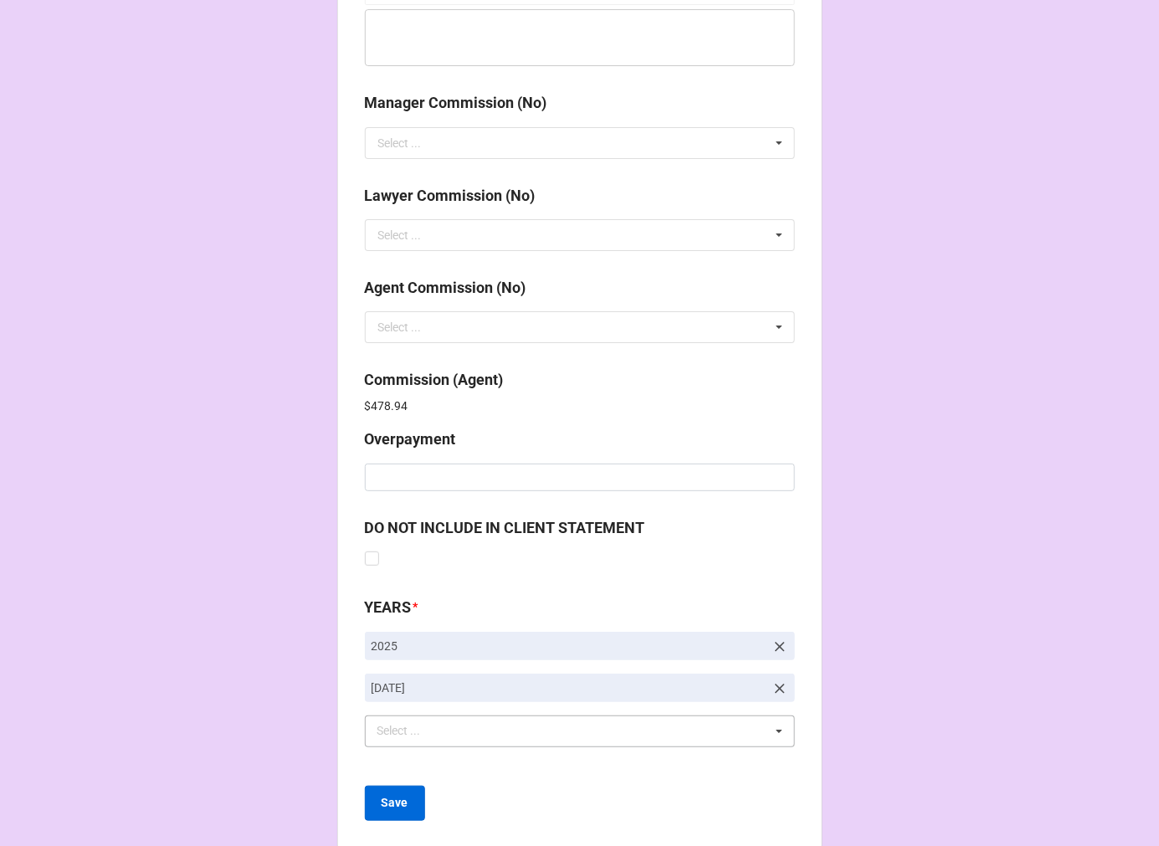
scroll to position [1997, 0]
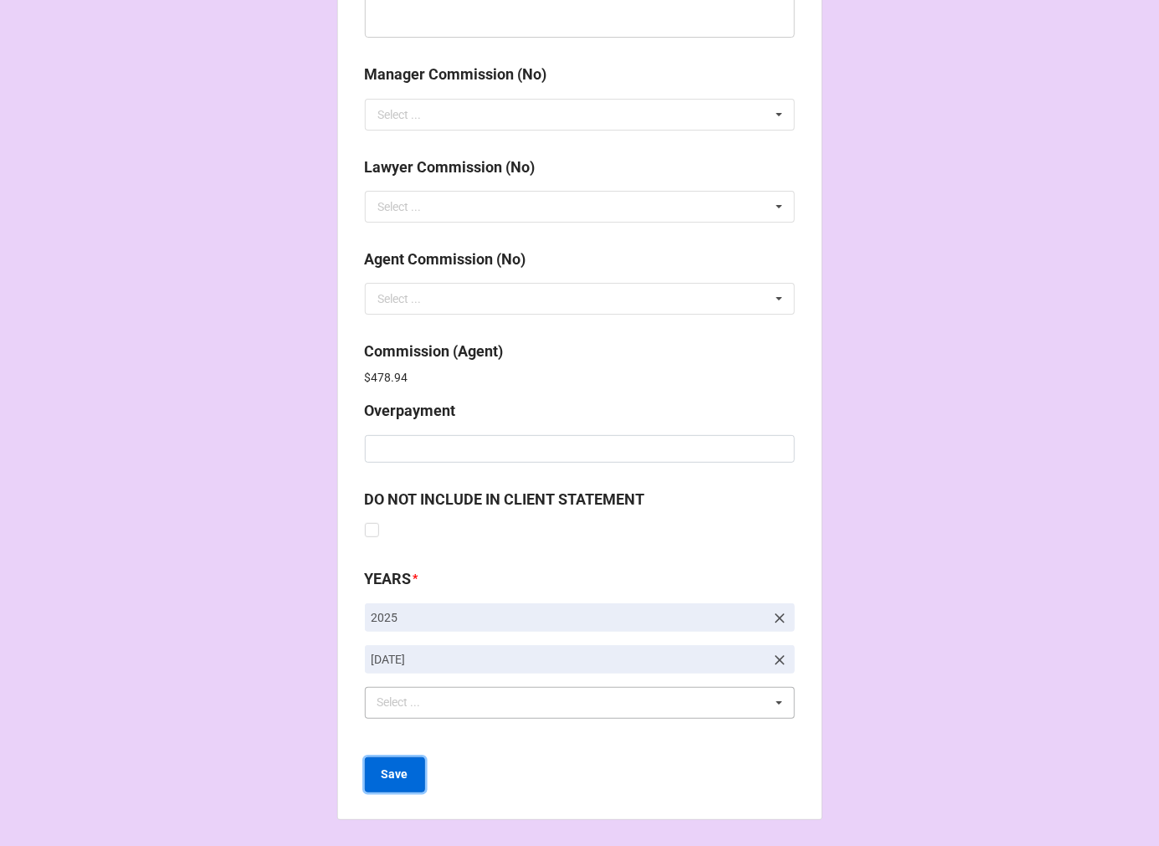
click at [404, 774] on button "Save" at bounding box center [395, 774] width 60 height 35
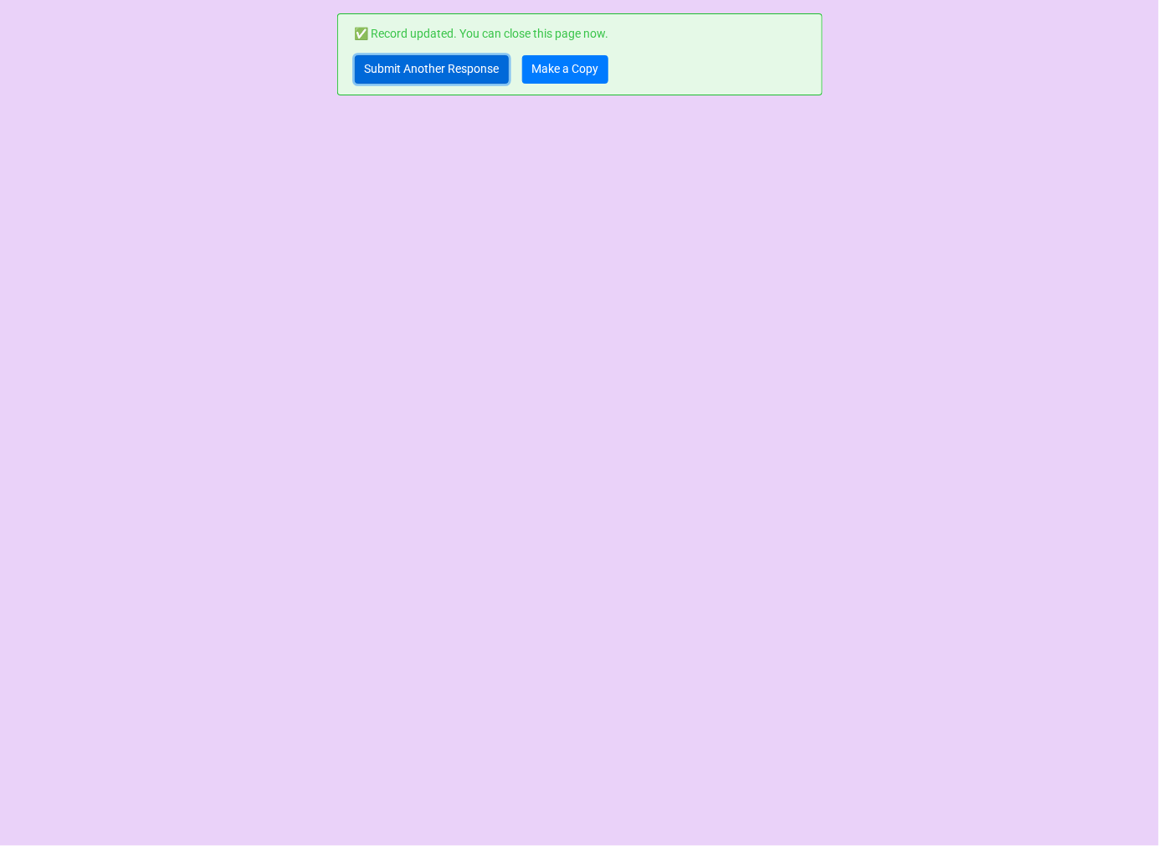
click at [431, 75] on link "Submit Another Response" at bounding box center [432, 69] width 154 height 28
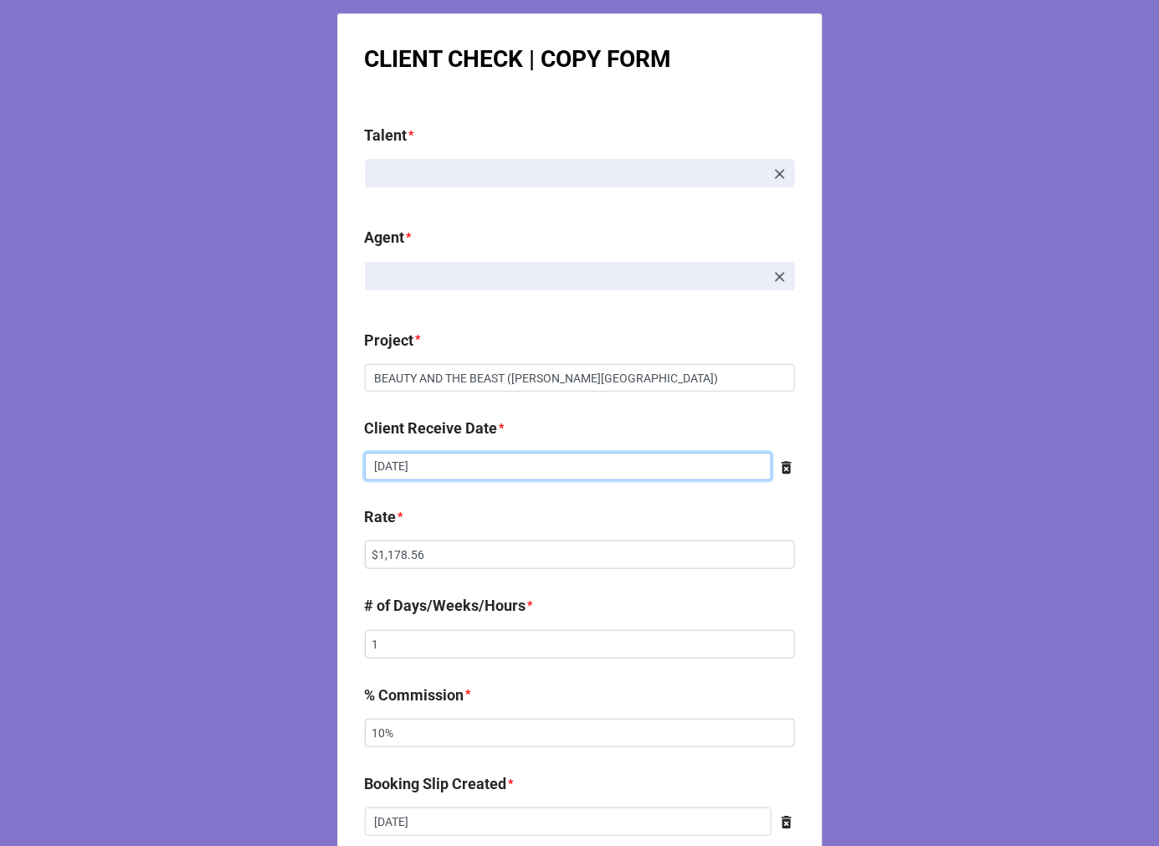
click at [475, 462] on input "[DATE]" at bounding box center [568, 467] width 407 height 28
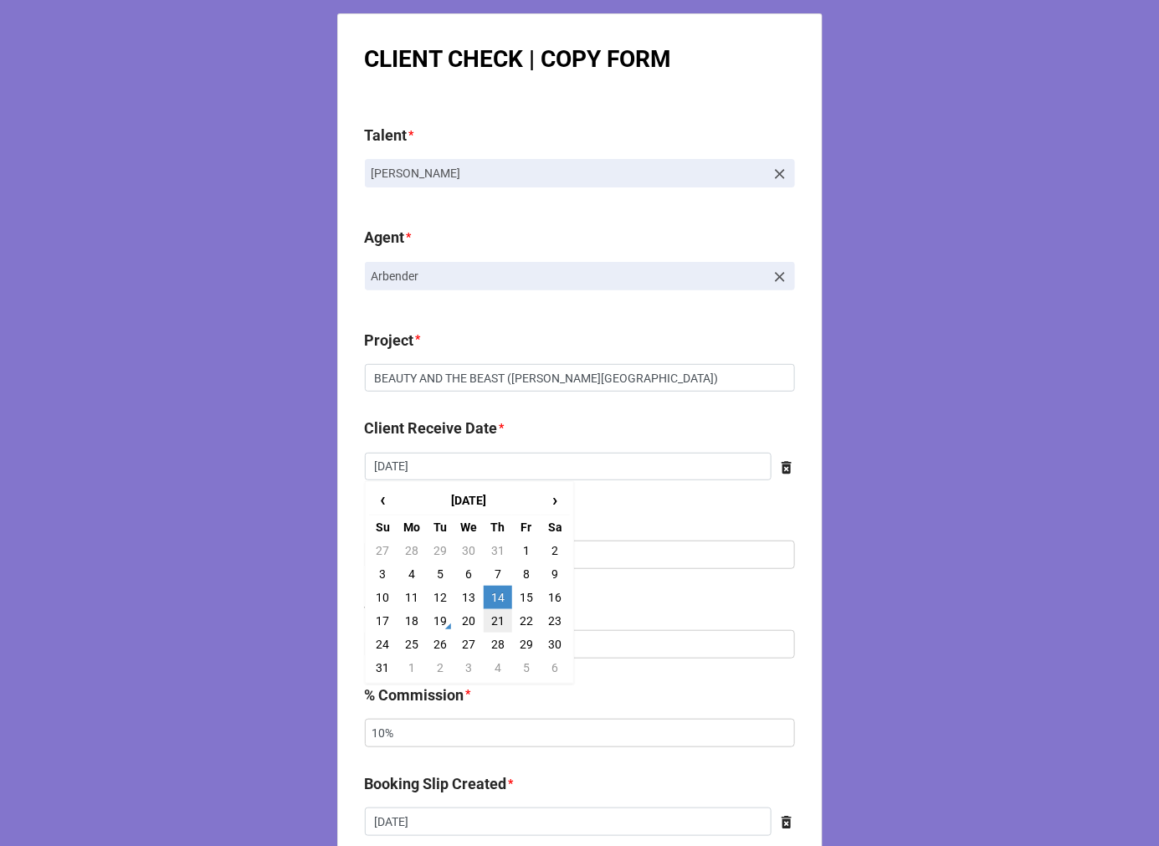
click at [485, 616] on td "21" at bounding box center [498, 620] width 28 height 23
type input "[DATE]"
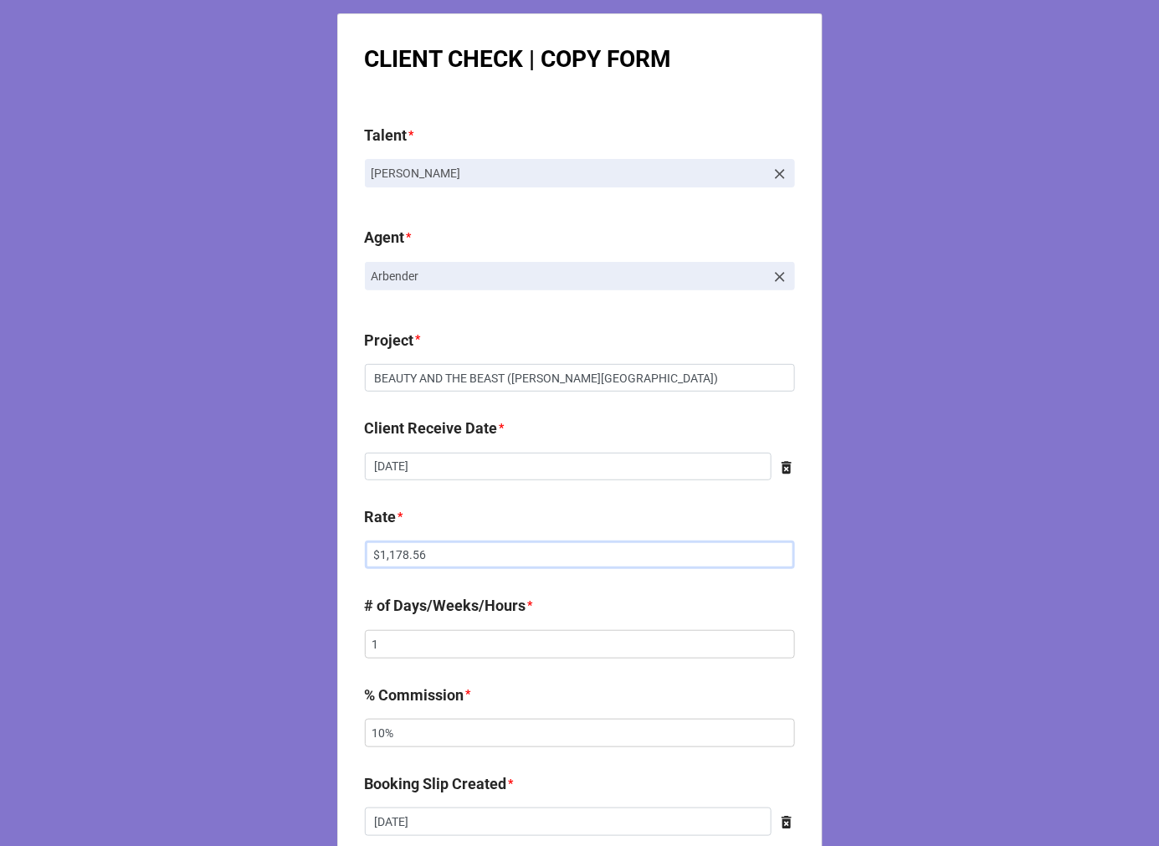
click at [406, 555] on input "$1,178.56" at bounding box center [580, 555] width 430 height 28
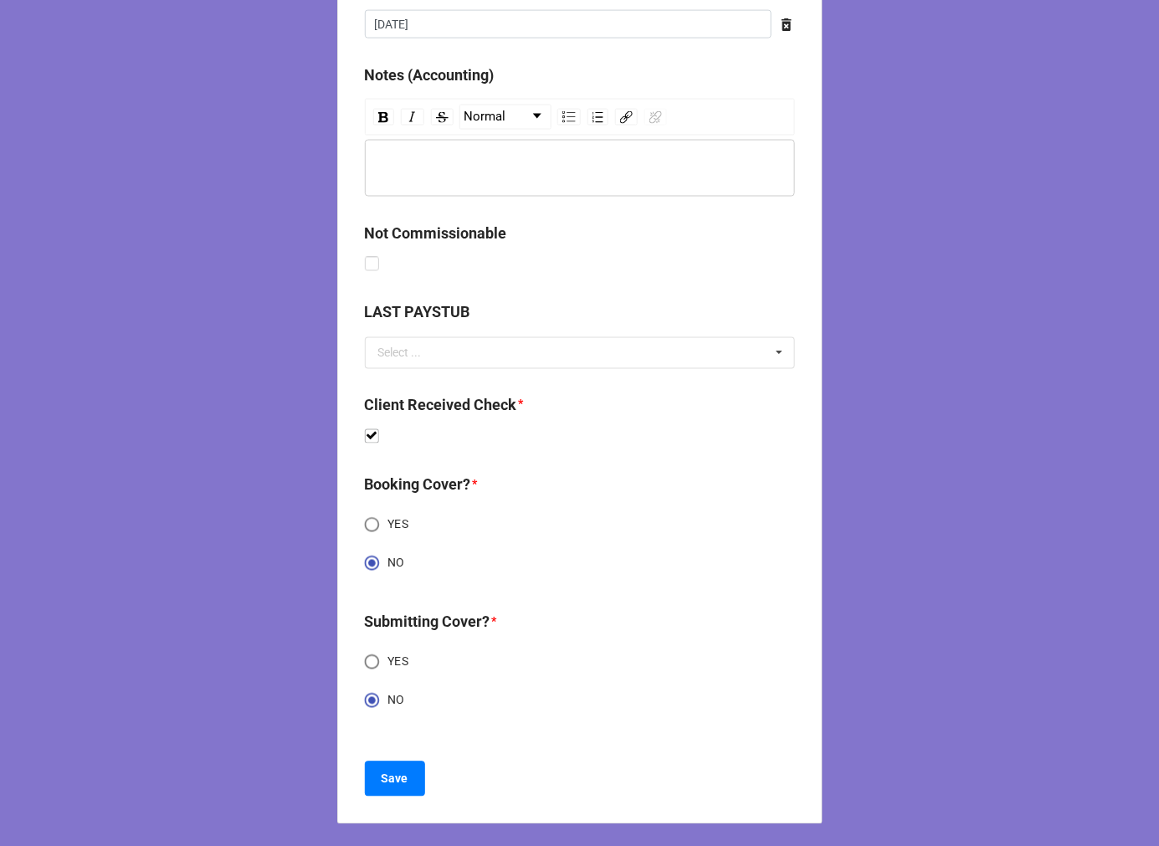
scroll to position [801, 0]
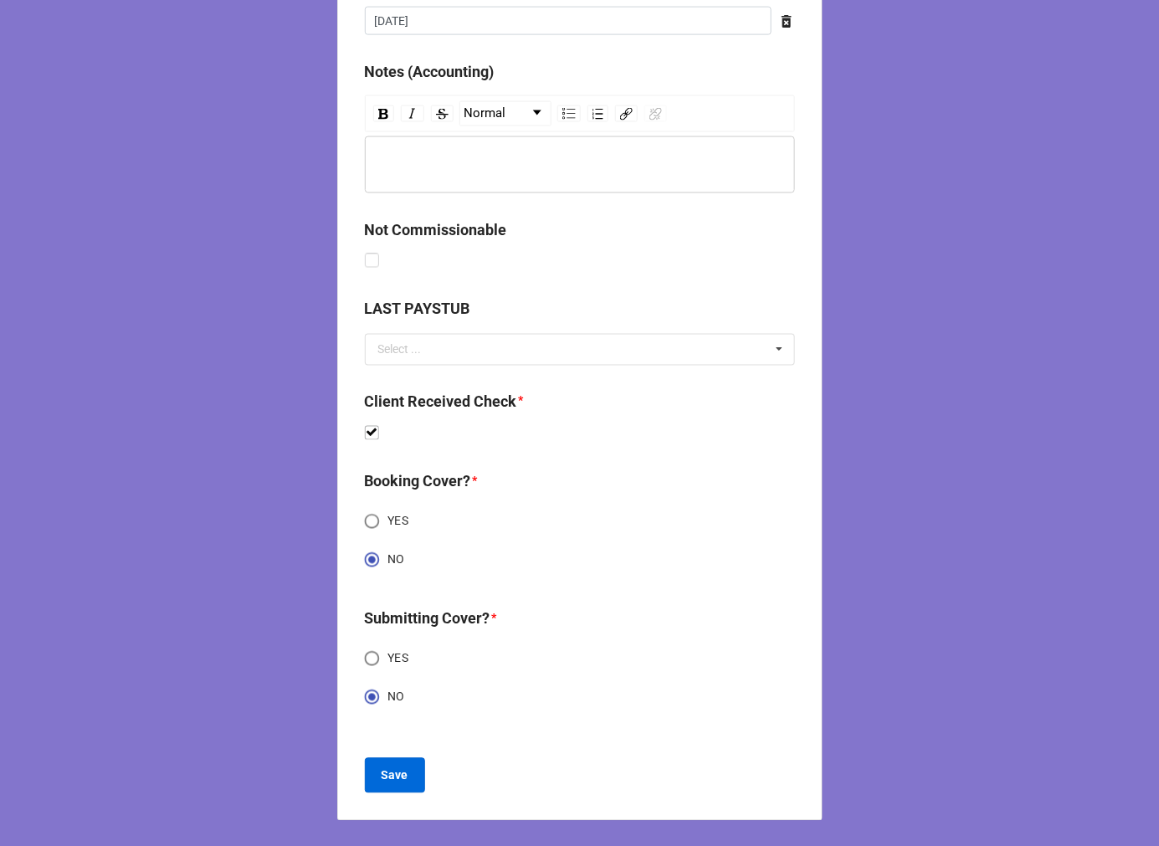
type input "$1,044.00"
click at [389, 777] on b "Save" at bounding box center [395, 776] width 27 height 18
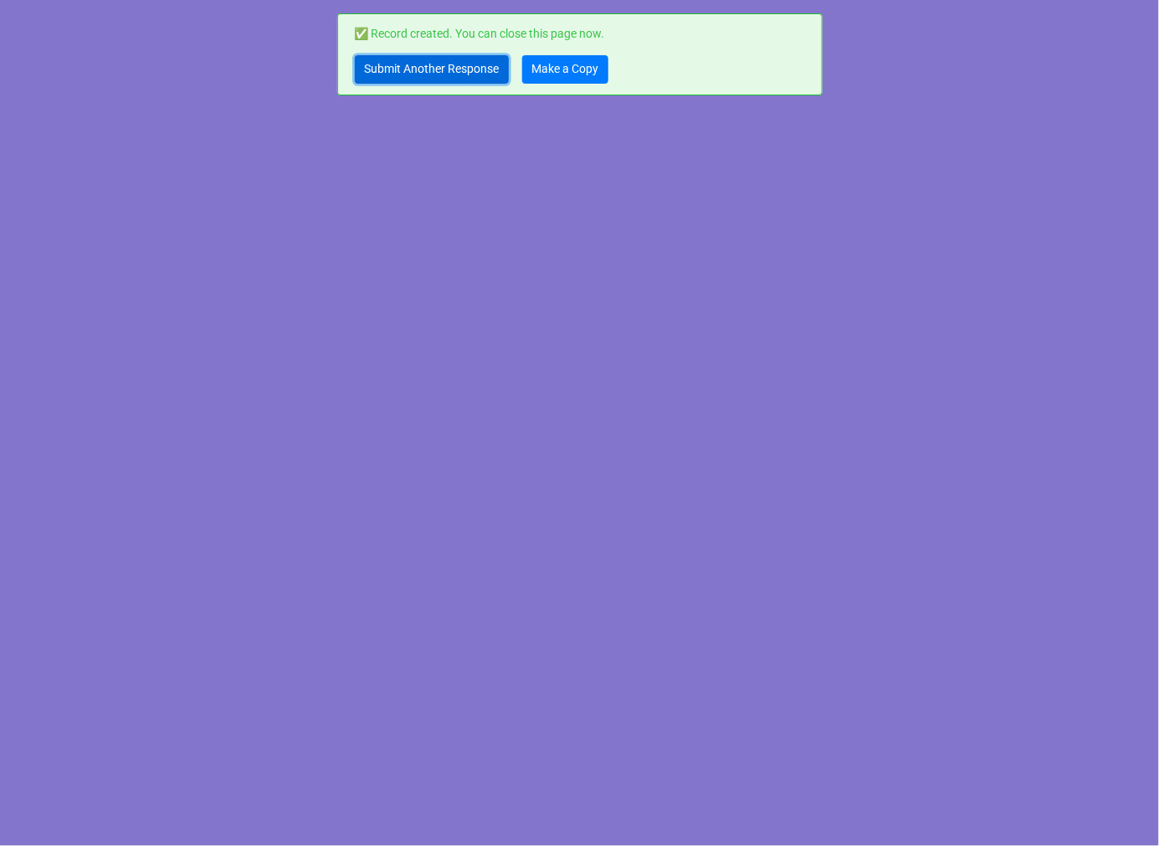
click at [411, 67] on link "Submit Another Response" at bounding box center [432, 69] width 154 height 28
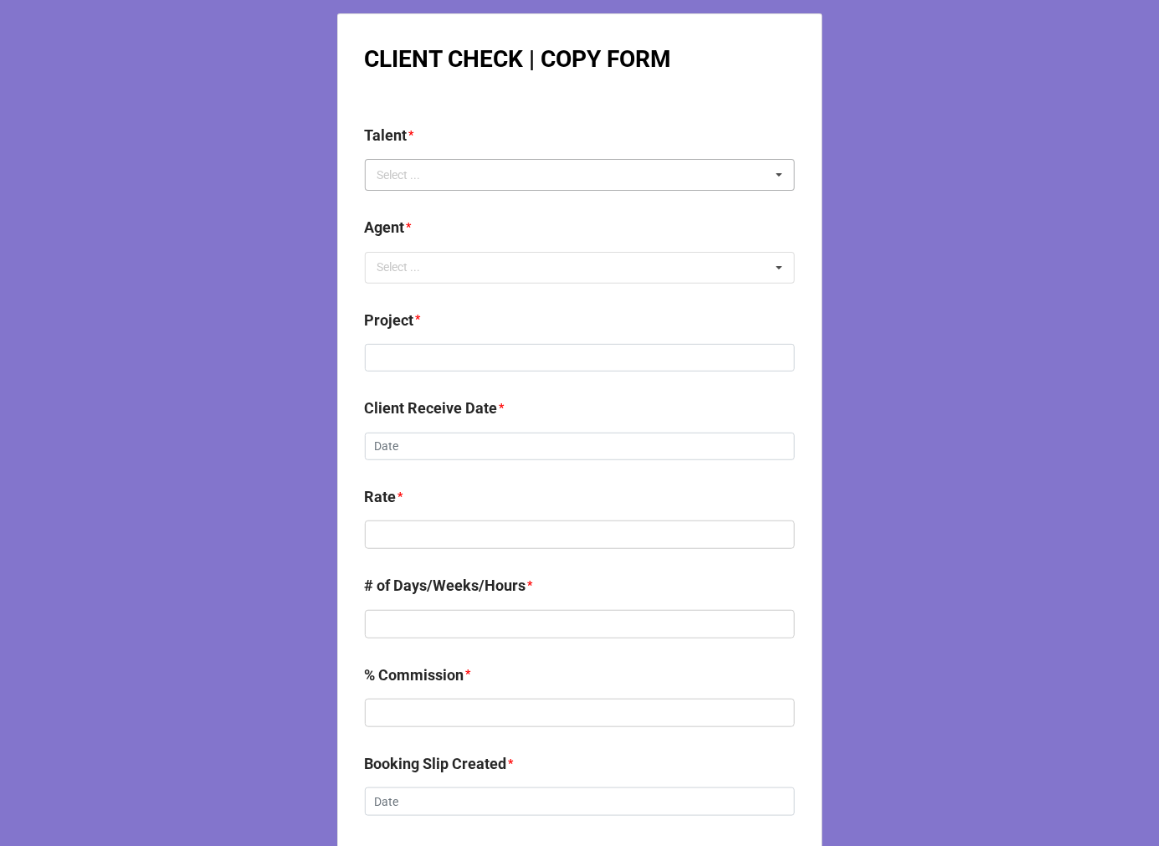
click at [428, 172] on div "Select ..." at bounding box center [409, 175] width 72 height 19
type input "gabby"
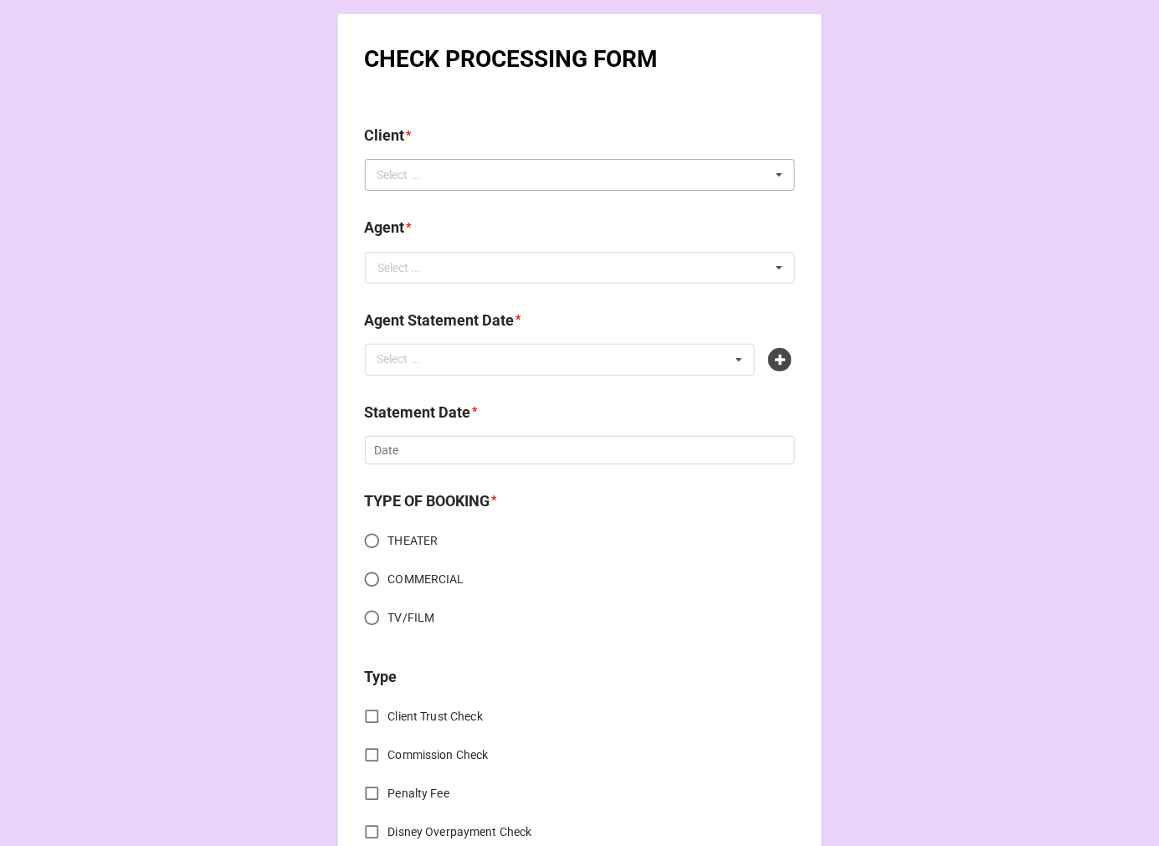
click at [425, 171] on div "Select ..." at bounding box center [409, 175] width 72 height 19
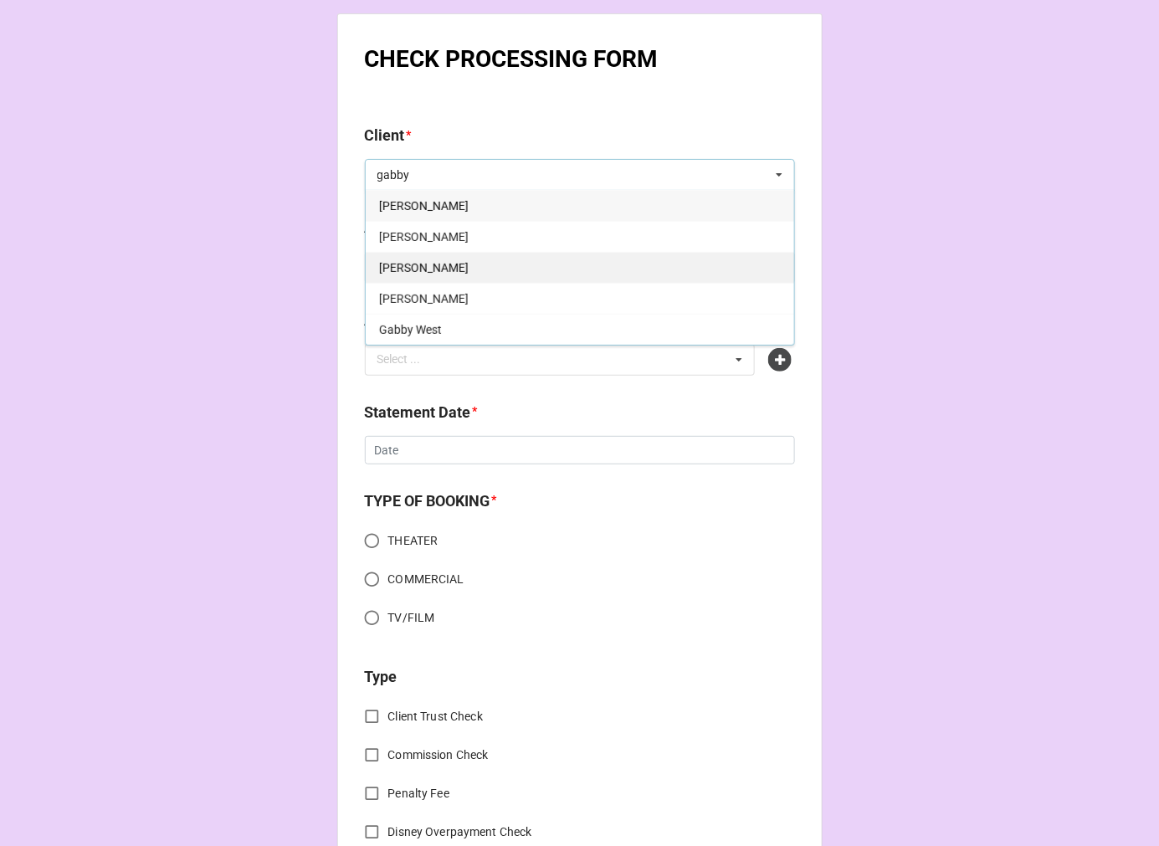
type input "gabby"
click at [509, 268] on div "Gabby Laurendine" at bounding box center [580, 267] width 429 height 31
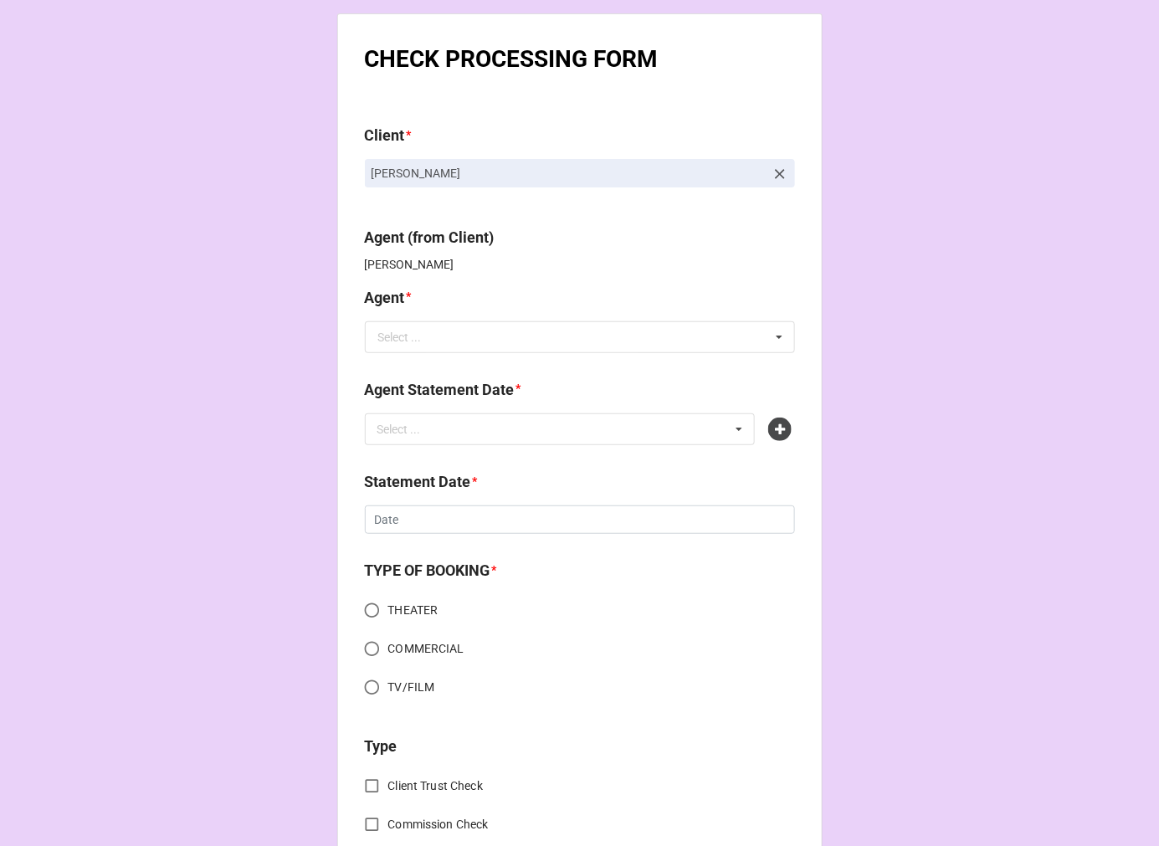
click at [449, 286] on b "Agent *" at bounding box center [580, 300] width 430 height 29
click at [415, 336] on input "text" at bounding box center [581, 337] width 429 height 30
type input "chon"
click at [407, 366] on span "[PERSON_NAME]" at bounding box center [424, 368] width 90 height 13
click at [484, 433] on div "Select ... No results found." at bounding box center [560, 429] width 391 height 32
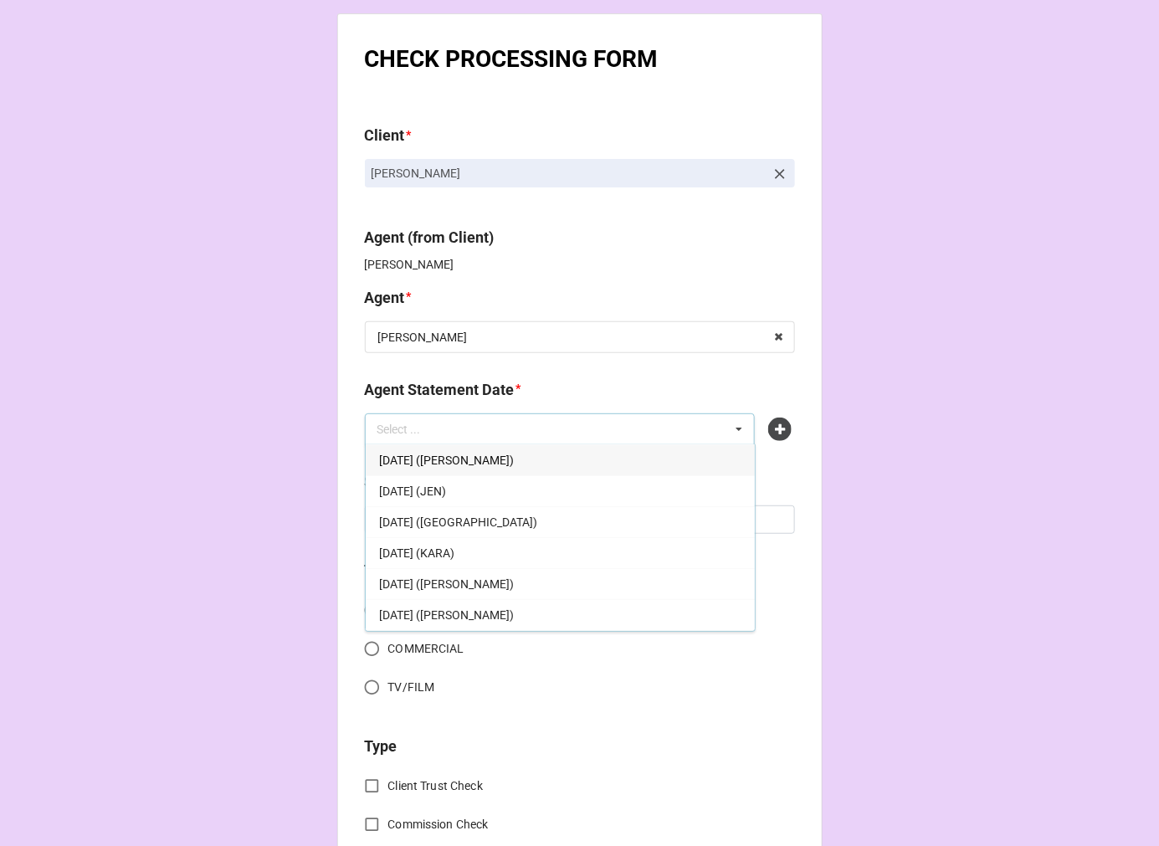
click at [504, 456] on span "[DATE] ([PERSON_NAME])" at bounding box center [446, 460] width 135 height 13
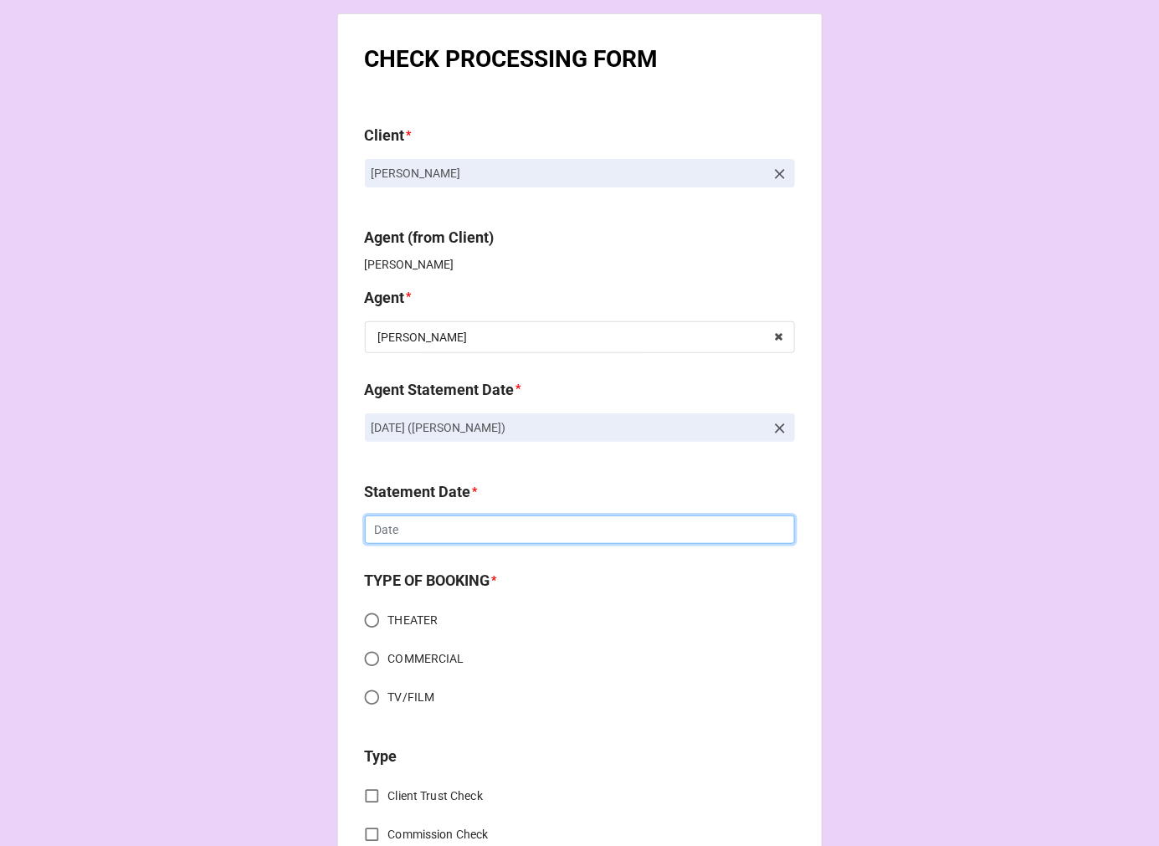
click at [437, 534] on input "text" at bounding box center [580, 530] width 430 height 28
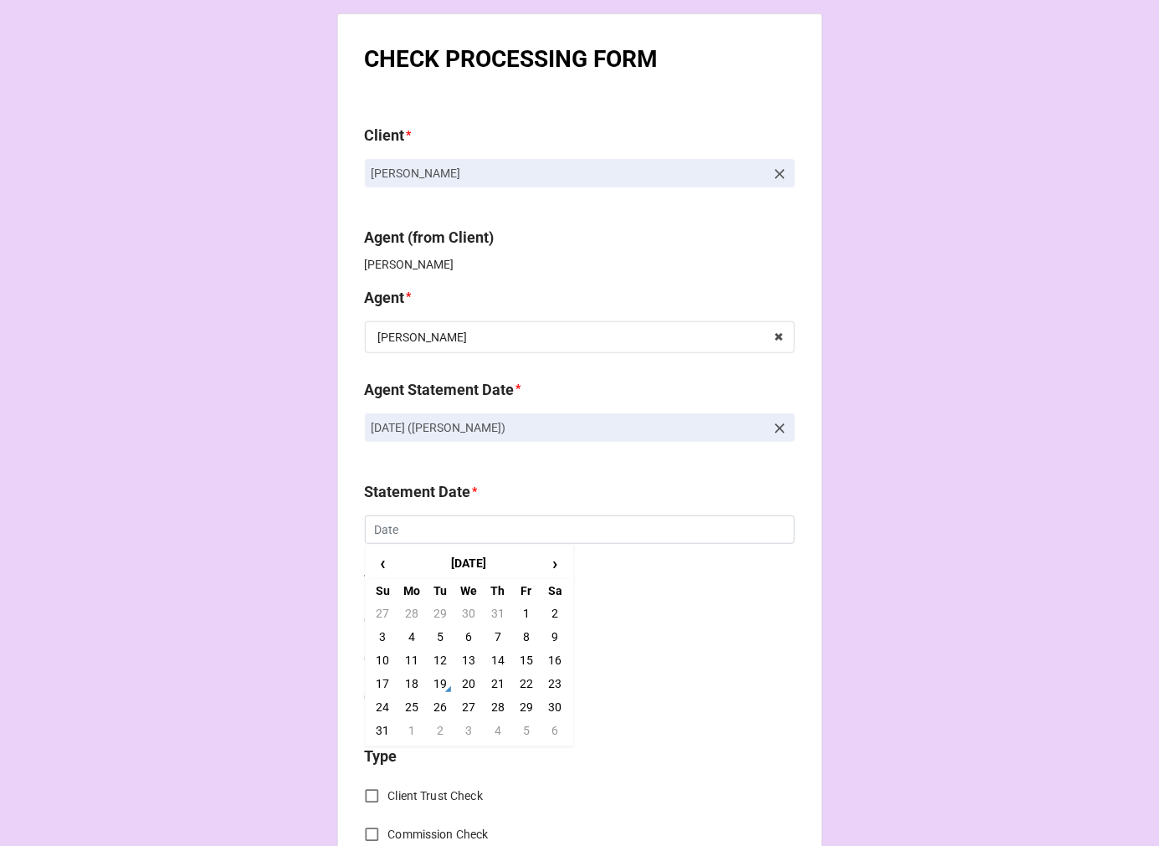
drag, startPoint x: 526, startPoint y: 732, endPoint x: 523, endPoint y: 722, distance: 9.5
click at [525, 732] on td "5" at bounding box center [526, 730] width 28 height 23
type input "[DATE]"
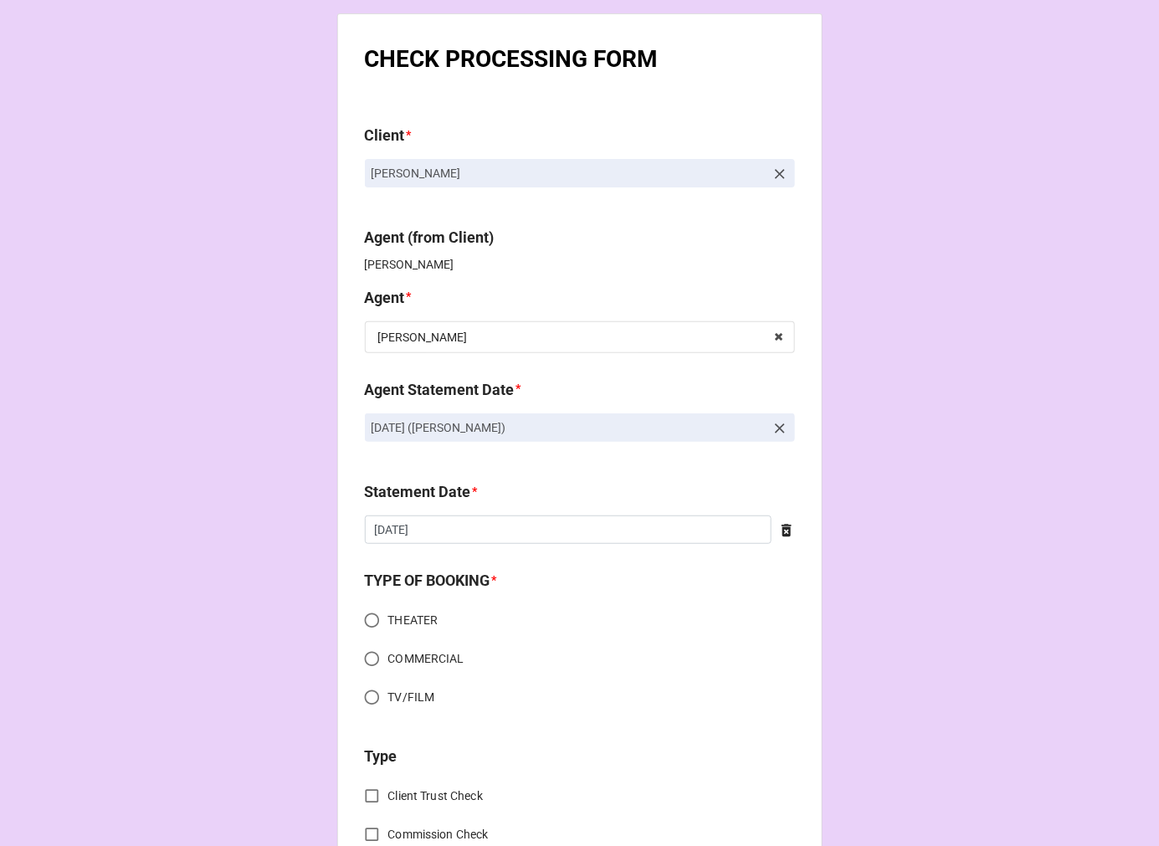
drag, startPoint x: 372, startPoint y: 620, endPoint x: 403, endPoint y: 625, distance: 31.4
click at [372, 620] on input "THEATER" at bounding box center [372, 620] width 33 height 33
radio input "true"
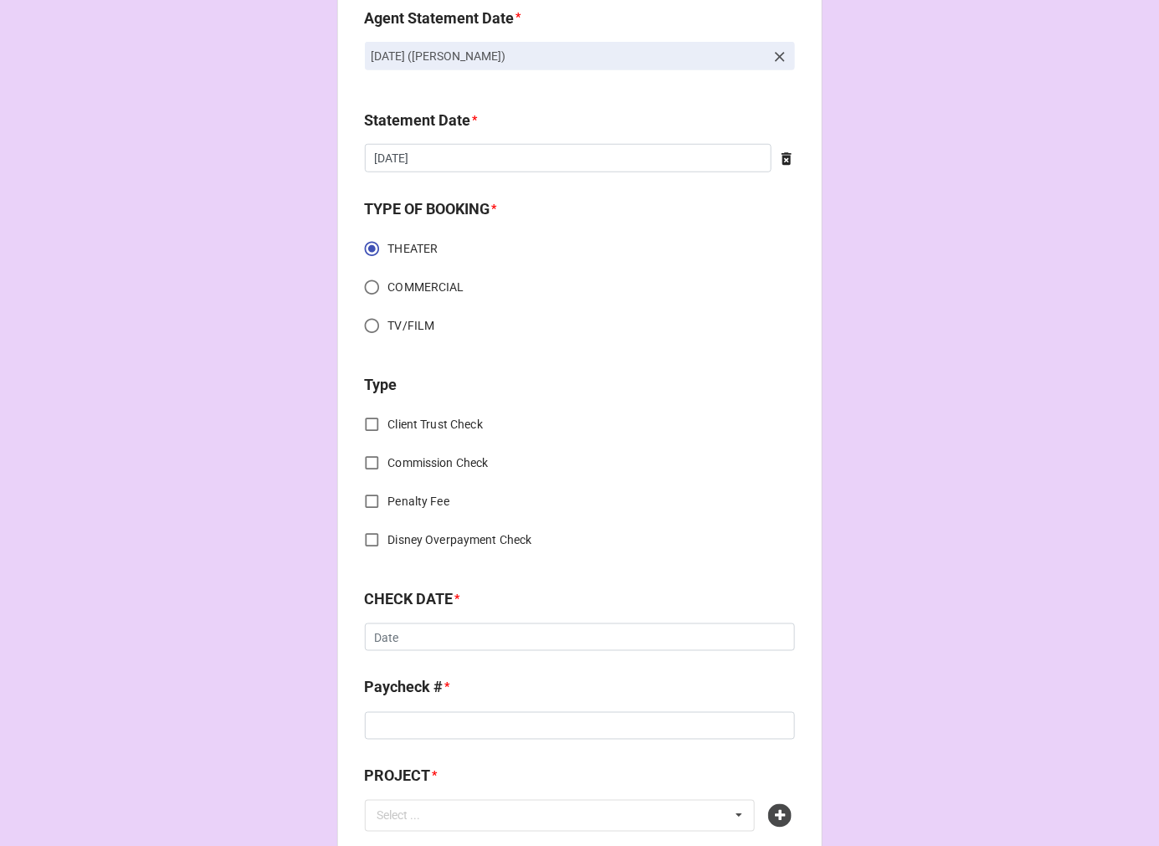
click at [370, 461] on input "Commission Check" at bounding box center [372, 463] width 33 height 33
checkbox input "true"
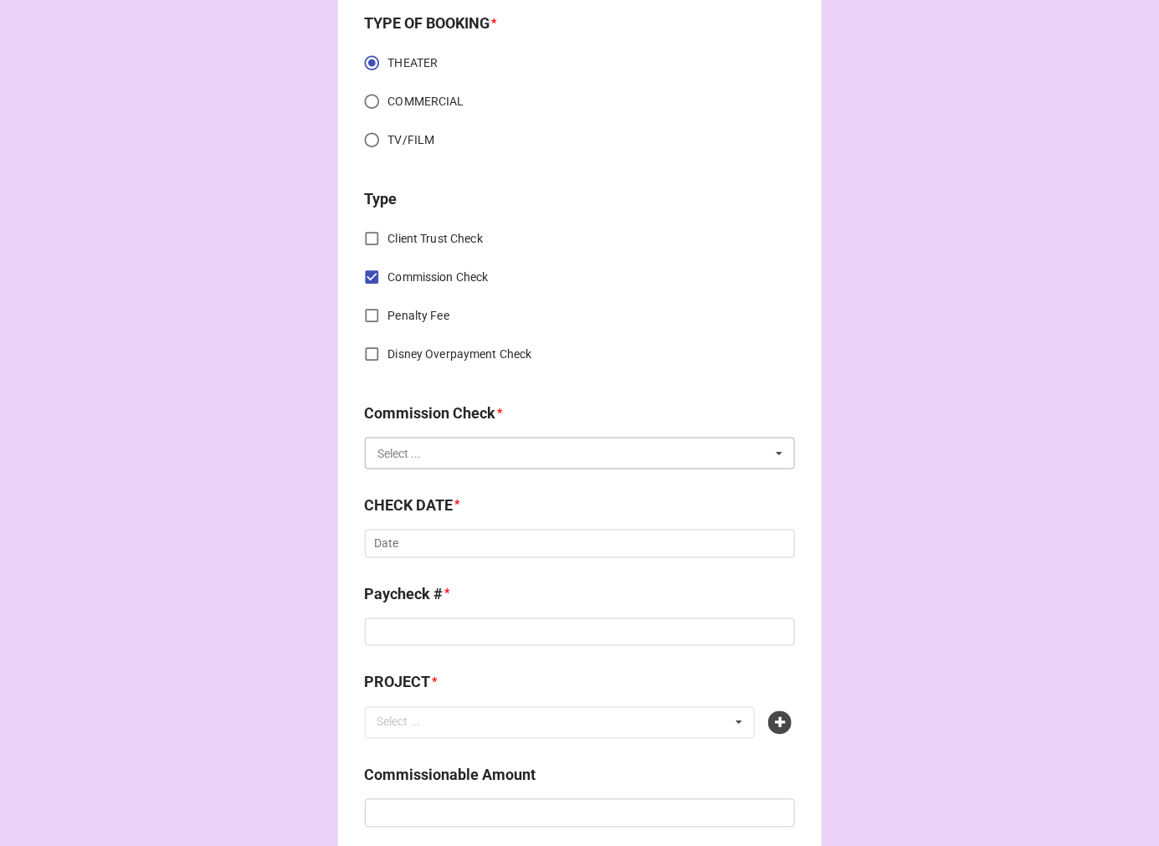
click at [416, 460] on input "text" at bounding box center [581, 454] width 429 height 30
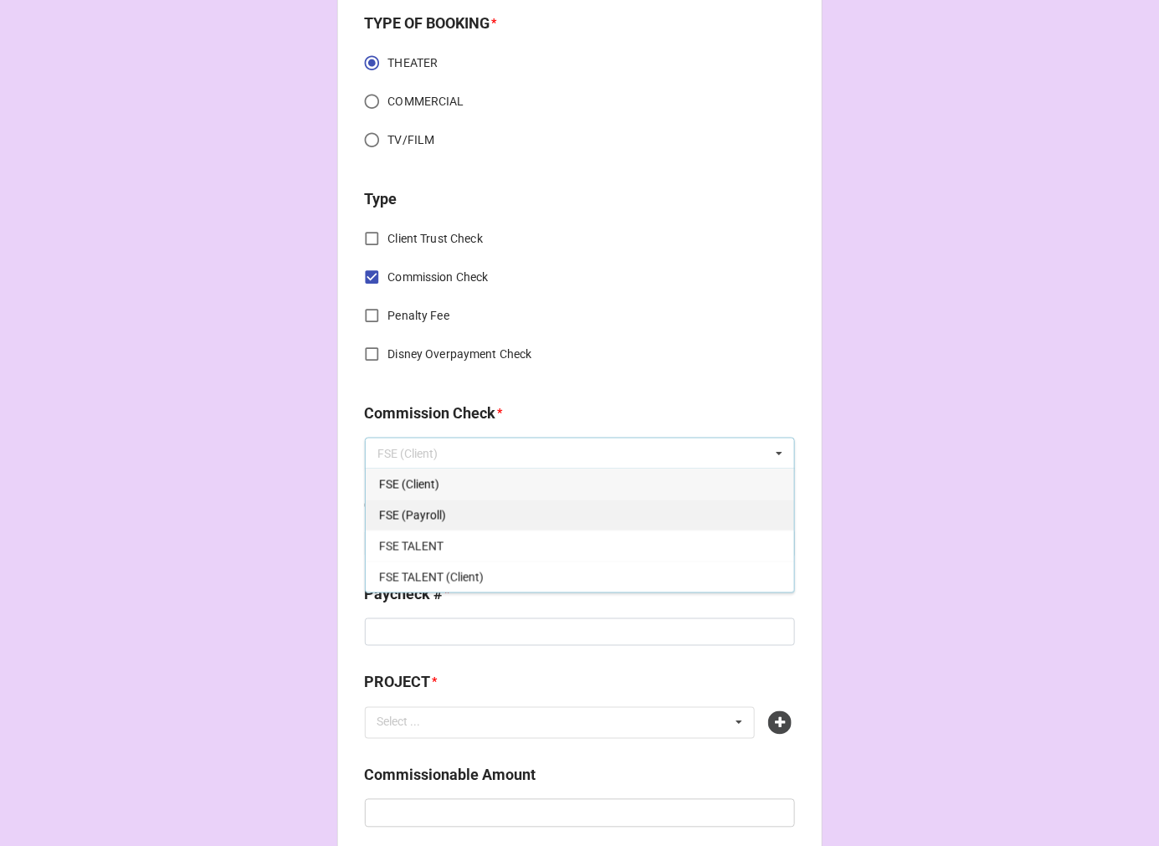
click at [463, 511] on div "FSE (Payroll)" at bounding box center [580, 515] width 429 height 31
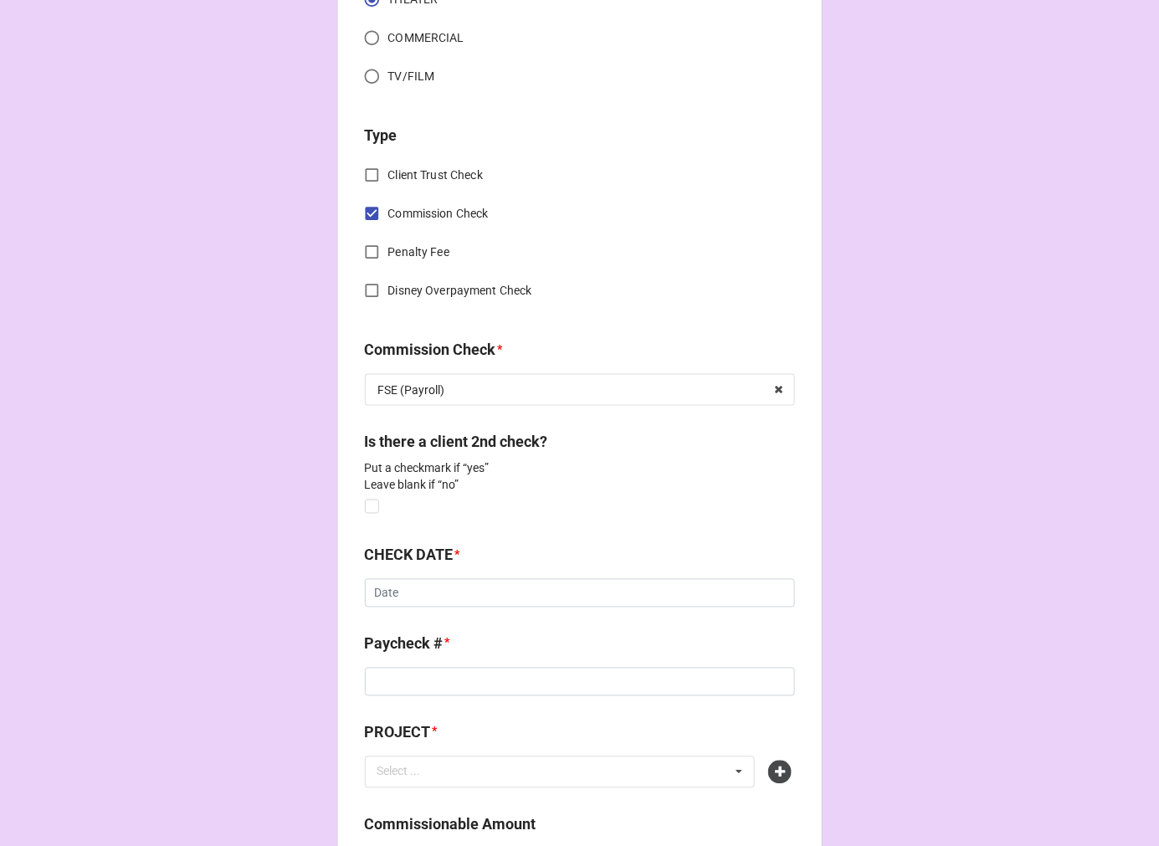
scroll to position [743, 0]
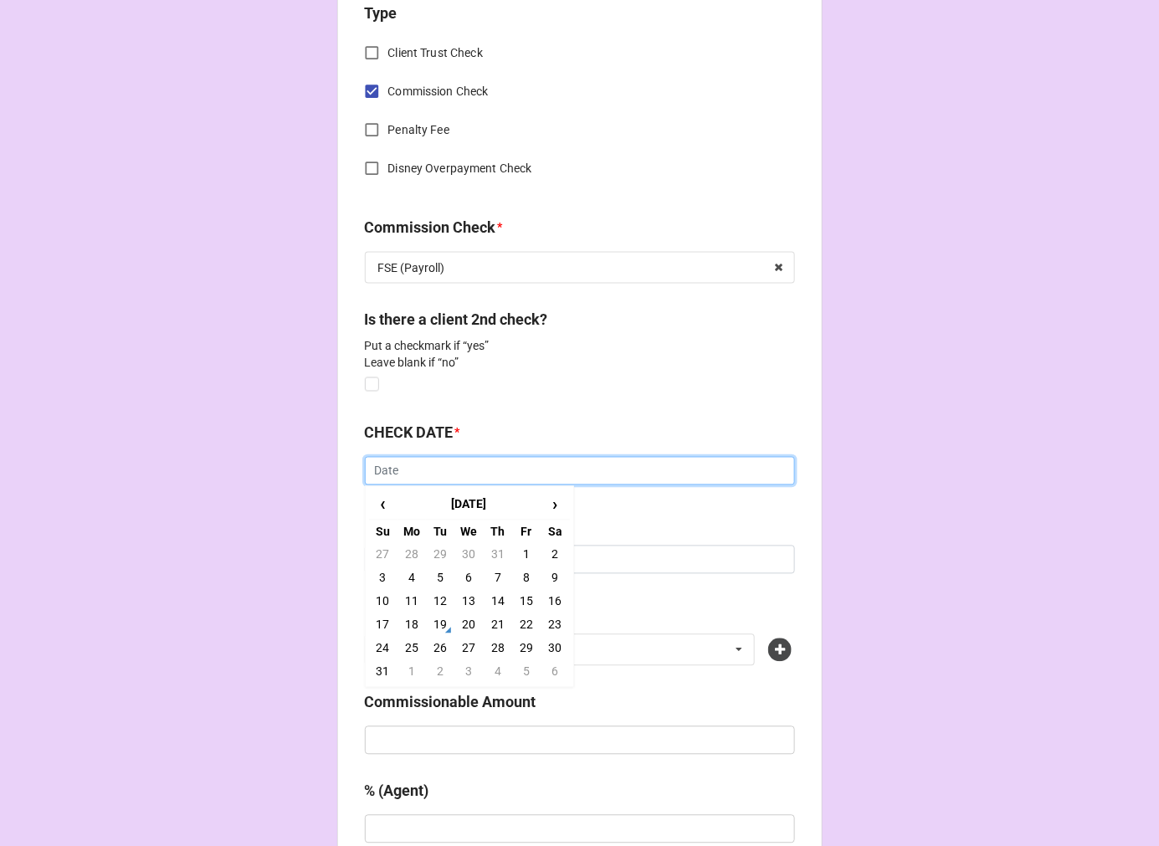
click at [404, 479] on input "text" at bounding box center [580, 471] width 430 height 28
click at [442, 613] on td "19" at bounding box center [440, 624] width 28 height 23
type input "8/19/2025"
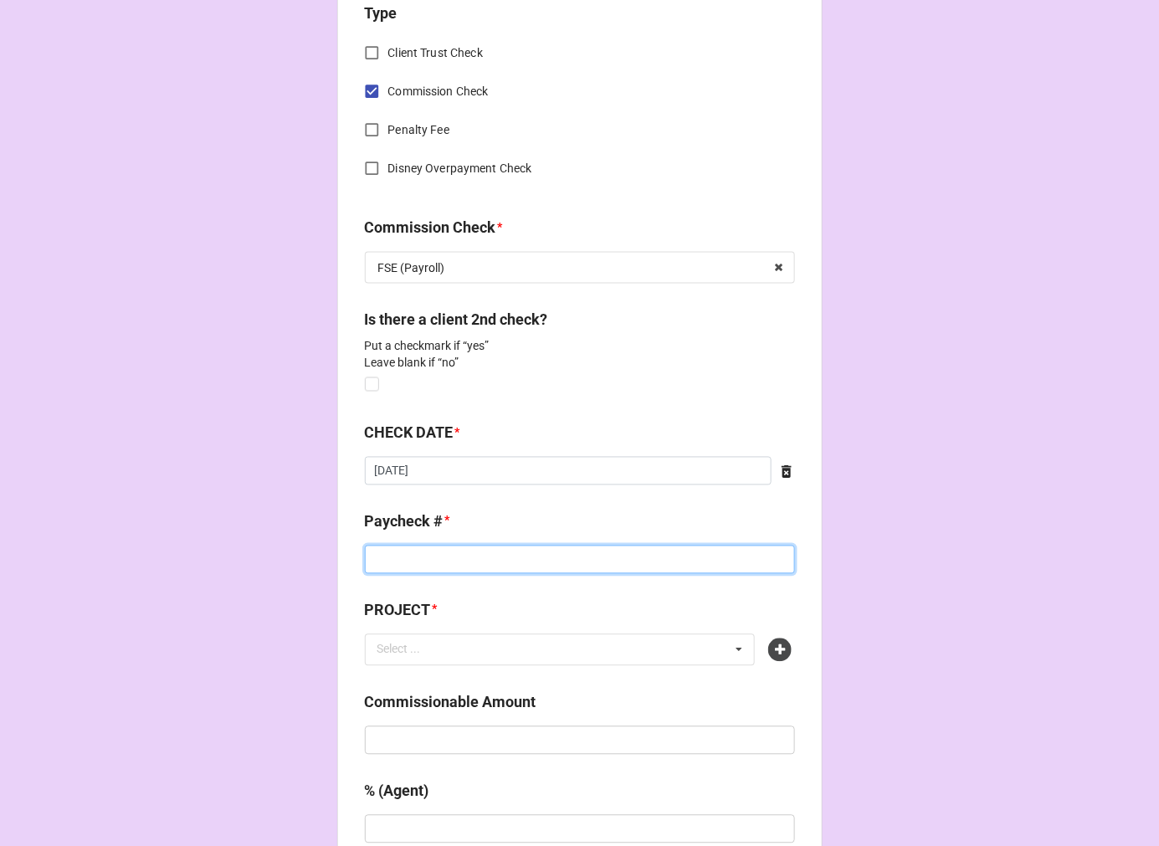
click at [370, 550] on input at bounding box center [580, 560] width 430 height 28
type input "ZELLE"
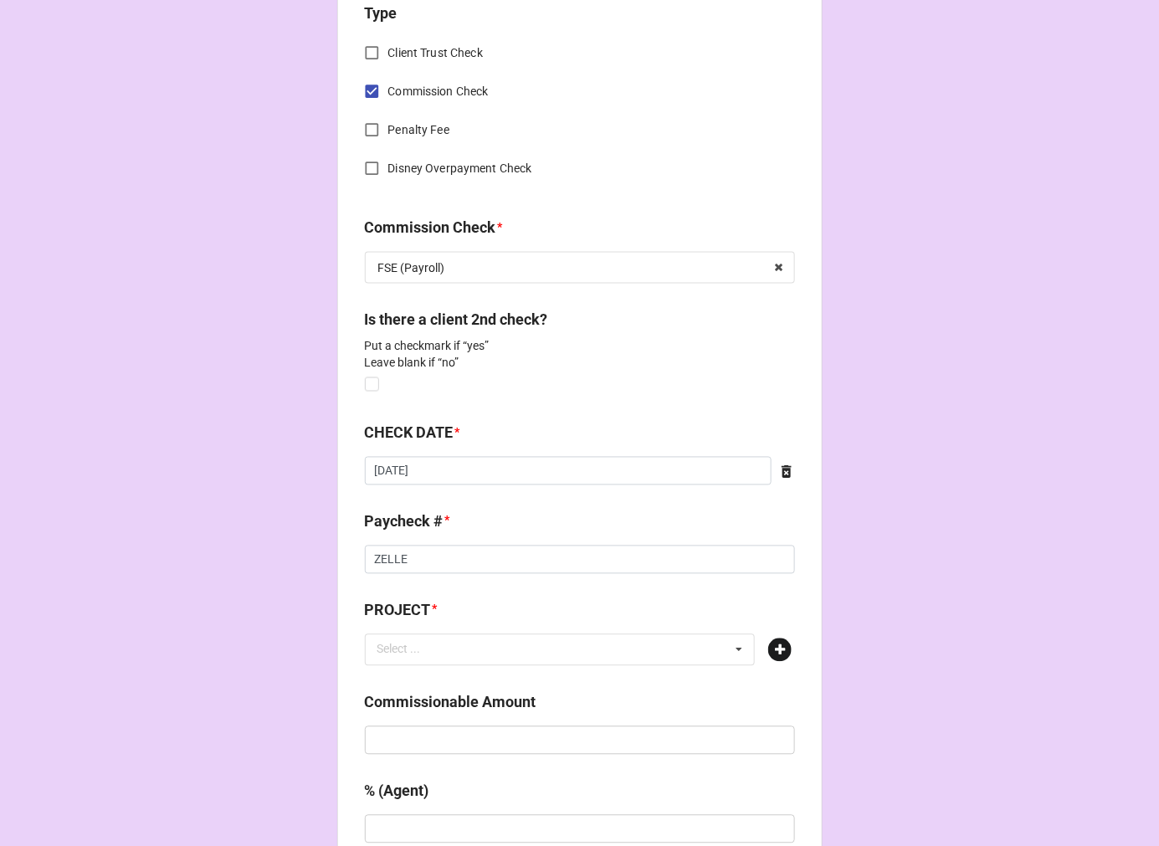
click at [776, 643] on icon at bounding box center [779, 650] width 23 height 23
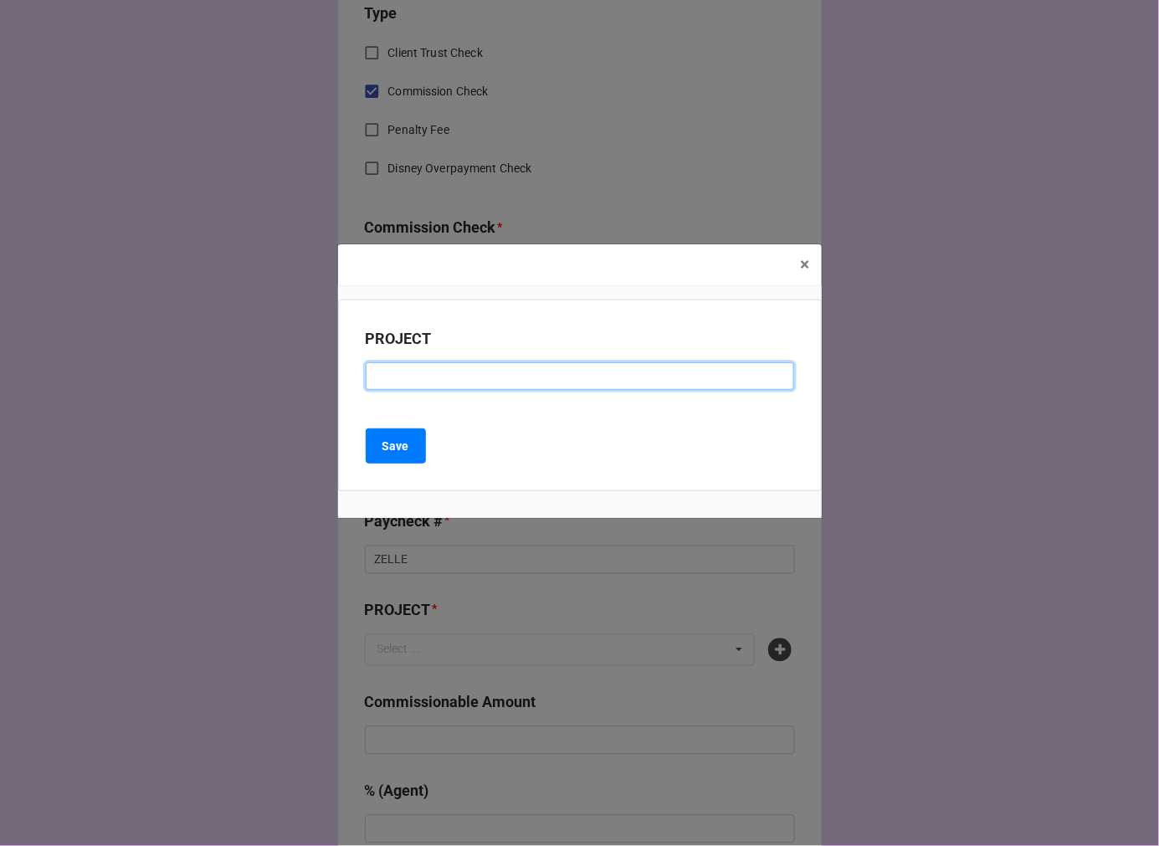
click at [377, 375] on input at bounding box center [580, 376] width 429 height 28
paste input "GOOGLE PIXEL"
type input "GOOGLE PIXEL"
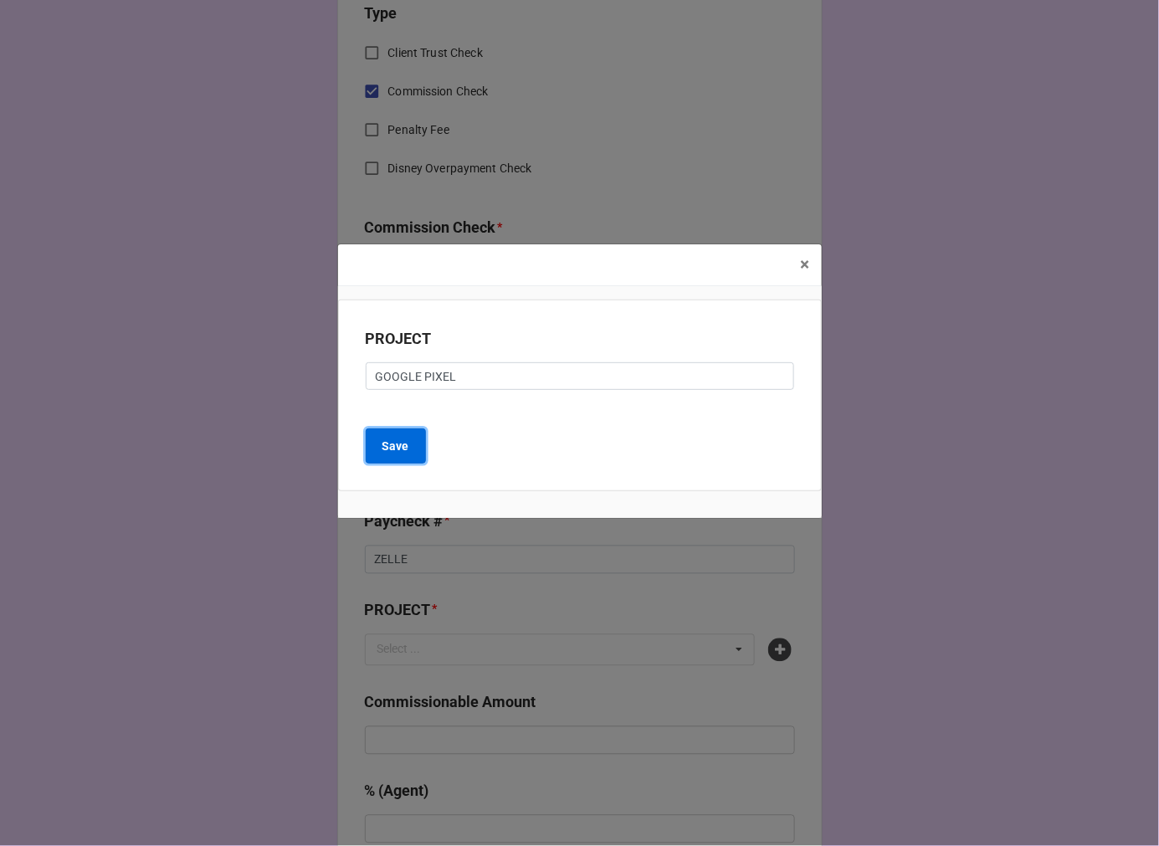
click at [410, 452] on button "Save" at bounding box center [396, 446] width 60 height 35
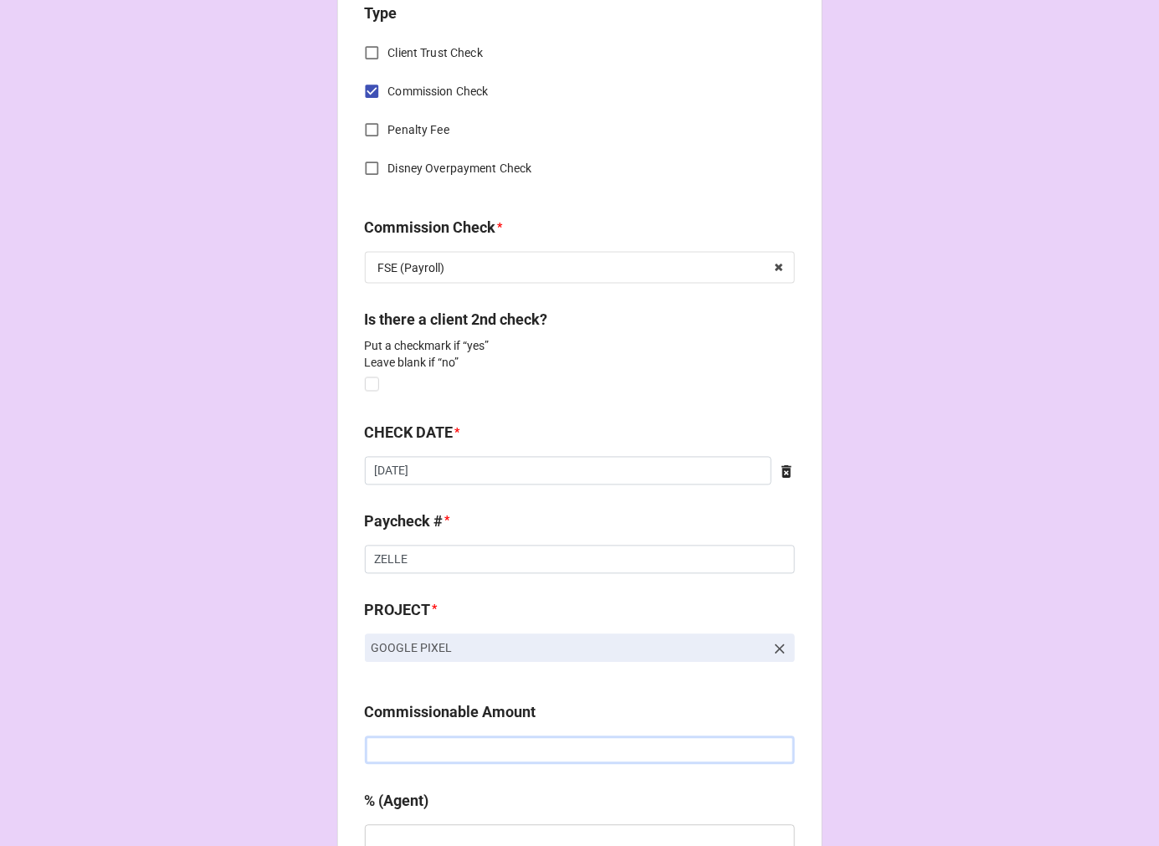
click at [507, 743] on input "text" at bounding box center [580, 751] width 430 height 28
type input "$1,000.00"
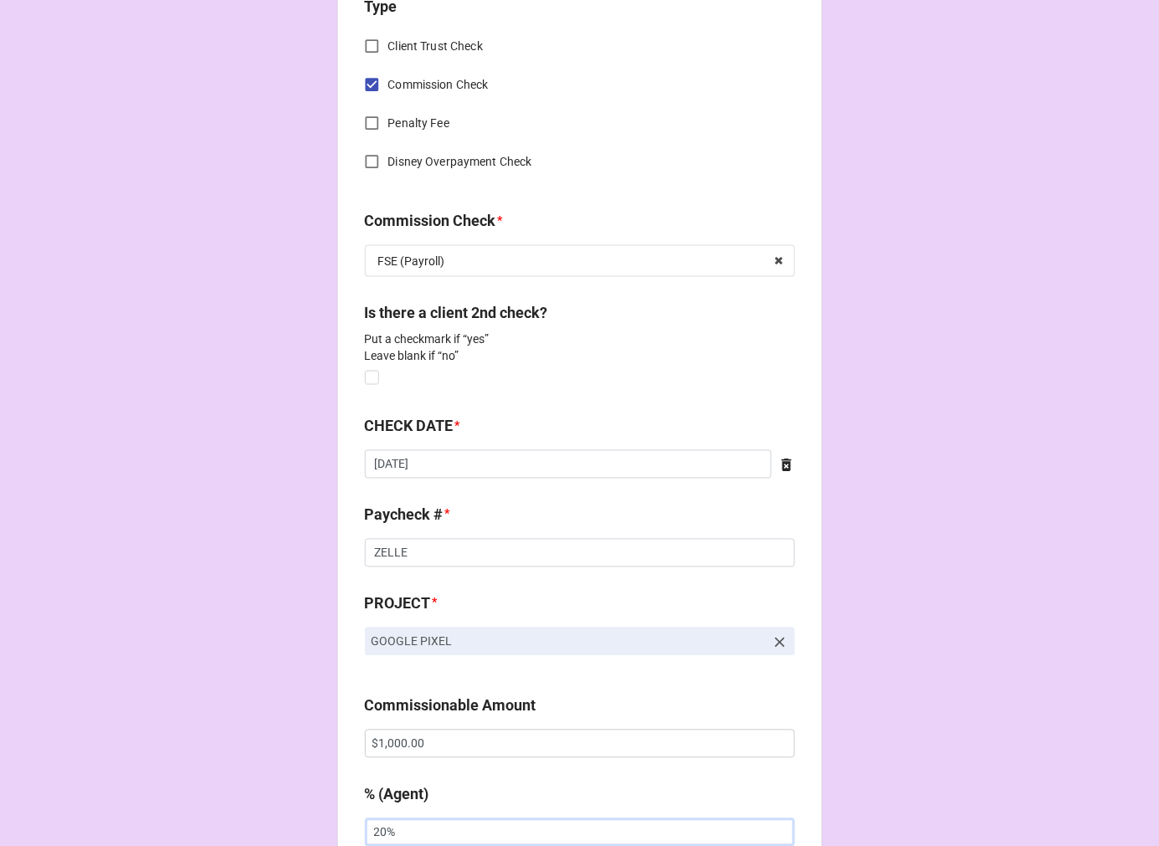
type input "20%"
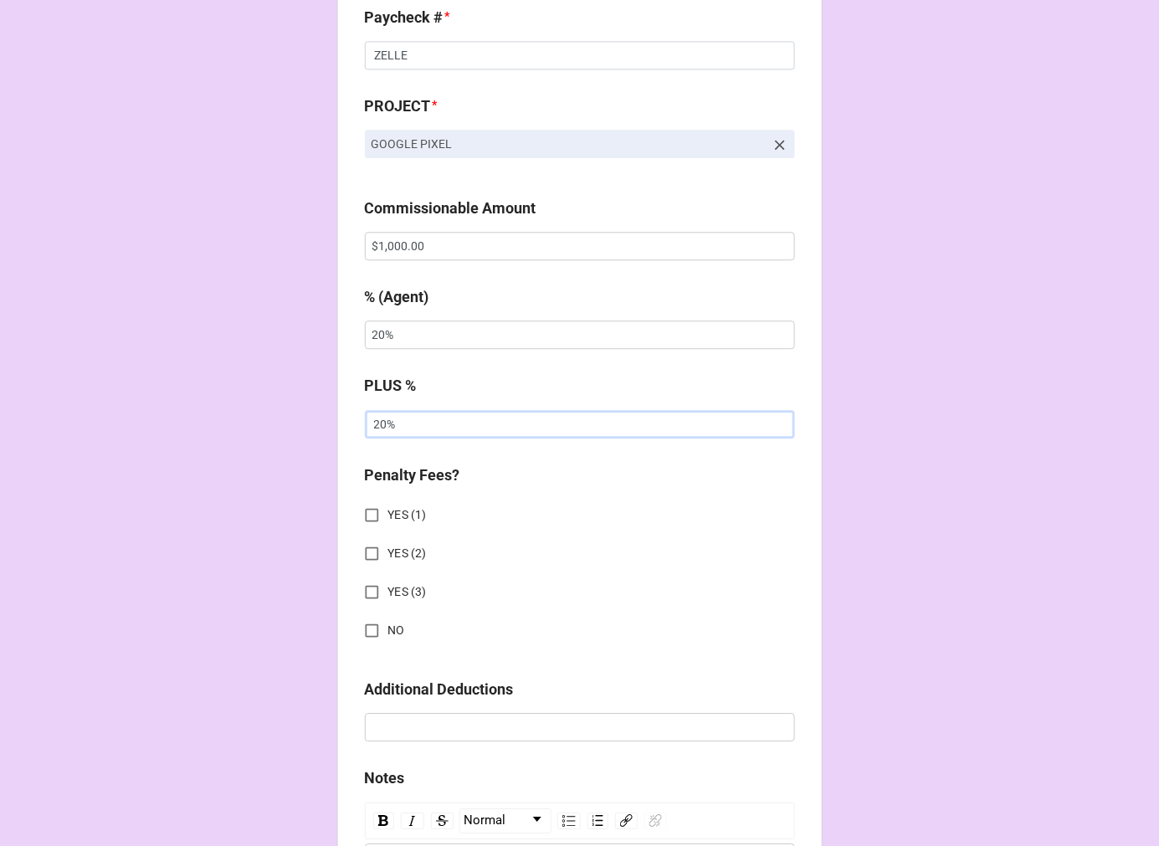
type input "20%"
click at [362, 632] on input "NO" at bounding box center [372, 630] width 33 height 33
checkbox input "true"
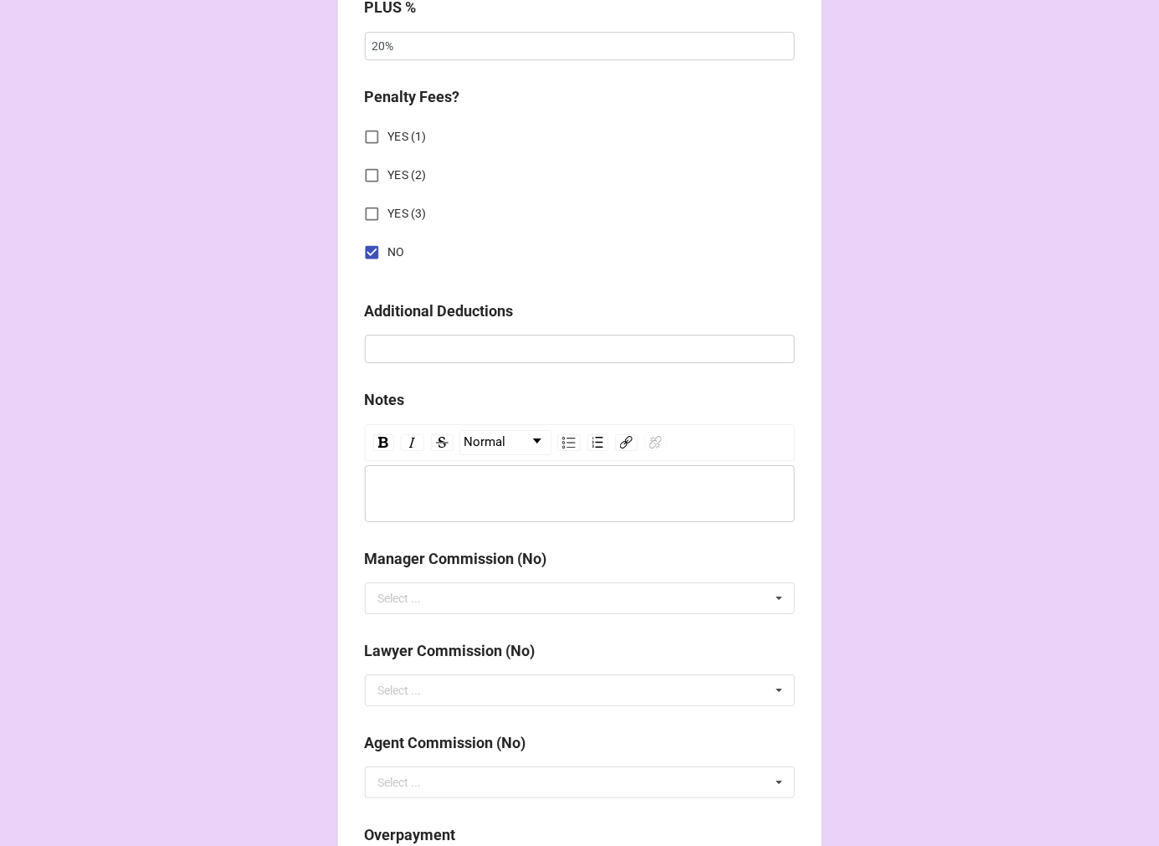
scroll to position [1967, 0]
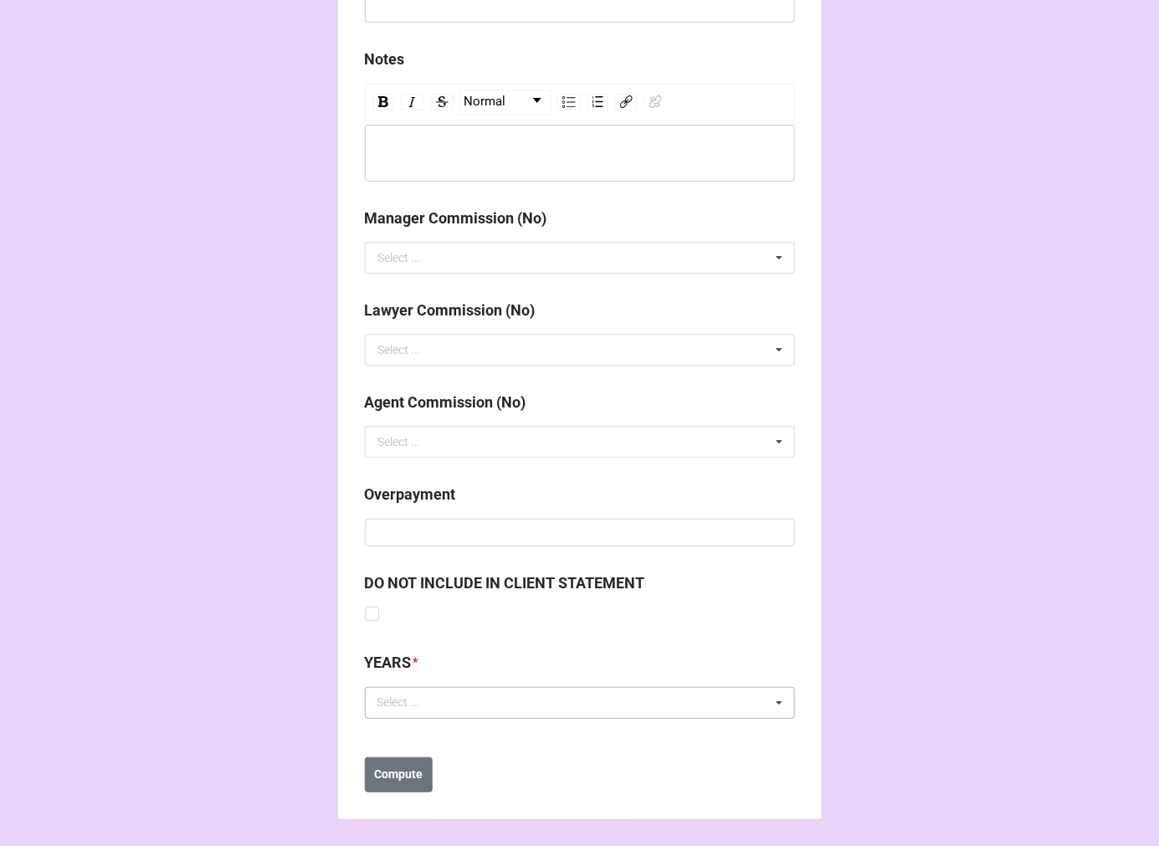
click at [395, 707] on div "Select ..." at bounding box center [409, 702] width 72 height 19
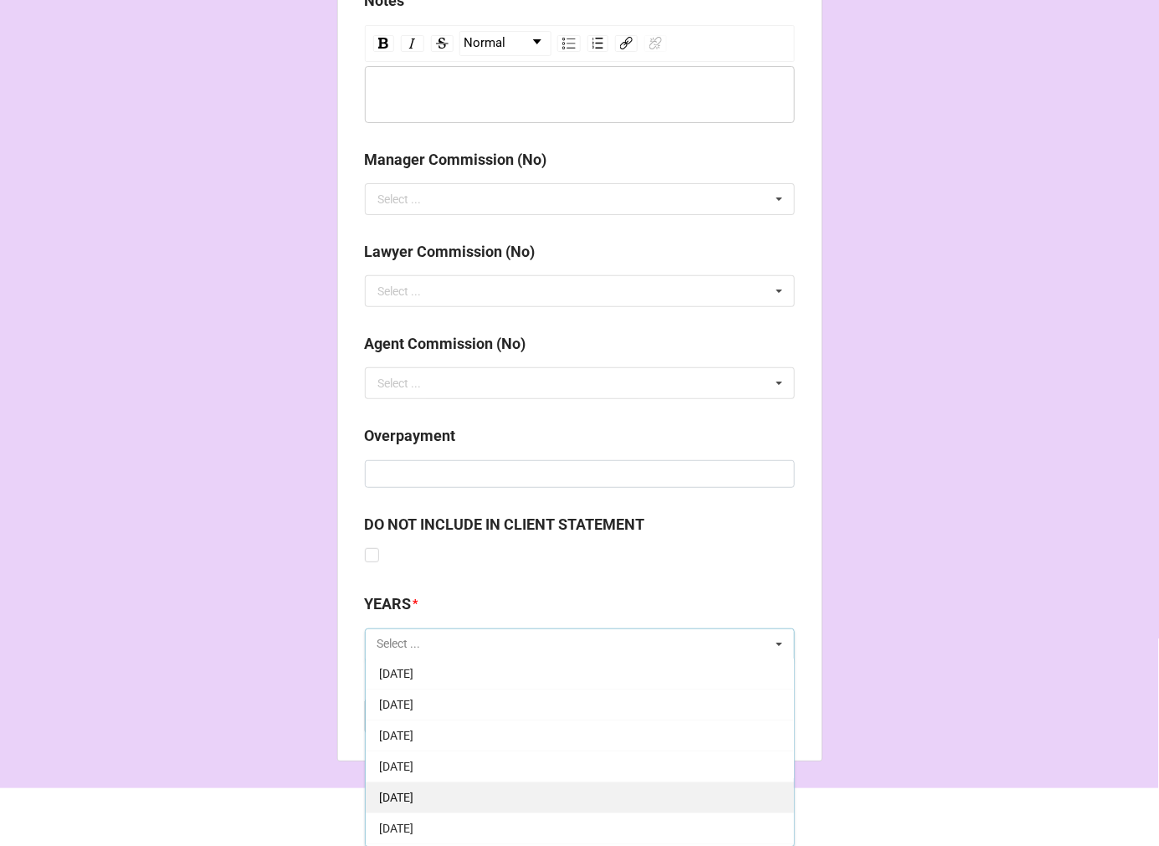
scroll to position [186, 0]
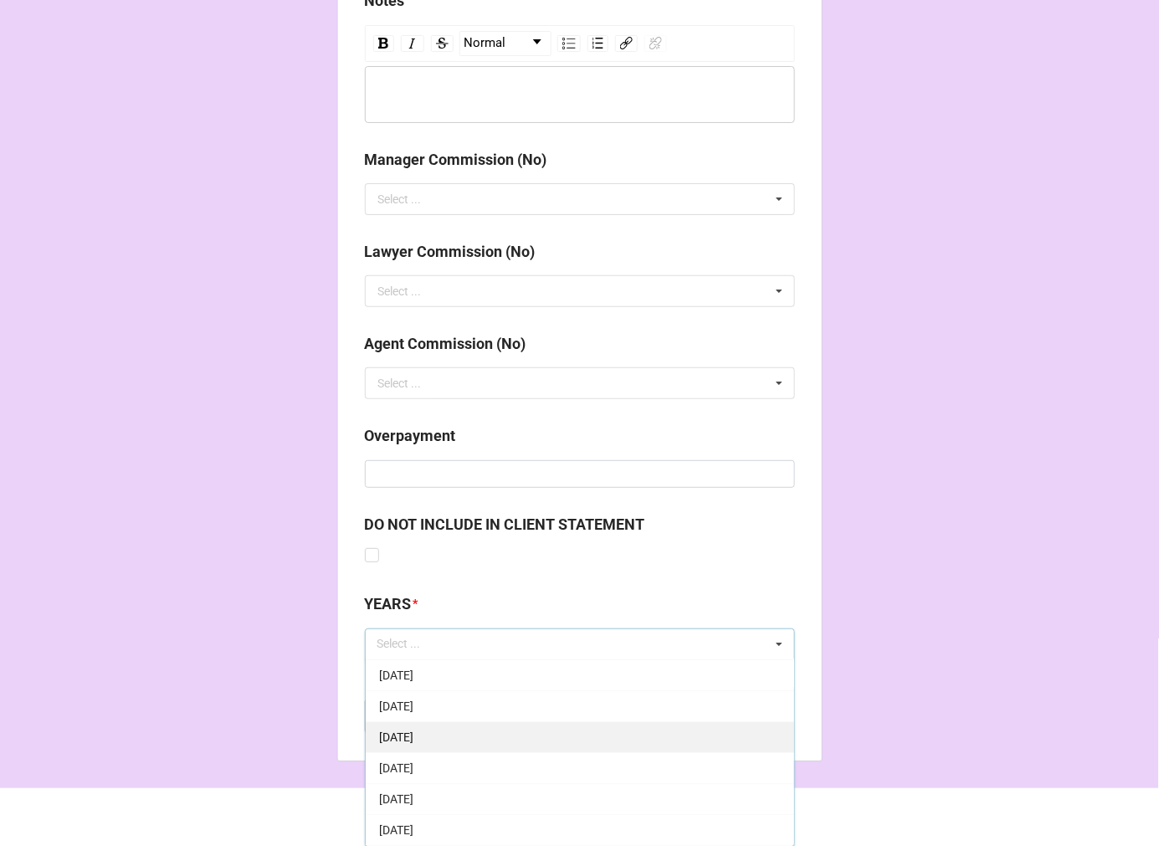
click at [482, 730] on div "9-September 2025" at bounding box center [580, 736] width 429 height 31
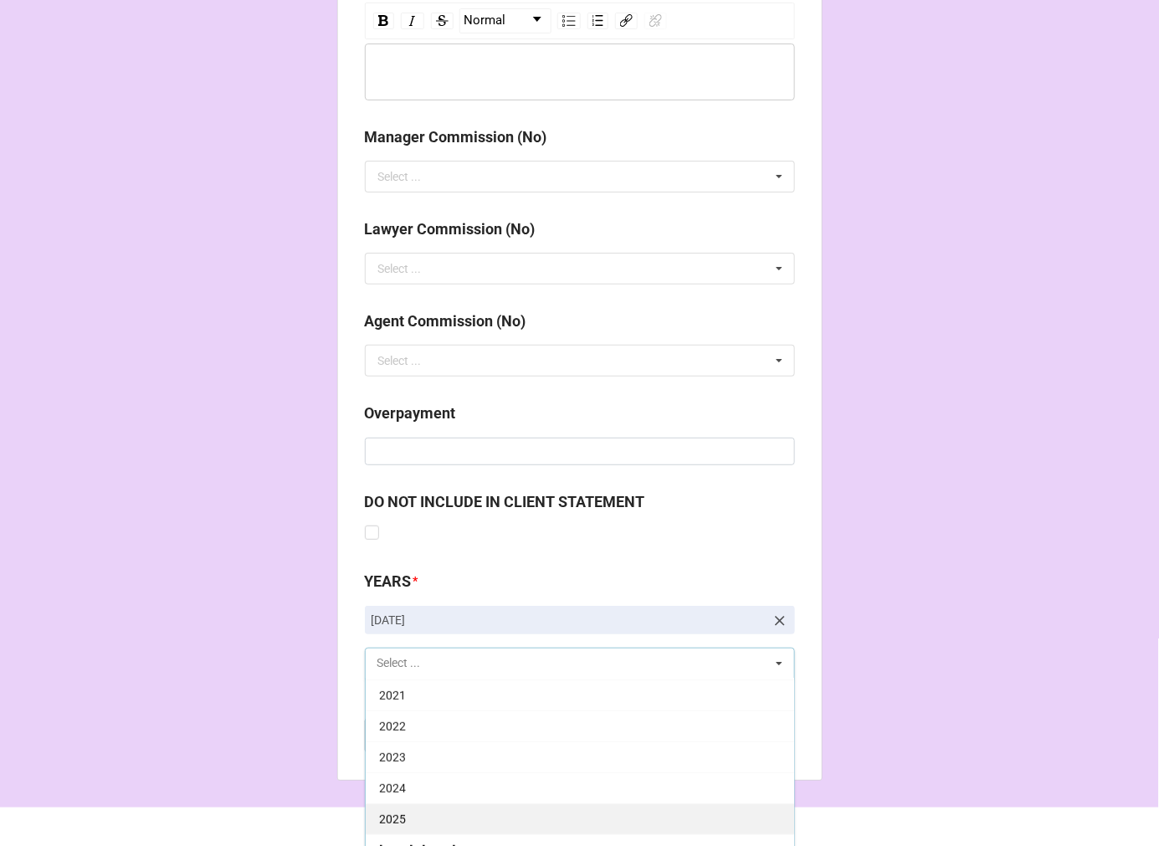
scroll to position [2067, 0]
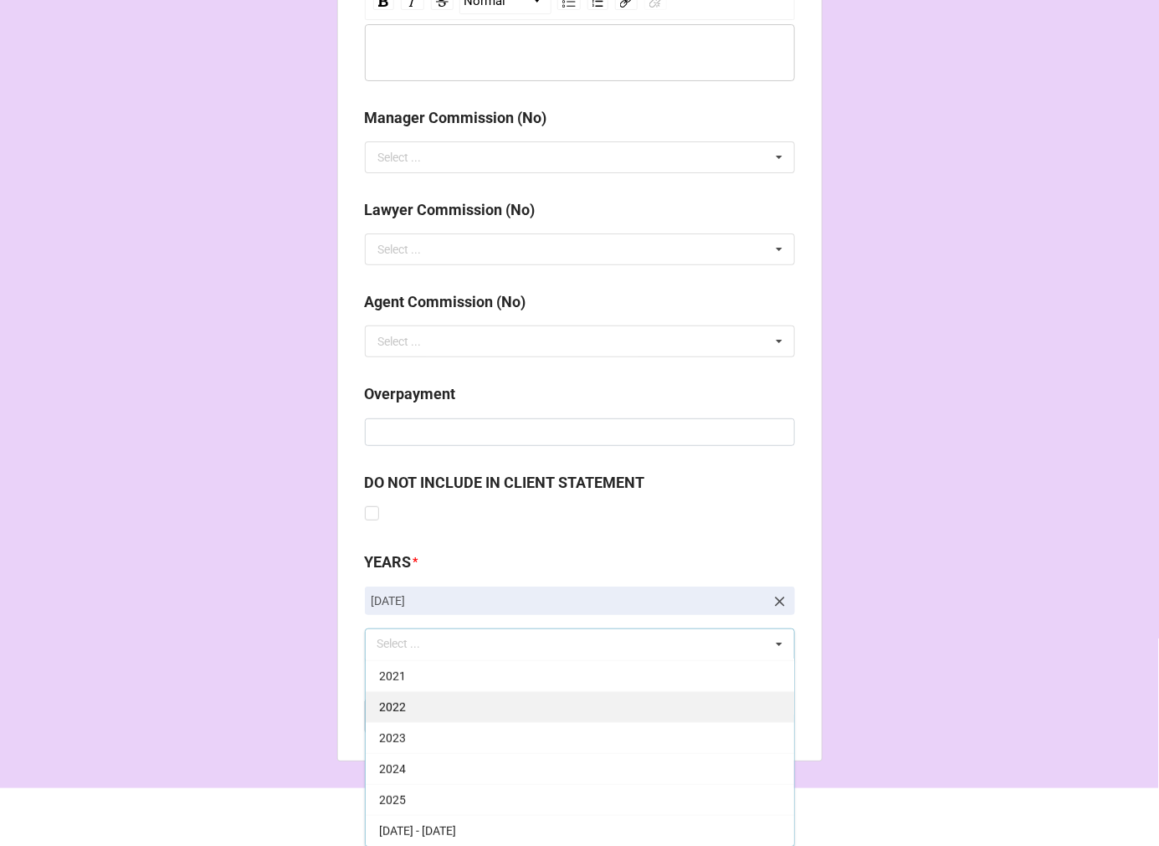
drag, startPoint x: 439, startPoint y: 793, endPoint x: 461, endPoint y: 789, distance: 22.2
click at [439, 793] on div "2025" at bounding box center [580, 799] width 429 height 31
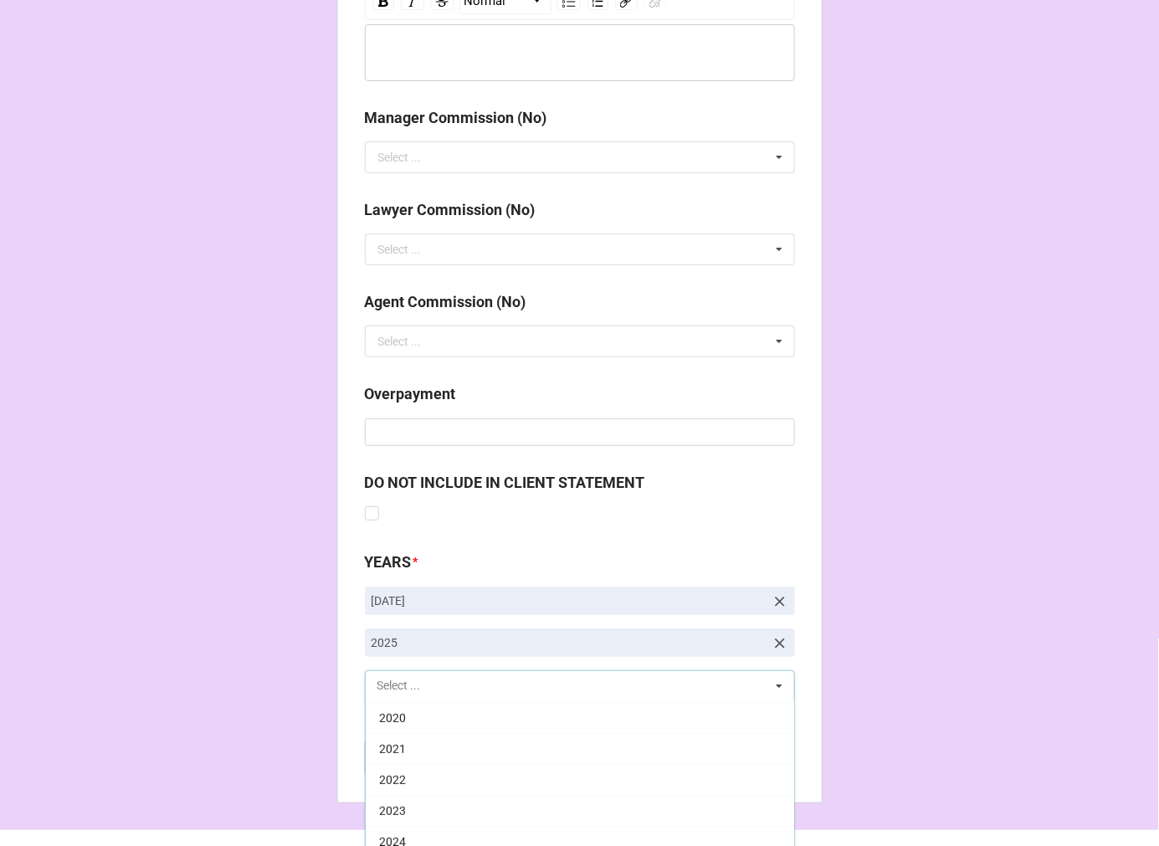
scroll to position [340, 0]
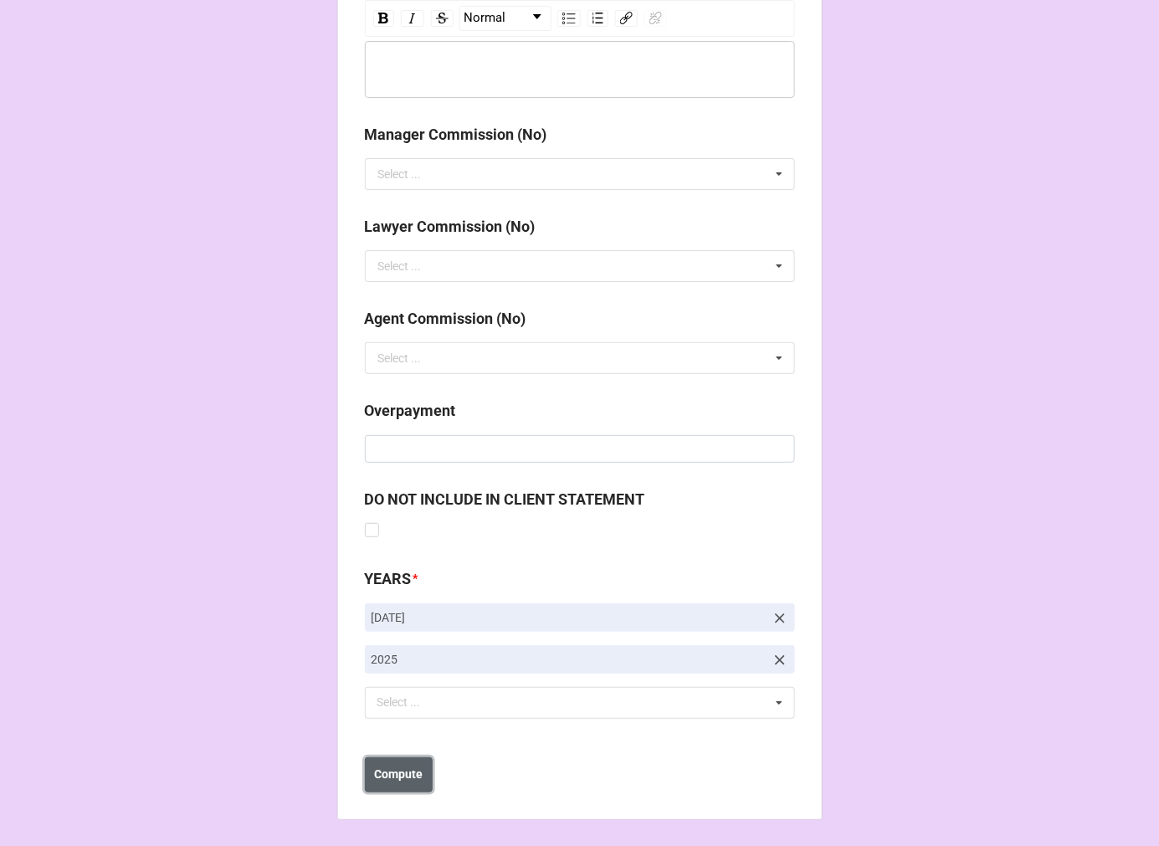
click at [412, 773] on b "Compute" at bounding box center [398, 775] width 49 height 18
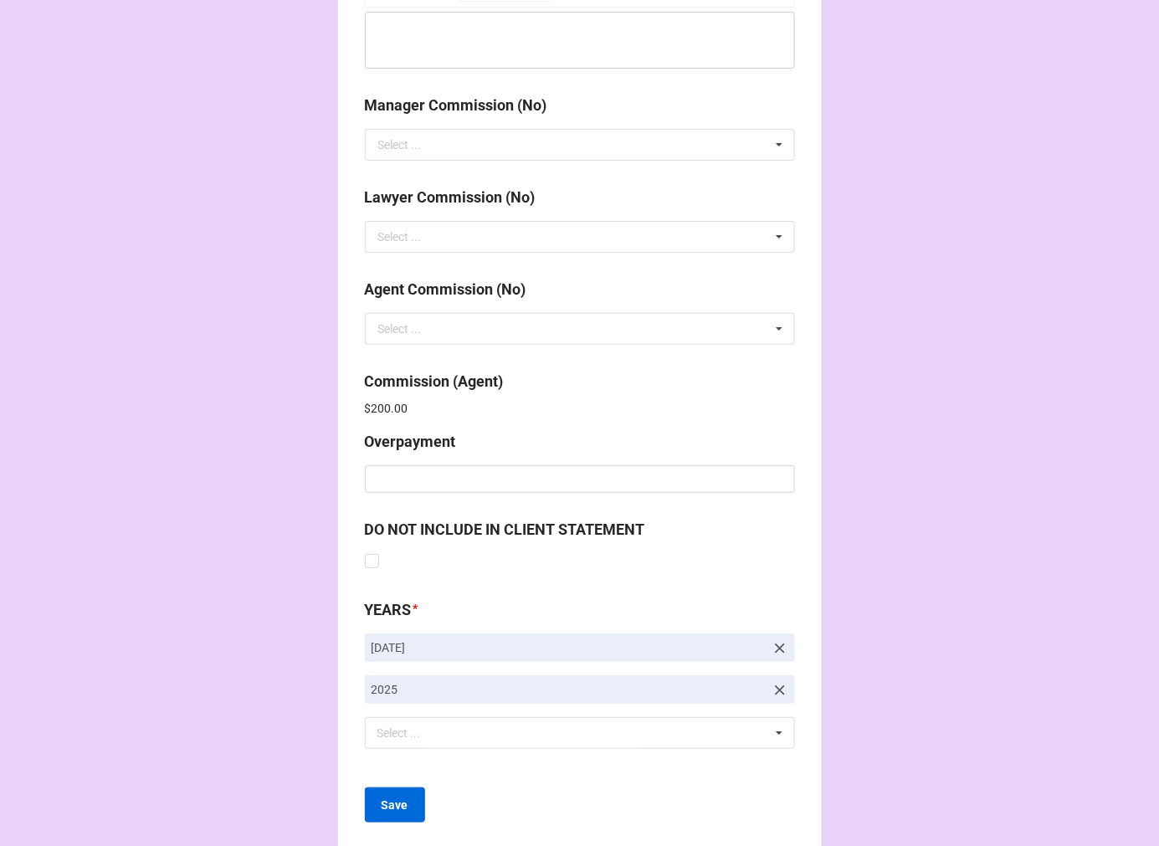
scroll to position [2110, 0]
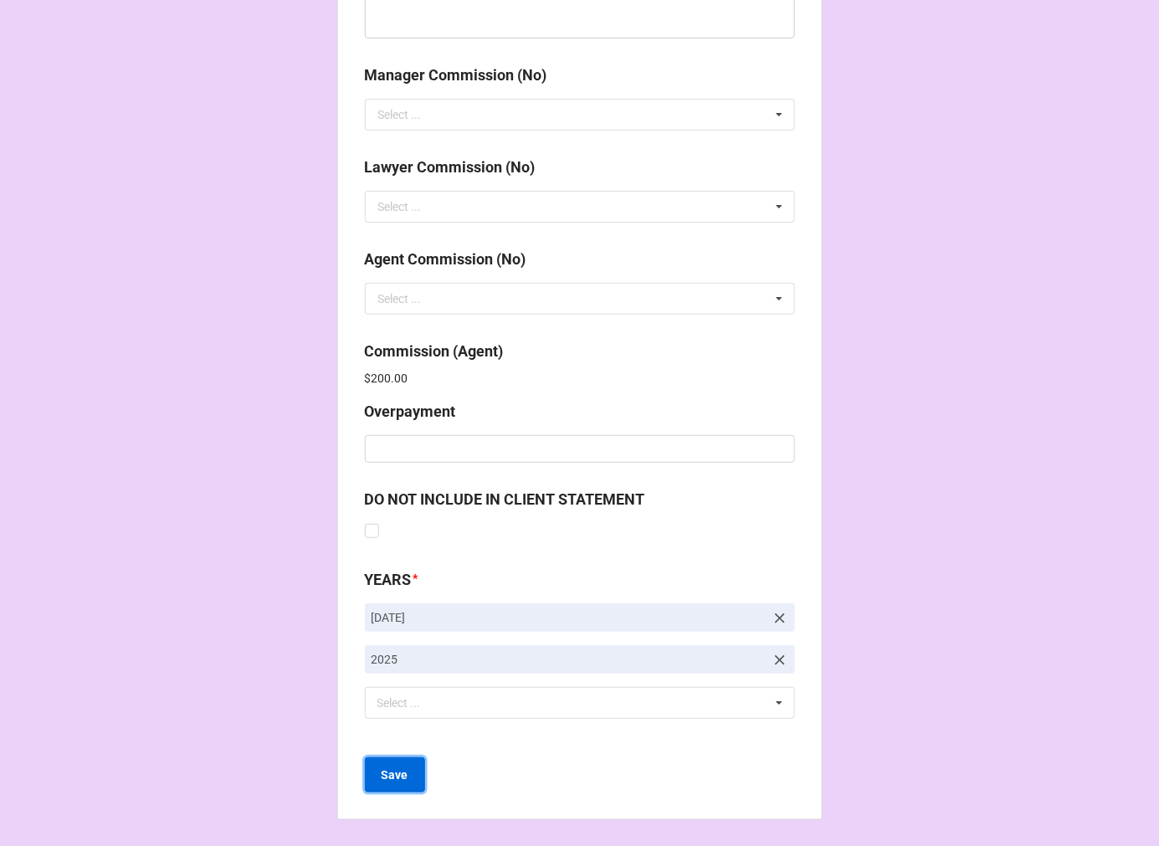
click at [407, 770] on button "Save" at bounding box center [395, 774] width 60 height 35
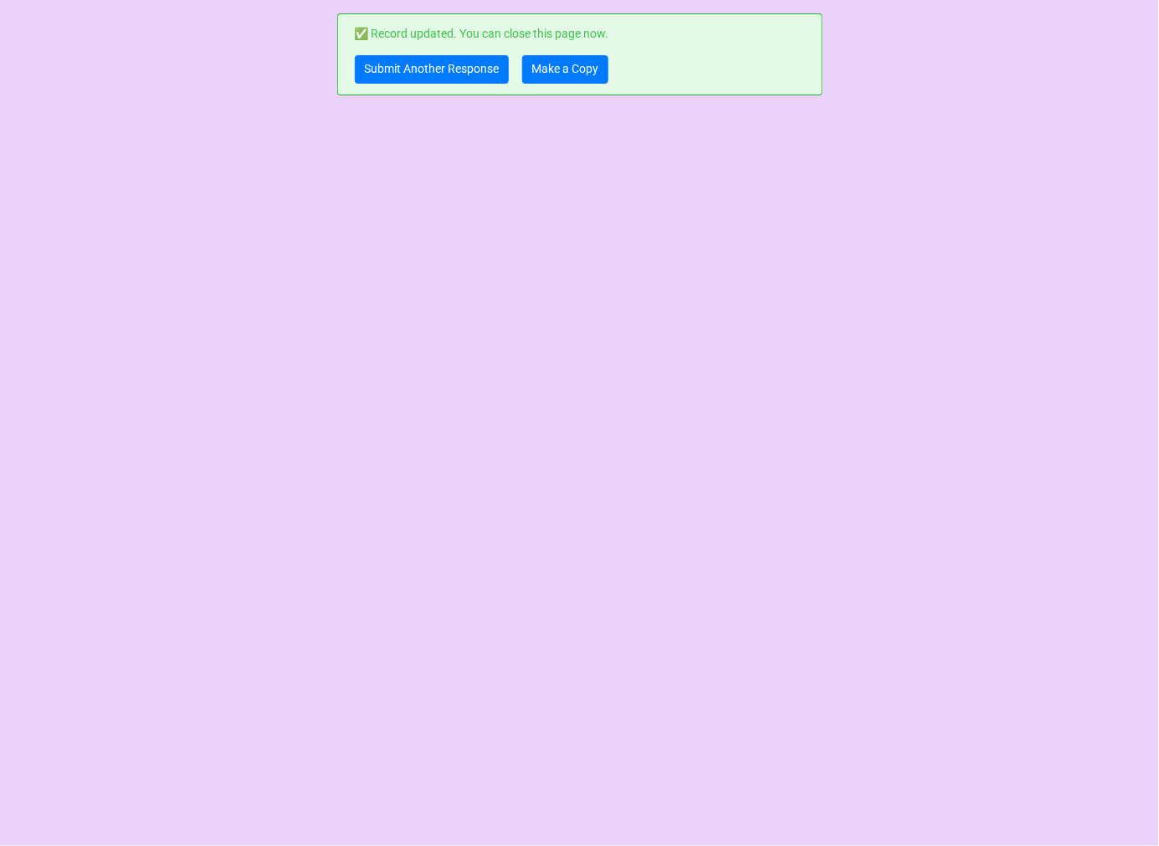
scroll to position [0, 0]
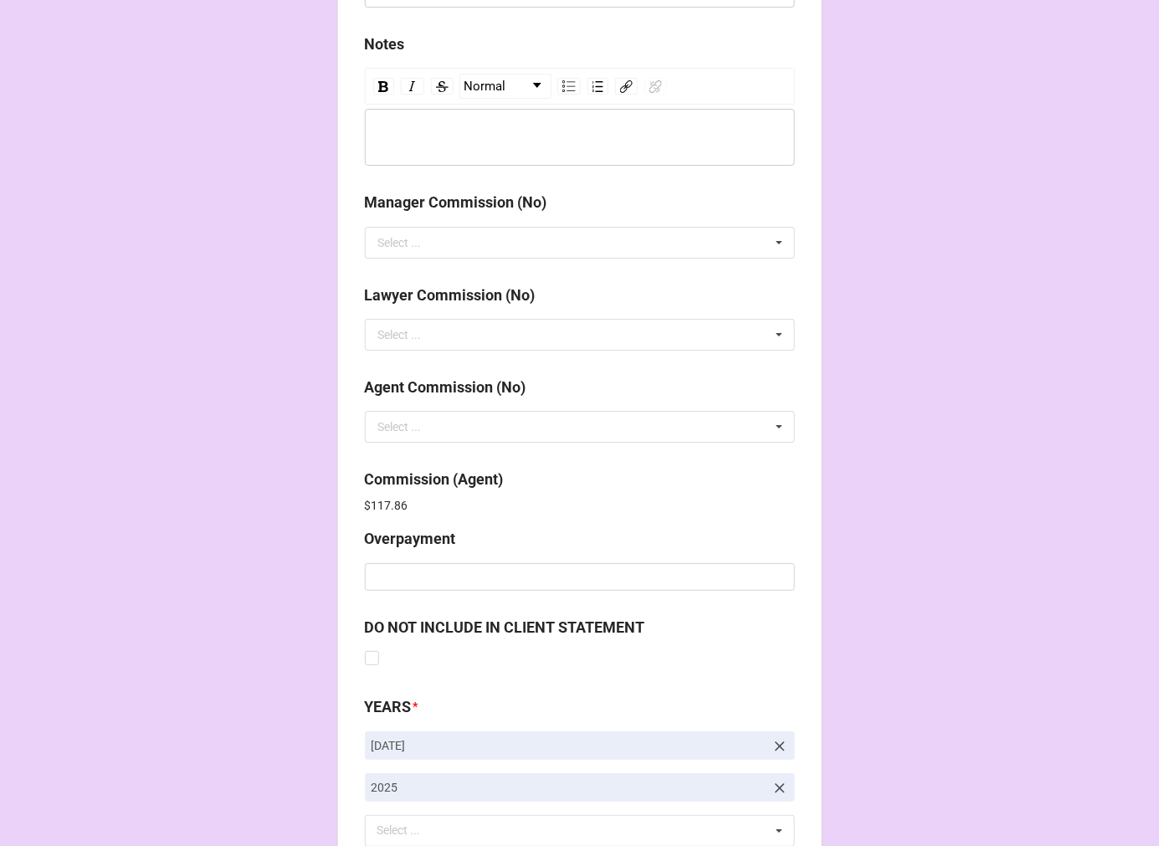
scroll to position [1997, 0]
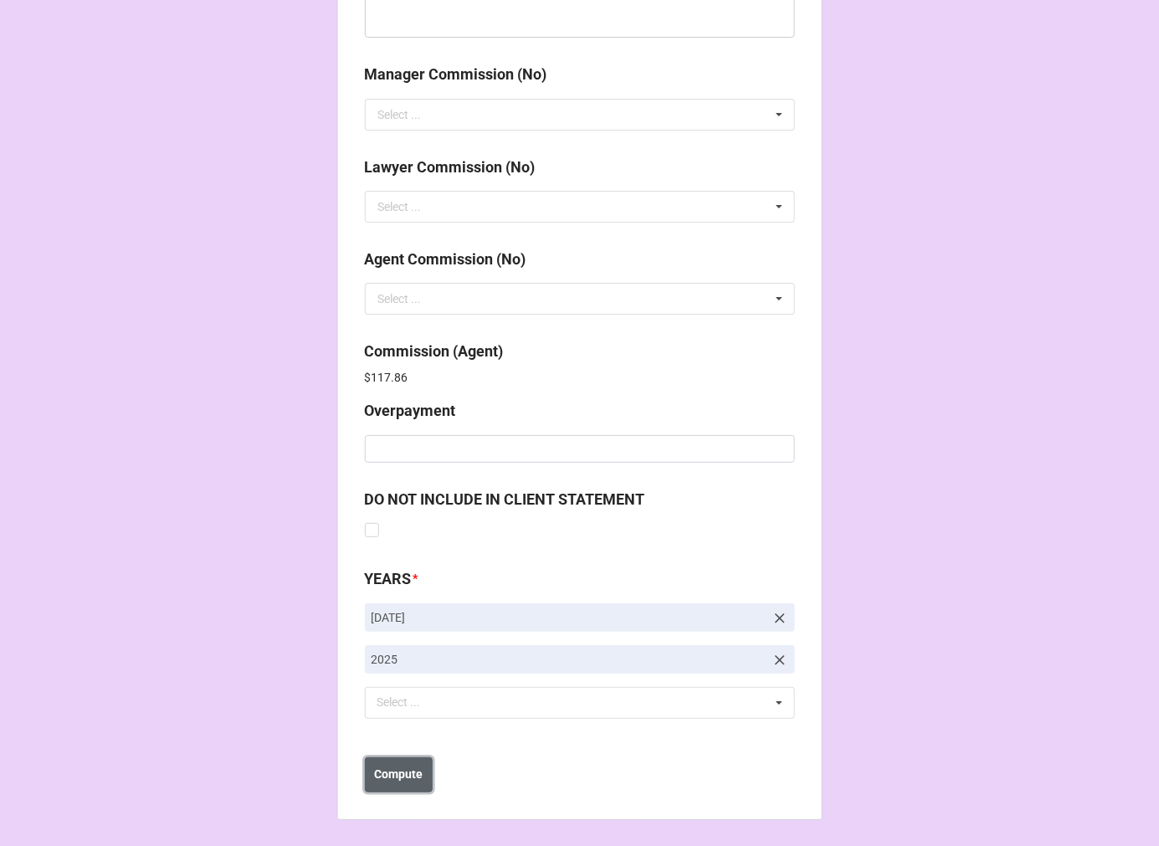
click at [413, 776] on b "Compute" at bounding box center [398, 775] width 49 height 18
click at [404, 778] on button "Save" at bounding box center [395, 774] width 60 height 35
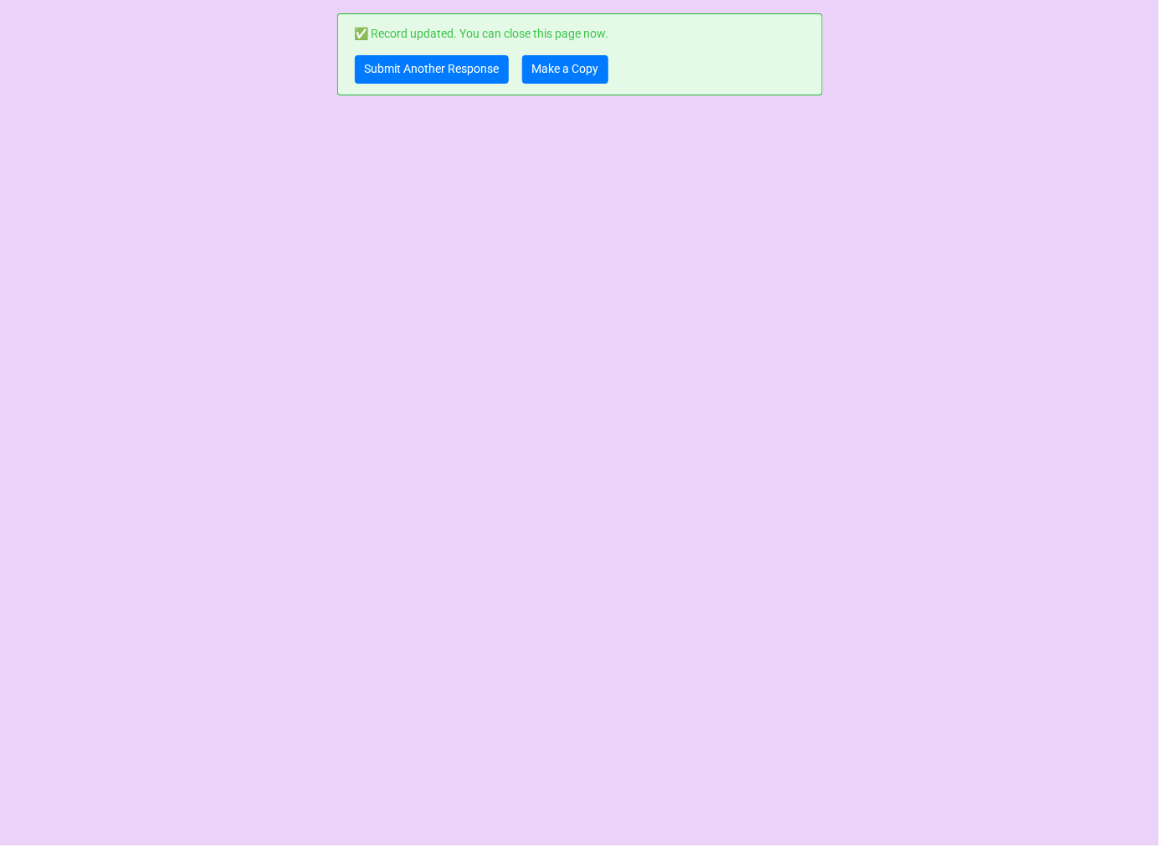
scroll to position [0, 0]
click at [558, 65] on link "Make a Copy" at bounding box center [565, 69] width 86 height 28
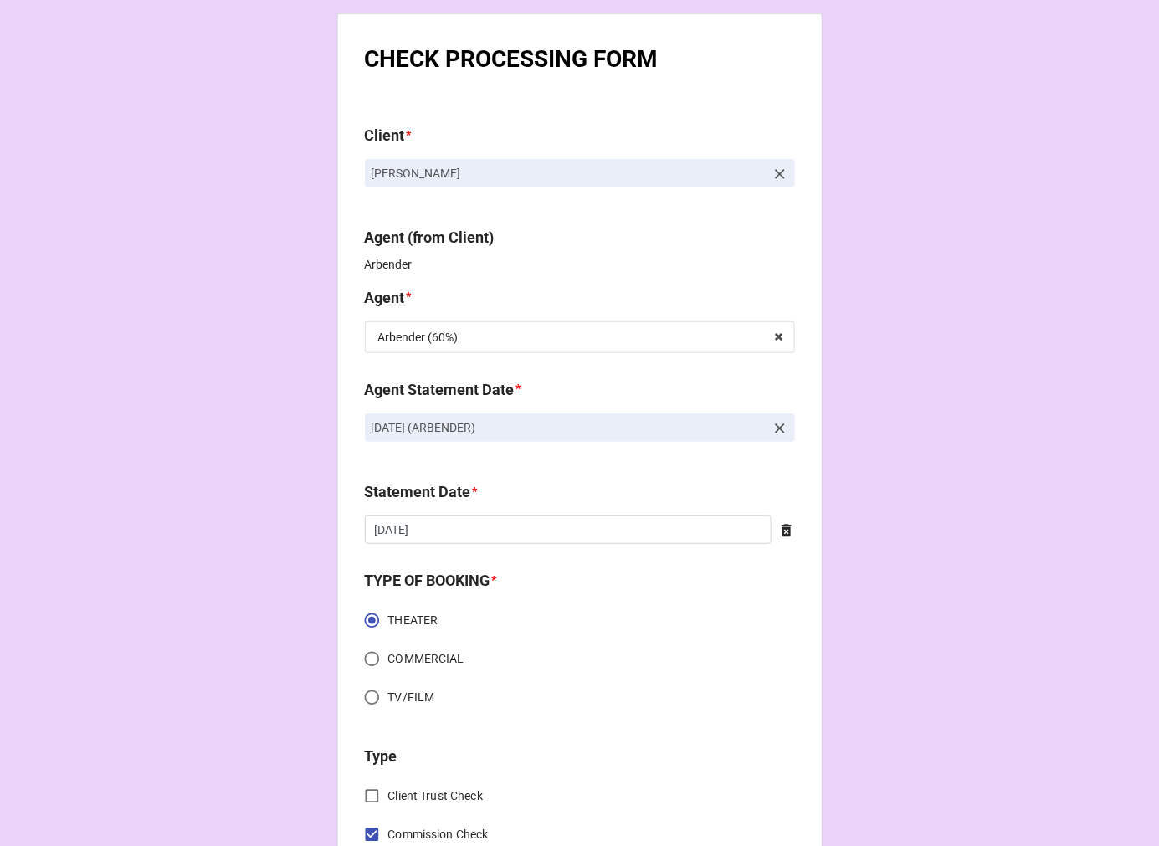
click at [781, 422] on icon at bounding box center [780, 428] width 17 height 17
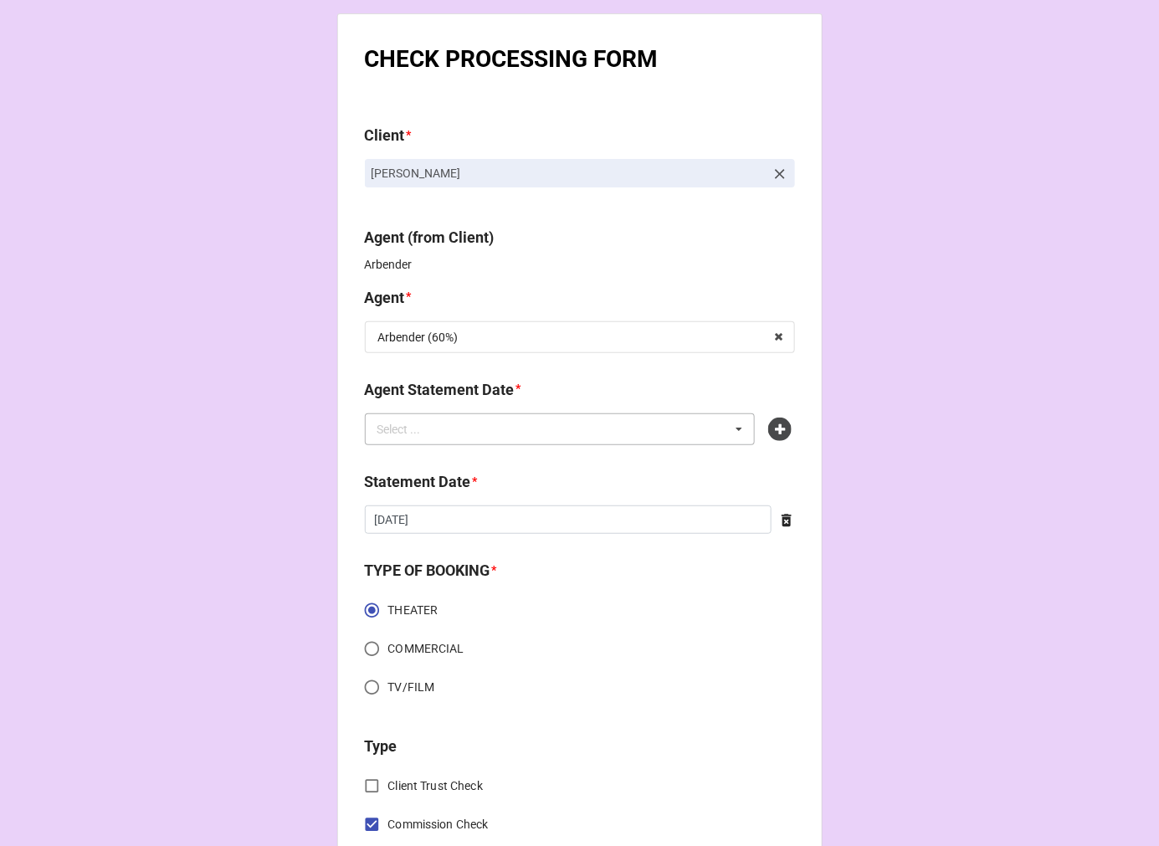
click at [621, 438] on div "Select ... No results found." at bounding box center [560, 429] width 391 height 32
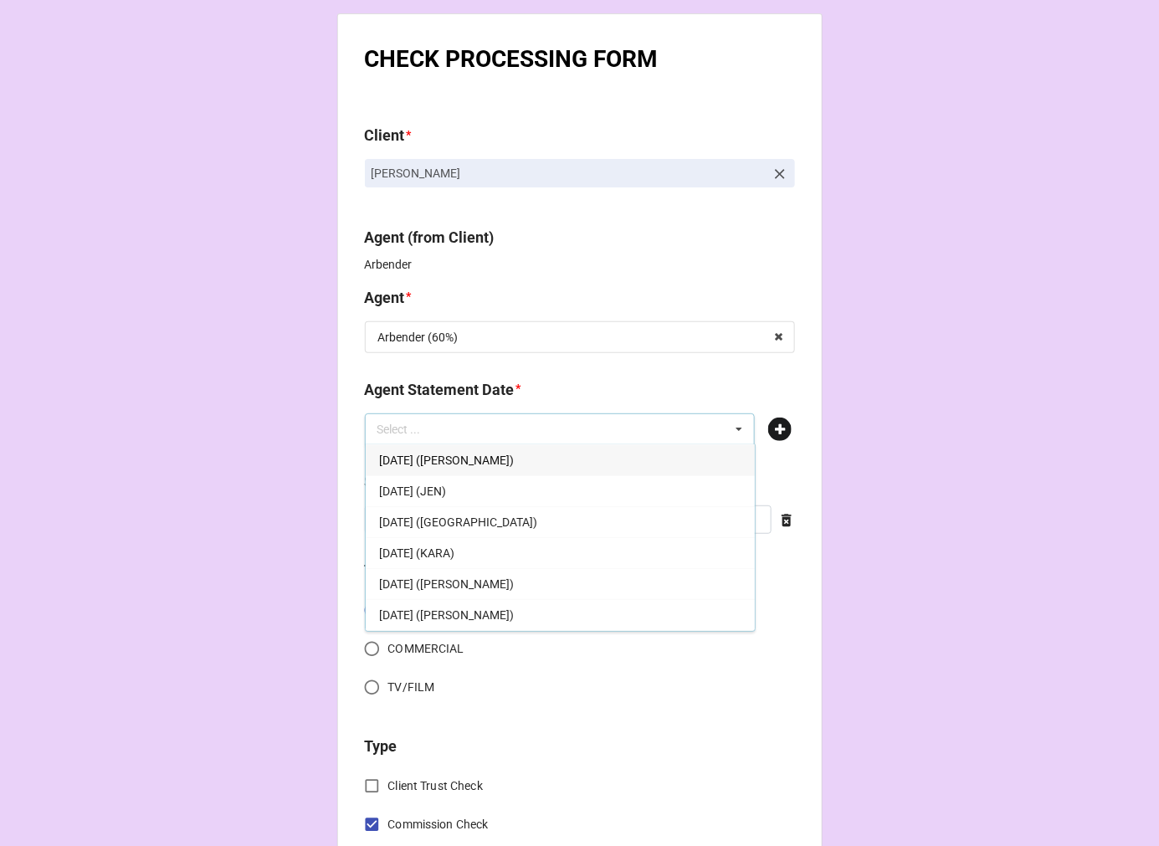
click at [773, 436] on icon at bounding box center [779, 429] width 23 height 23
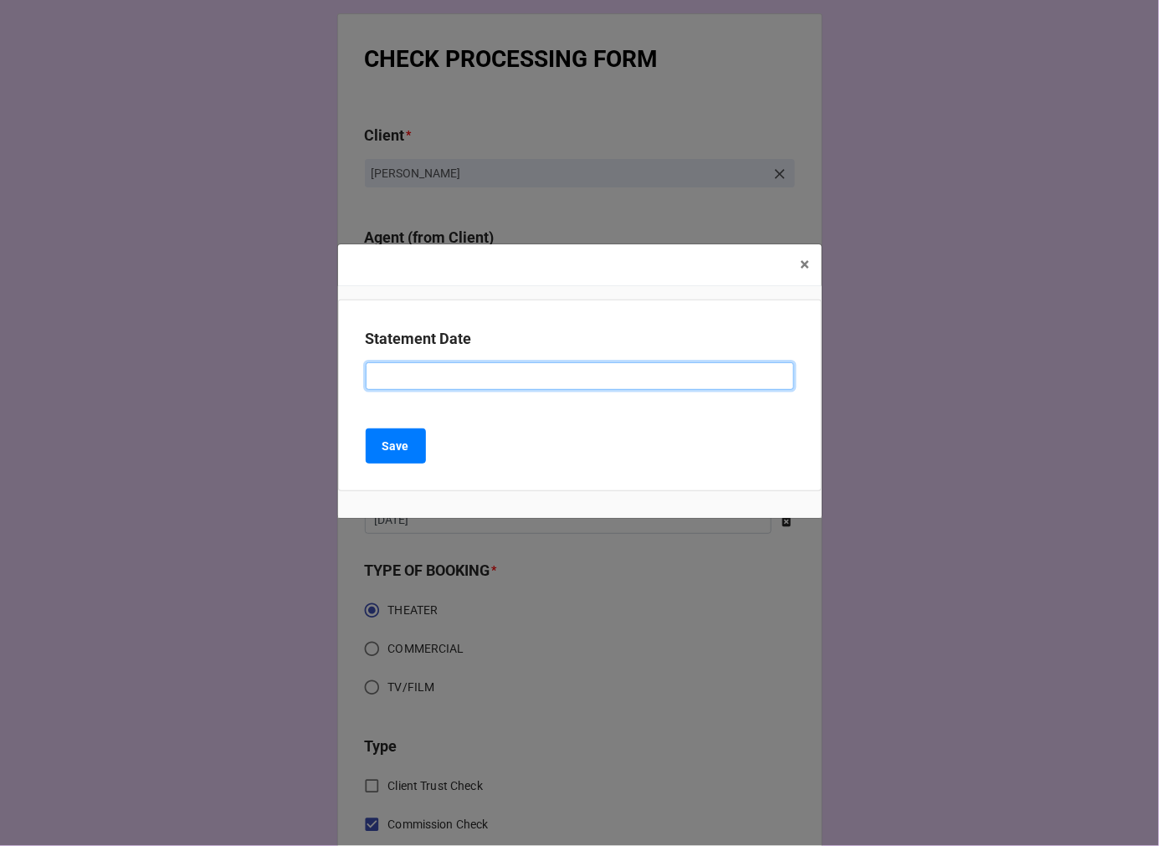
click at [477, 382] on input at bounding box center [580, 376] width 429 height 28
type input "s"
type input "SEPTEMBER 5, 2025 (ARBENDER)"
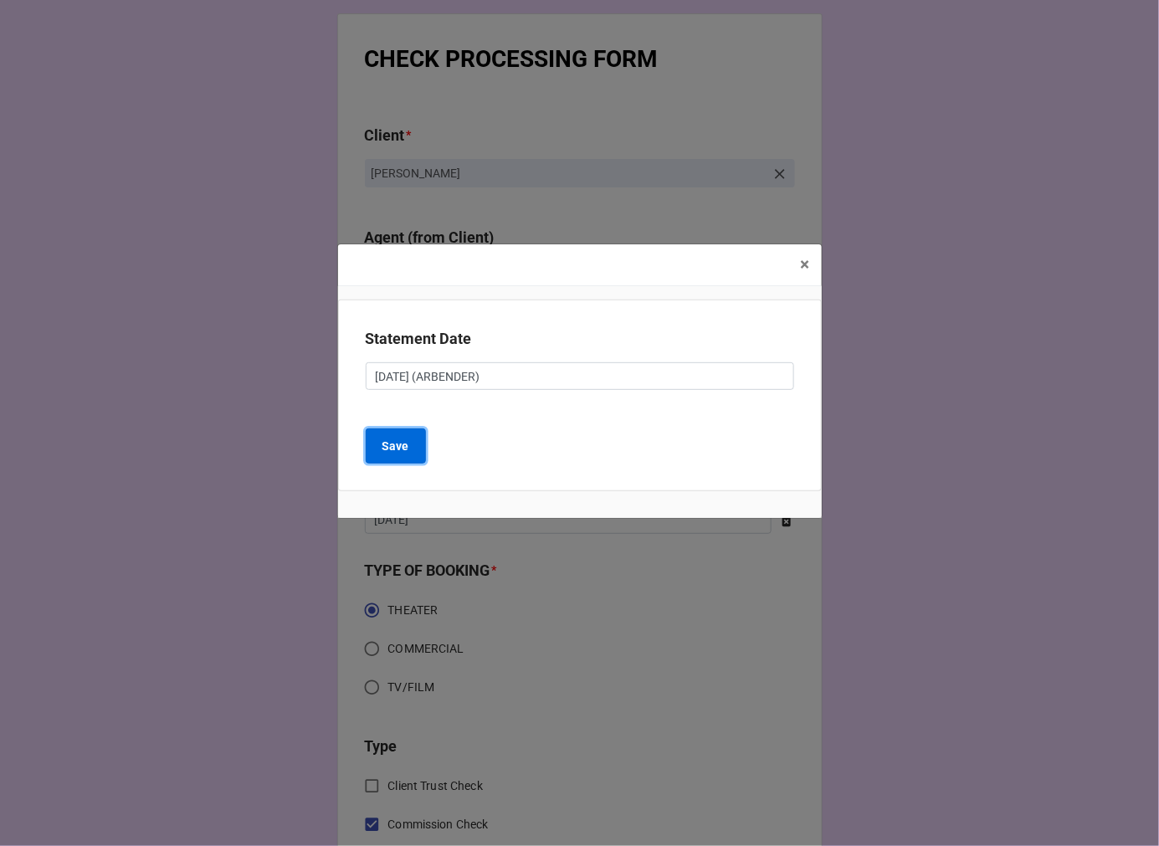
click at [393, 447] on b "Save" at bounding box center [395, 447] width 27 height 18
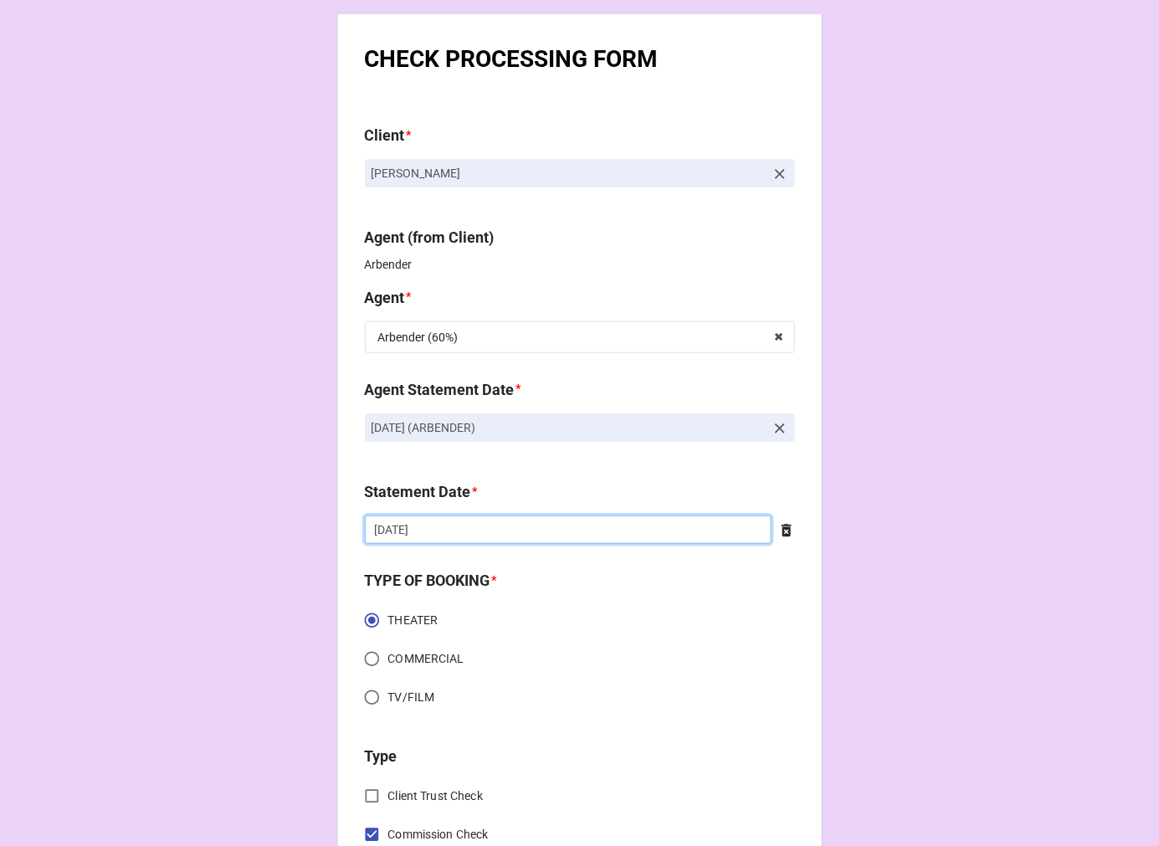
click at [500, 531] on input "[DATE]" at bounding box center [568, 530] width 407 height 28
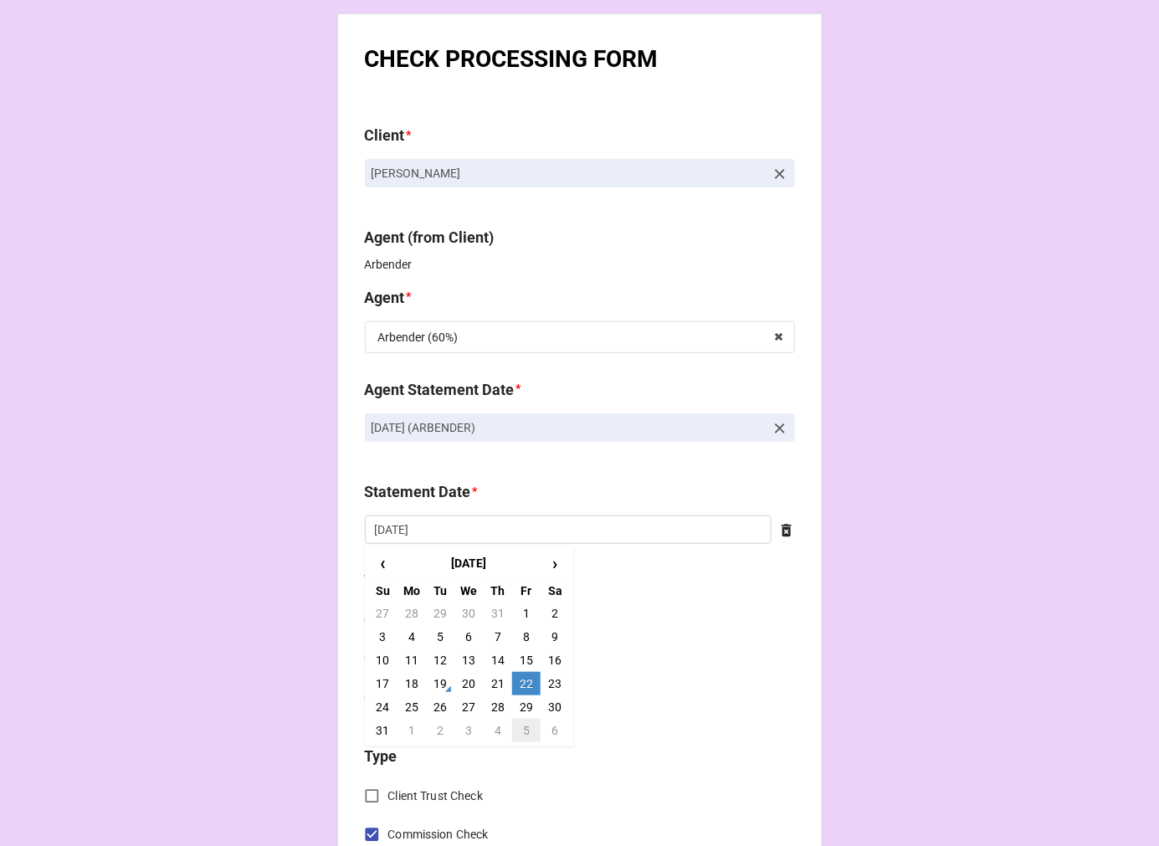
click at [516, 734] on td "5" at bounding box center [526, 730] width 28 height 23
type input "[DATE]"
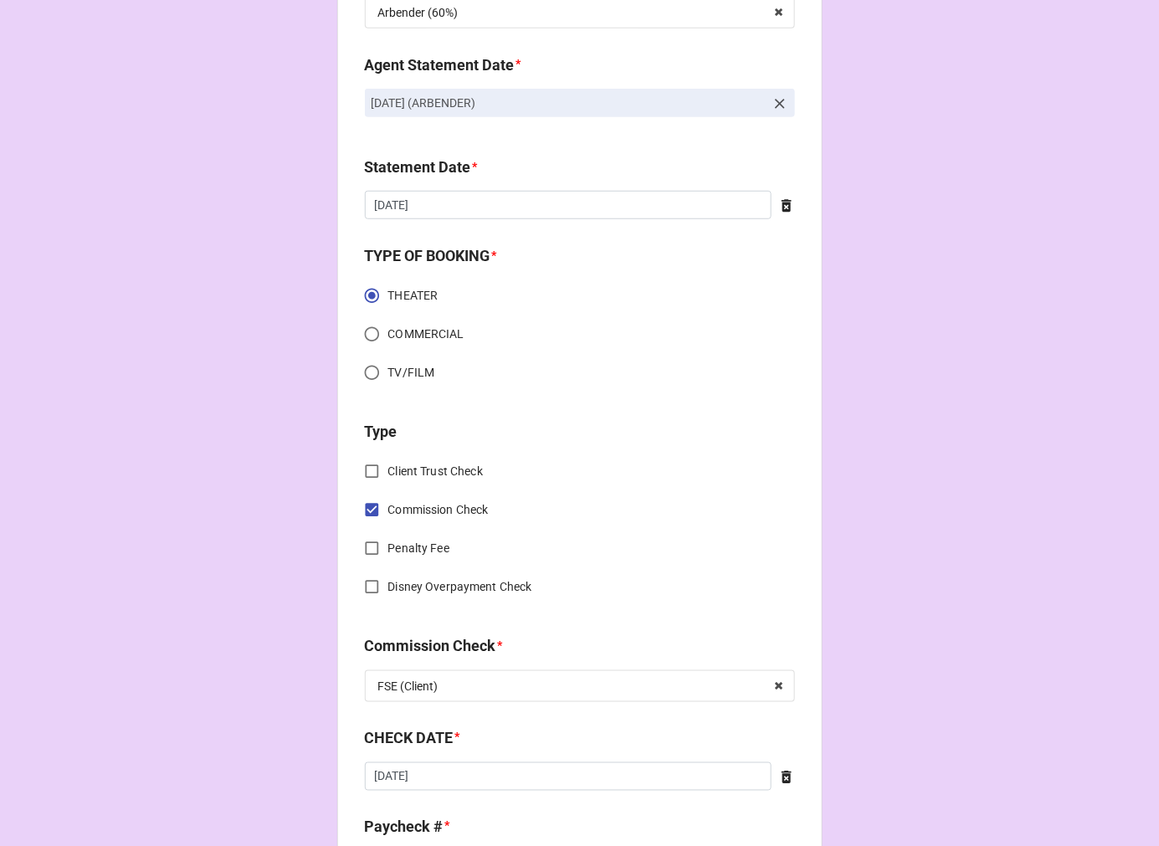
scroll to position [557, 0]
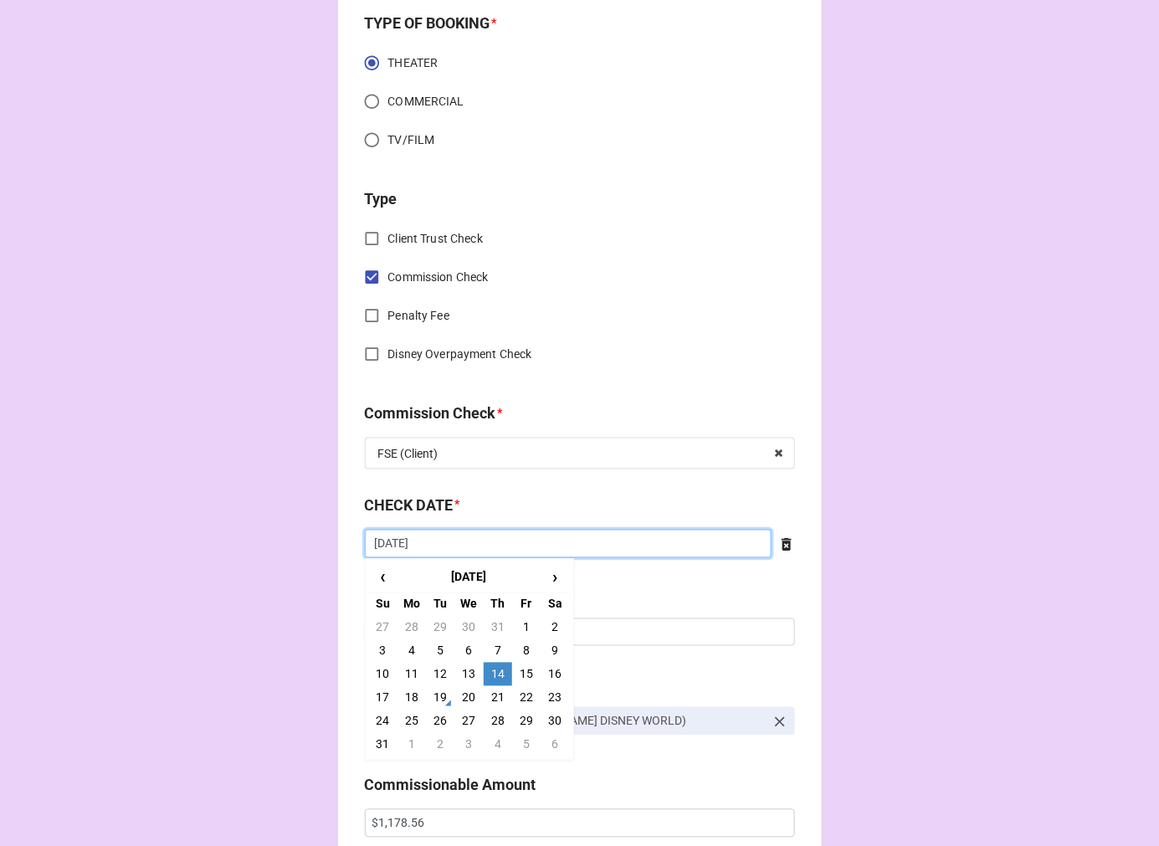
drag, startPoint x: 434, startPoint y: 552, endPoint x: 450, endPoint y: 547, distance: 17.7
click at [436, 550] on input "8/14/2025" at bounding box center [568, 544] width 407 height 28
click at [437, 698] on td "19" at bounding box center [440, 697] width 28 height 23
type input "8/19/2025"
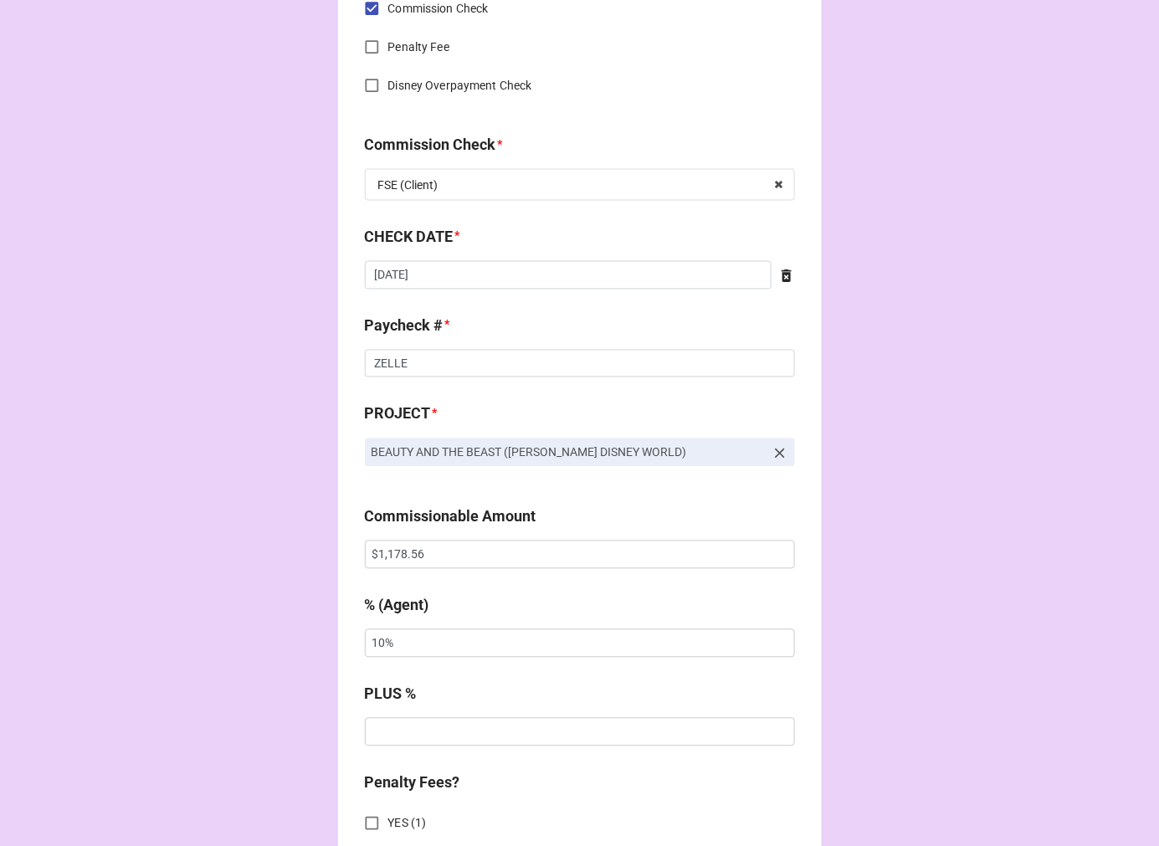
scroll to position [837, 0]
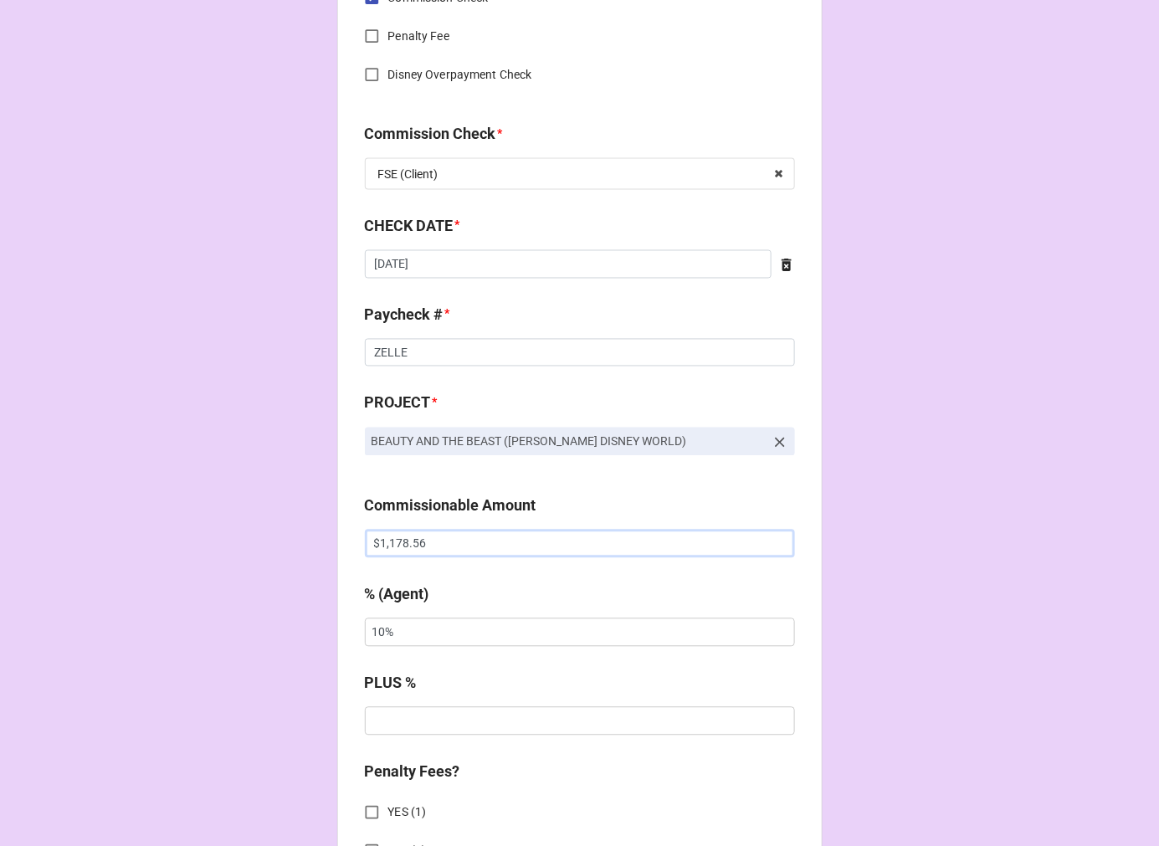
drag, startPoint x: 450, startPoint y: 547, endPoint x: 249, endPoint y: 531, distance: 201.5
click at [252, 531] on div "CHECK PROCESSING FORM Client * Rafa Pepen Agent (from Client) Arbender Agent * …" at bounding box center [579, 555] width 1159 height 2784
paste input "044.00"
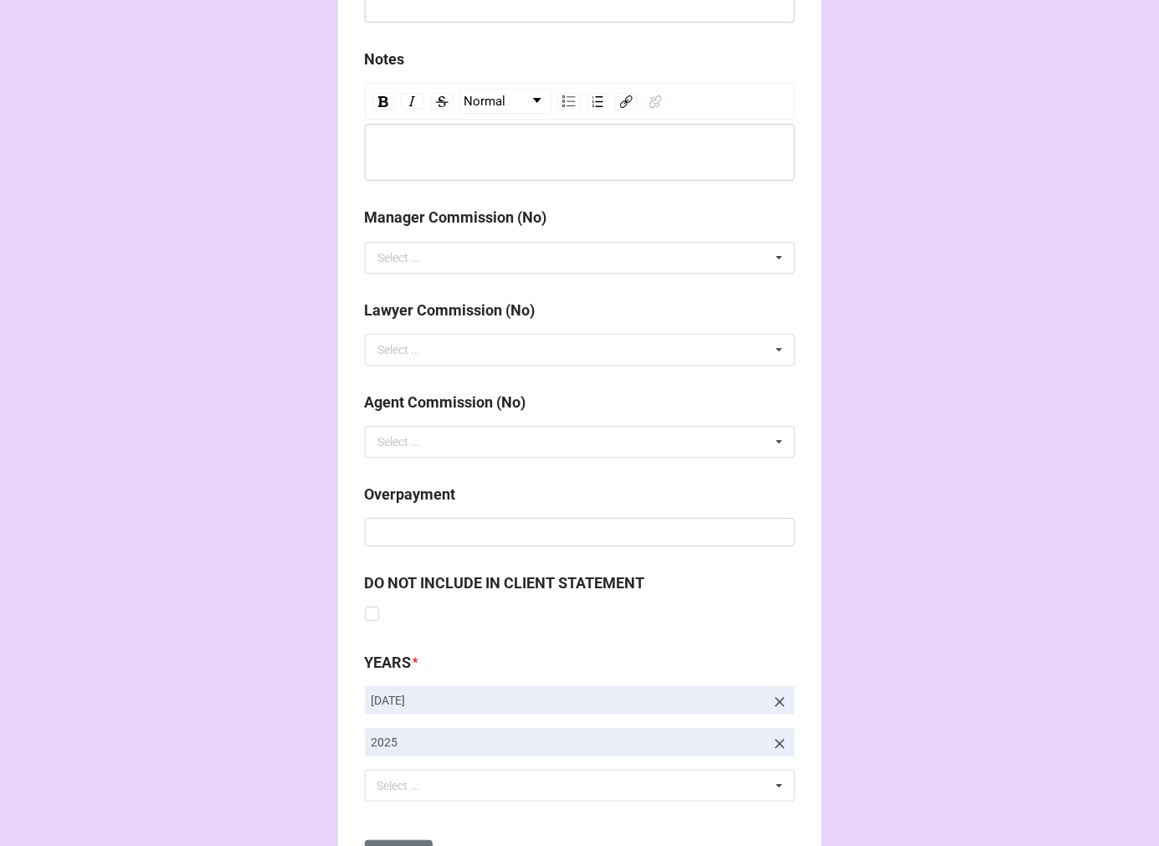
scroll to position [1938, 0]
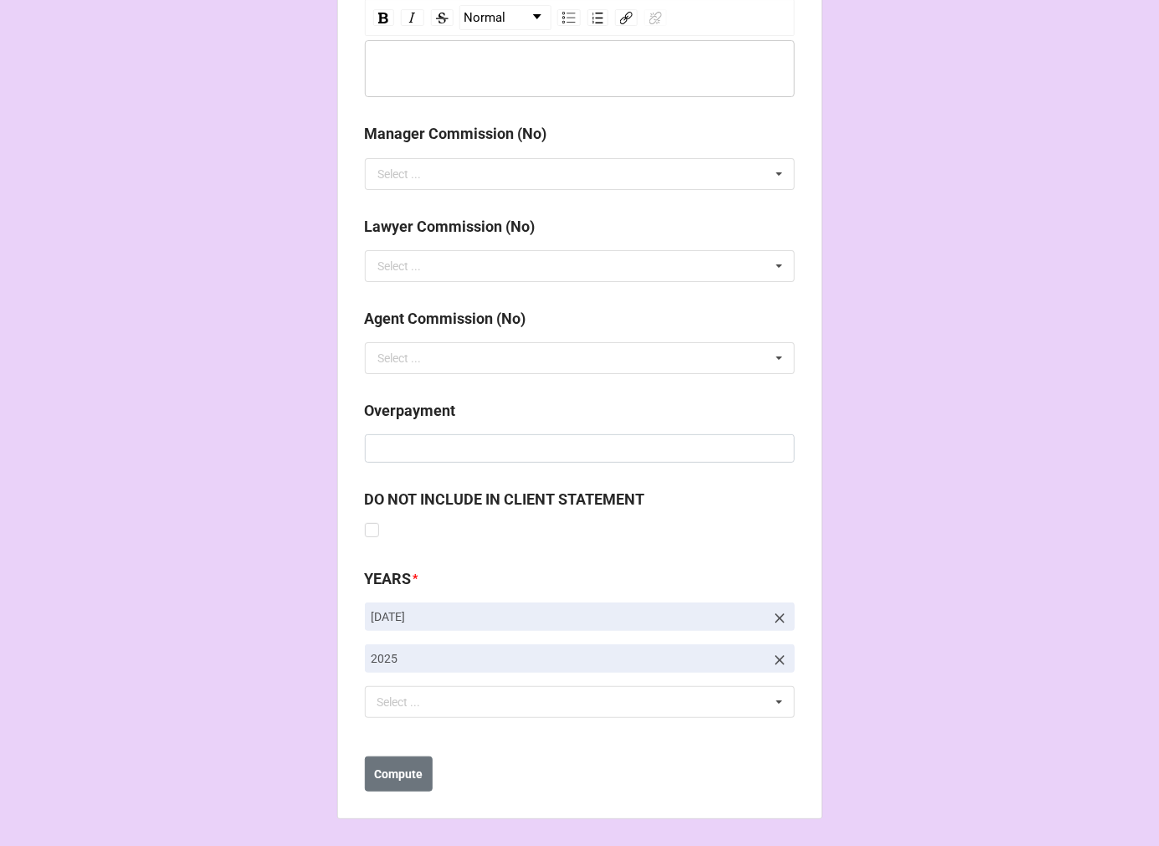
type input "$1,044.00"
click at [775, 617] on icon at bounding box center [780, 618] width 10 height 10
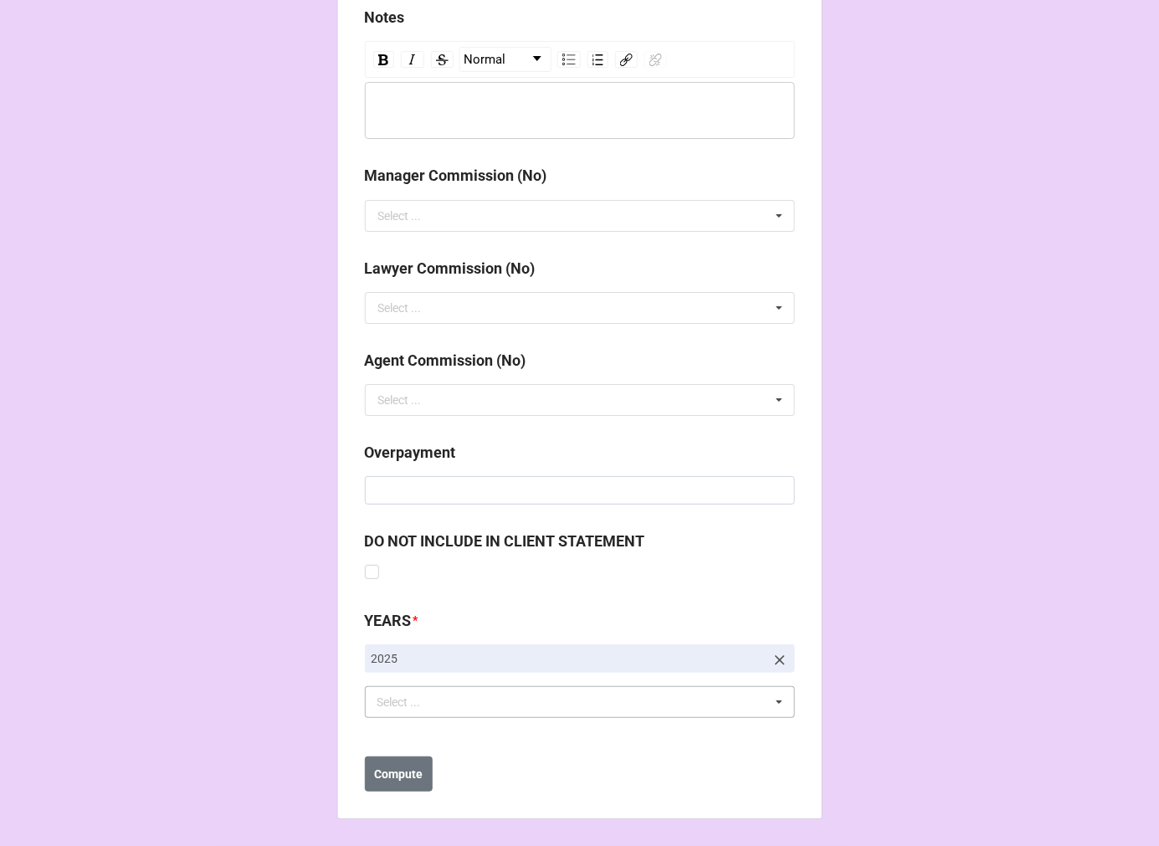
scroll to position [1896, 0]
click at [448, 705] on div "Select ... No results found." at bounding box center [580, 702] width 430 height 32
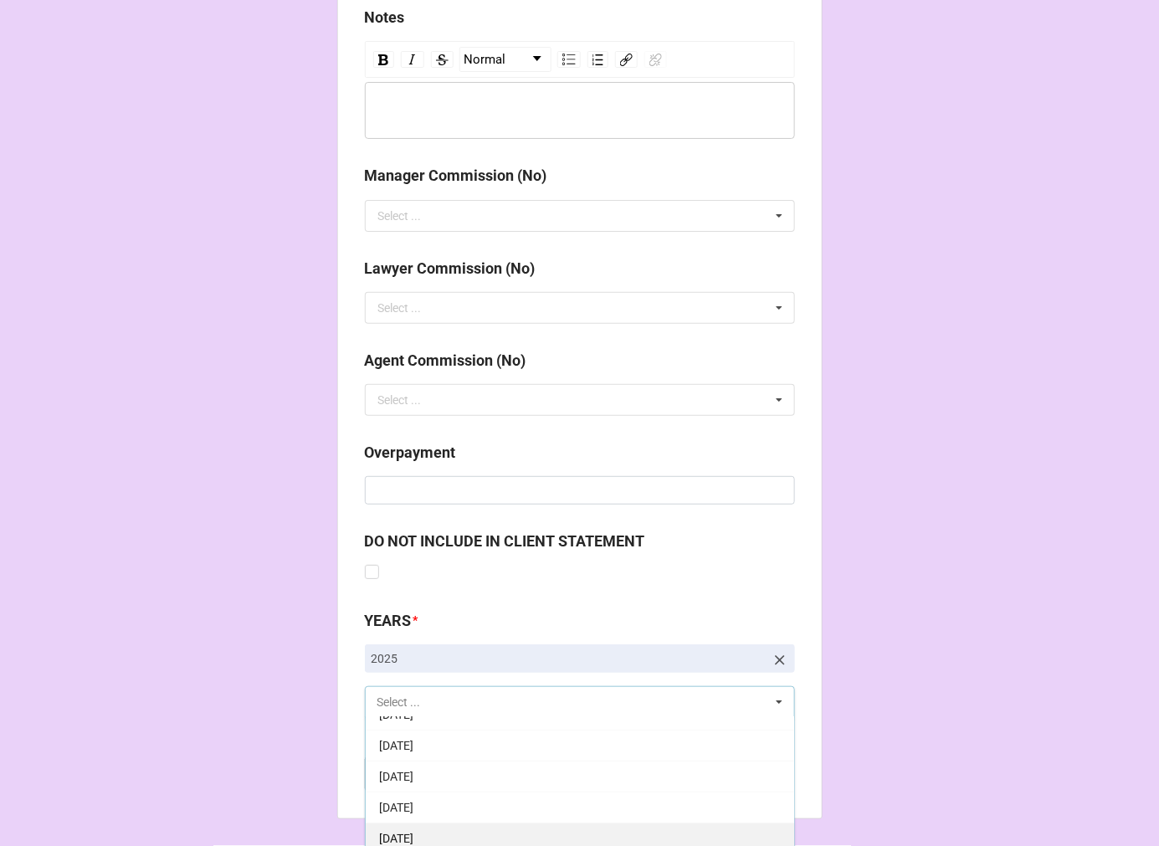
scroll to position [186, 0]
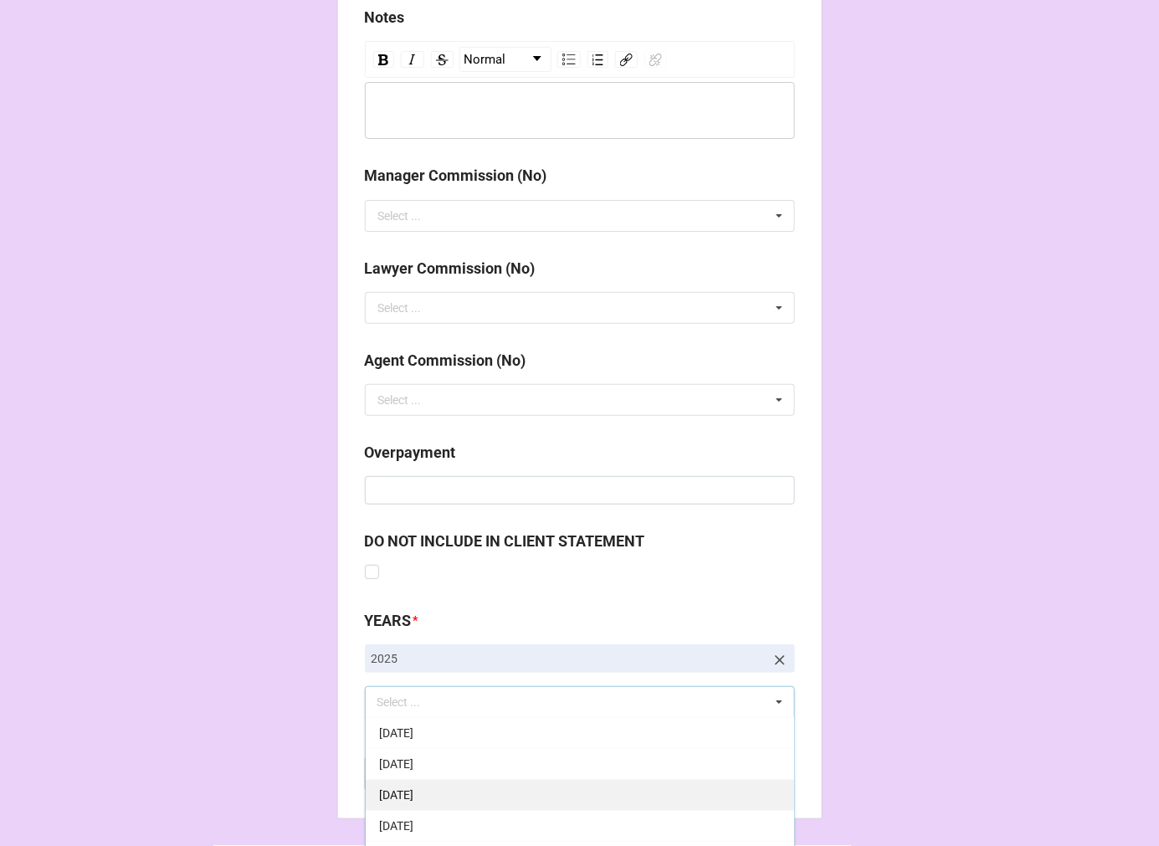
click at [413, 792] on span "9-September 2025" at bounding box center [396, 794] width 34 height 13
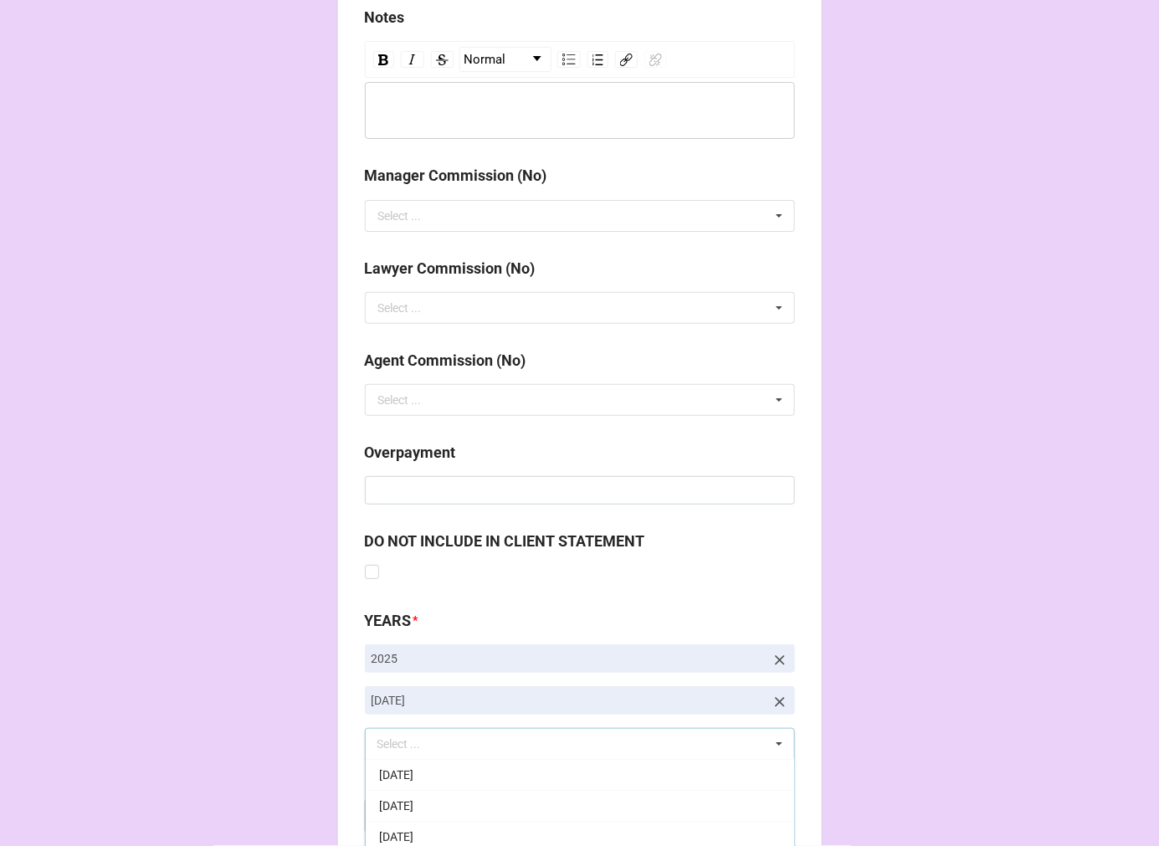
click at [398, 827] on button "Compute" at bounding box center [399, 815] width 68 height 35
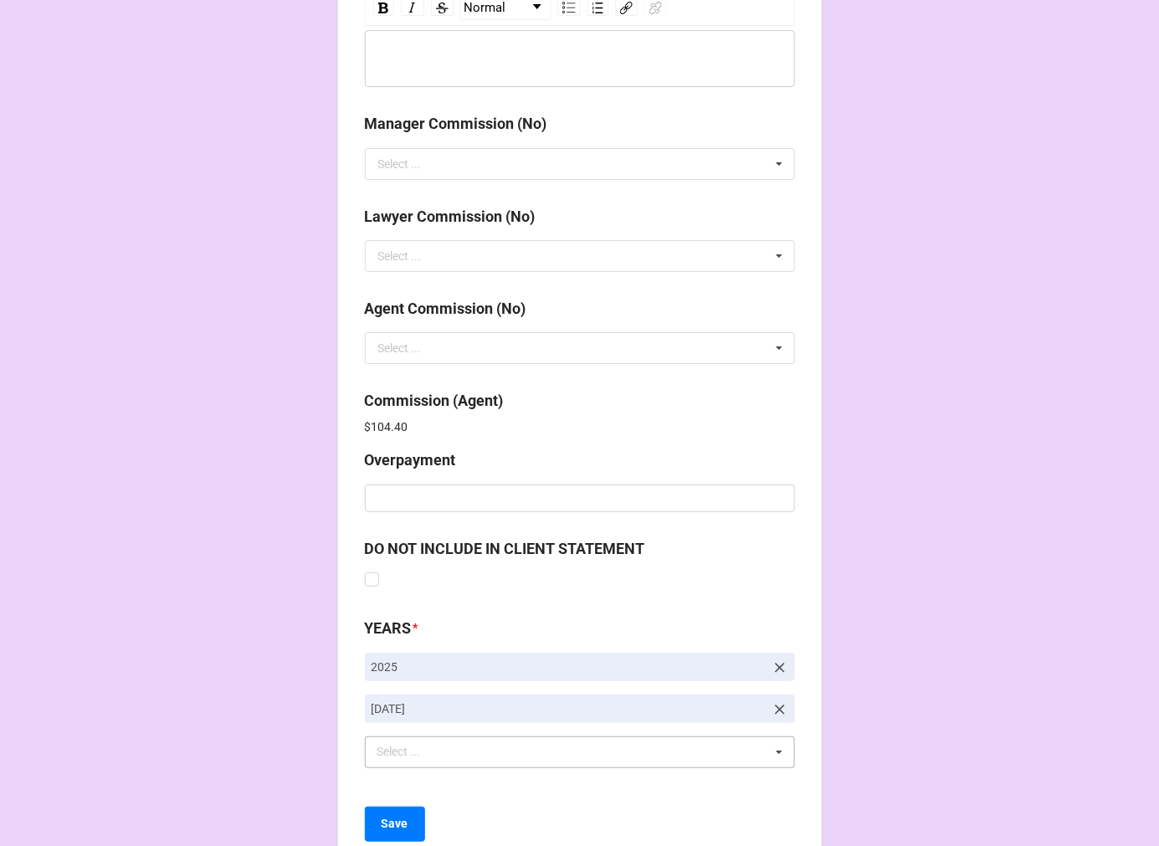
scroll to position [1997, 0]
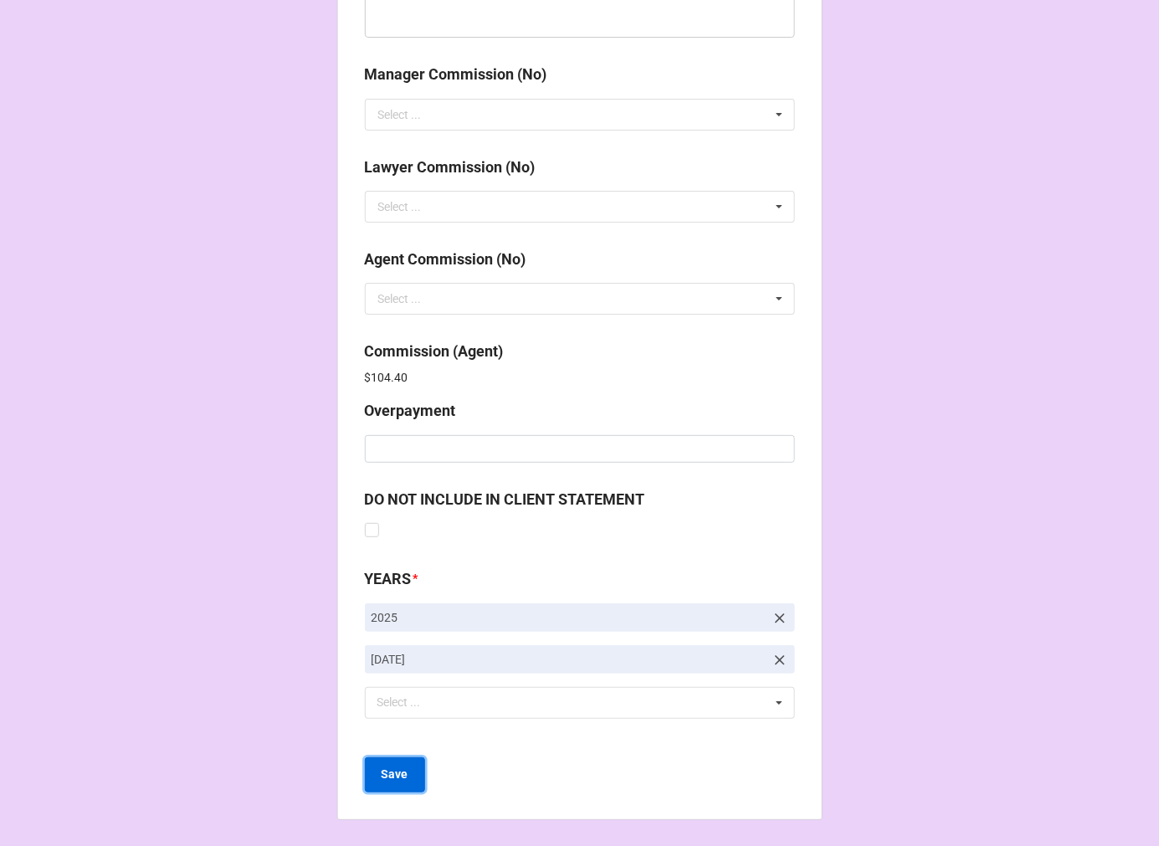
click at [380, 783] on button "Save" at bounding box center [395, 774] width 60 height 35
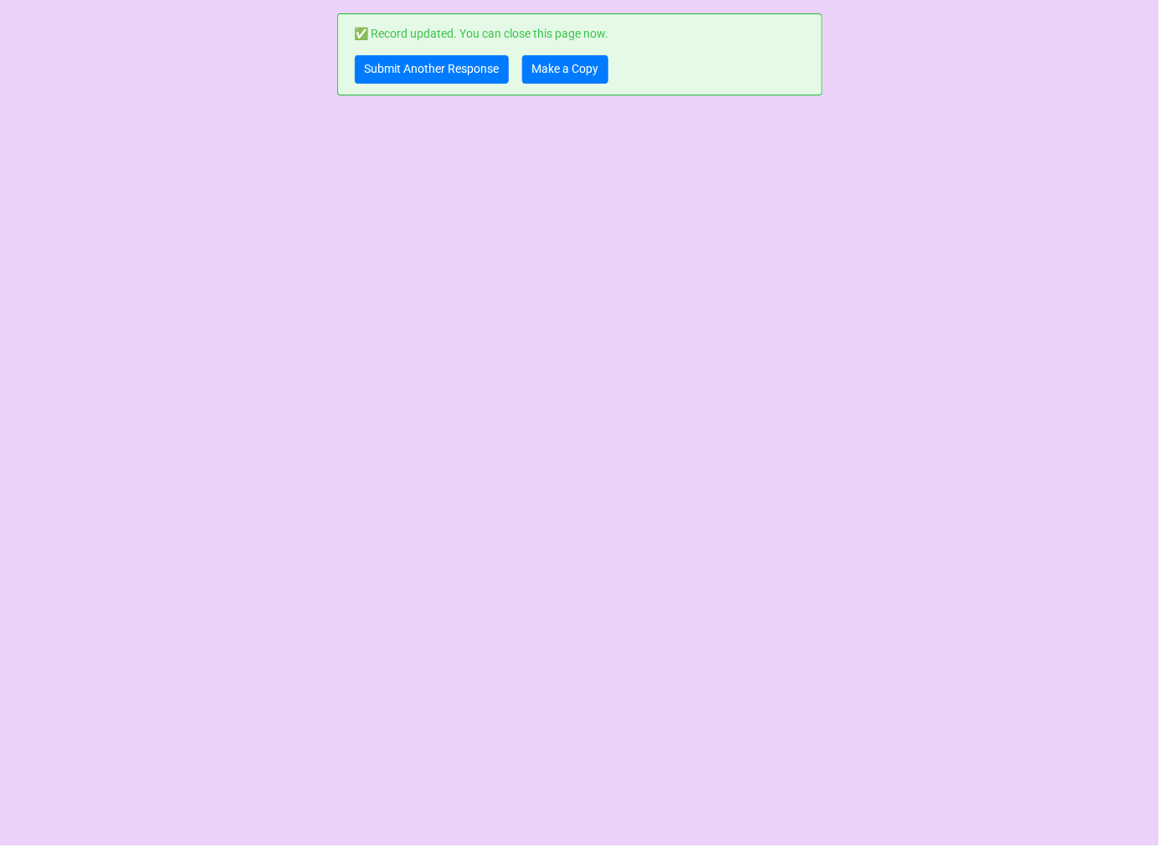
scroll to position [0, 0]
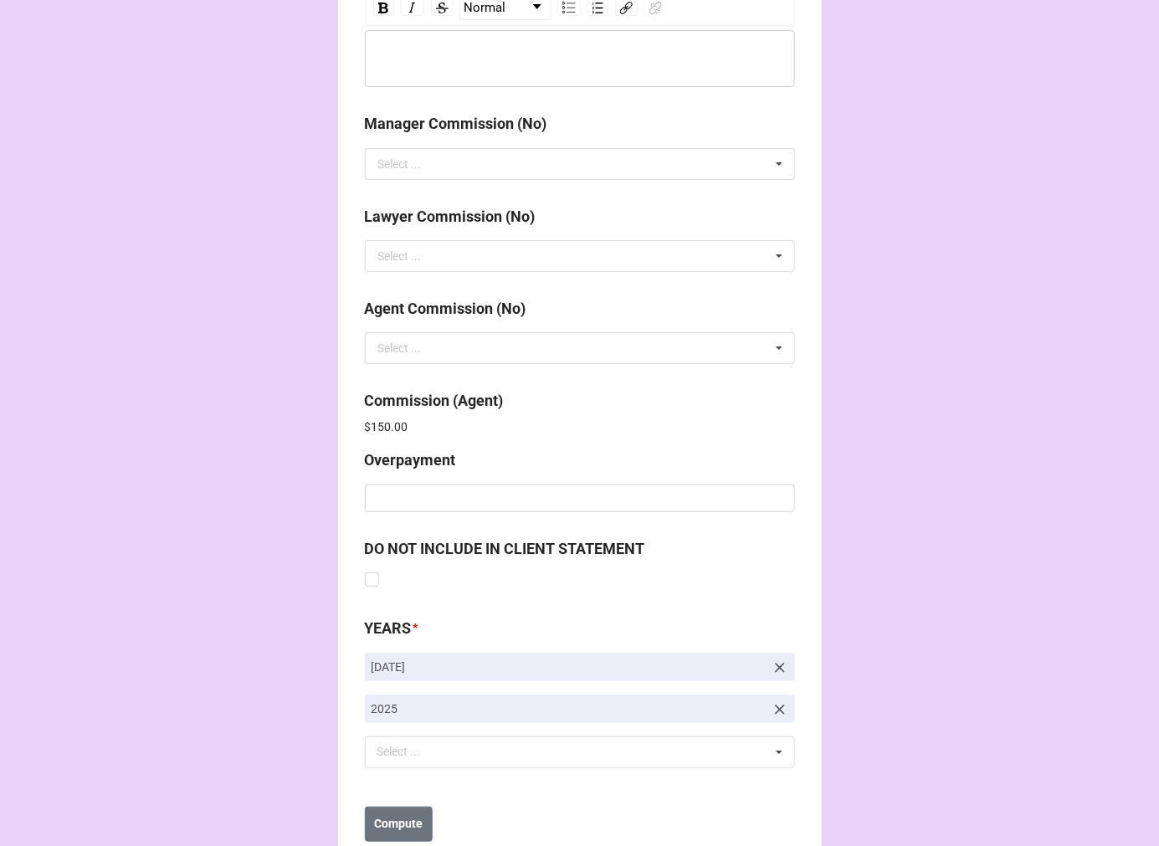
scroll to position [1997, 0]
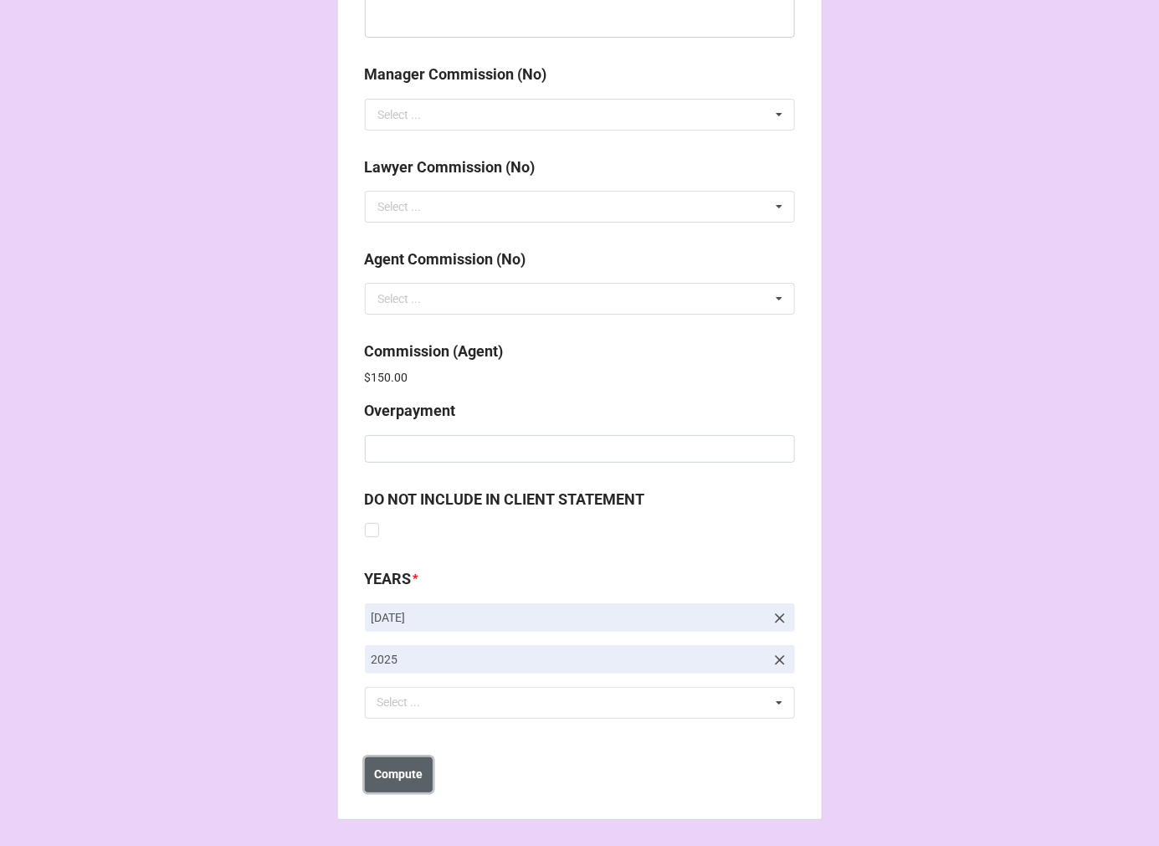
click at [396, 767] on b "Compute" at bounding box center [398, 775] width 49 height 18
click at [402, 777] on b "Save" at bounding box center [395, 775] width 27 height 18
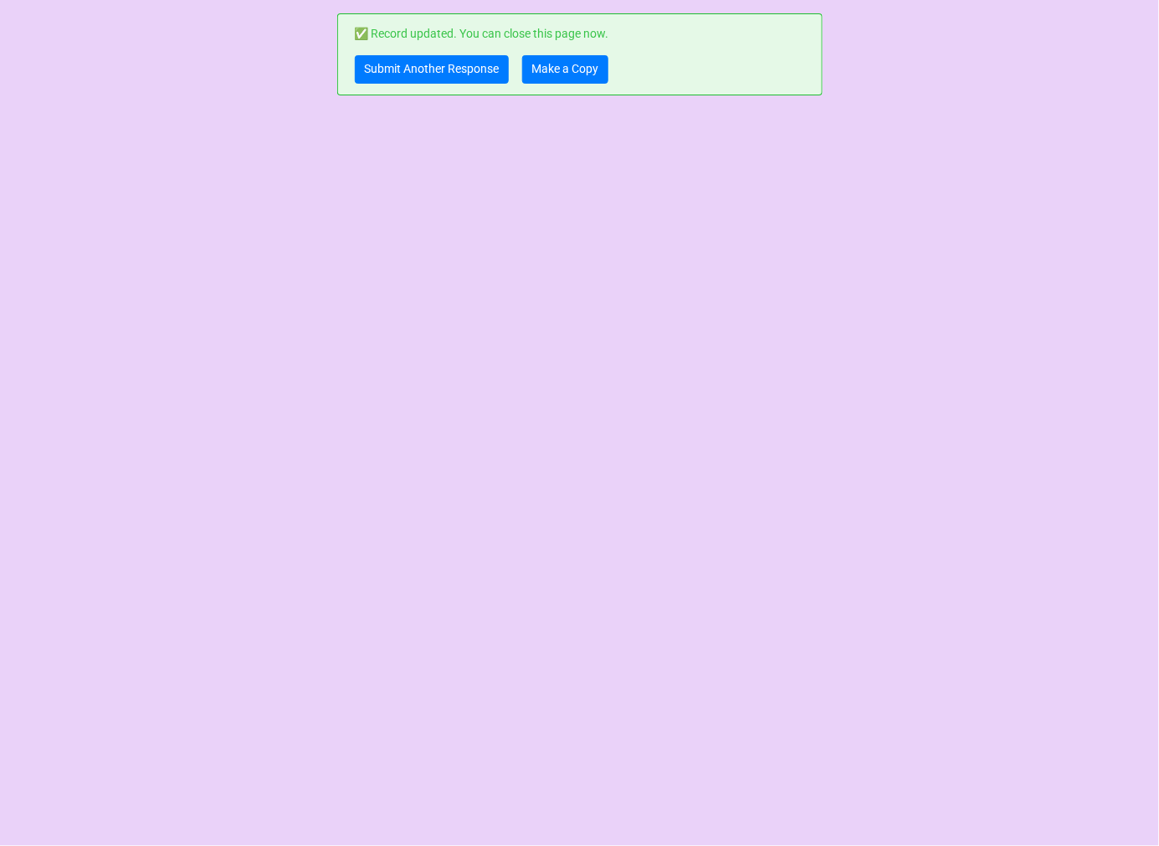
scroll to position [0, 0]
click at [549, 69] on link "Make a Copy" at bounding box center [565, 69] width 86 height 28
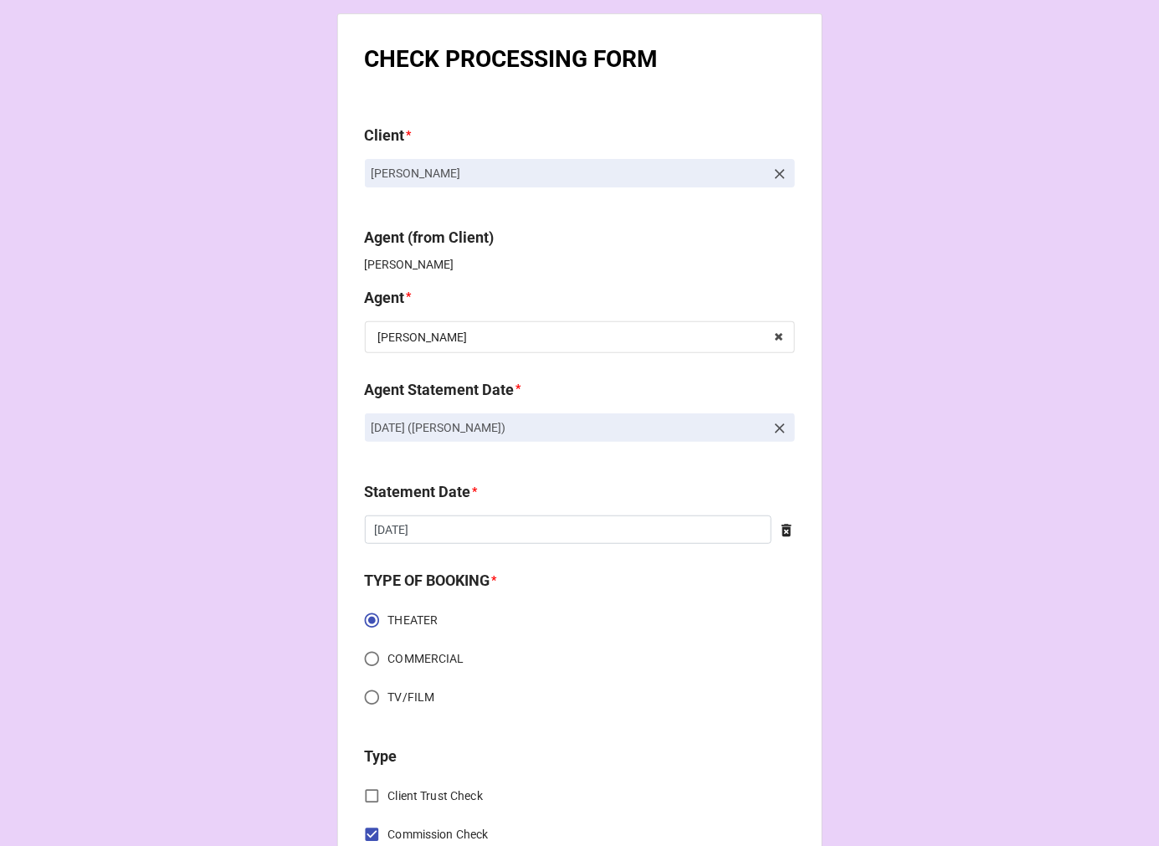
click at [777, 422] on icon at bounding box center [780, 428] width 17 height 17
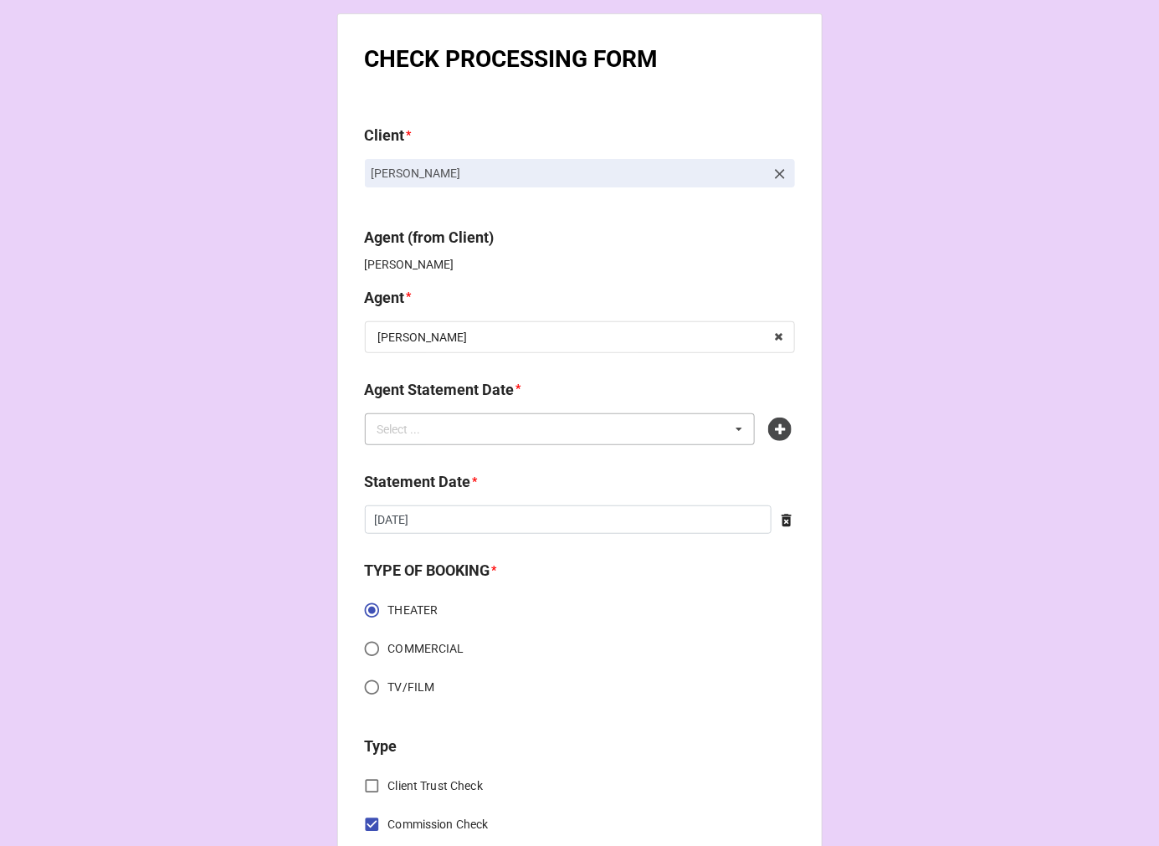
click at [534, 427] on div "Select ... No results found." at bounding box center [560, 429] width 391 height 32
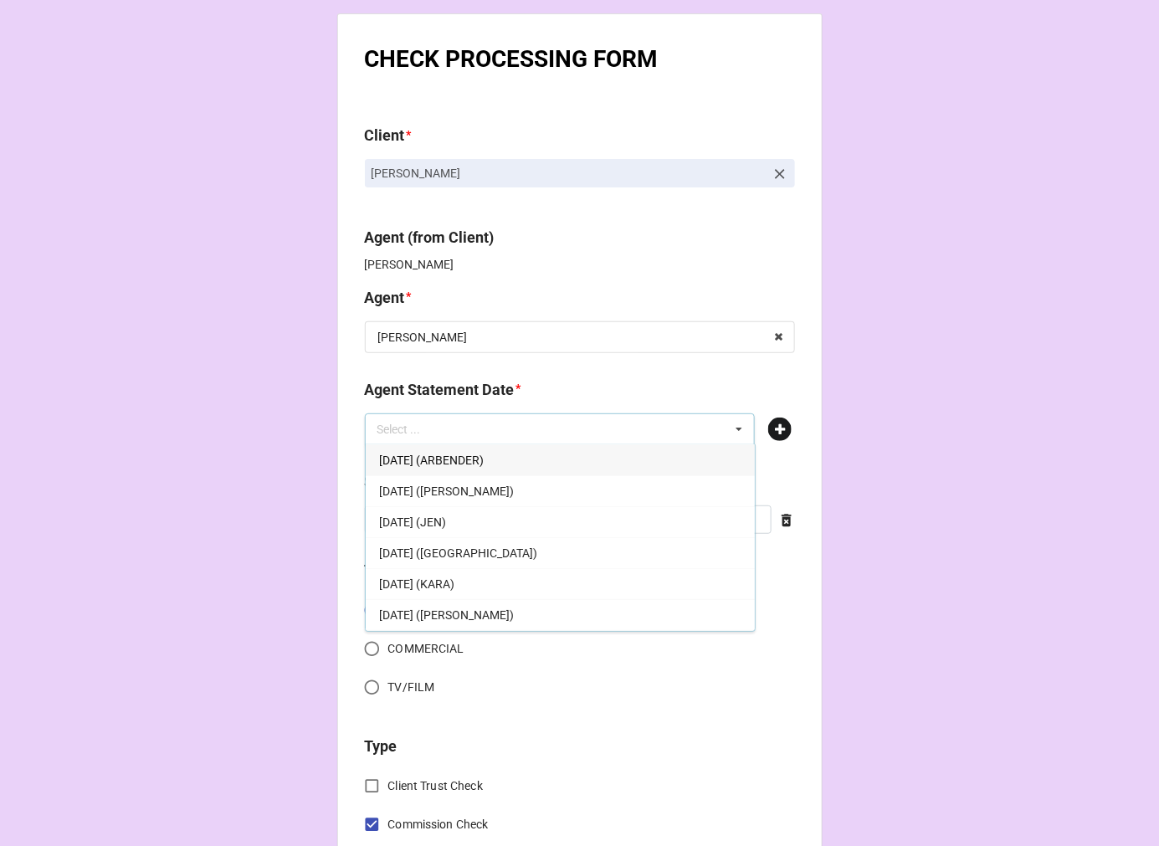
click at [774, 427] on icon at bounding box center [779, 429] width 23 height 23
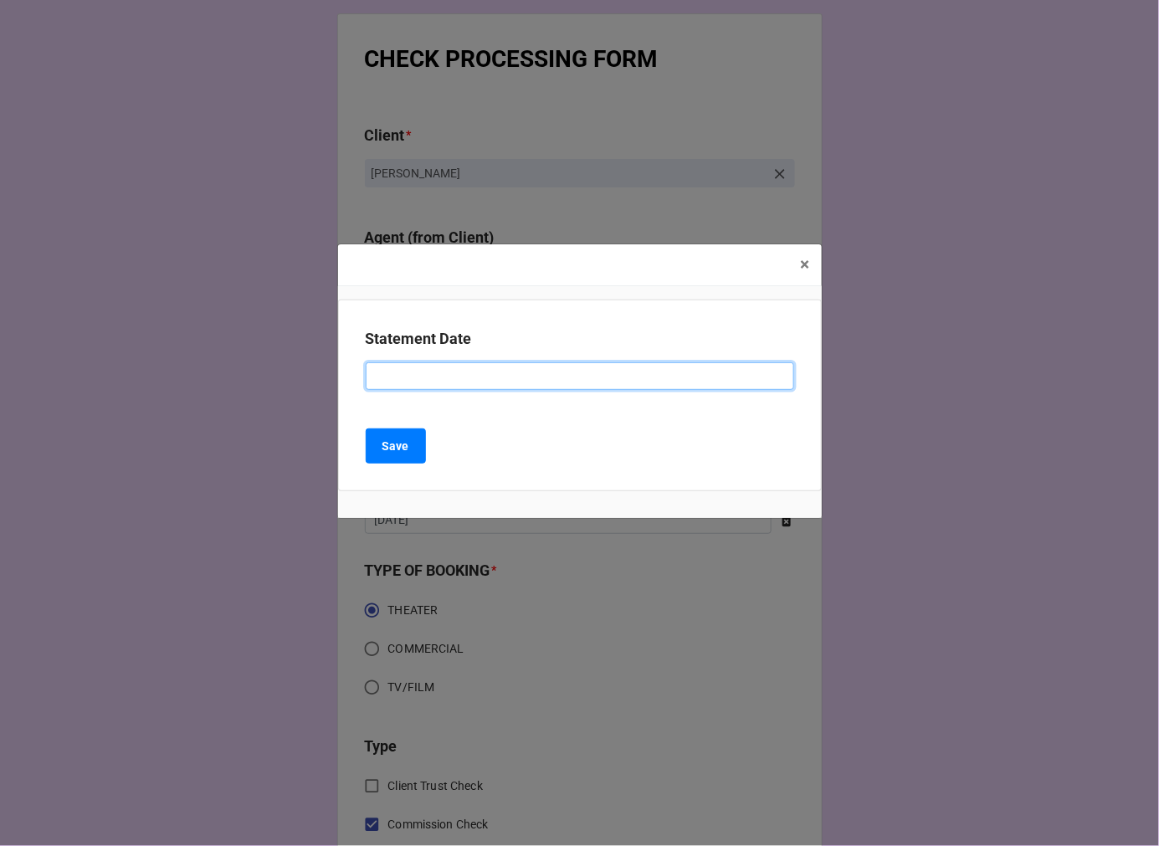
click at [458, 382] on input at bounding box center [580, 376] width 429 height 28
type input "[DATE] ([PERSON_NAME])"
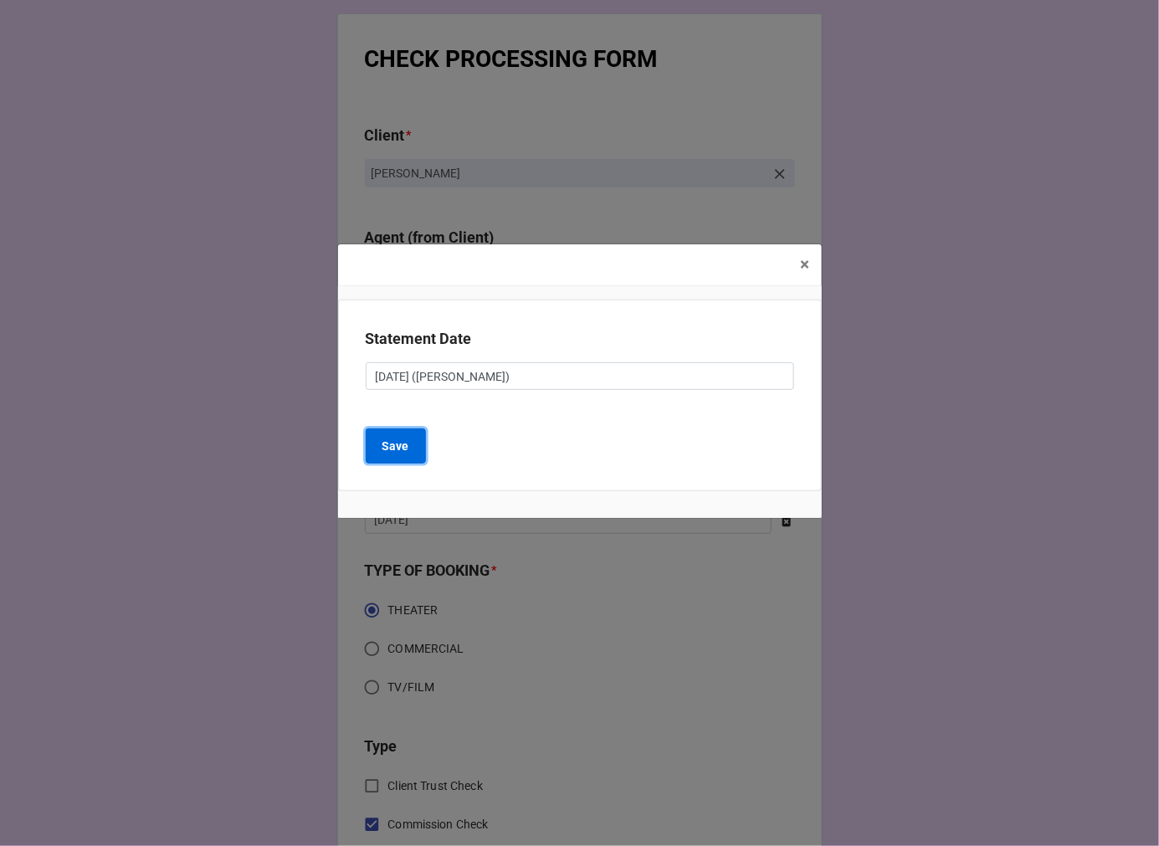
click at [398, 449] on b "Save" at bounding box center [395, 447] width 27 height 18
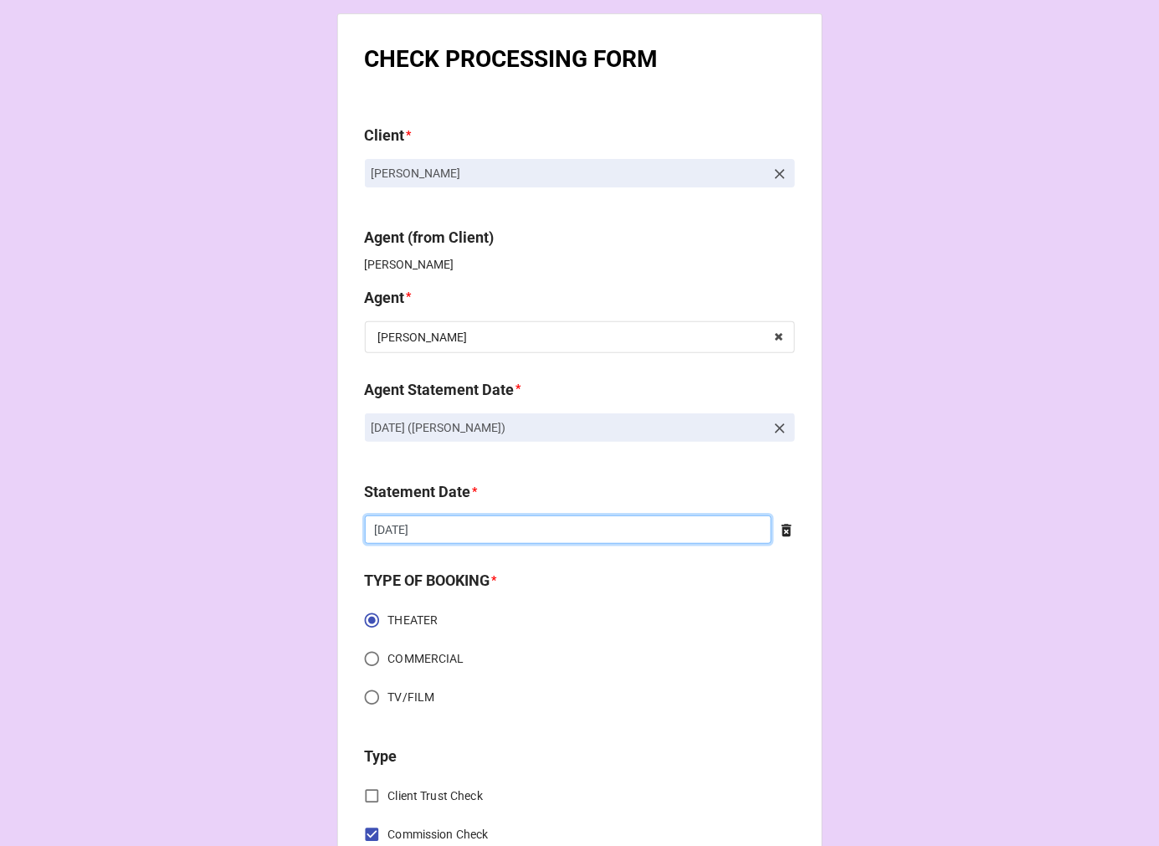
click at [495, 530] on input "[DATE]" at bounding box center [568, 530] width 407 height 28
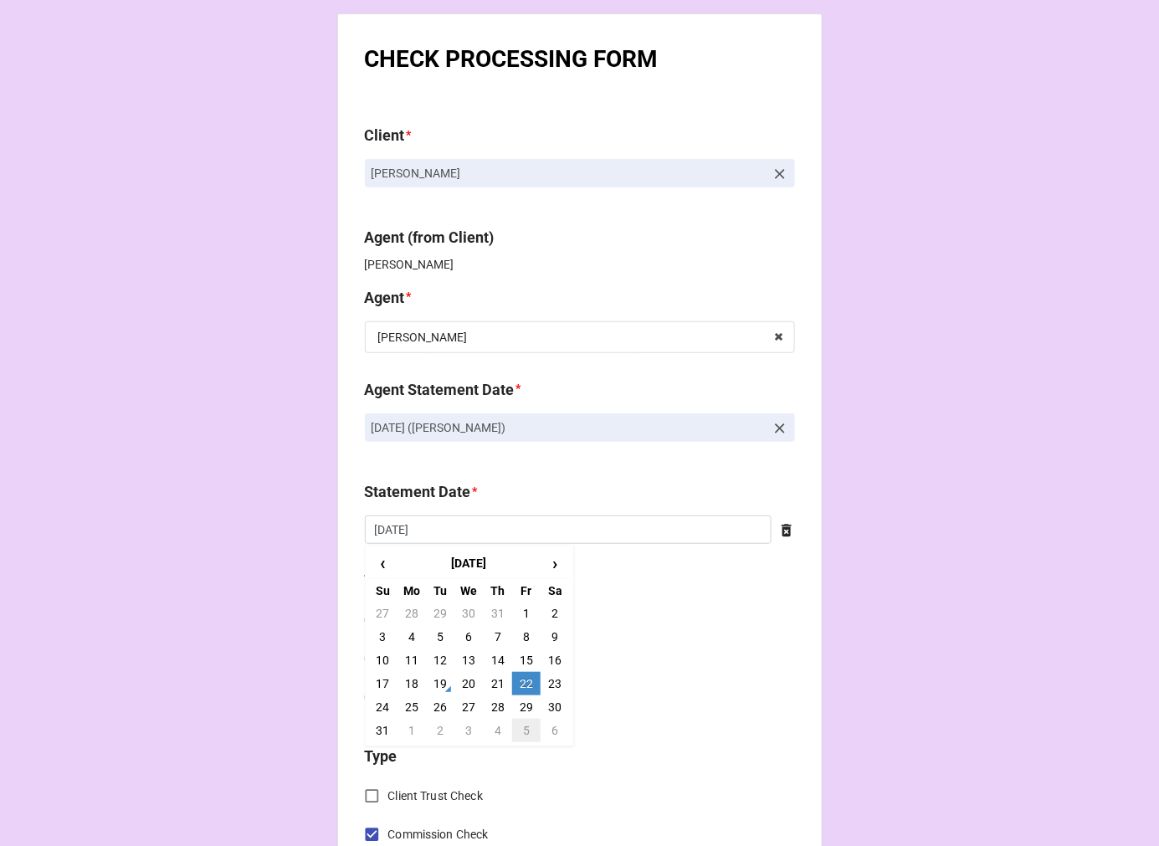
click at [526, 730] on td "5" at bounding box center [526, 730] width 28 height 23
type input "[DATE]"
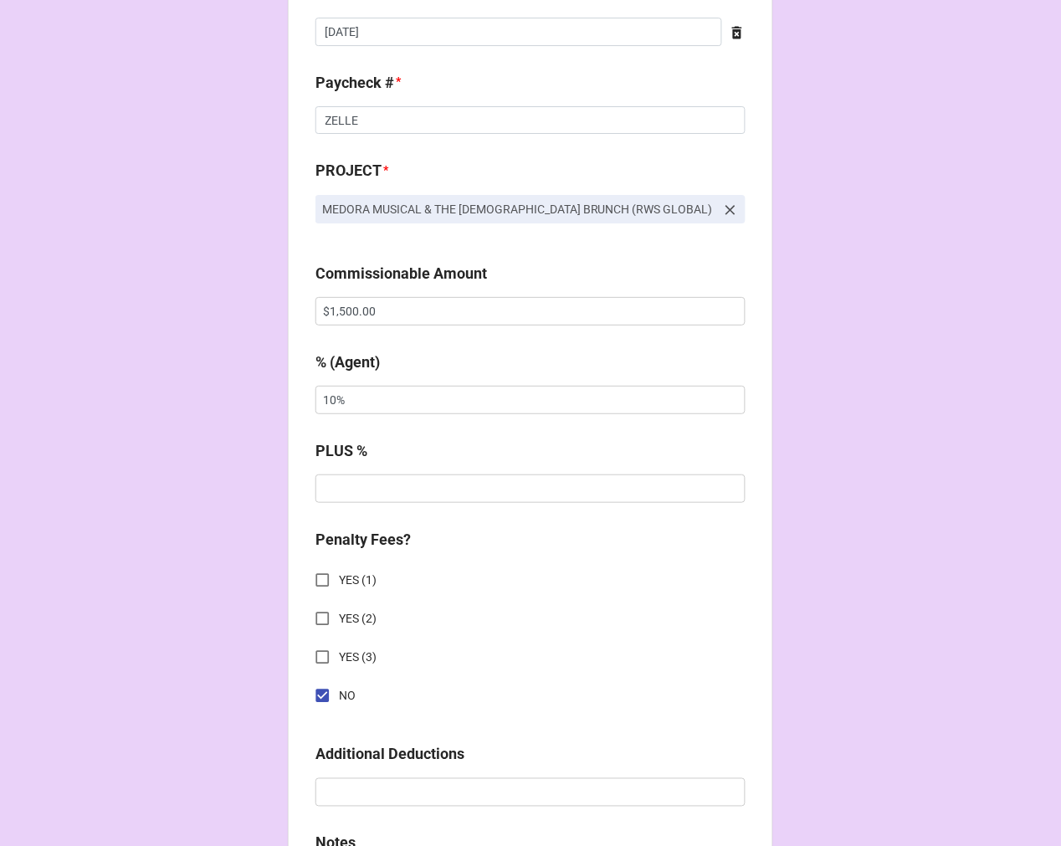
scroll to position [1116, 0]
